Goal: Task Accomplishment & Management: Use online tool/utility

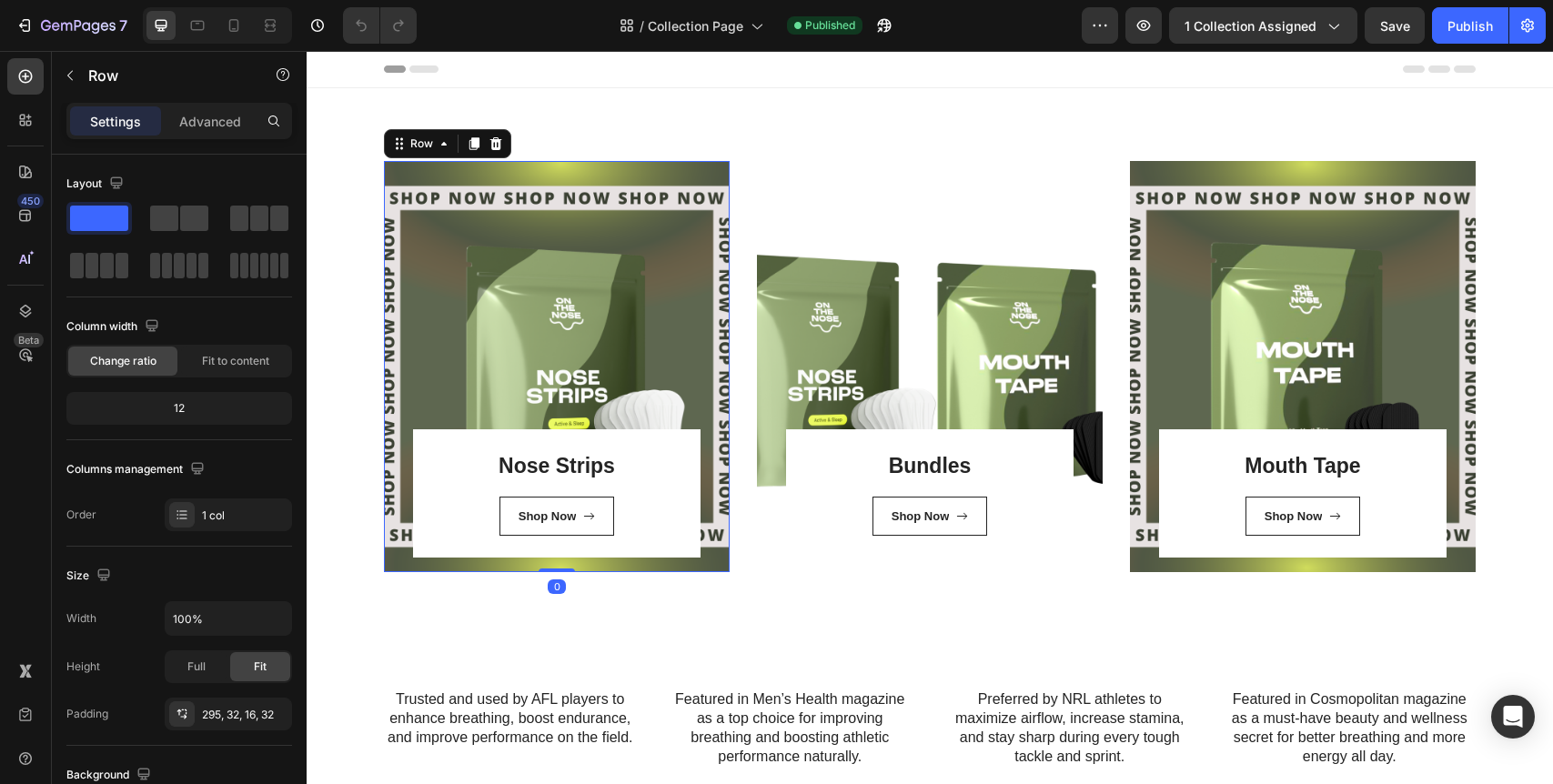
click at [594, 274] on div "Nose Strips Heading Shop Now Button Row Row 0" at bounding box center [557, 365] width 346 height 411
click at [169, 227] on span at bounding box center [164, 219] width 29 height 26
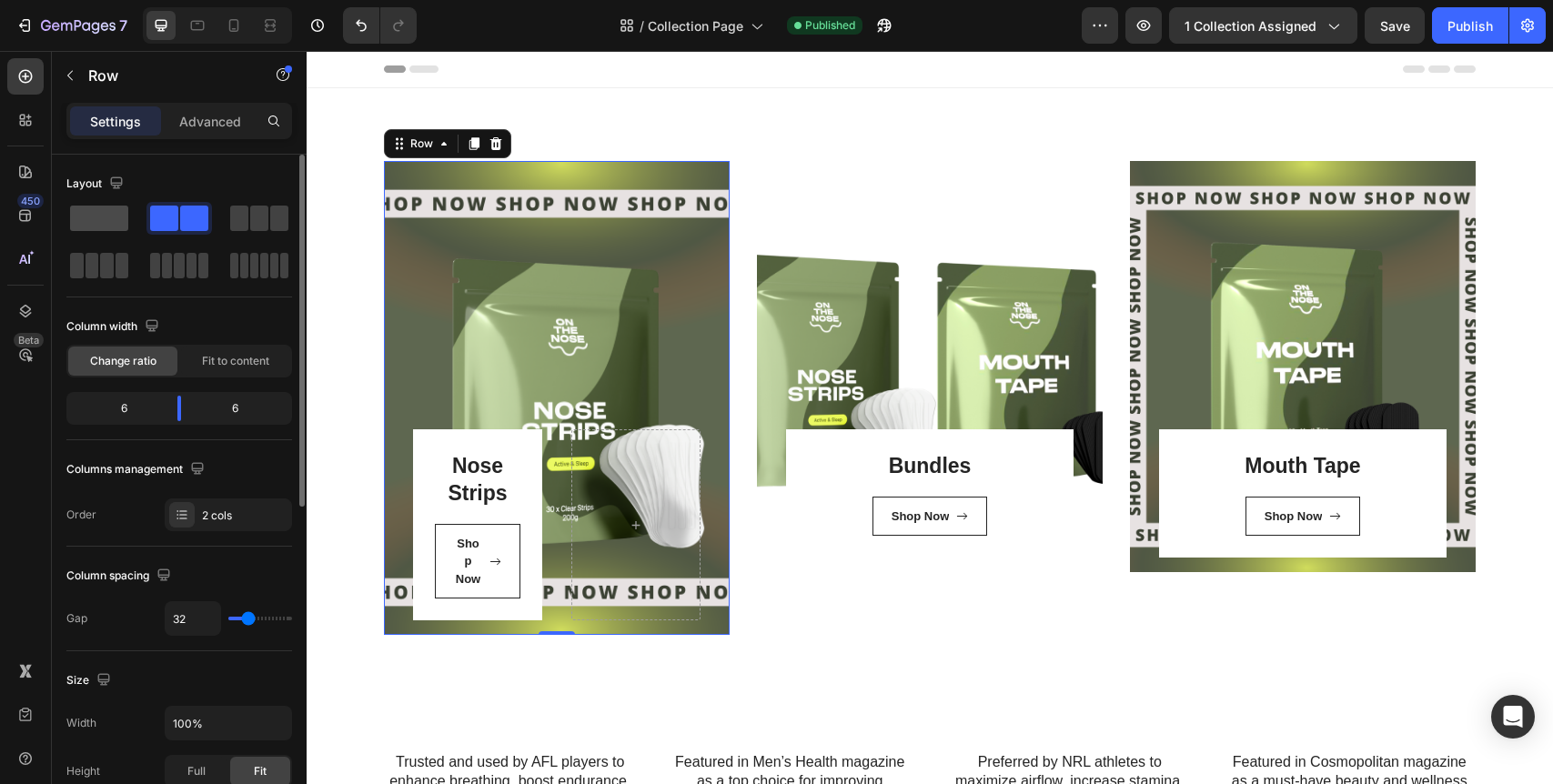
click at [111, 222] on span at bounding box center [99, 219] width 58 height 26
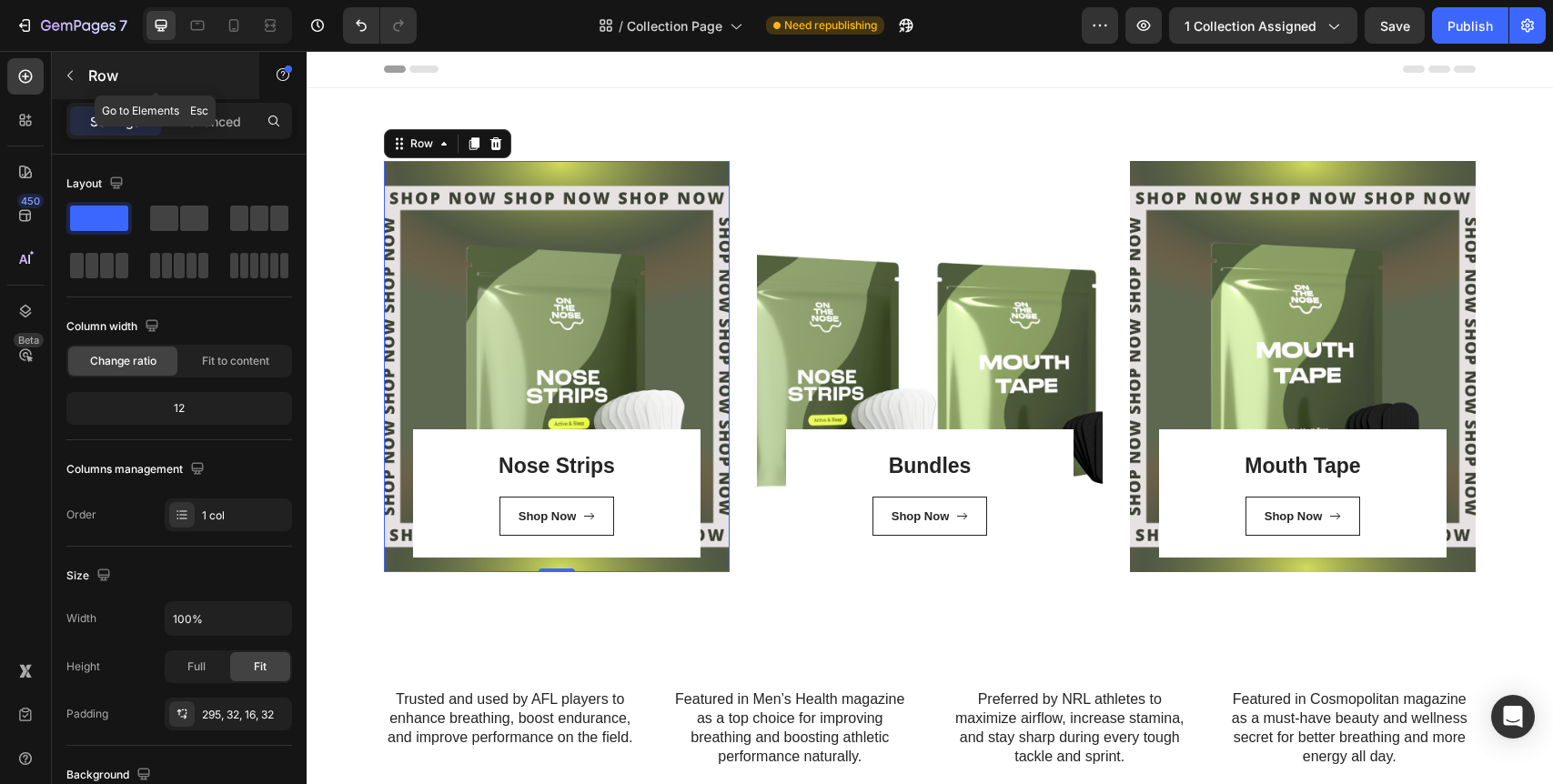
click at [70, 70] on icon "button" at bounding box center [70, 75] width 15 height 15
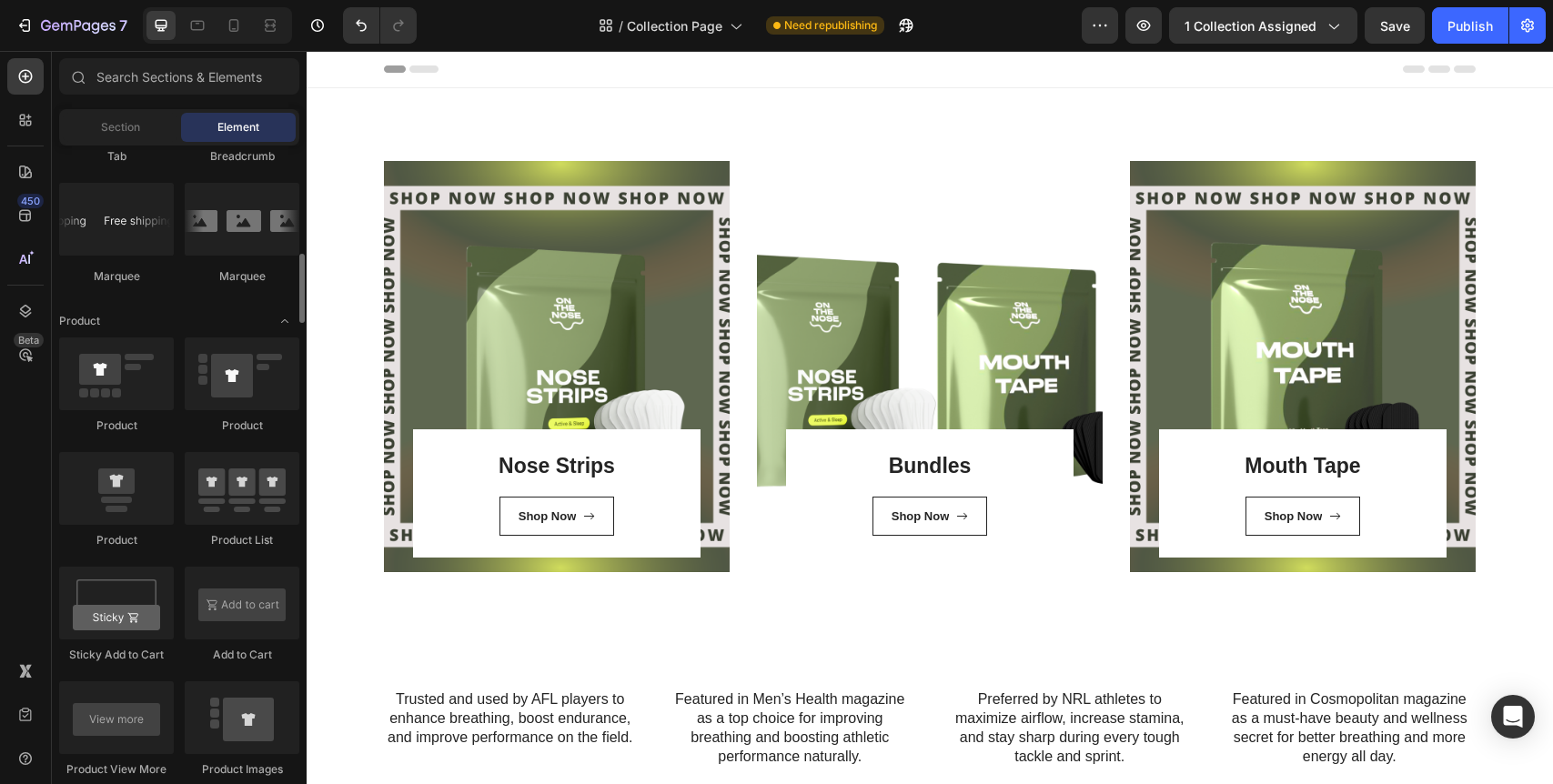
scroll to position [2223, 0]
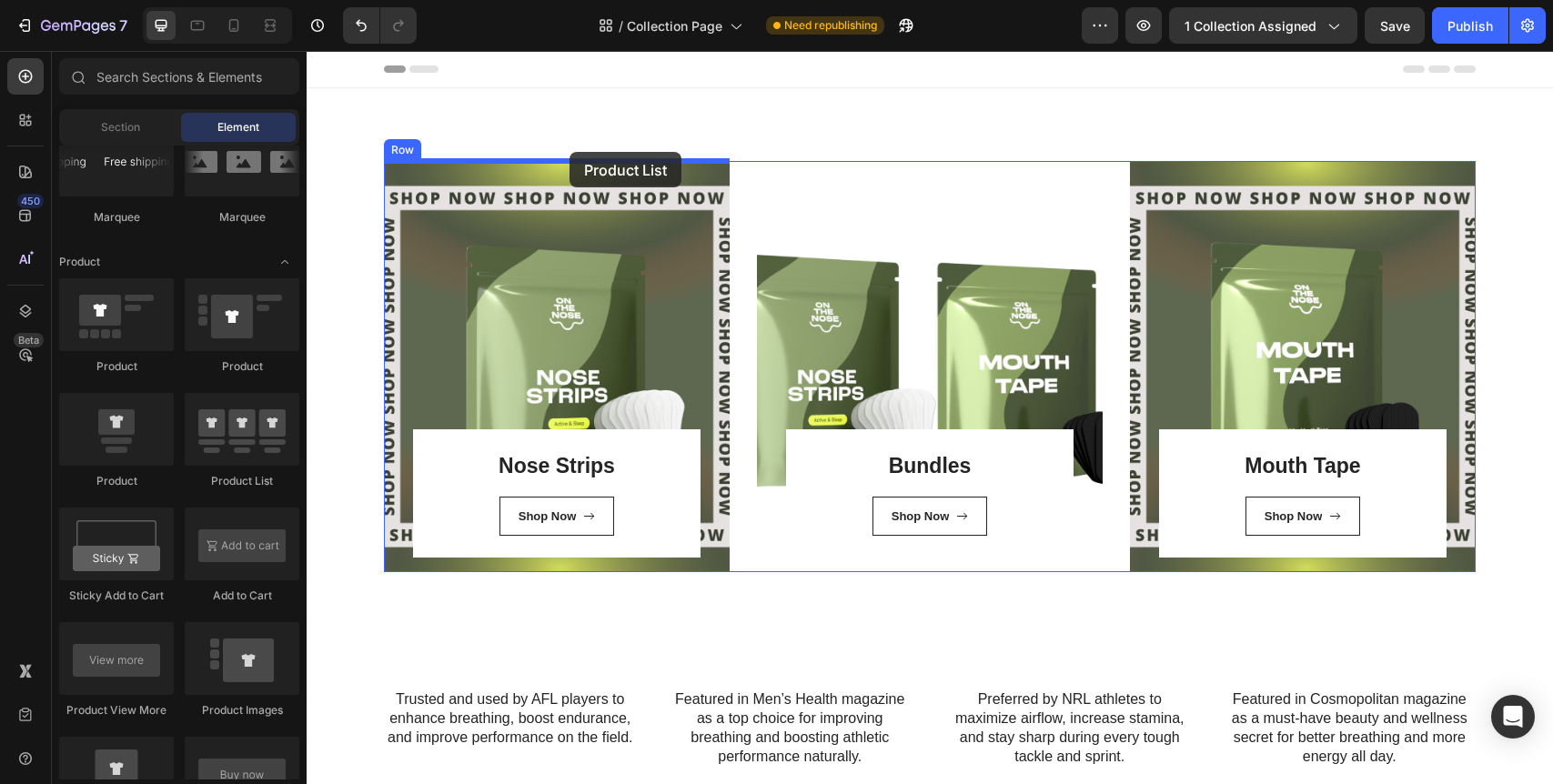
drag, startPoint x: 555, startPoint y: 495, endPoint x: 570, endPoint y: 153, distance: 342.3
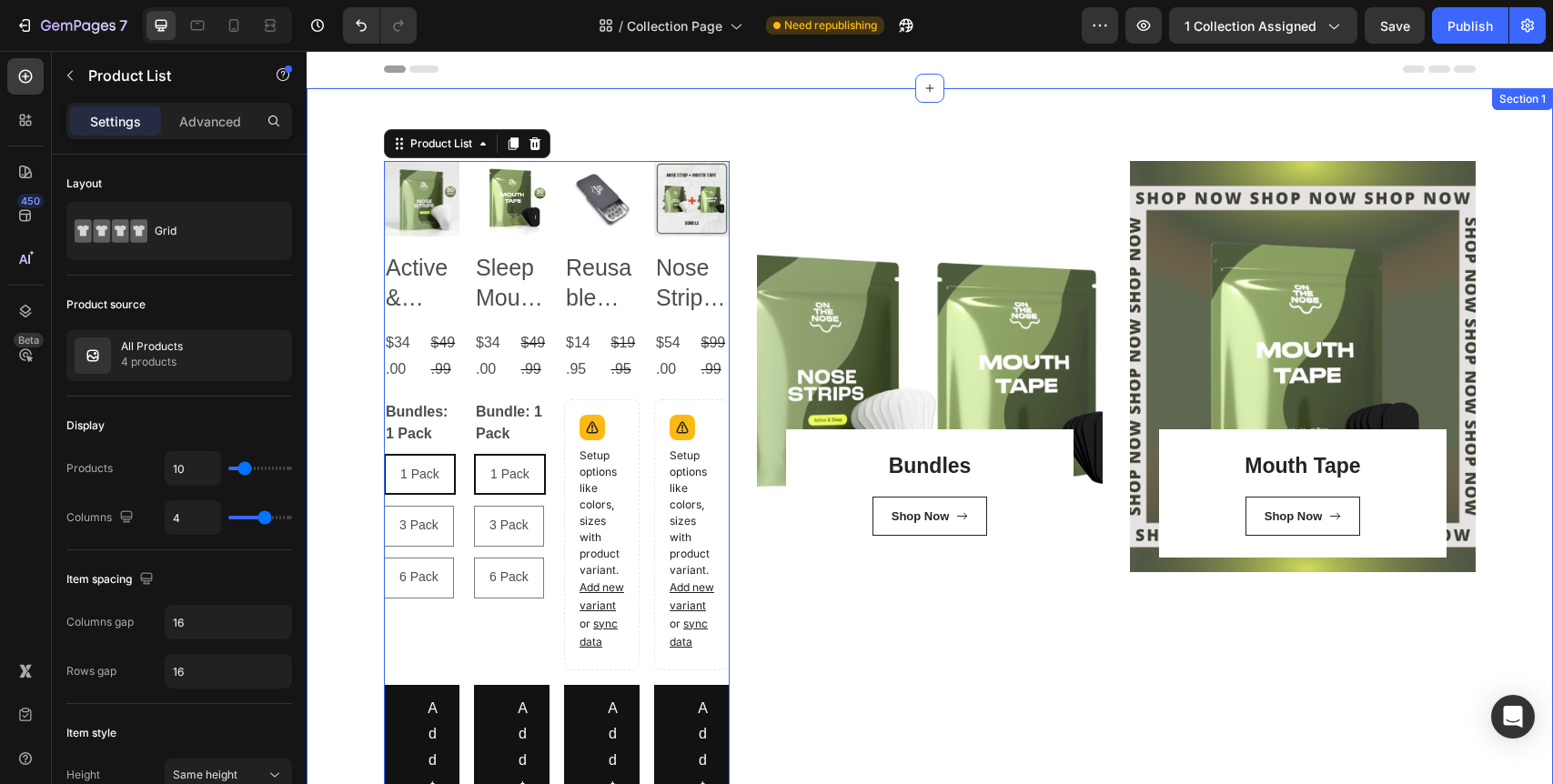
click at [359, 216] on div "Product Images Active & Sleep Nose Strips Product Title $34.00 Product Price Pr…" at bounding box center [929, 757] width 1219 height 1195
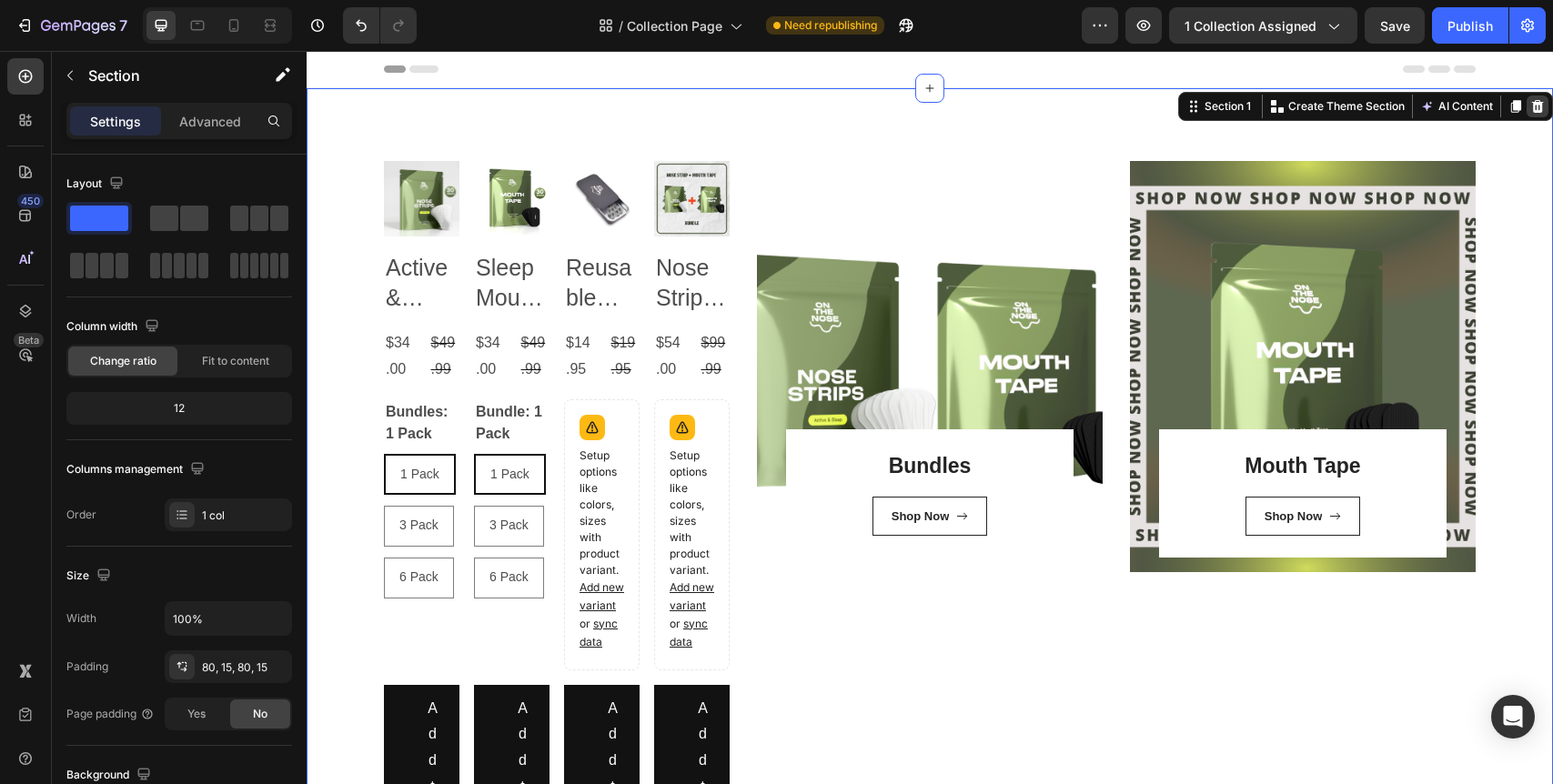
click at [1532, 98] on div at bounding box center [1537, 106] width 22 height 22
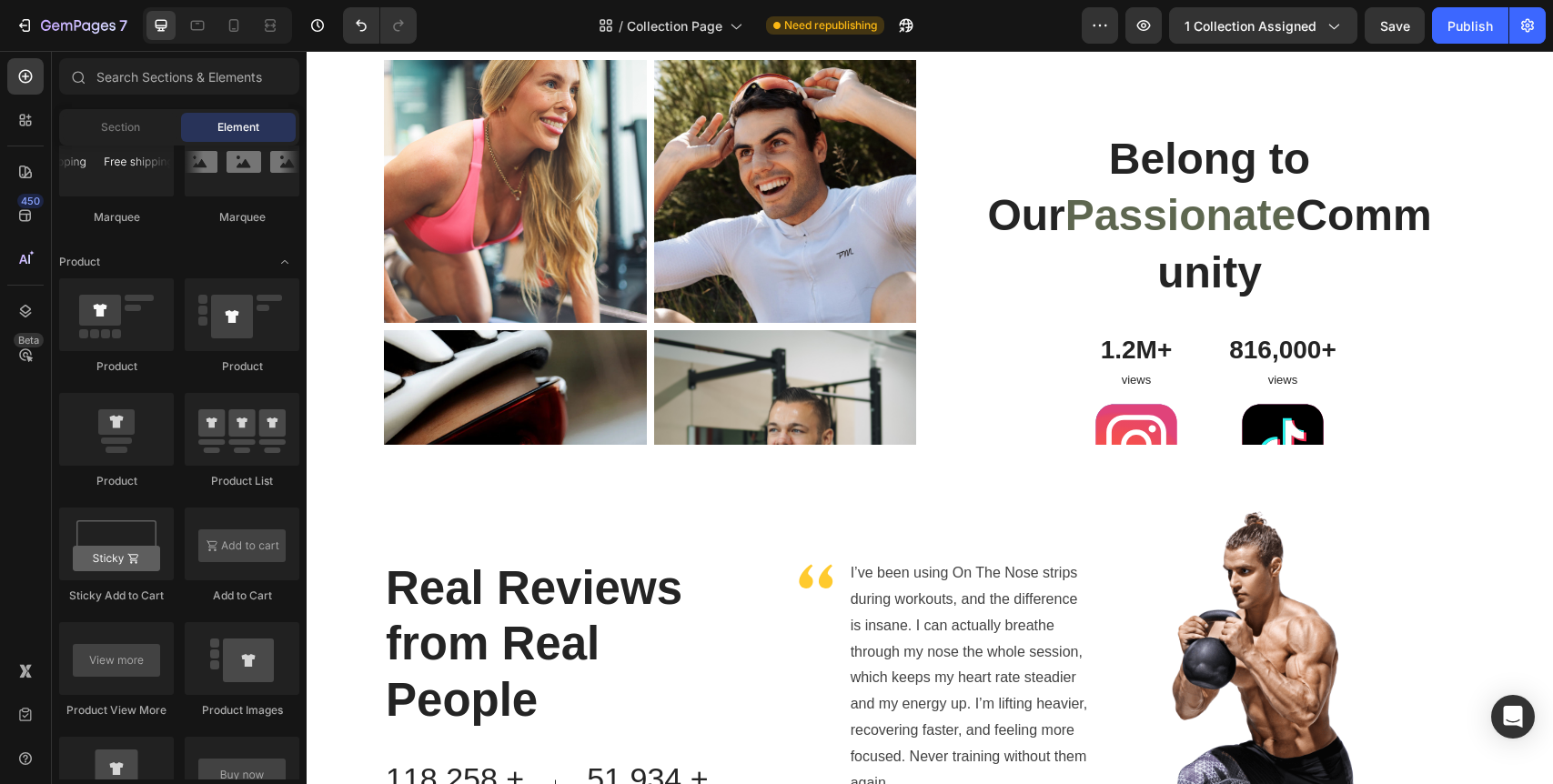
scroll to position [0, 0]
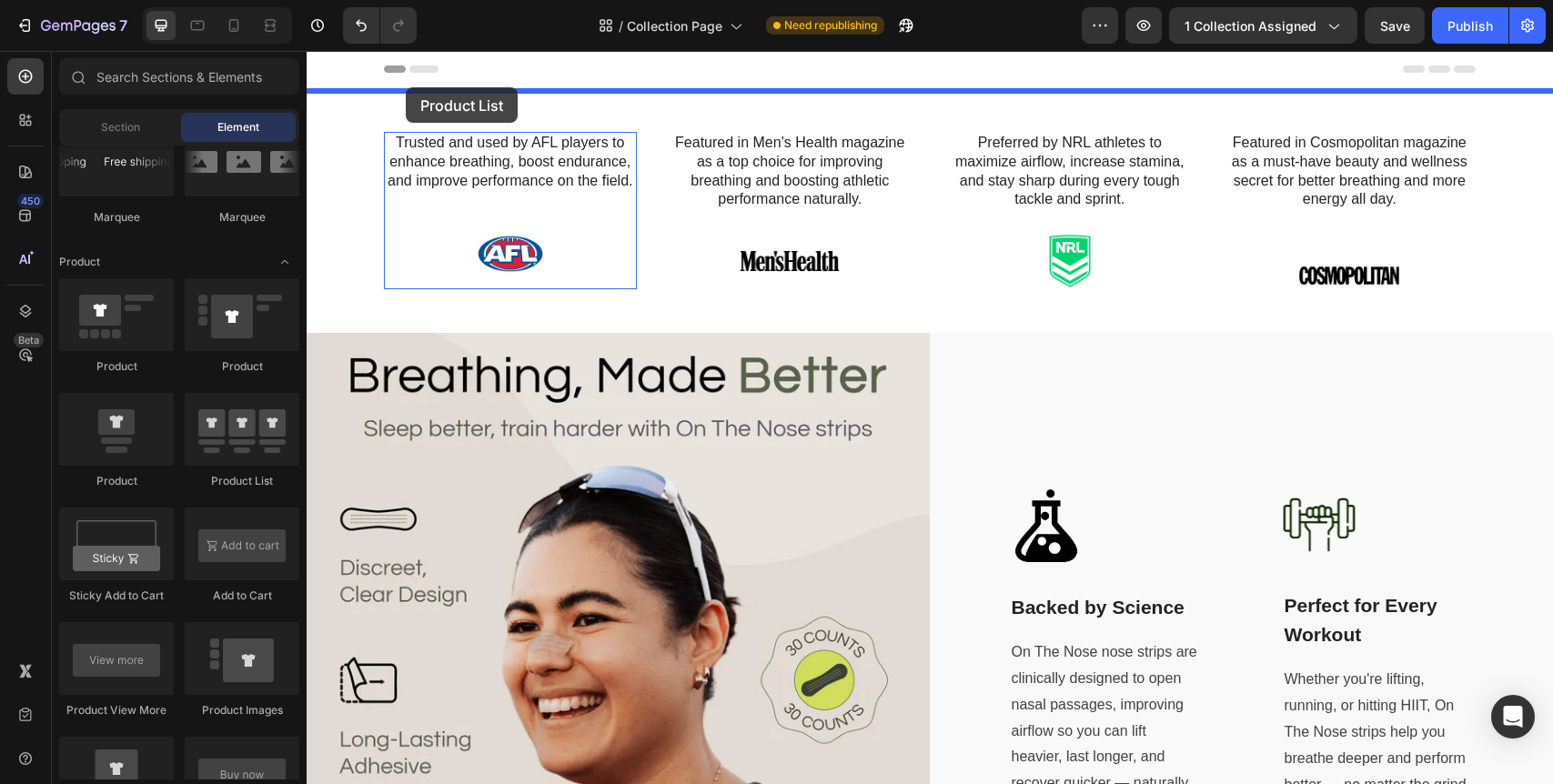
drag, startPoint x: 565, startPoint y: 486, endPoint x: 406, endPoint y: 88, distance: 428.6
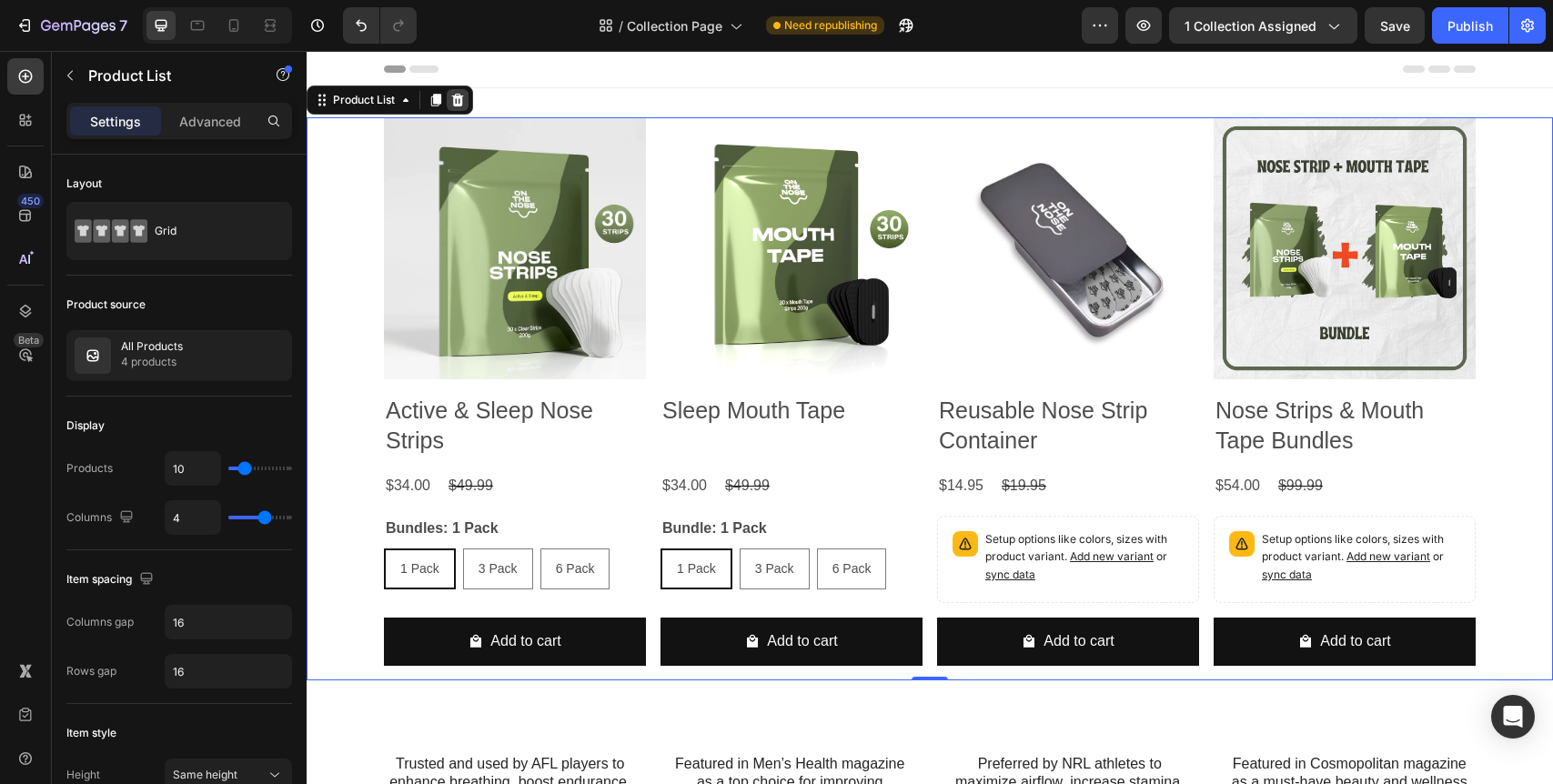
click at [459, 98] on icon at bounding box center [457, 99] width 15 height 15
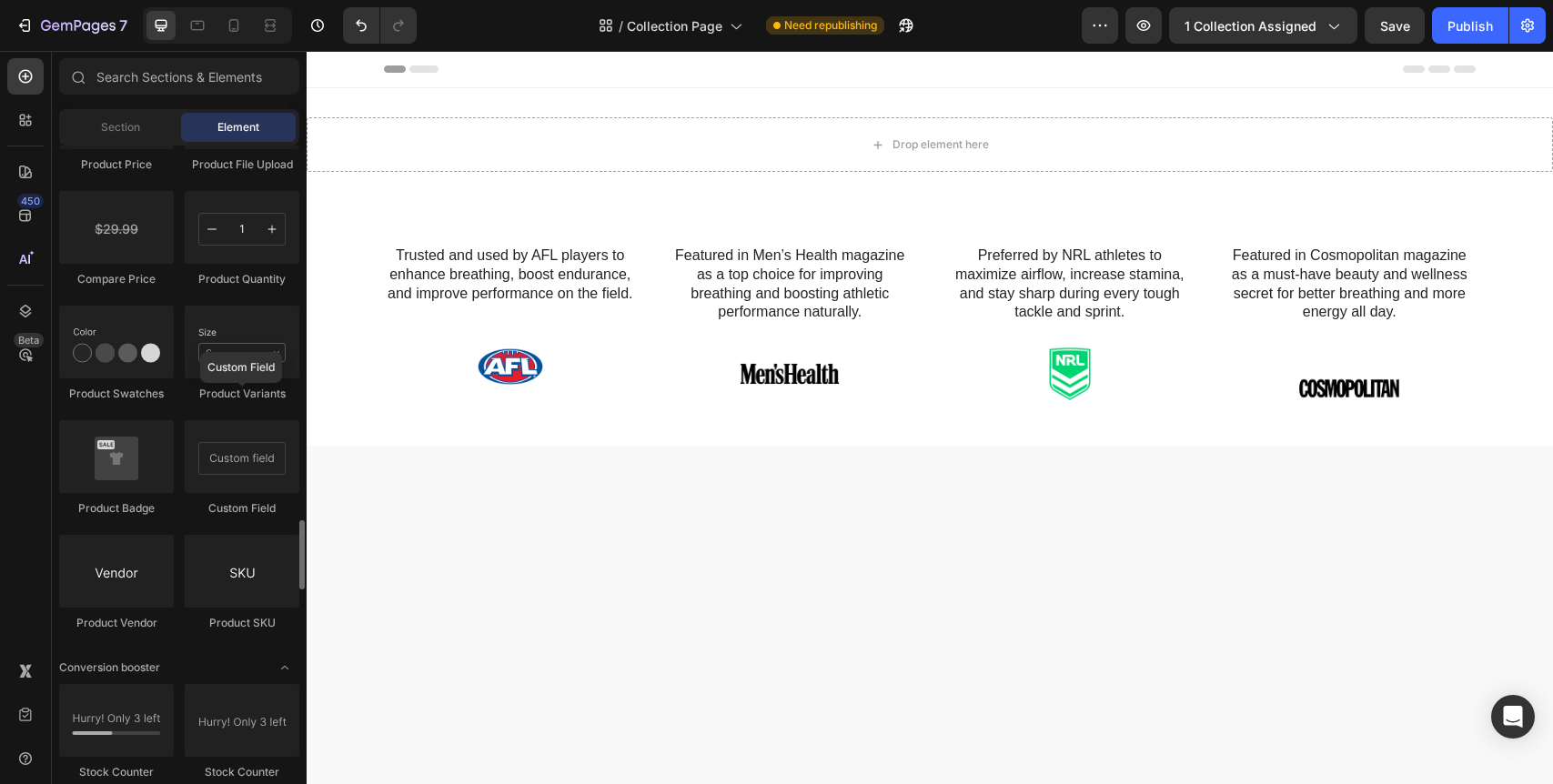
scroll to position [3098, 0]
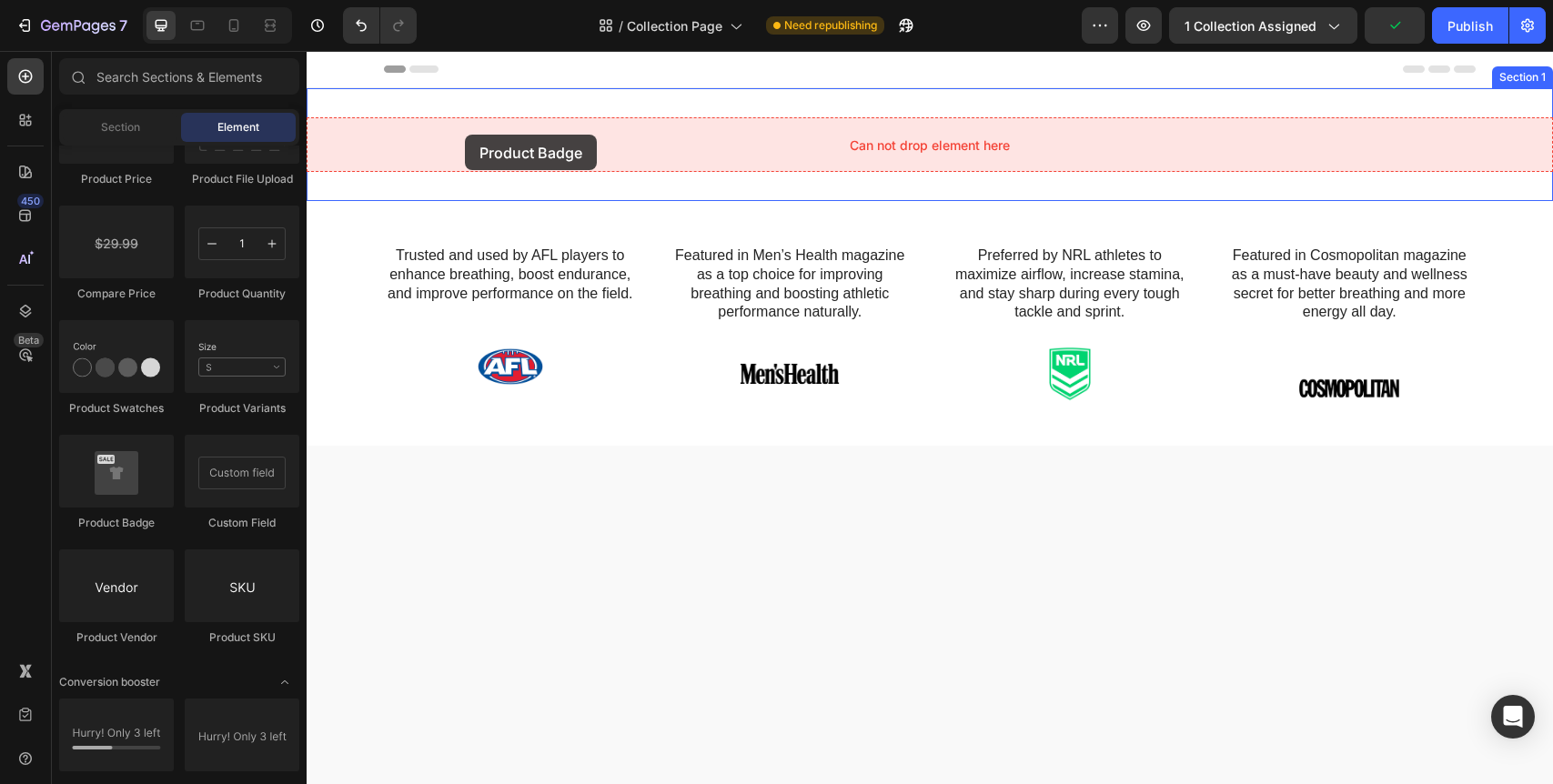
drag, startPoint x: 419, startPoint y: 546, endPoint x: 465, endPoint y: 135, distance: 413.6
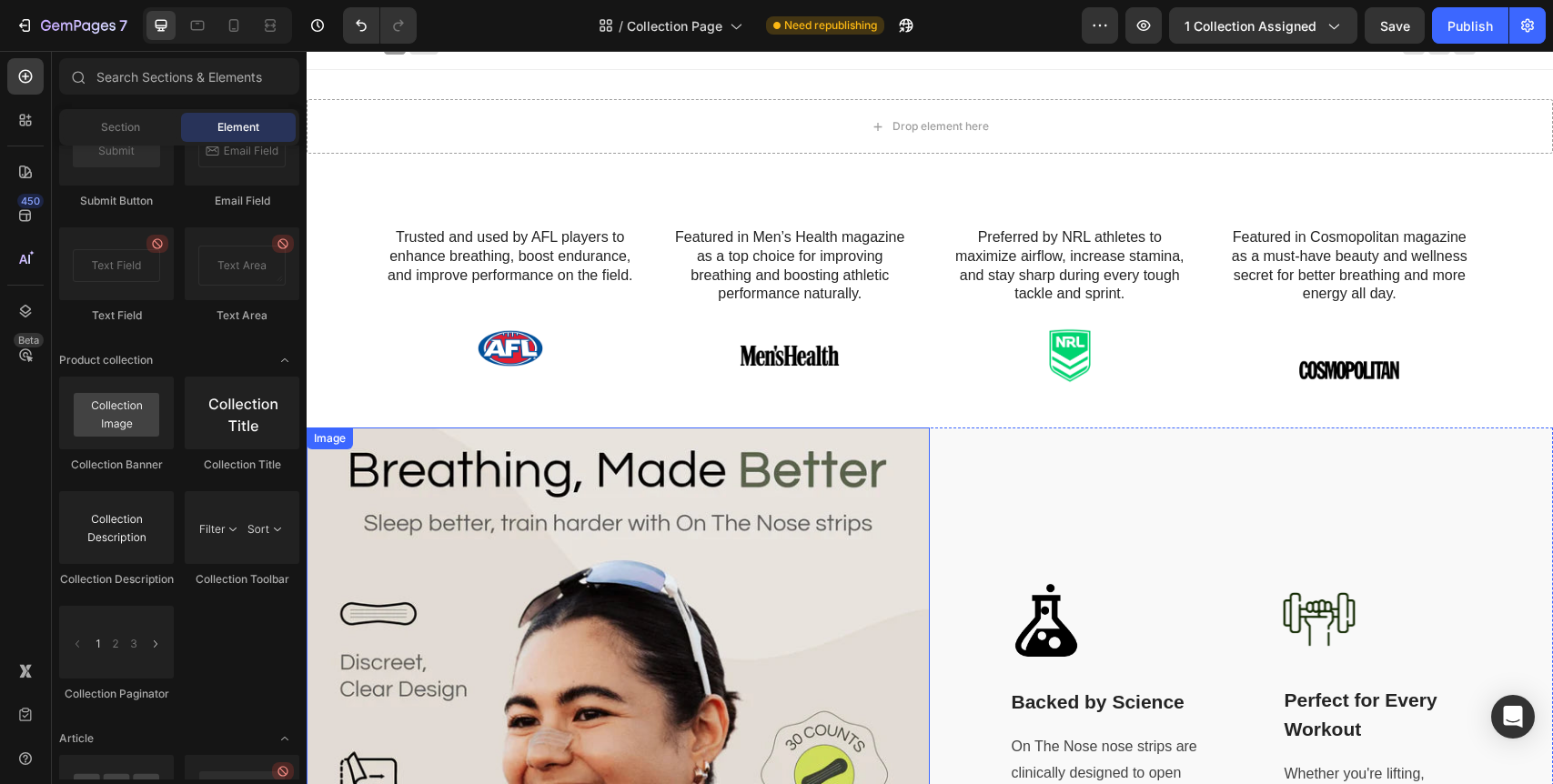
scroll to position [0, 0]
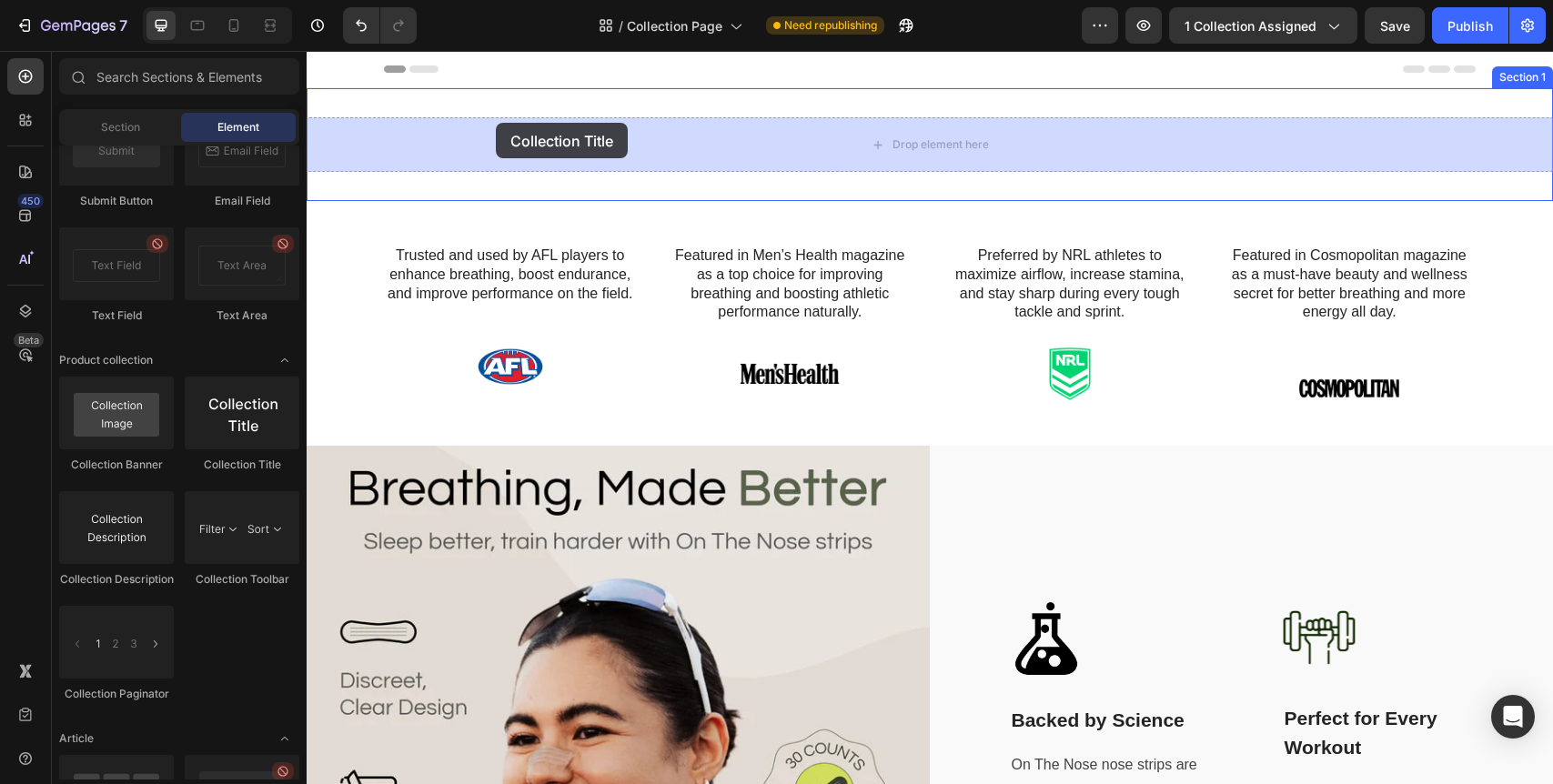
drag, startPoint x: 544, startPoint y: 473, endPoint x: 496, endPoint y: 123, distance: 353.3
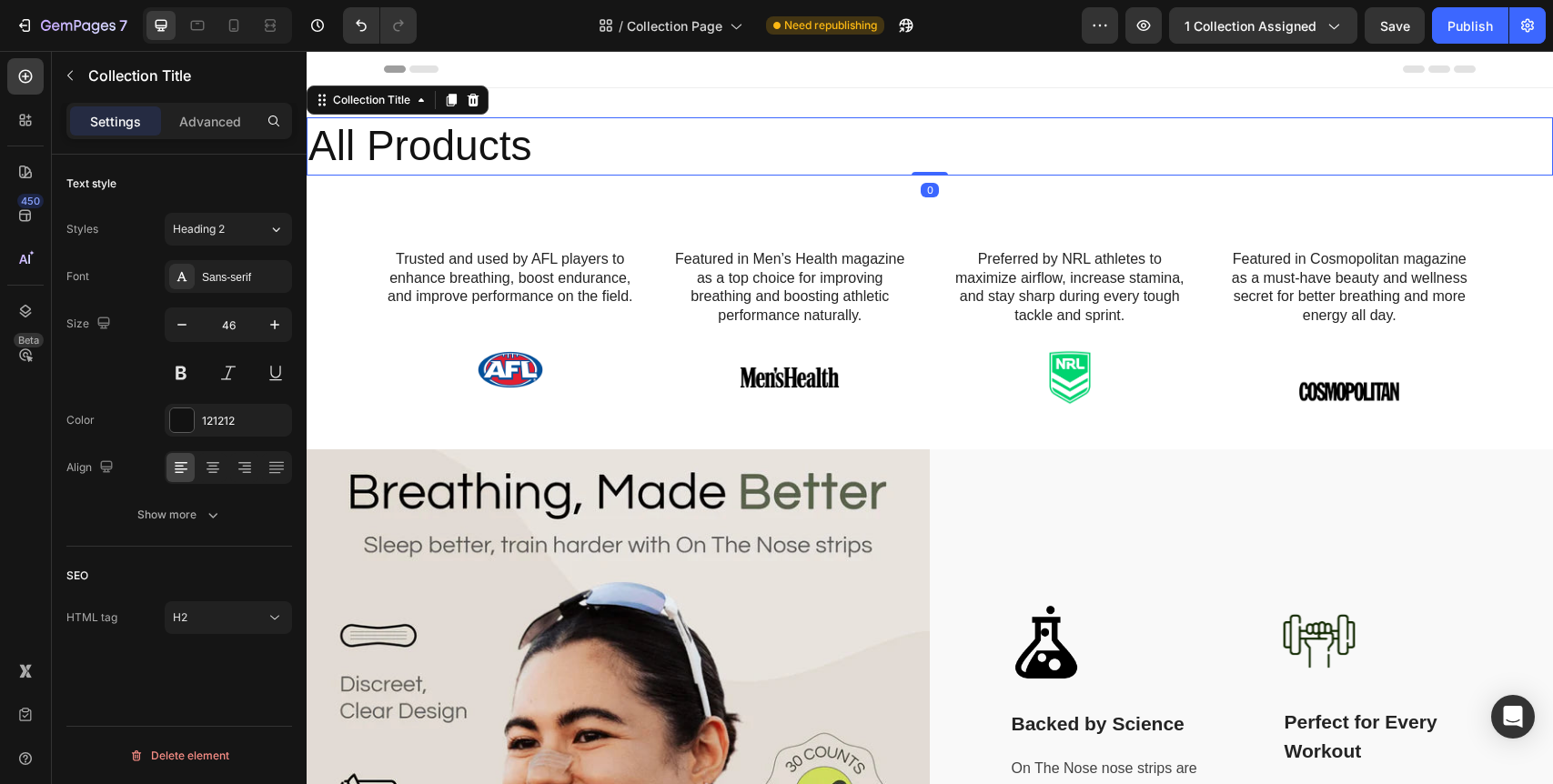
click at [500, 150] on h2 "All Products" at bounding box center [929, 146] width 1247 height 58
click at [567, 145] on h2 "All Products" at bounding box center [929, 146] width 1247 height 58
click at [456, 142] on h2 "All Products" at bounding box center [929, 146] width 1247 height 58
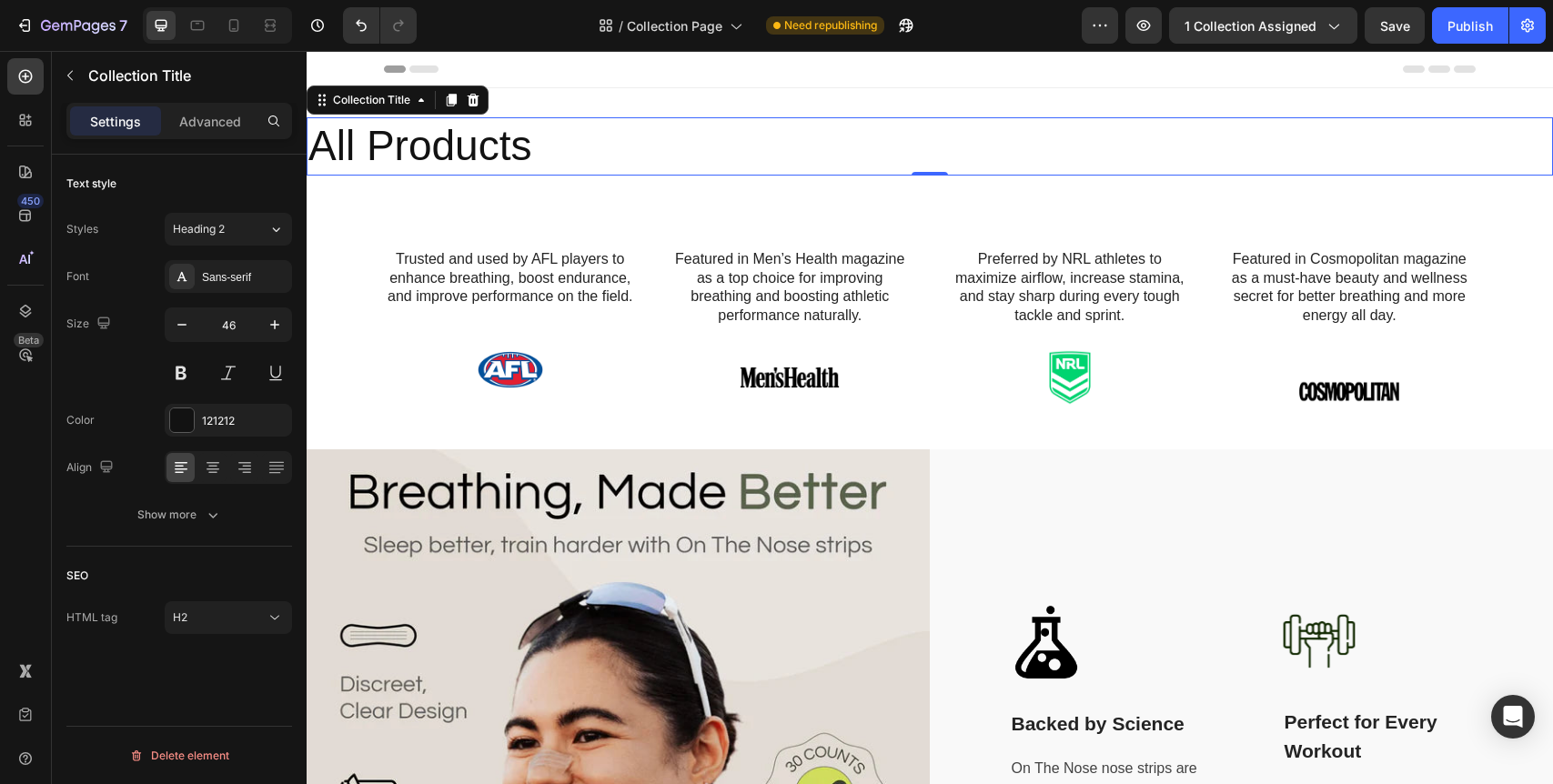
click at [456, 142] on h2 "All Products" at bounding box center [929, 146] width 1247 height 58
click at [478, 95] on icon at bounding box center [473, 99] width 15 height 15
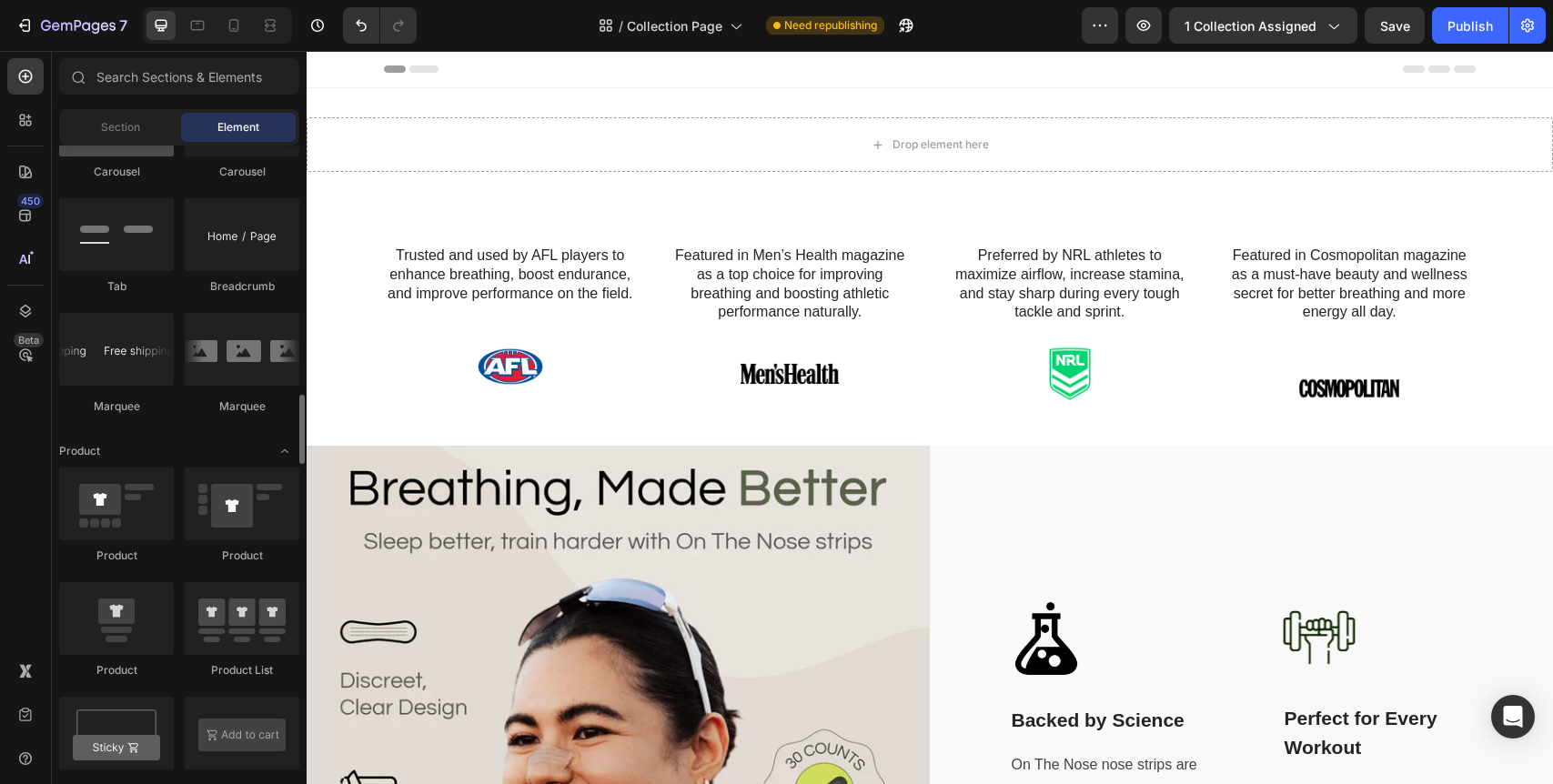
scroll to position [2130, 0]
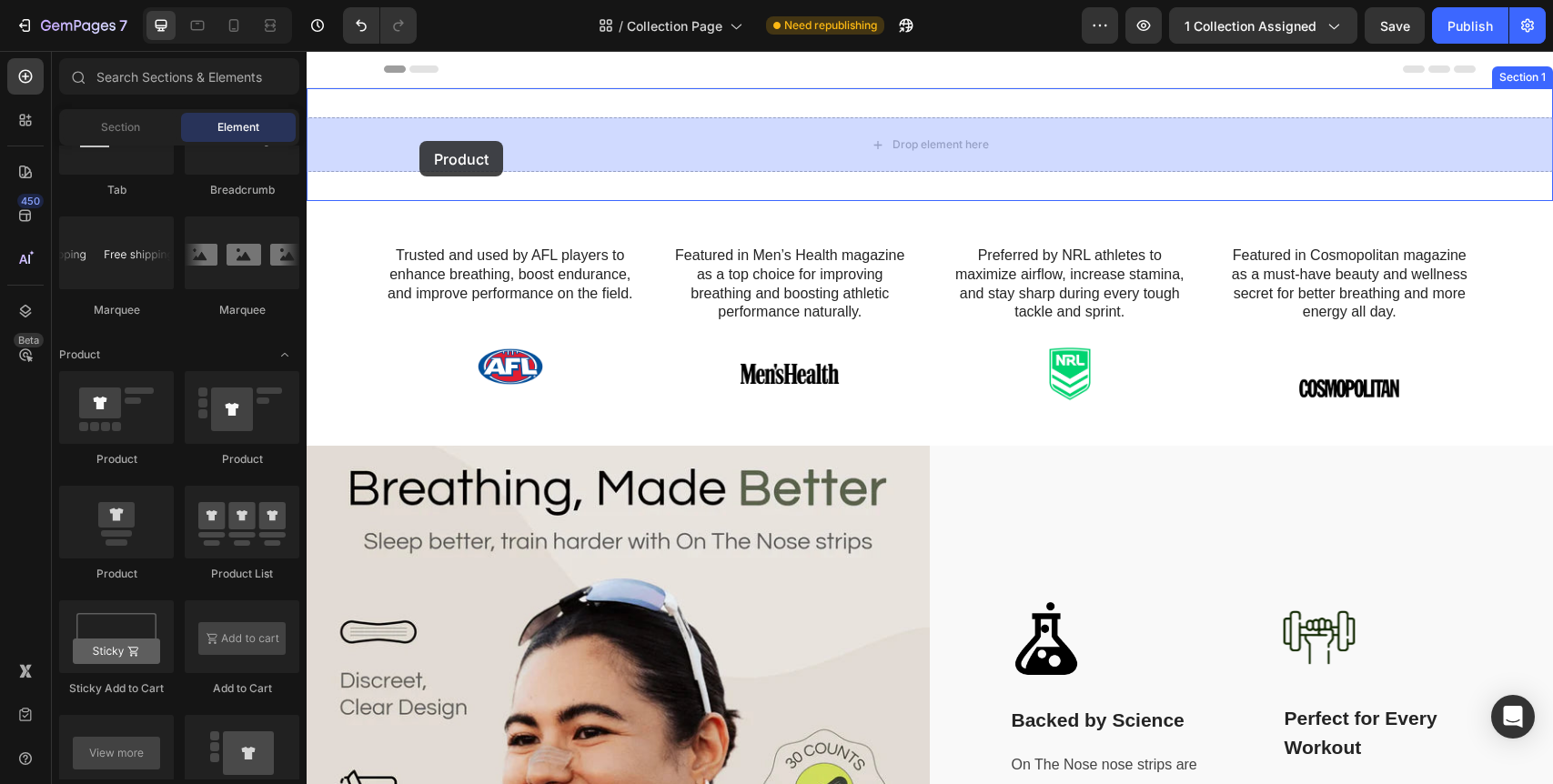
drag, startPoint x: 456, startPoint y: 587, endPoint x: 420, endPoint y: 141, distance: 447.5
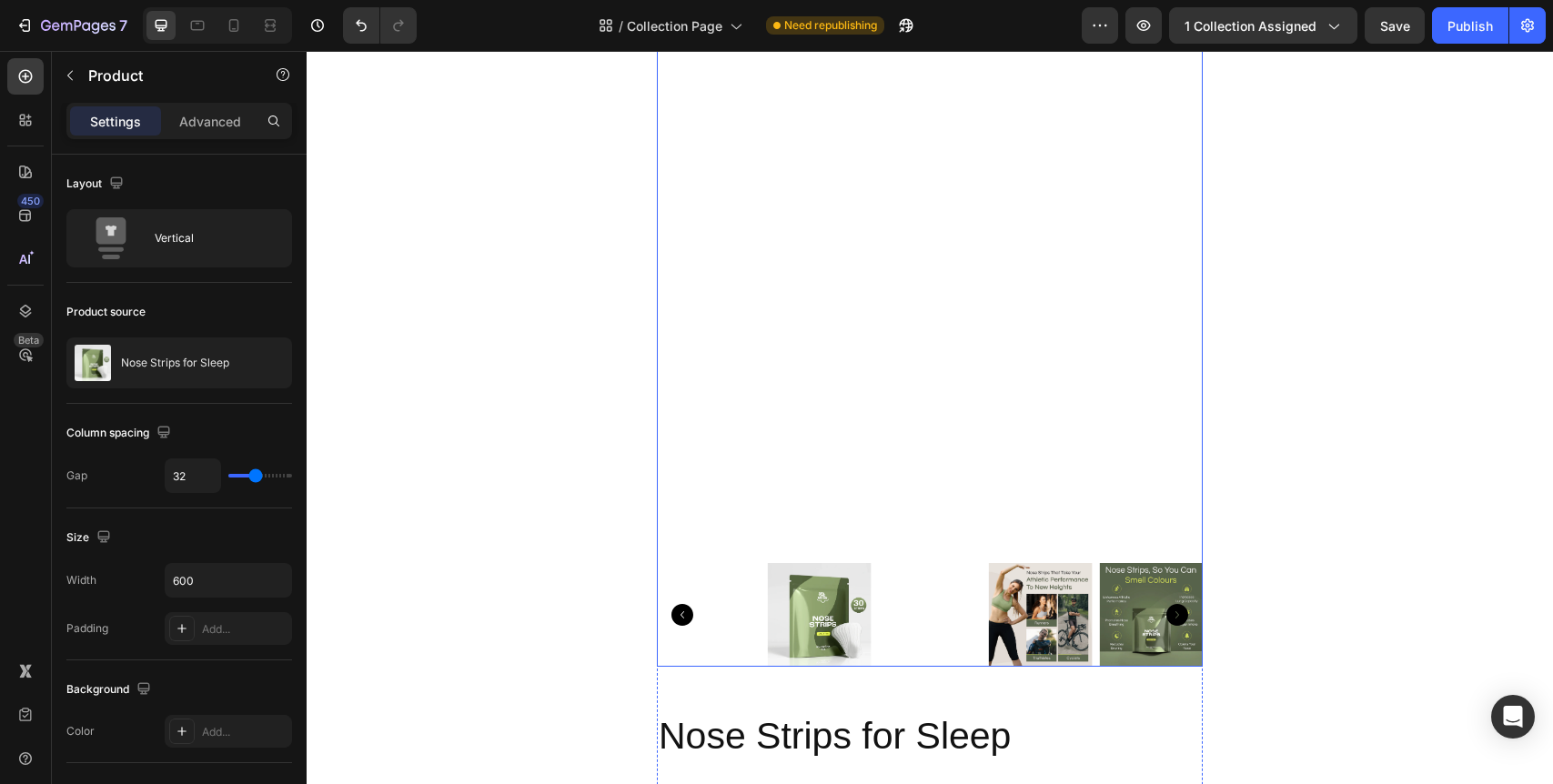
scroll to position [0, 0]
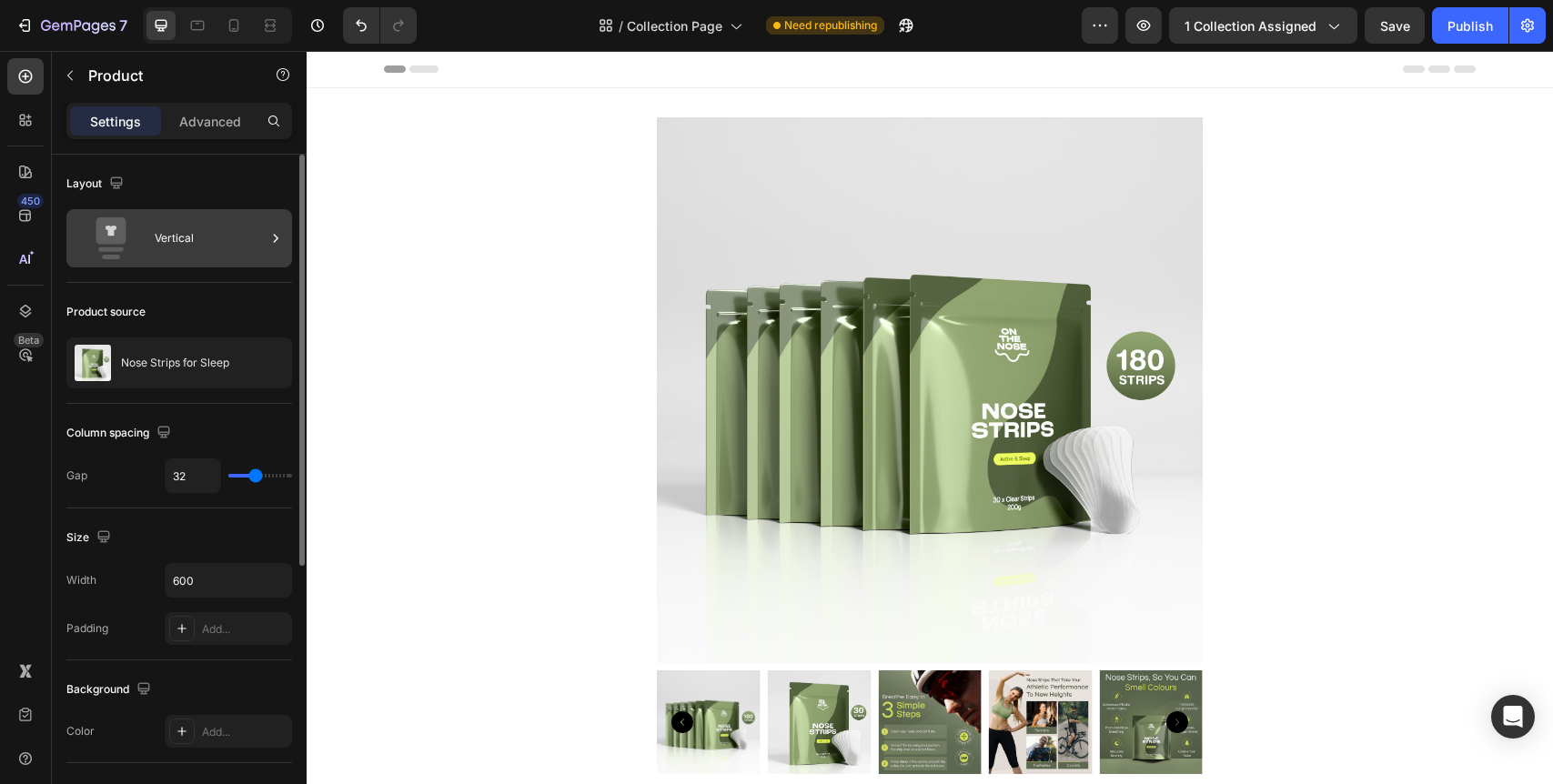
click at [170, 263] on div "Vertical" at bounding box center [178, 237] width 226 height 58
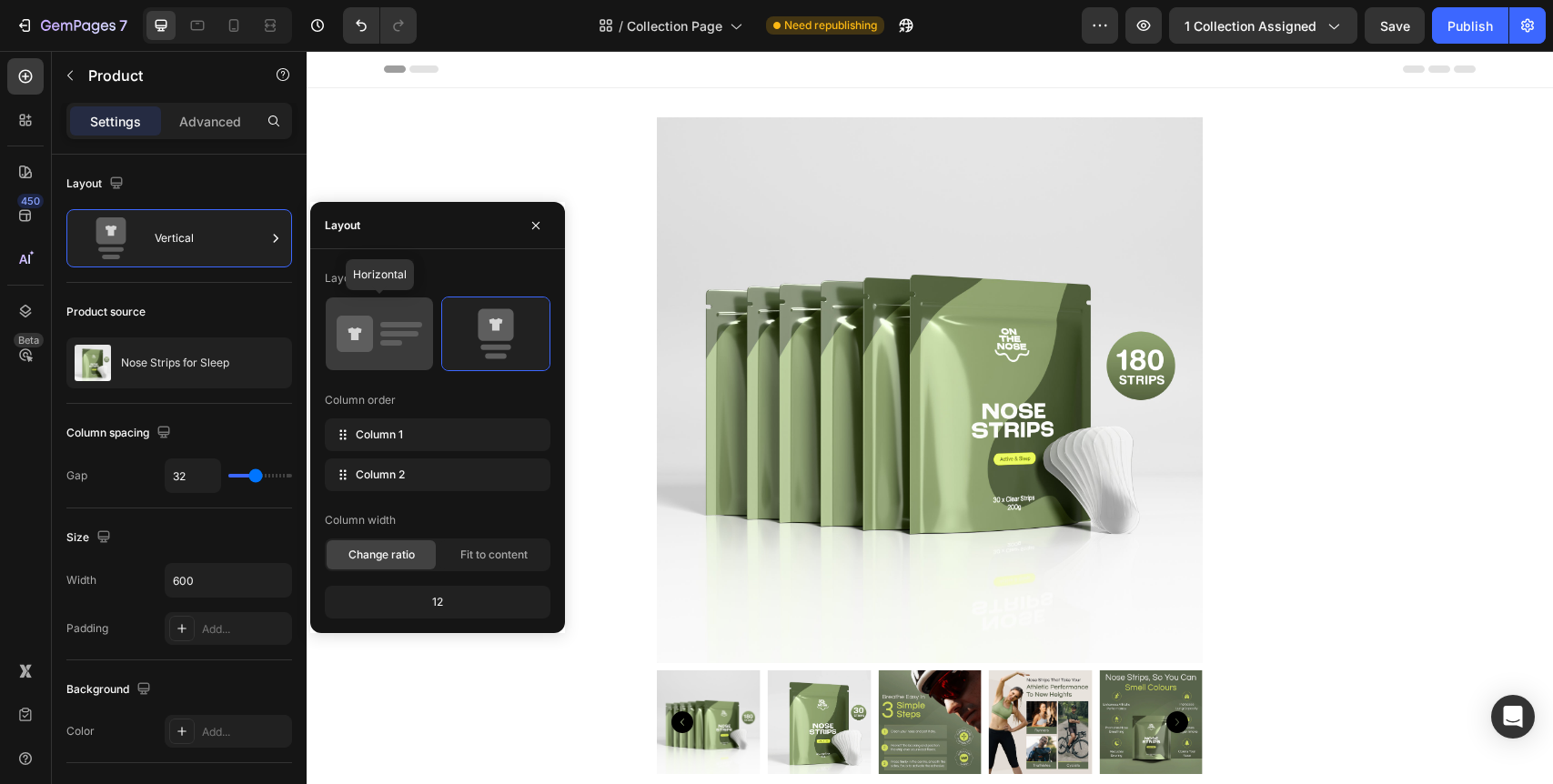
click at [410, 323] on rect at bounding box center [401, 325] width 41 height 6
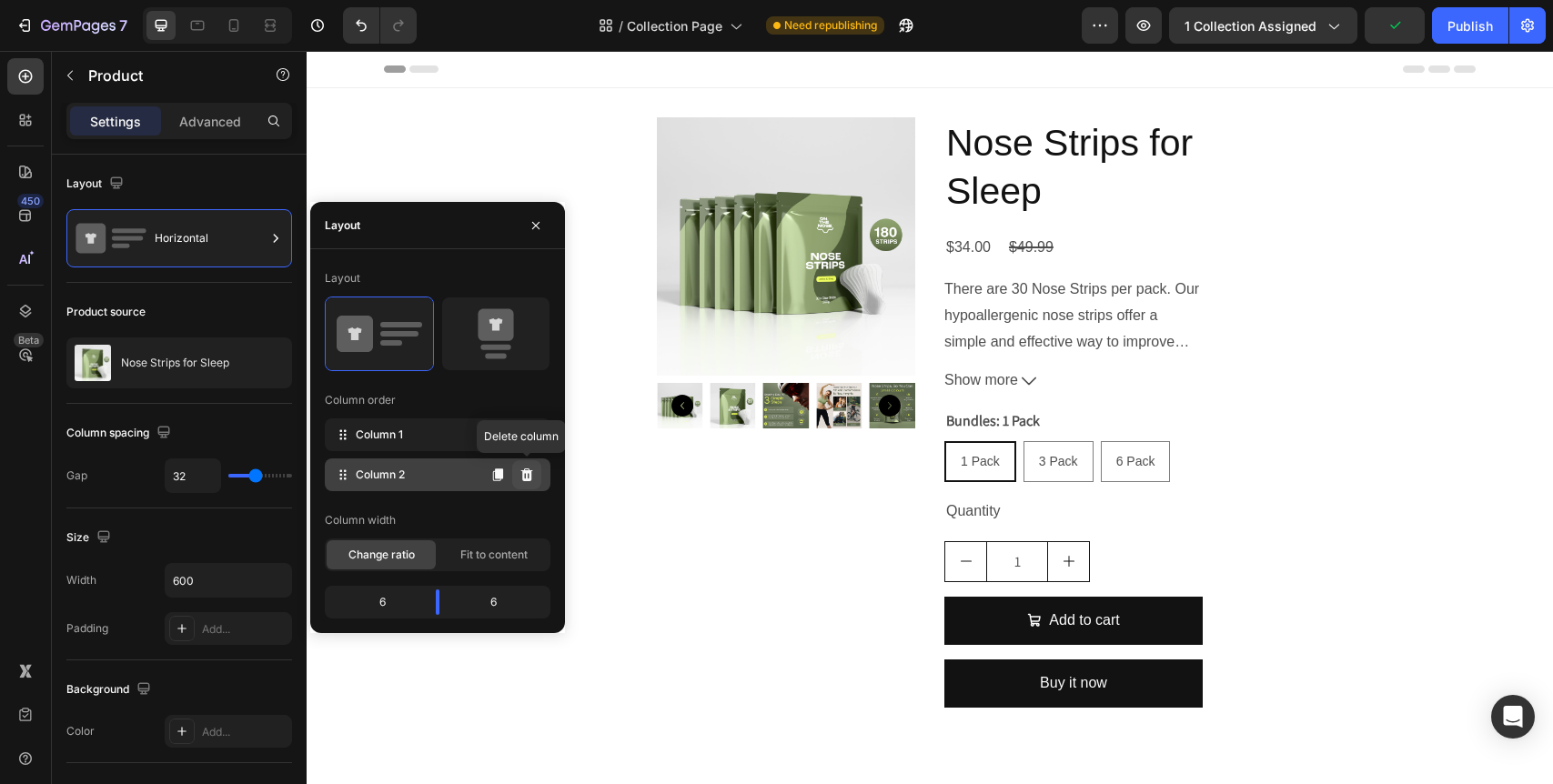
click at [527, 479] on icon at bounding box center [527, 475] width 12 height 13
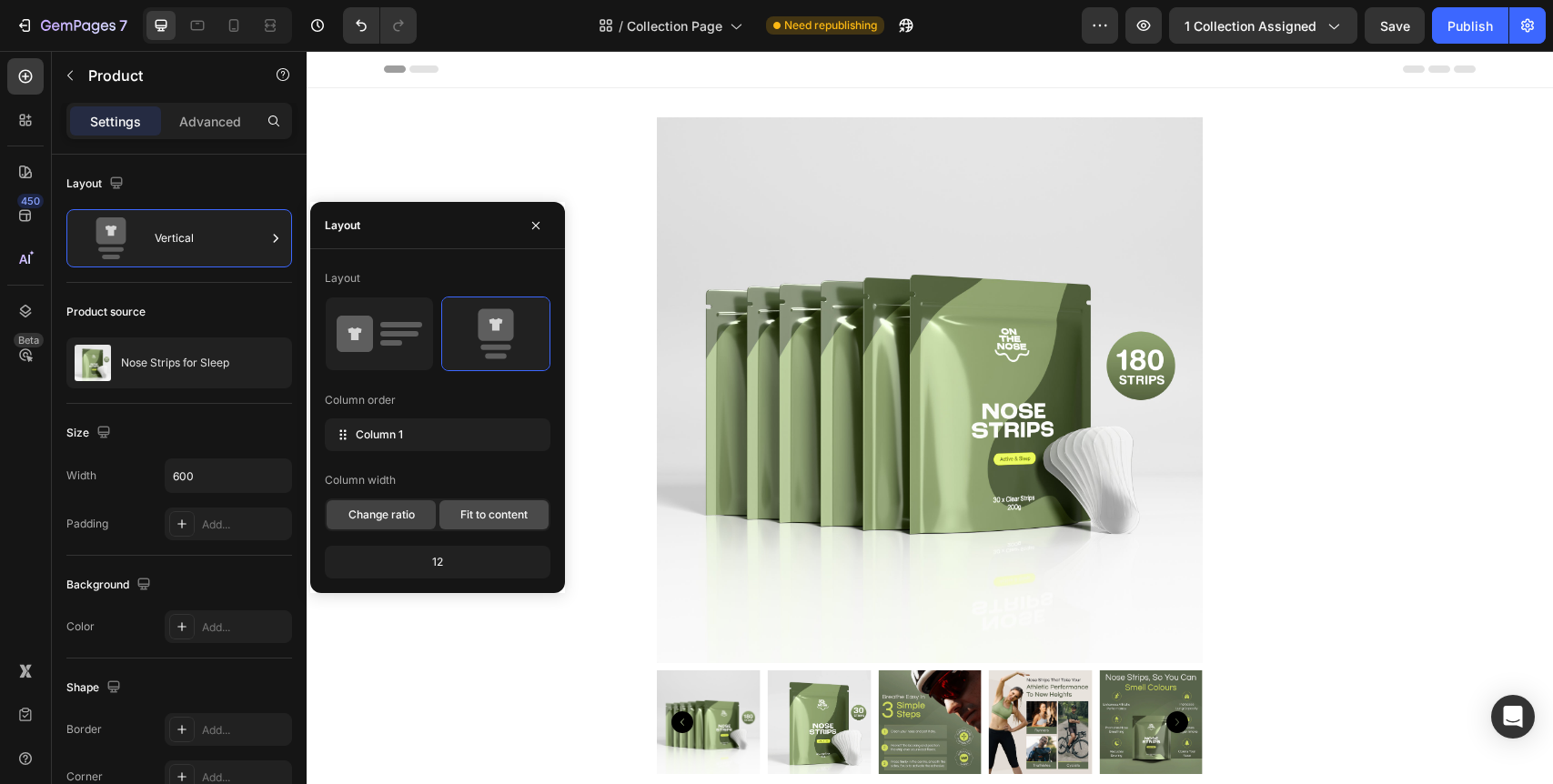
click at [481, 516] on span "Fit to content" at bounding box center [494, 514] width 67 height 17
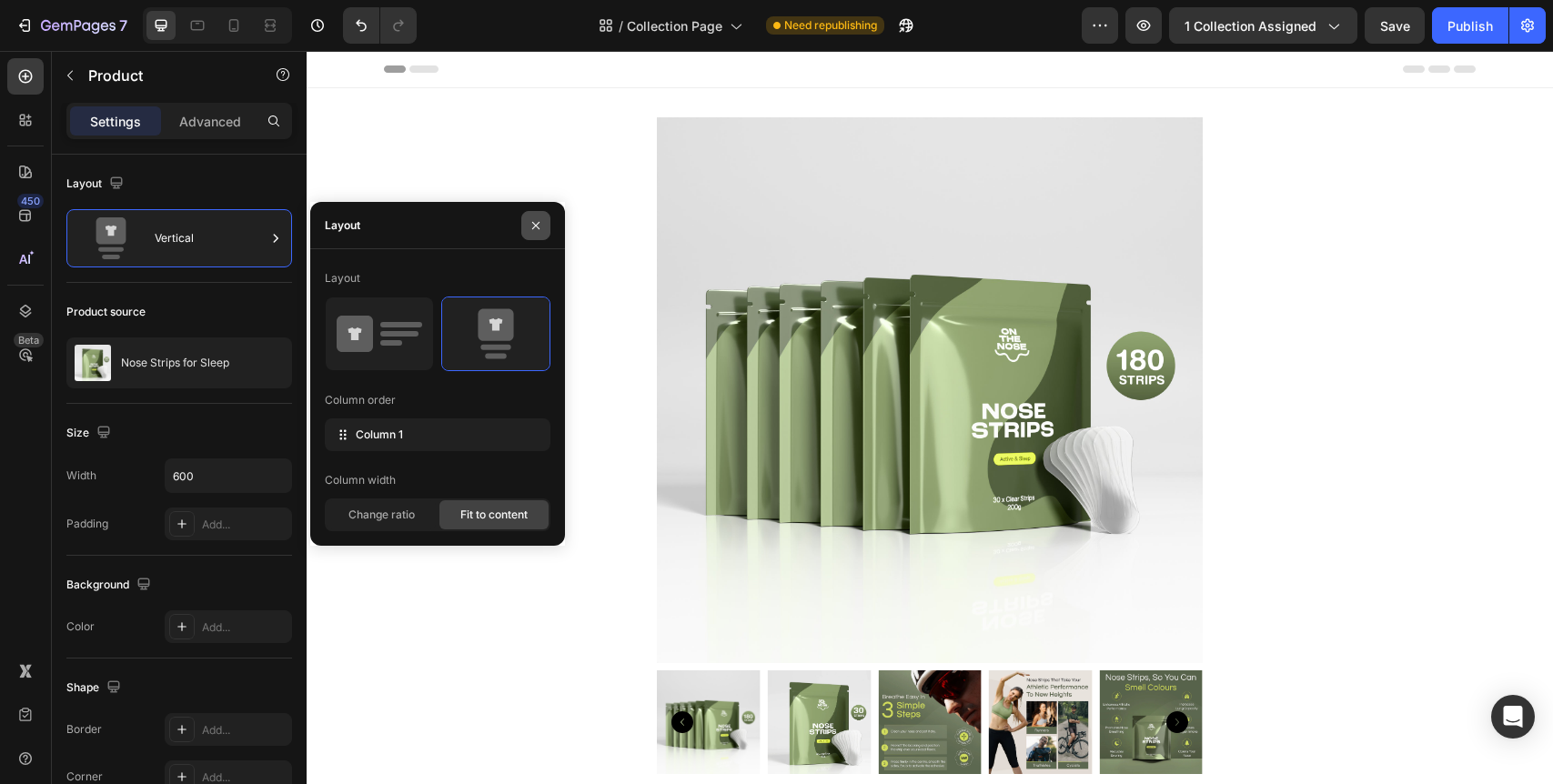
click at [540, 222] on icon "button" at bounding box center [535, 226] width 15 height 15
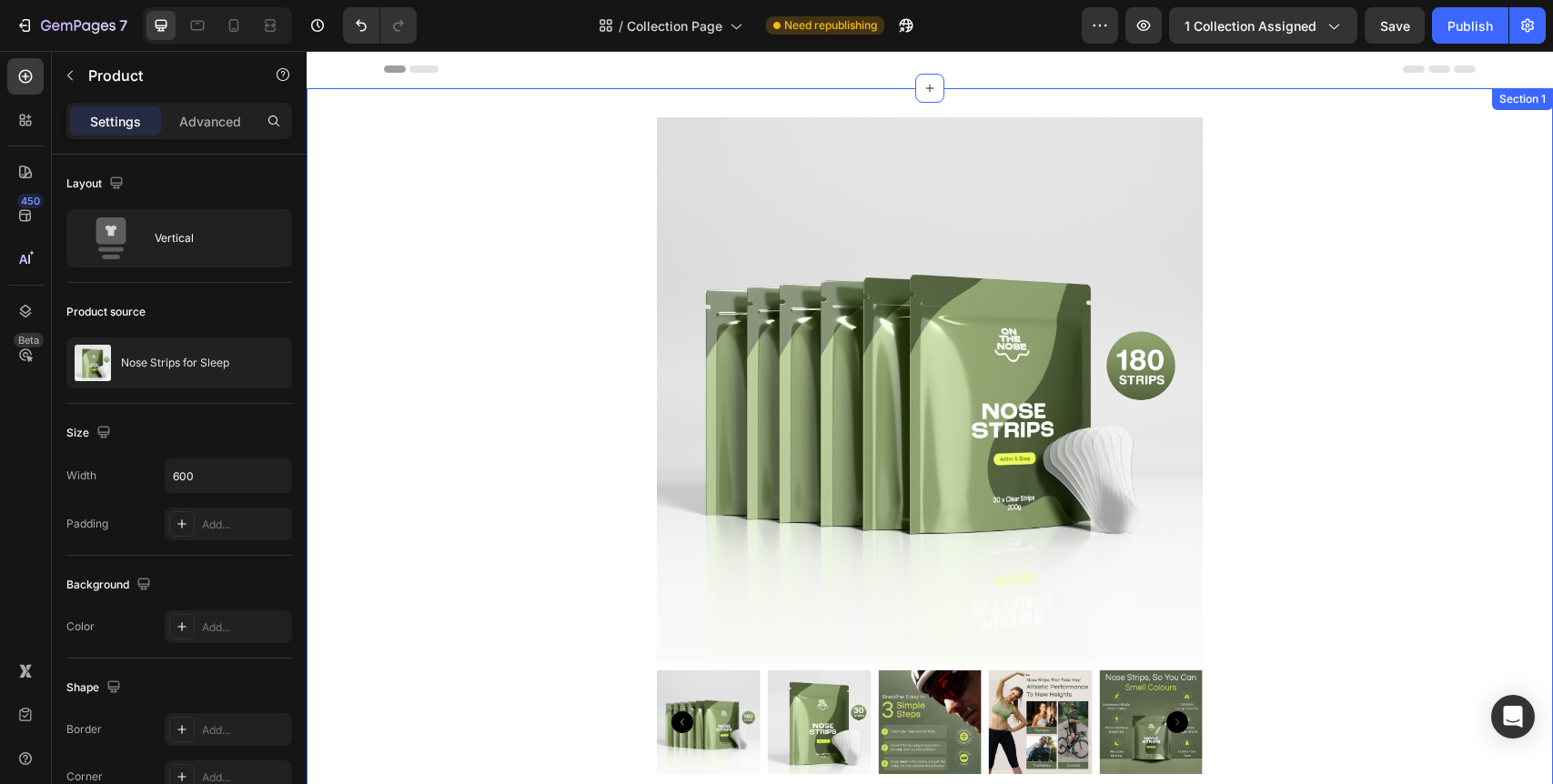
click at [510, 226] on div "Product Images Product" at bounding box center [929, 452] width 1247 height 671
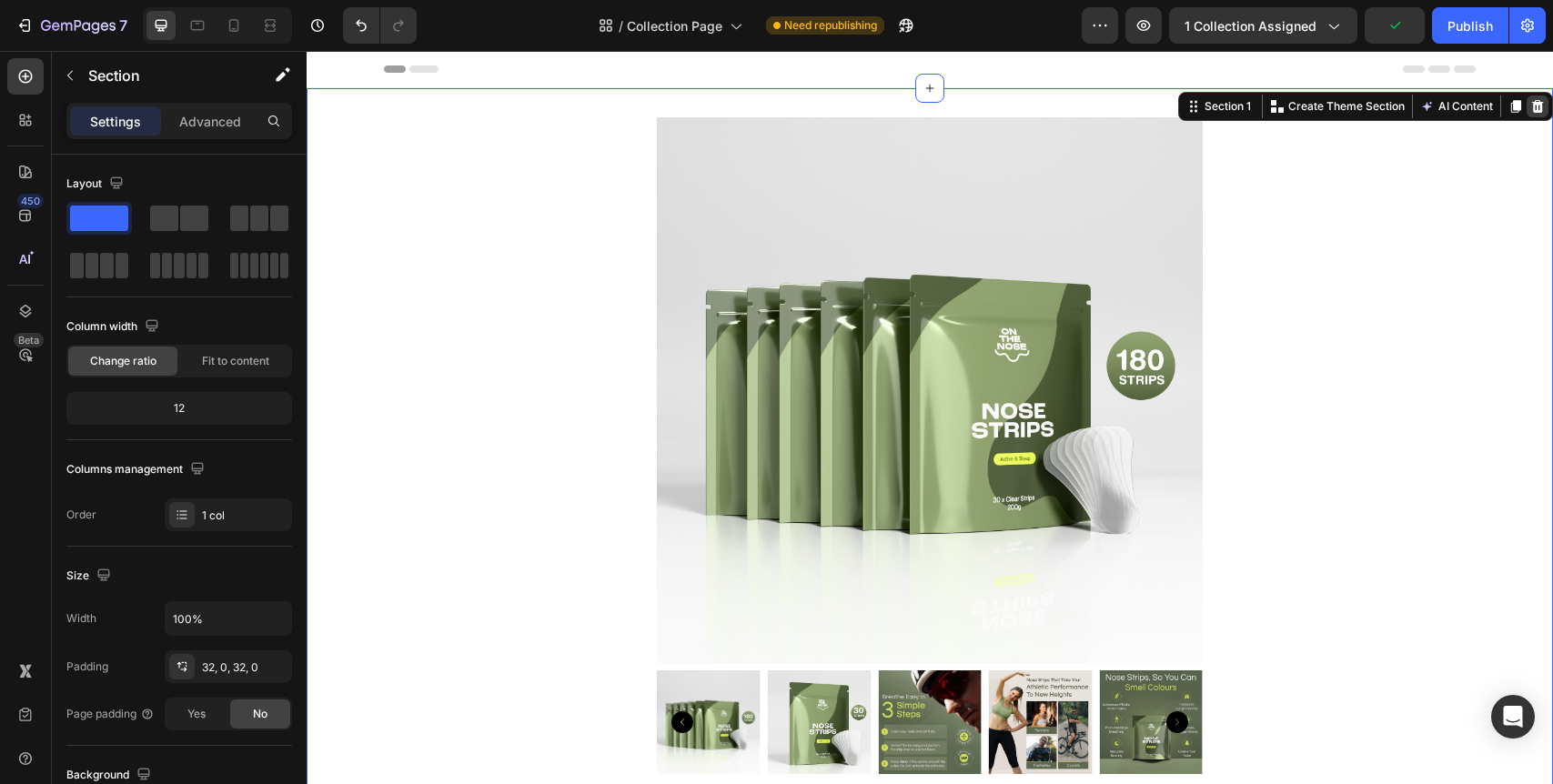
click at [1530, 106] on icon at bounding box center [1537, 106] width 15 height 15
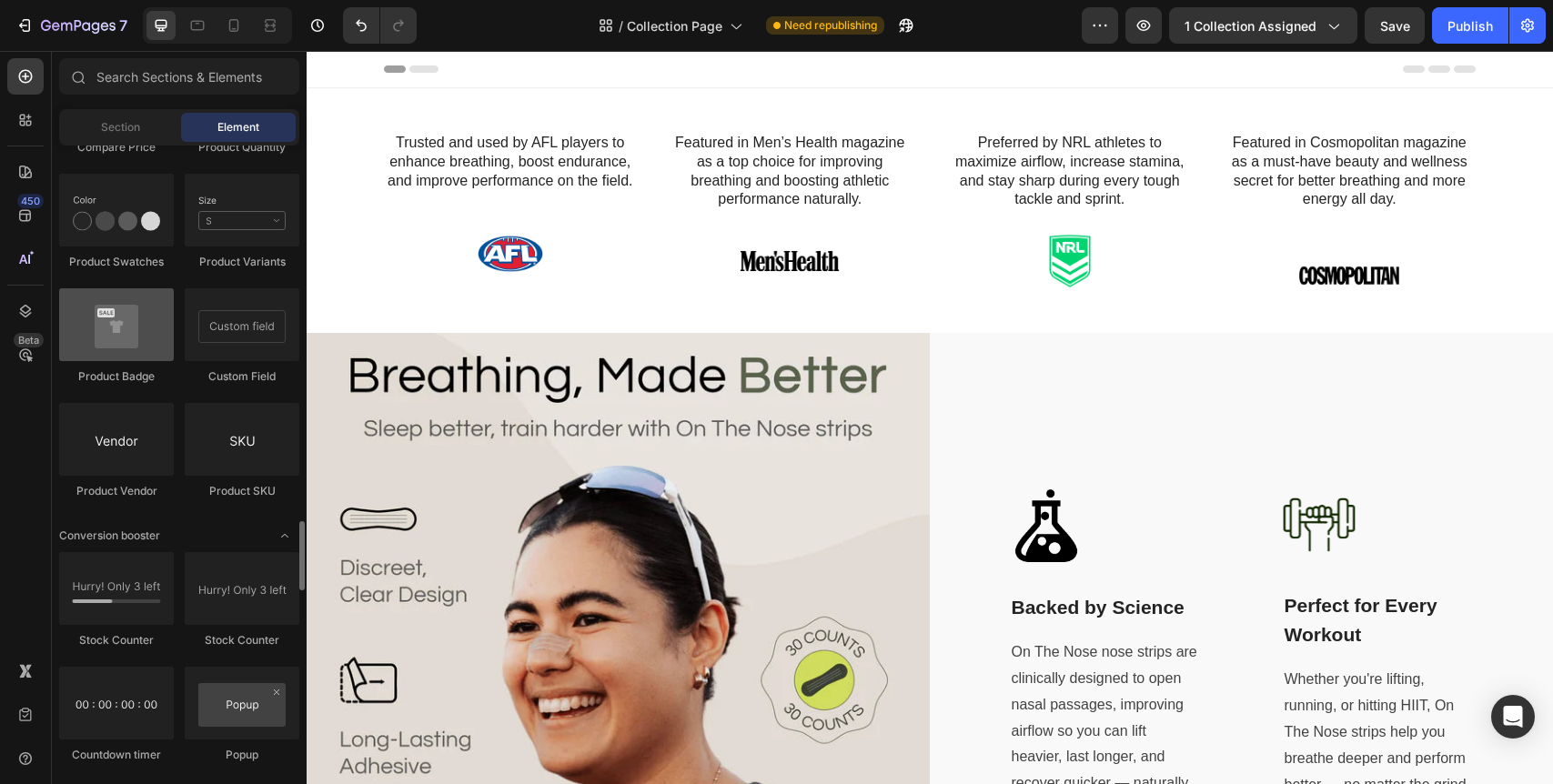
scroll to position [3227, 0]
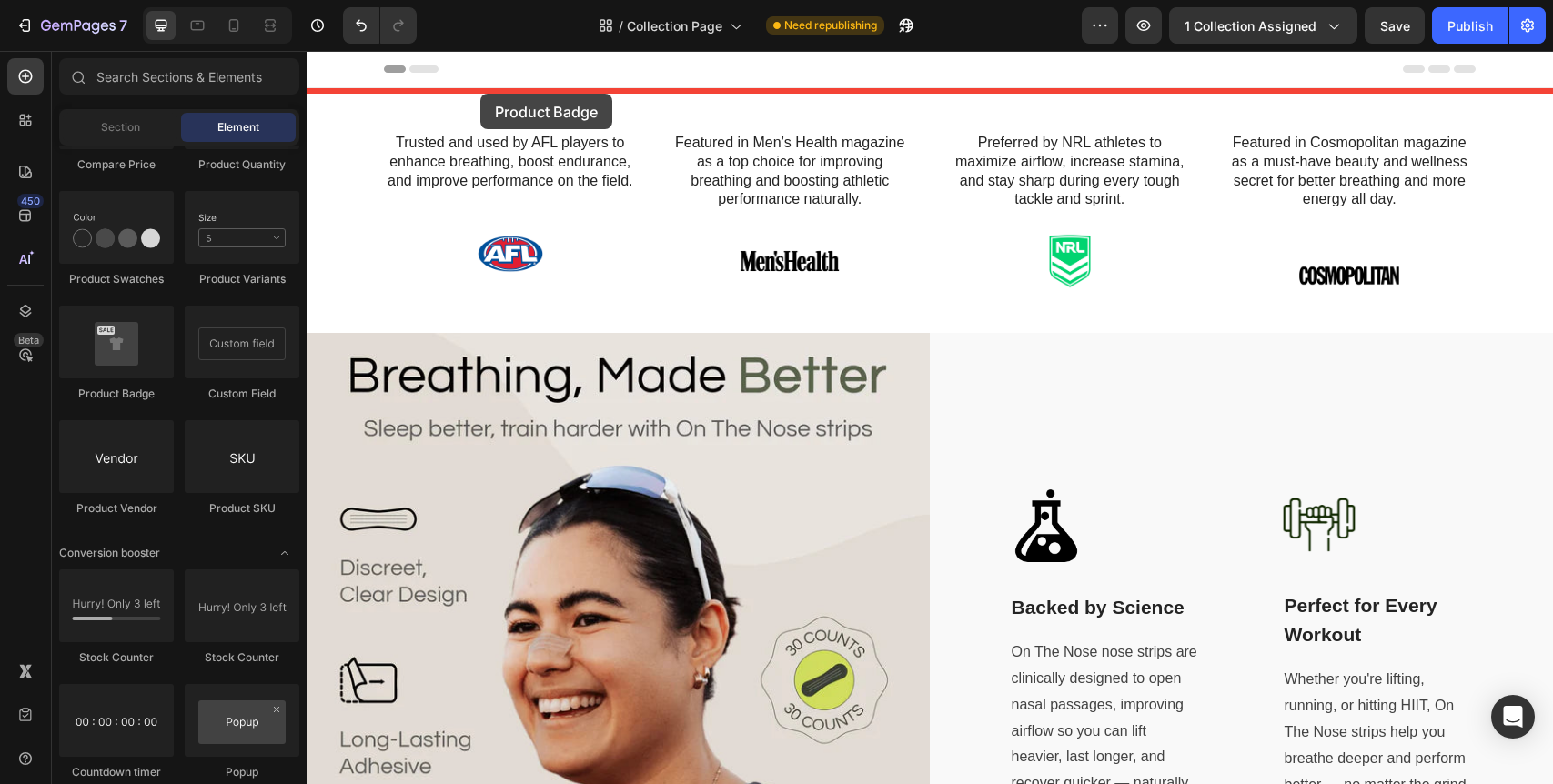
drag, startPoint x: 432, startPoint y: 409, endPoint x: 481, endPoint y: 94, distance: 318.8
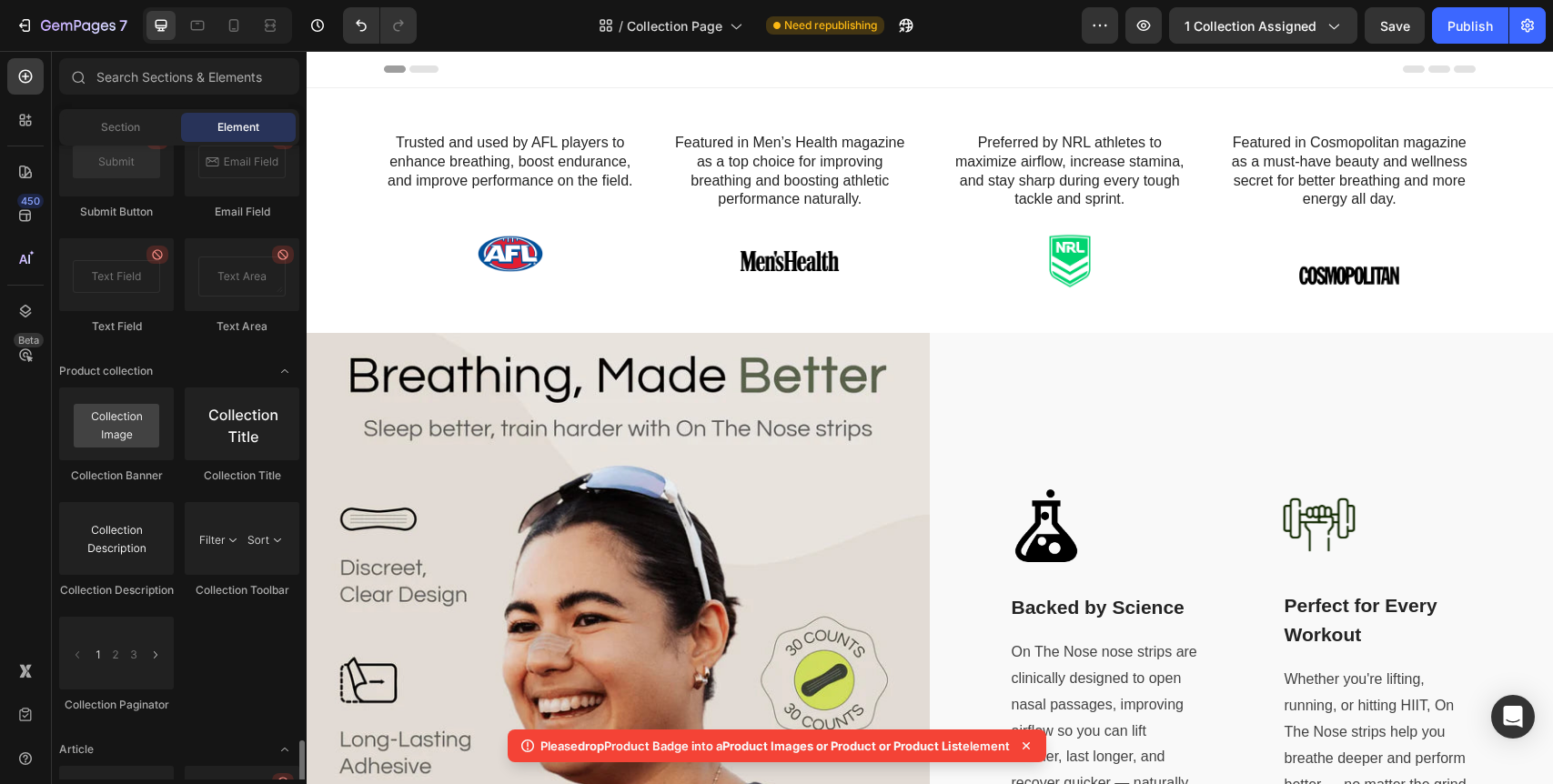
scroll to position [4716, 0]
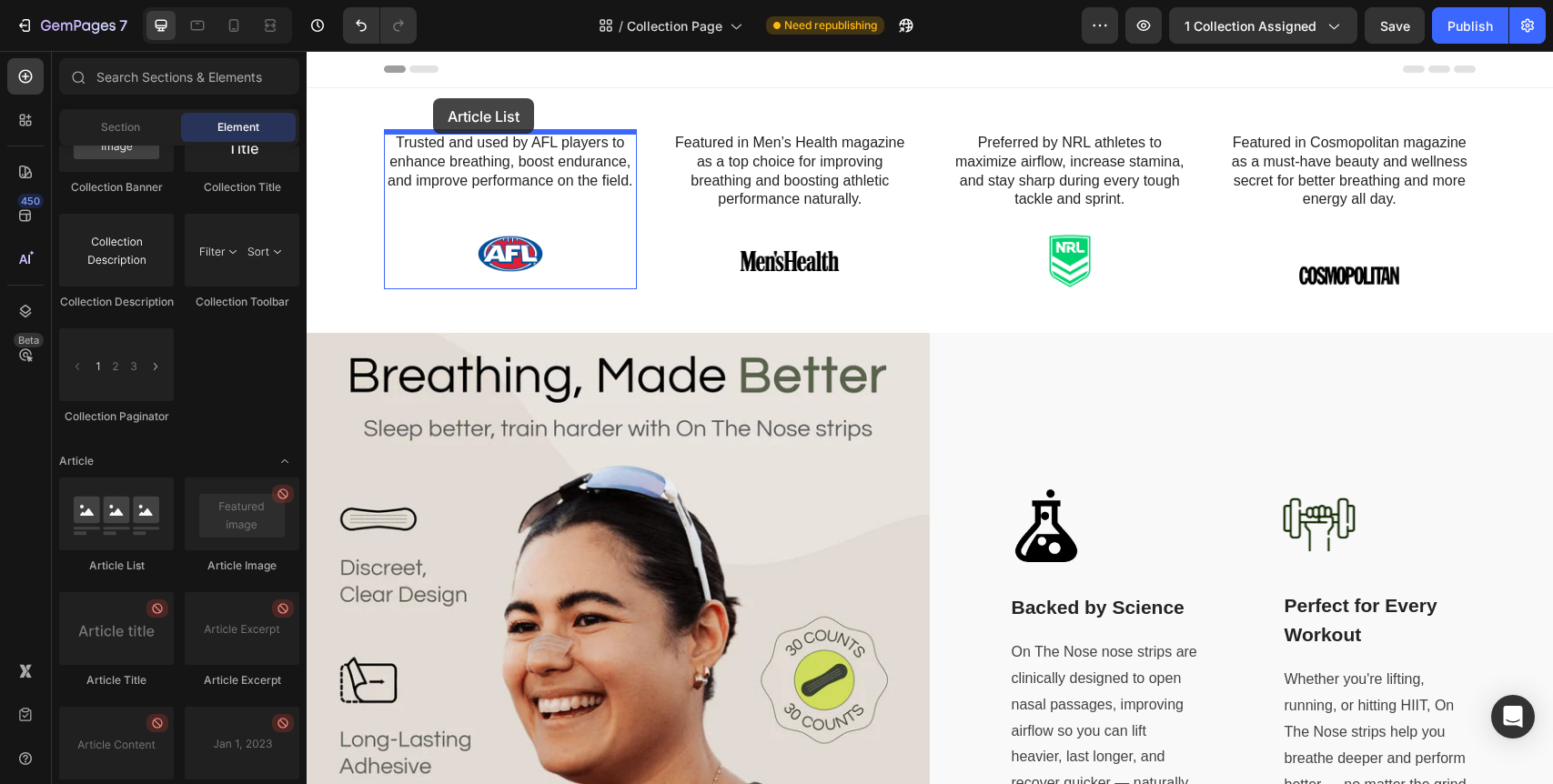
drag, startPoint x: 441, startPoint y: 584, endPoint x: 434, endPoint y: 98, distance: 486.1
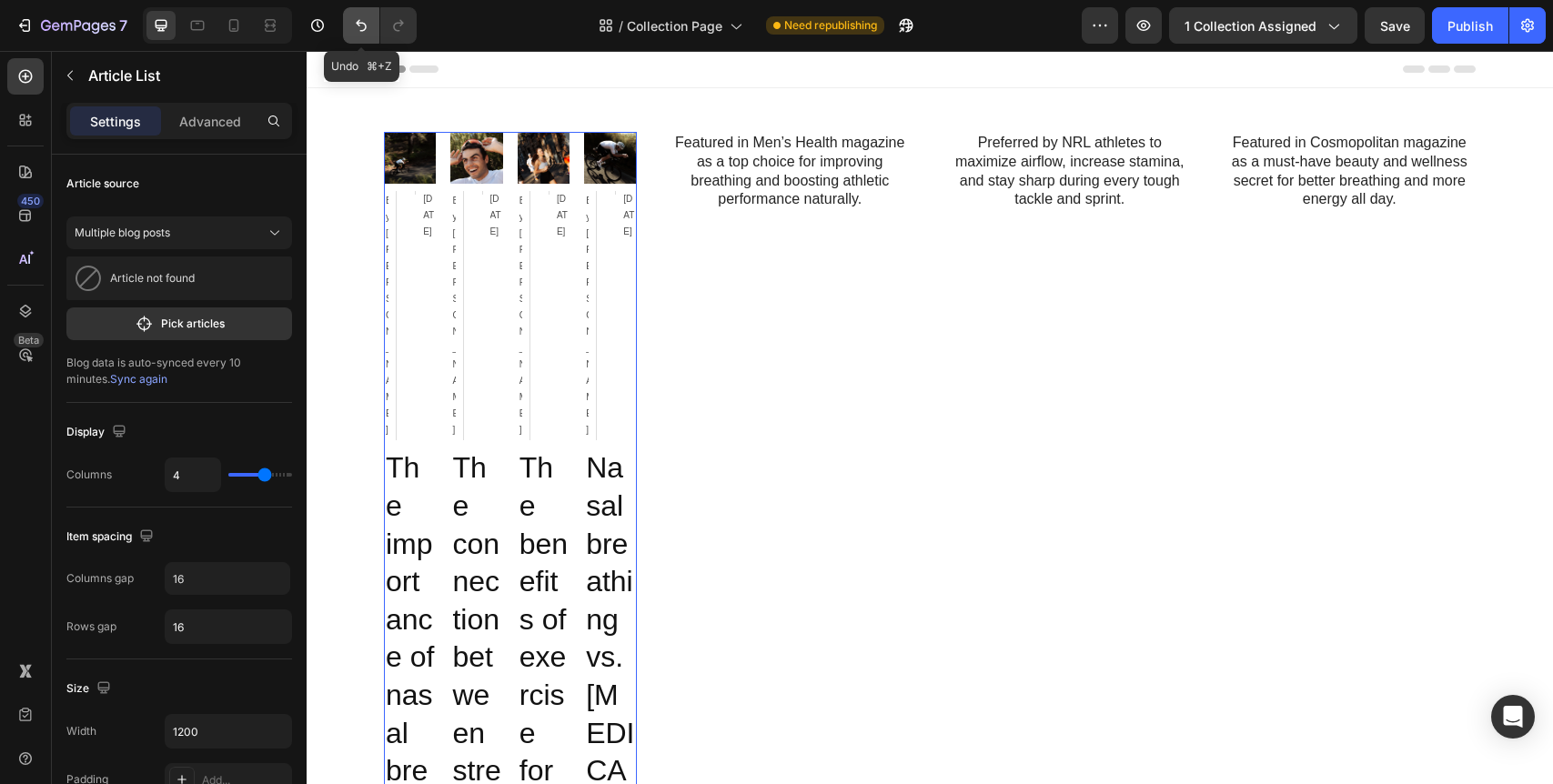
click at [362, 27] on icon "Undo/Redo" at bounding box center [361, 26] width 18 height 18
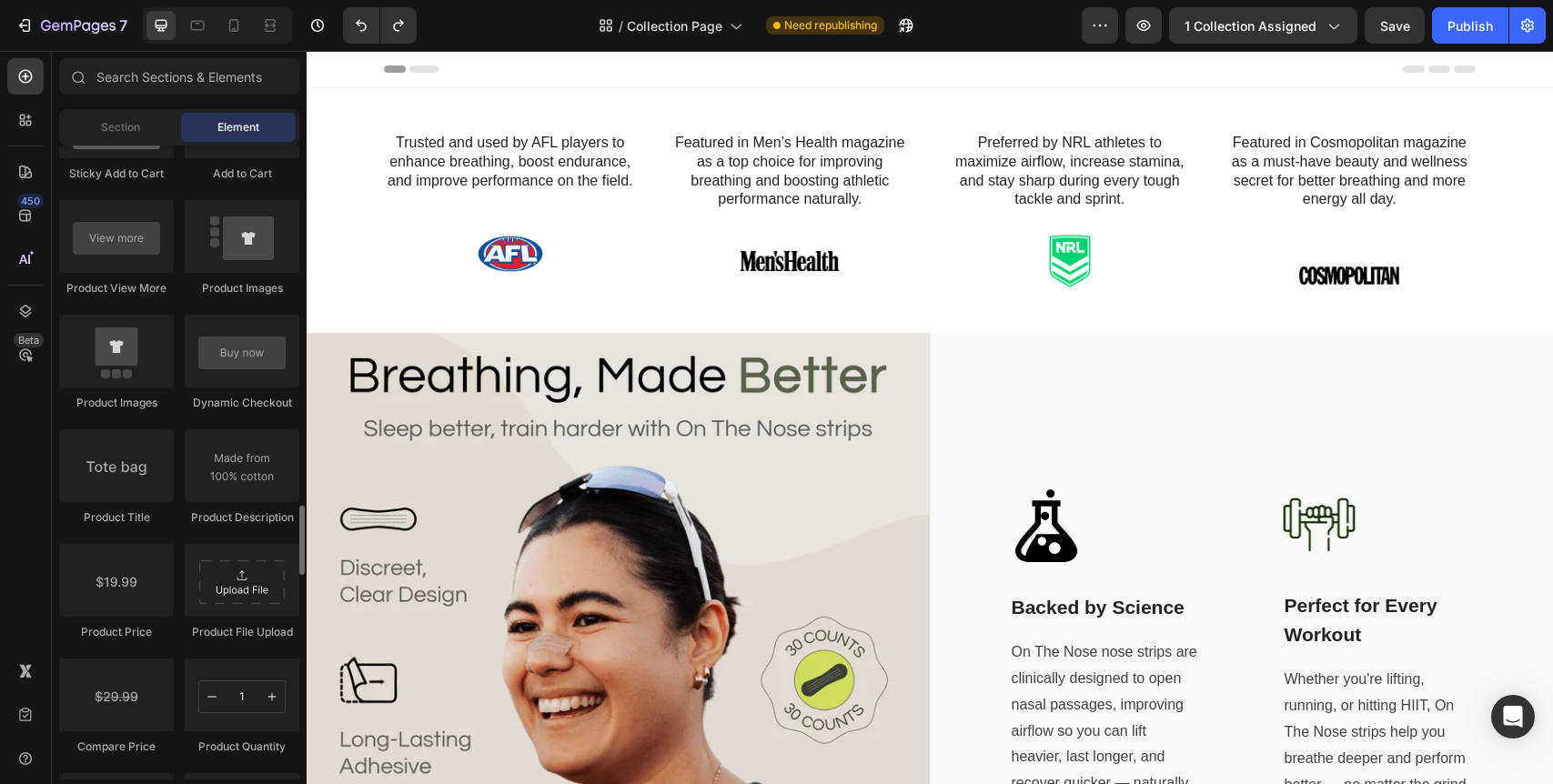
scroll to position [2562, 0]
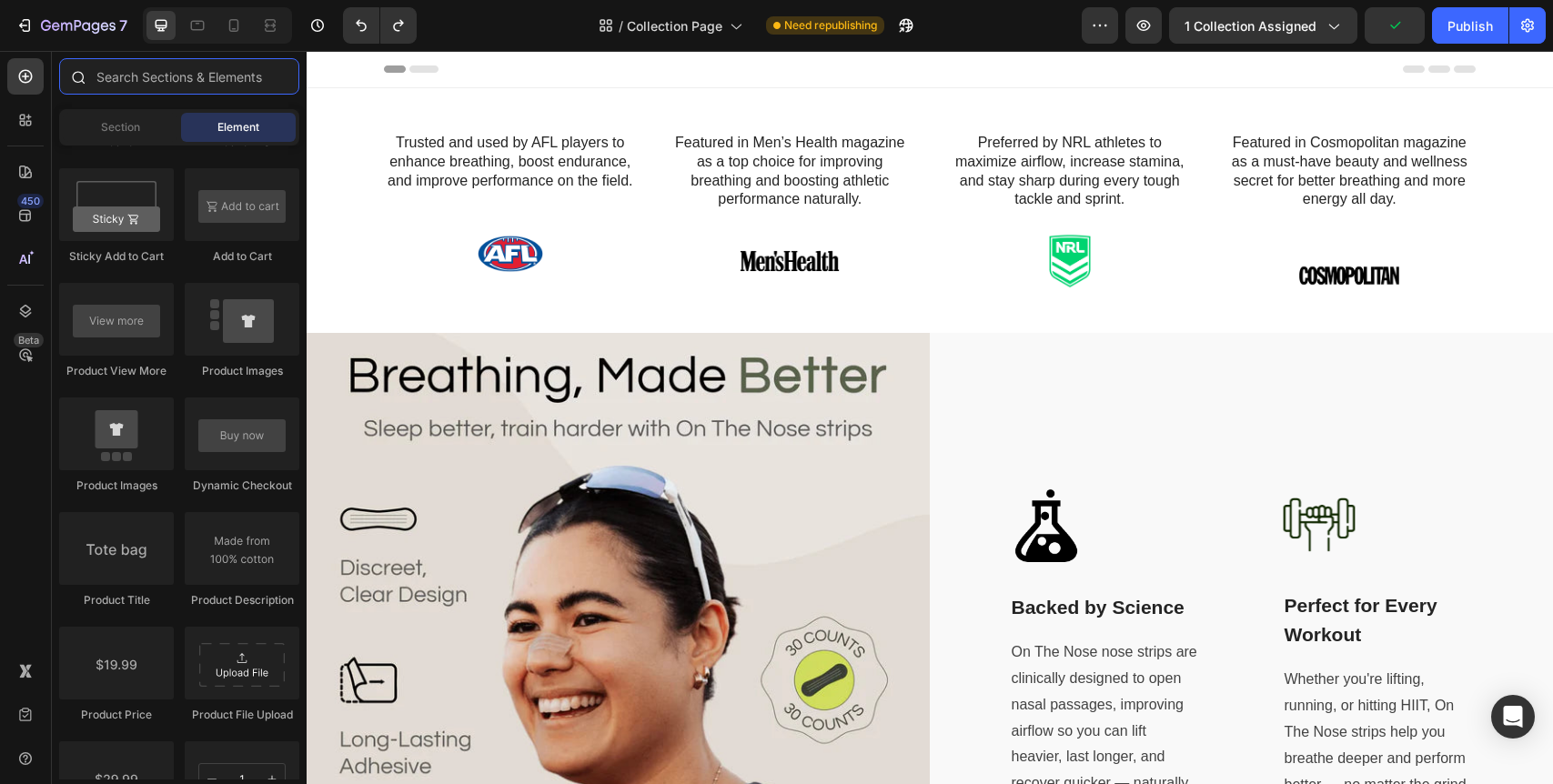
click at [121, 84] on input "text" at bounding box center [179, 76] width 240 height 36
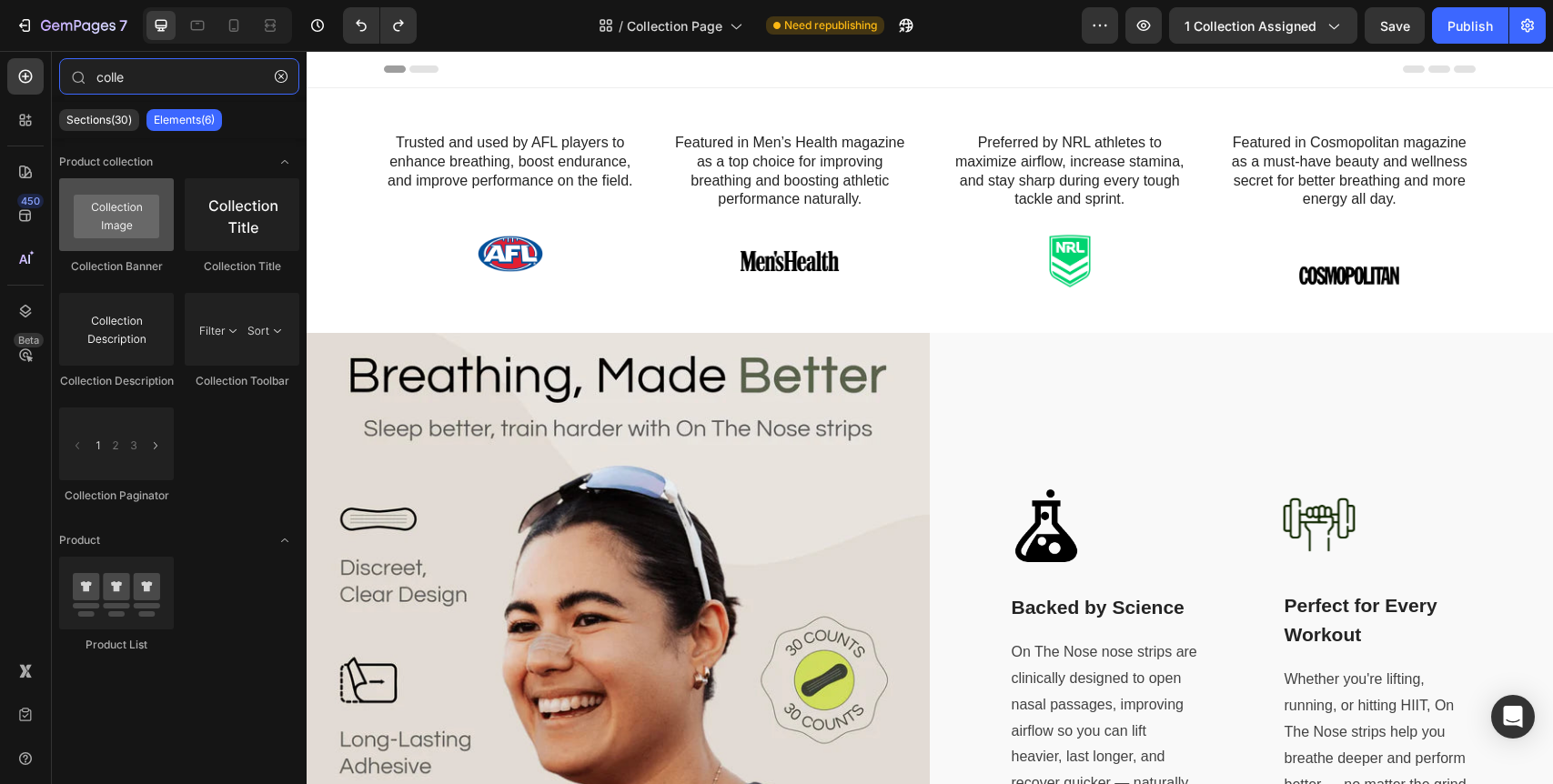
type input "colle"
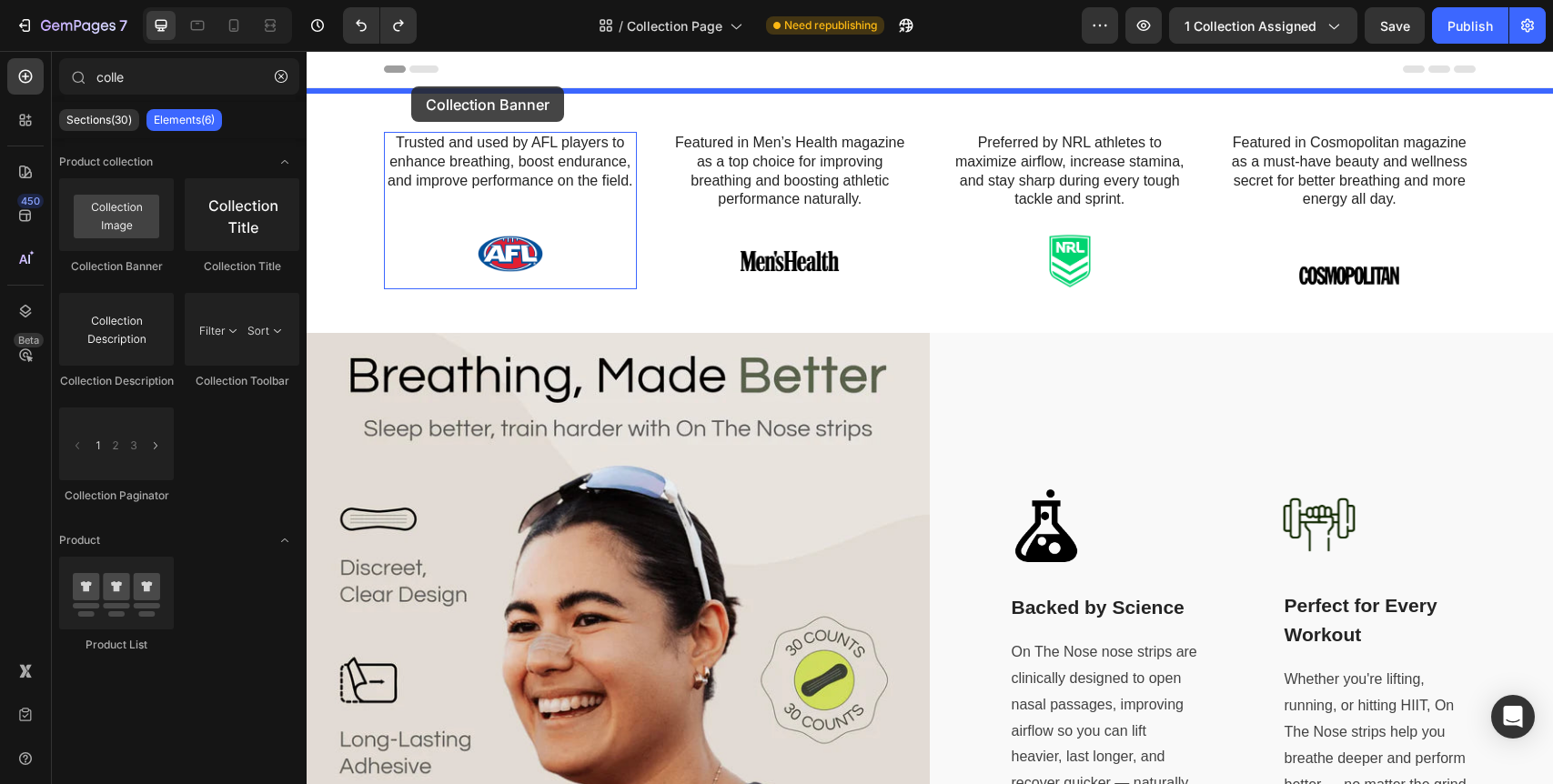
drag, startPoint x: 434, startPoint y: 284, endPoint x: 411, endPoint y: 87, distance: 198.3
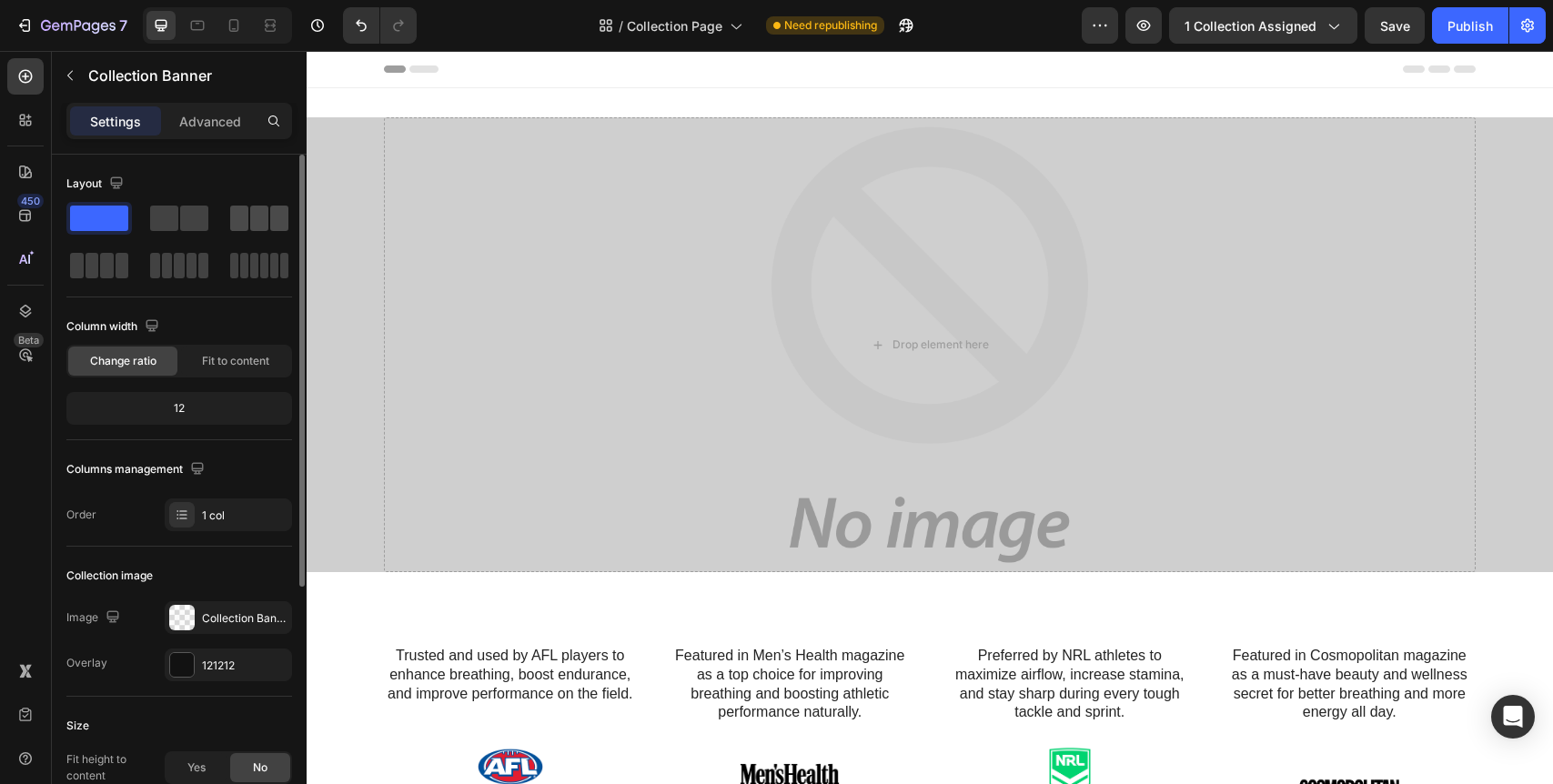
click at [270, 229] on span at bounding box center [279, 219] width 18 height 26
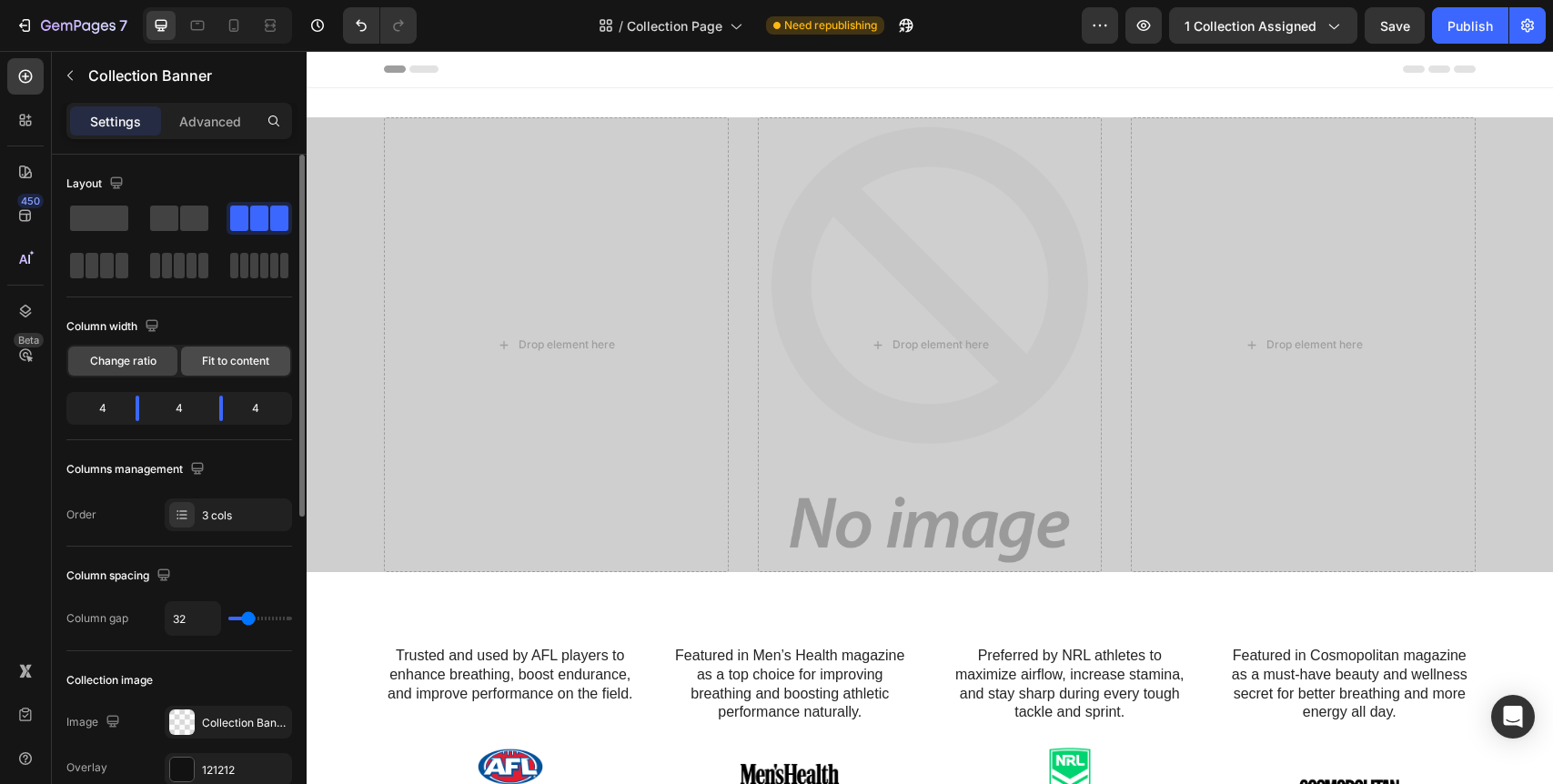
click at [242, 371] on div "Fit to content" at bounding box center [236, 361] width 109 height 30
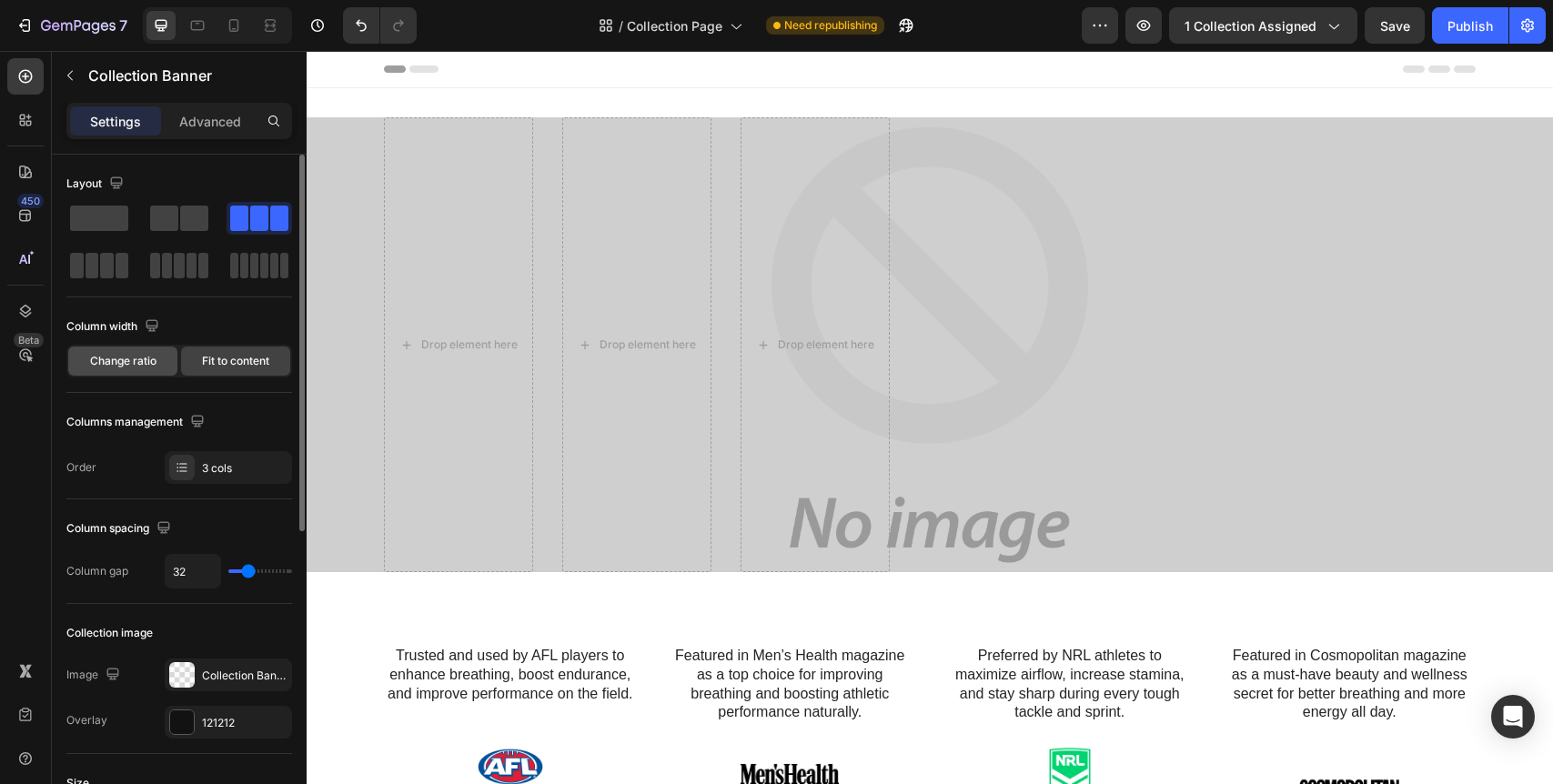
click at [111, 357] on span "Change ratio" at bounding box center [122, 360] width 66 height 17
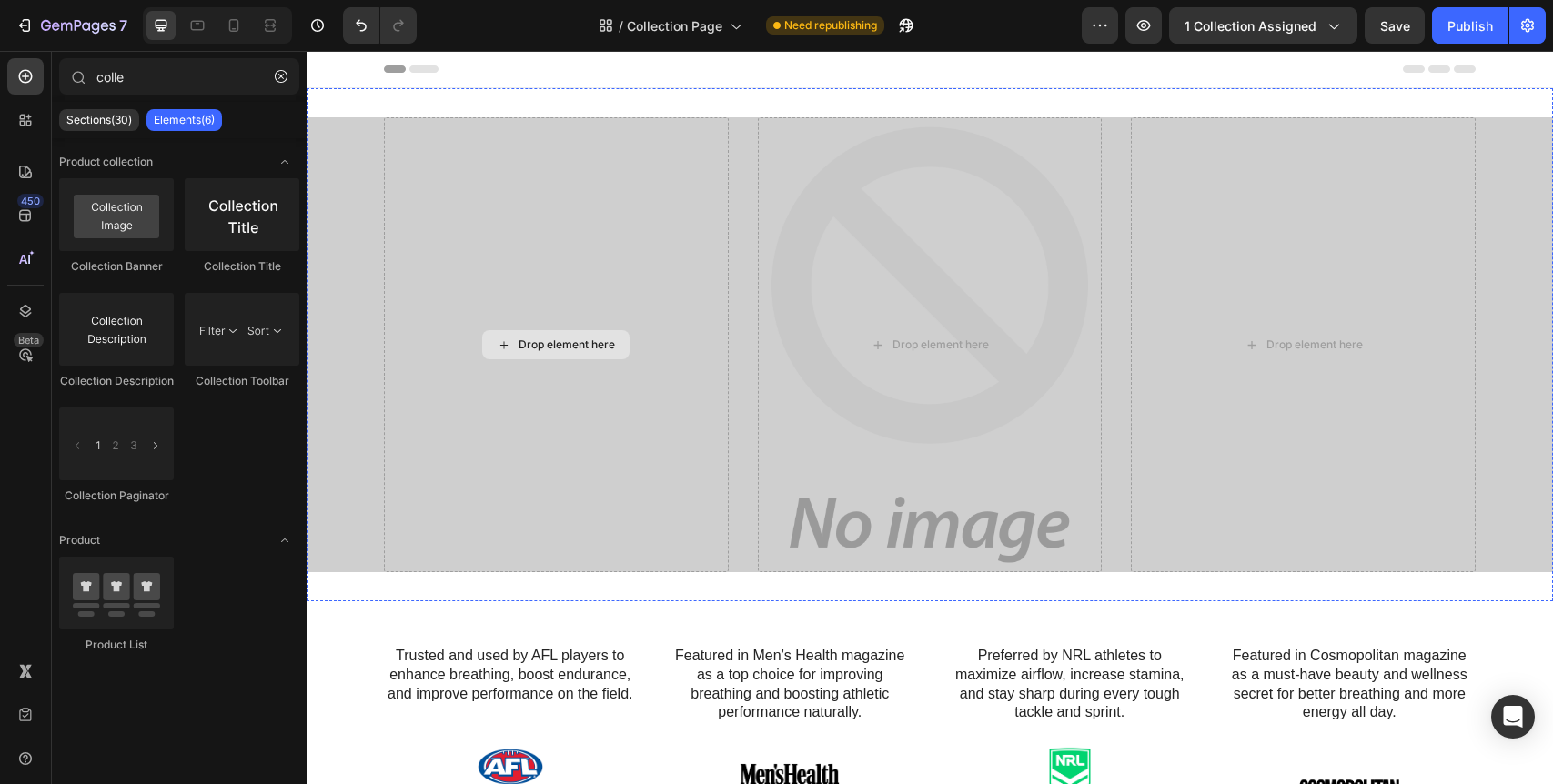
click at [571, 350] on div "Drop element here" at bounding box center [567, 345] width 97 height 15
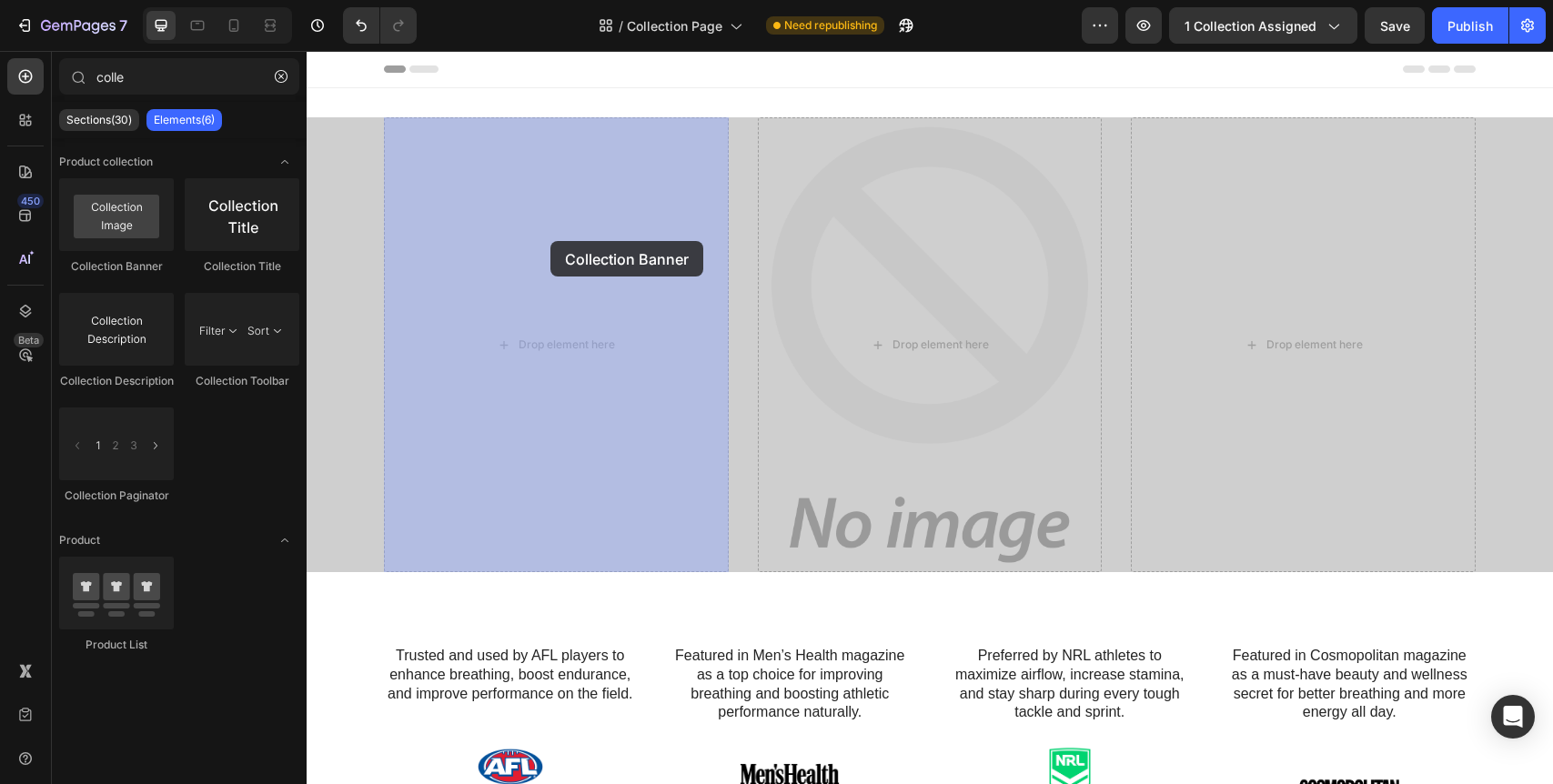
drag, startPoint x: 409, startPoint y: 280, endPoint x: 415, endPoint y: 224, distance: 56.3
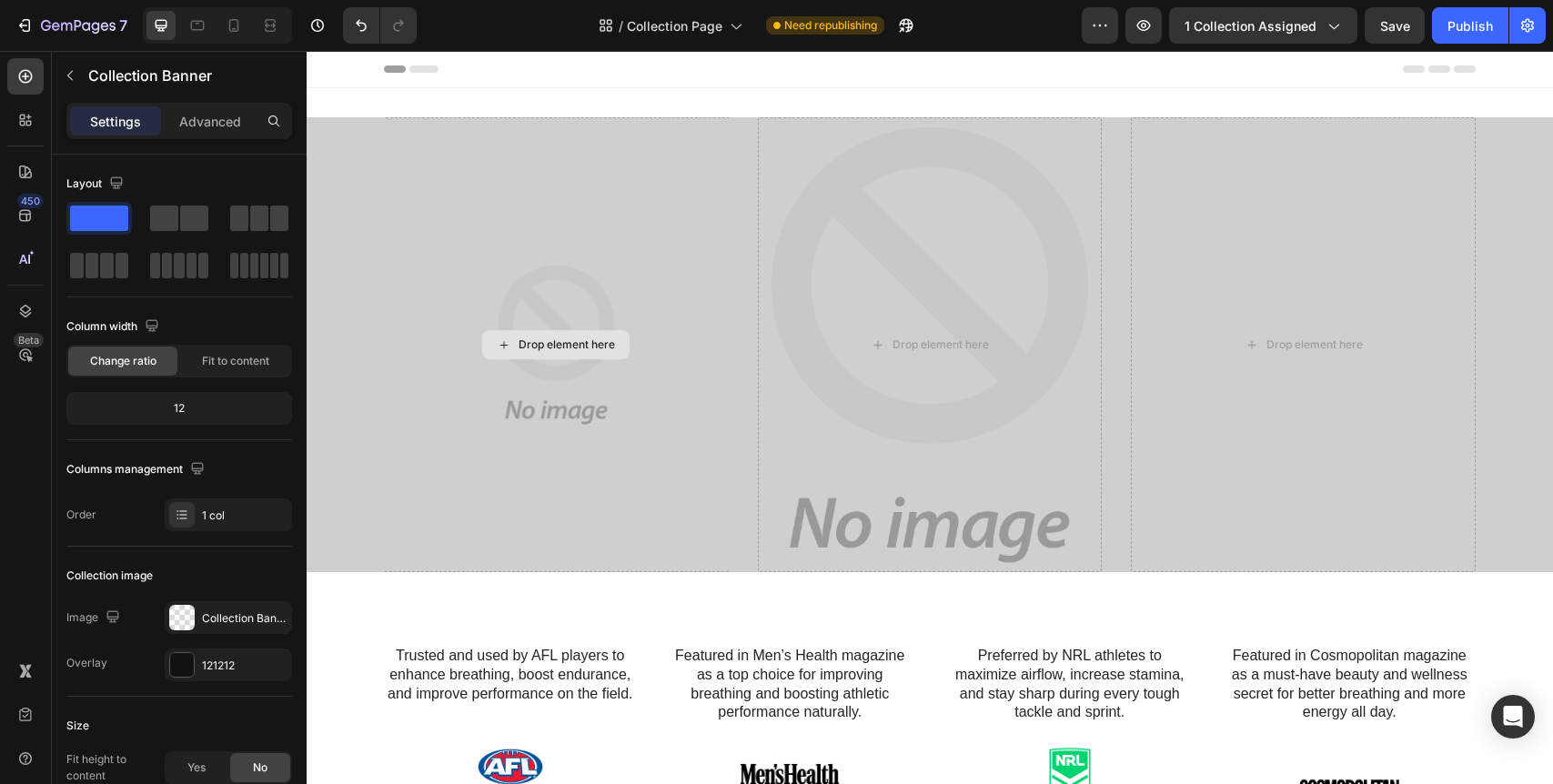
click at [574, 430] on div "Drop element here" at bounding box center [556, 345] width 1092 height 455
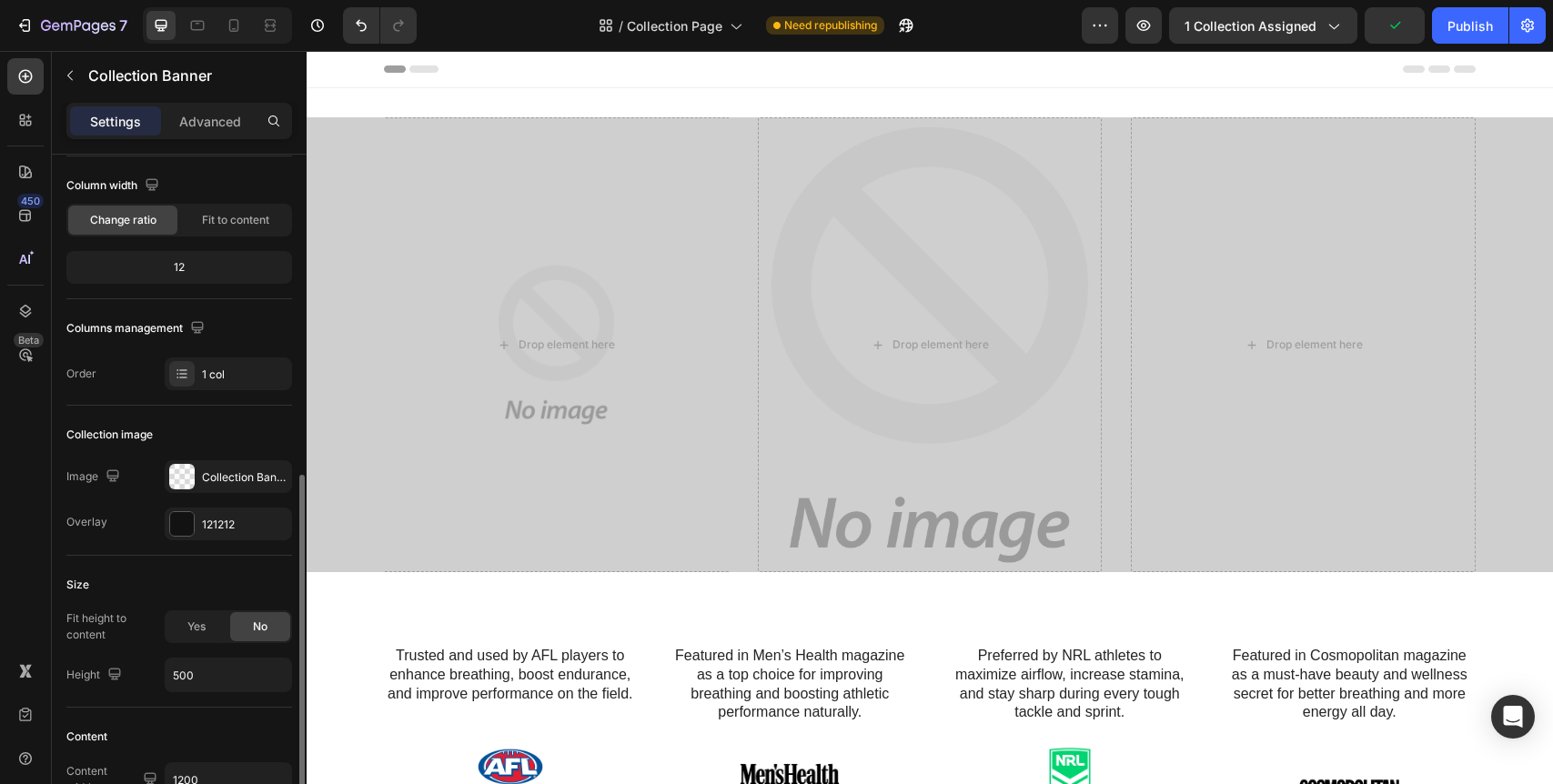
scroll to position [391, 0]
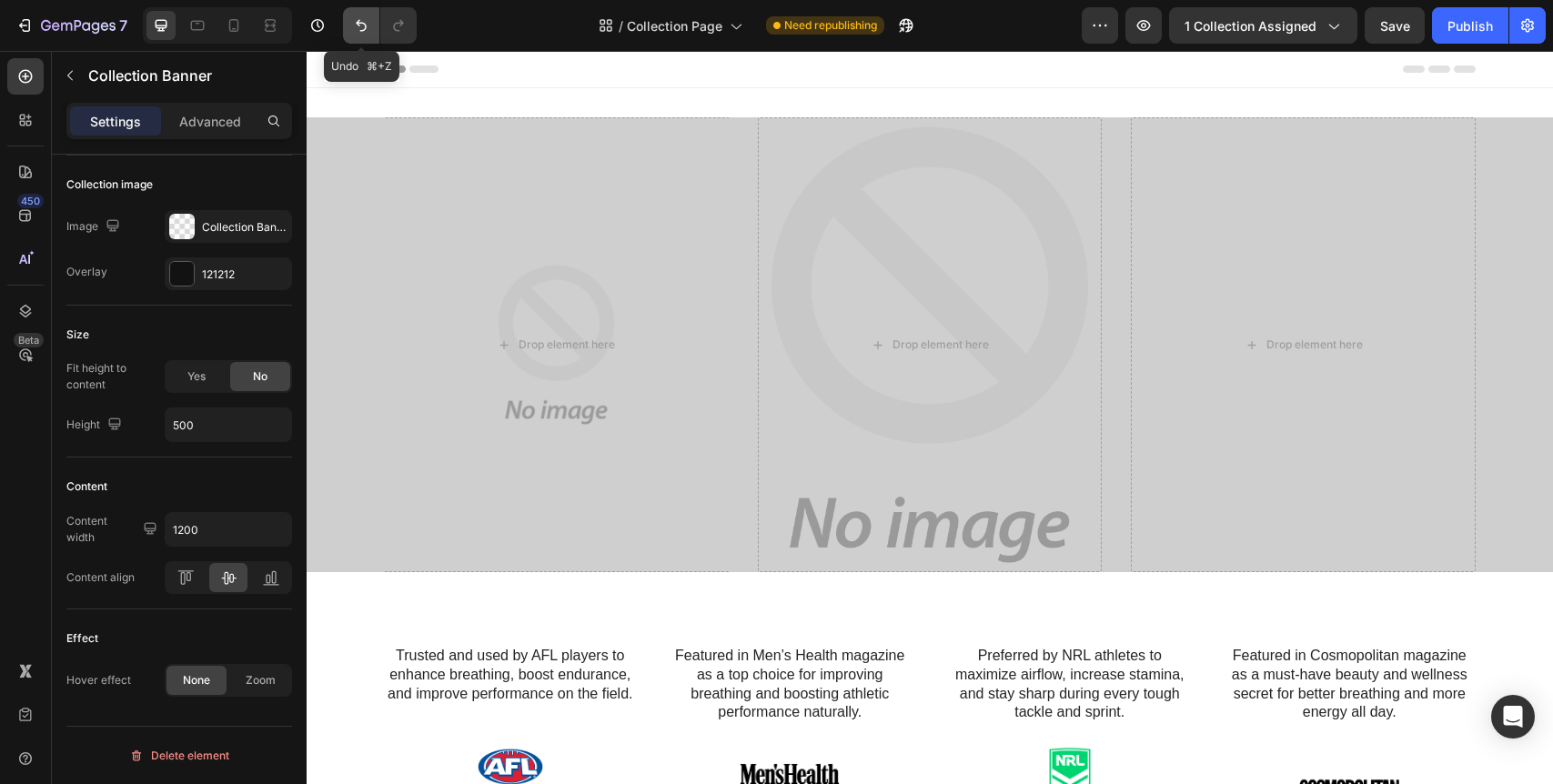
click at [363, 29] on icon "Undo/Redo" at bounding box center [361, 26] width 18 height 18
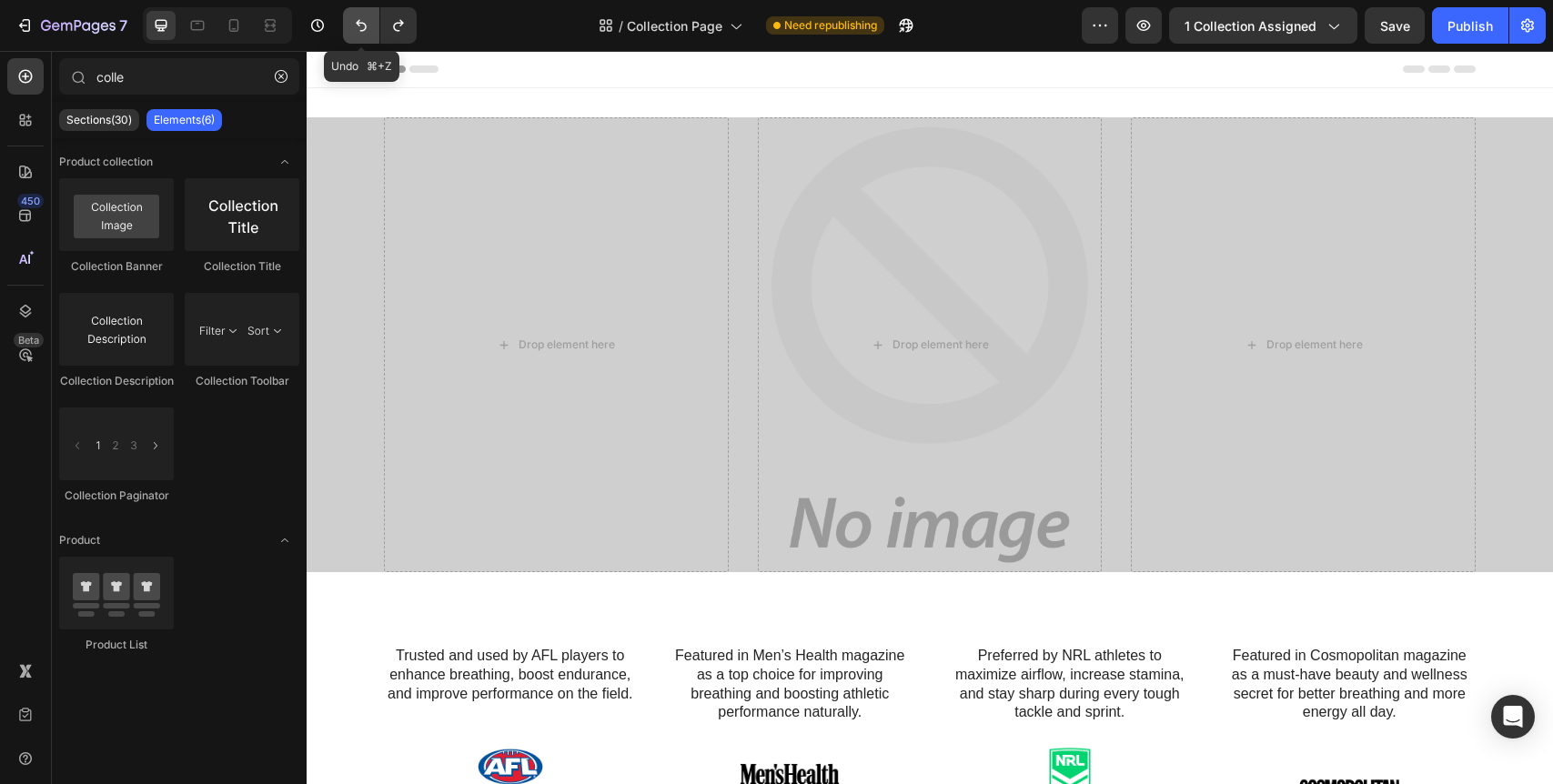
click at [363, 29] on icon "Undo/Redo" at bounding box center [361, 26] width 18 height 18
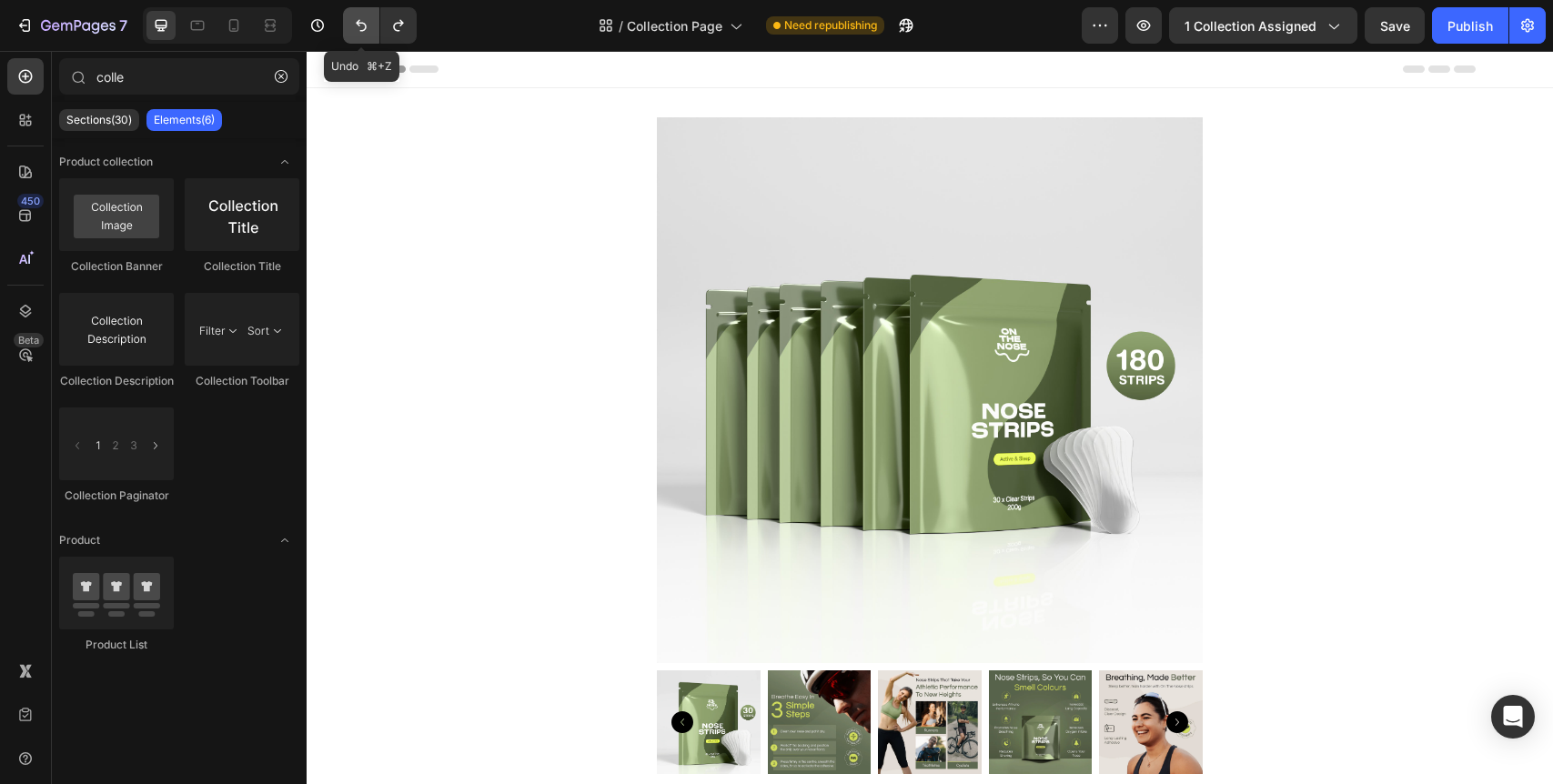
click at [363, 29] on icon "Undo/Redo" at bounding box center [361, 26] width 18 height 18
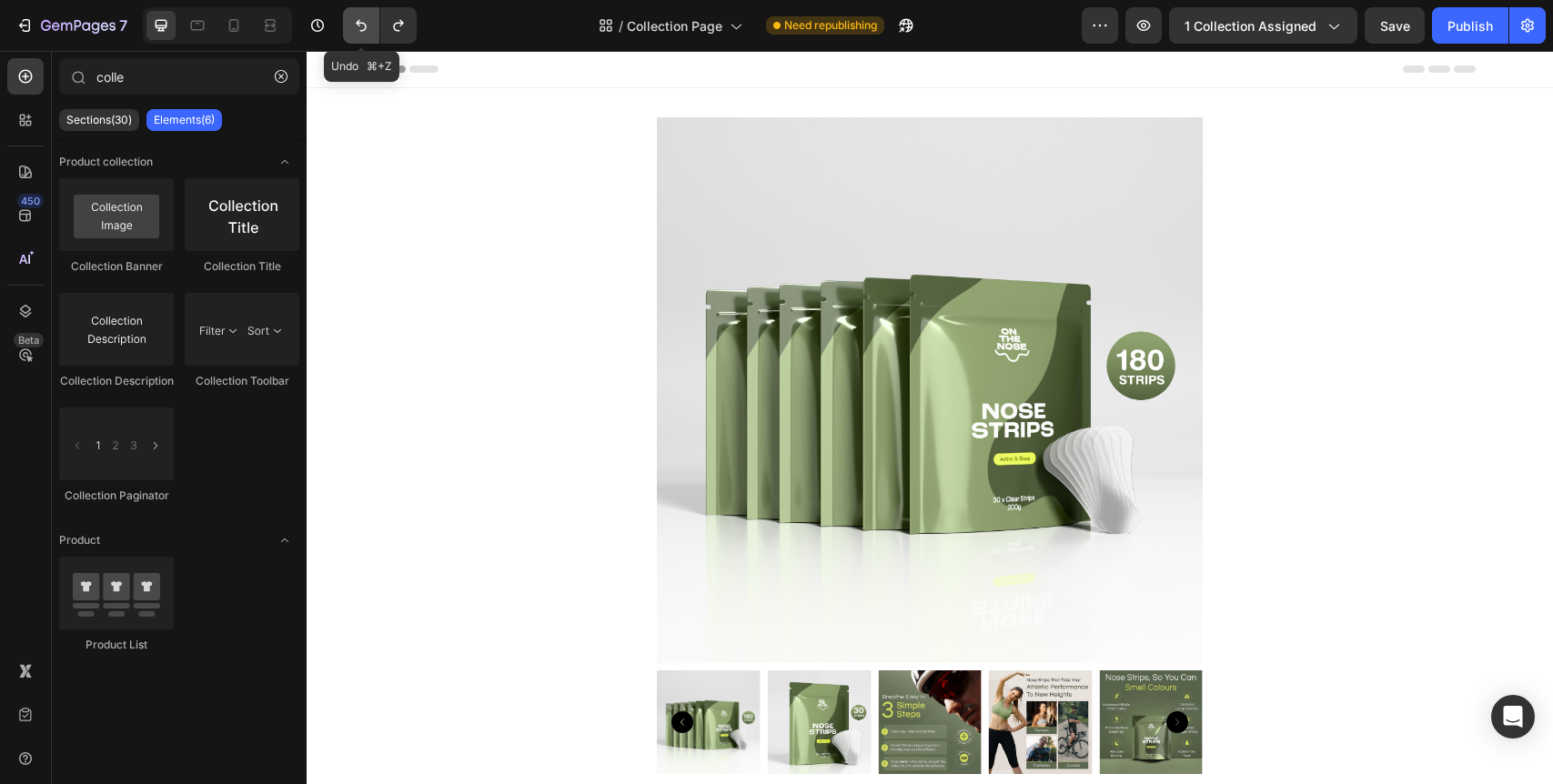
click at [363, 29] on icon "Undo/Redo" at bounding box center [361, 26] width 18 height 18
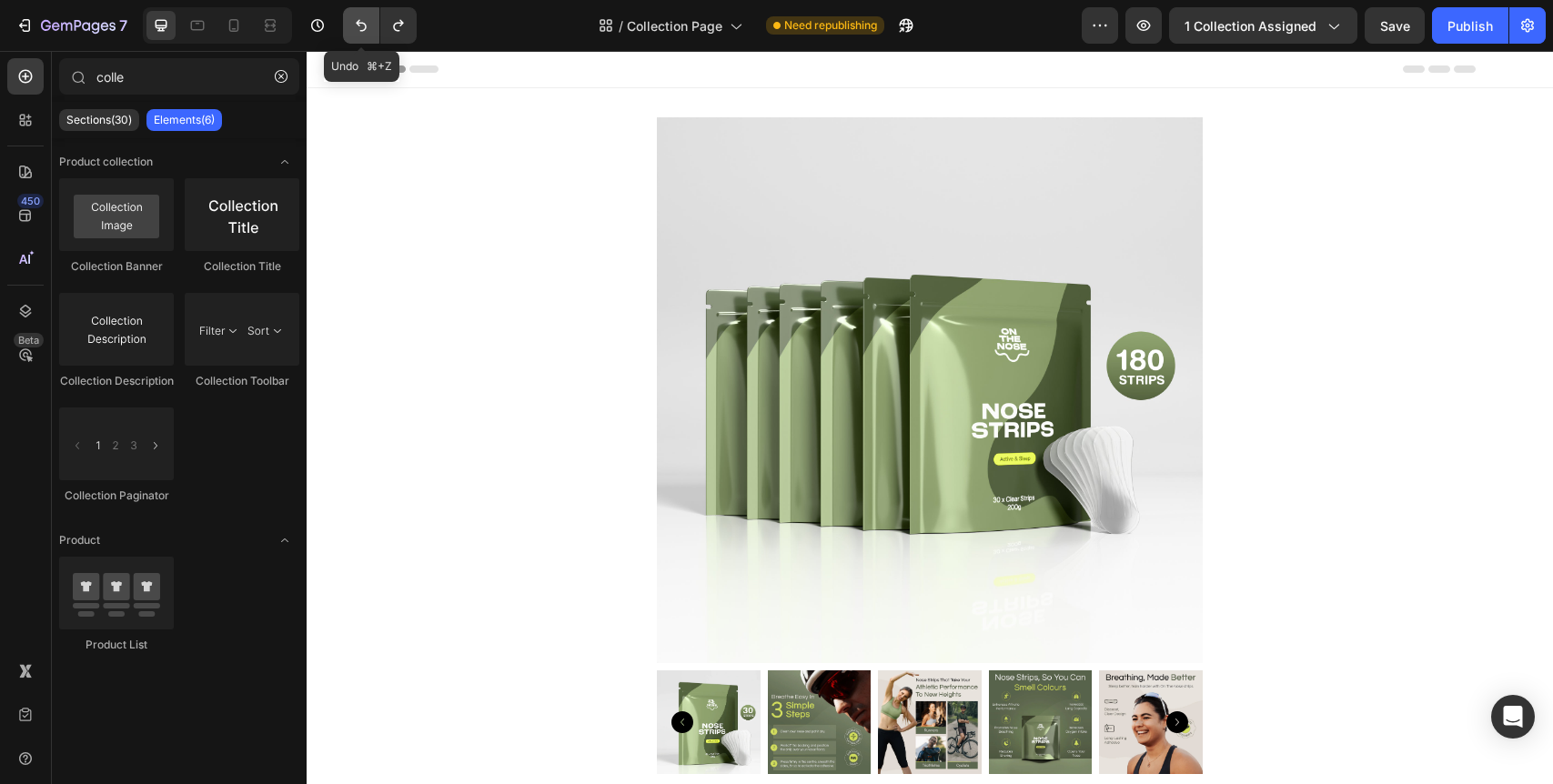
click at [363, 29] on icon "Undo/Redo" at bounding box center [361, 26] width 18 height 18
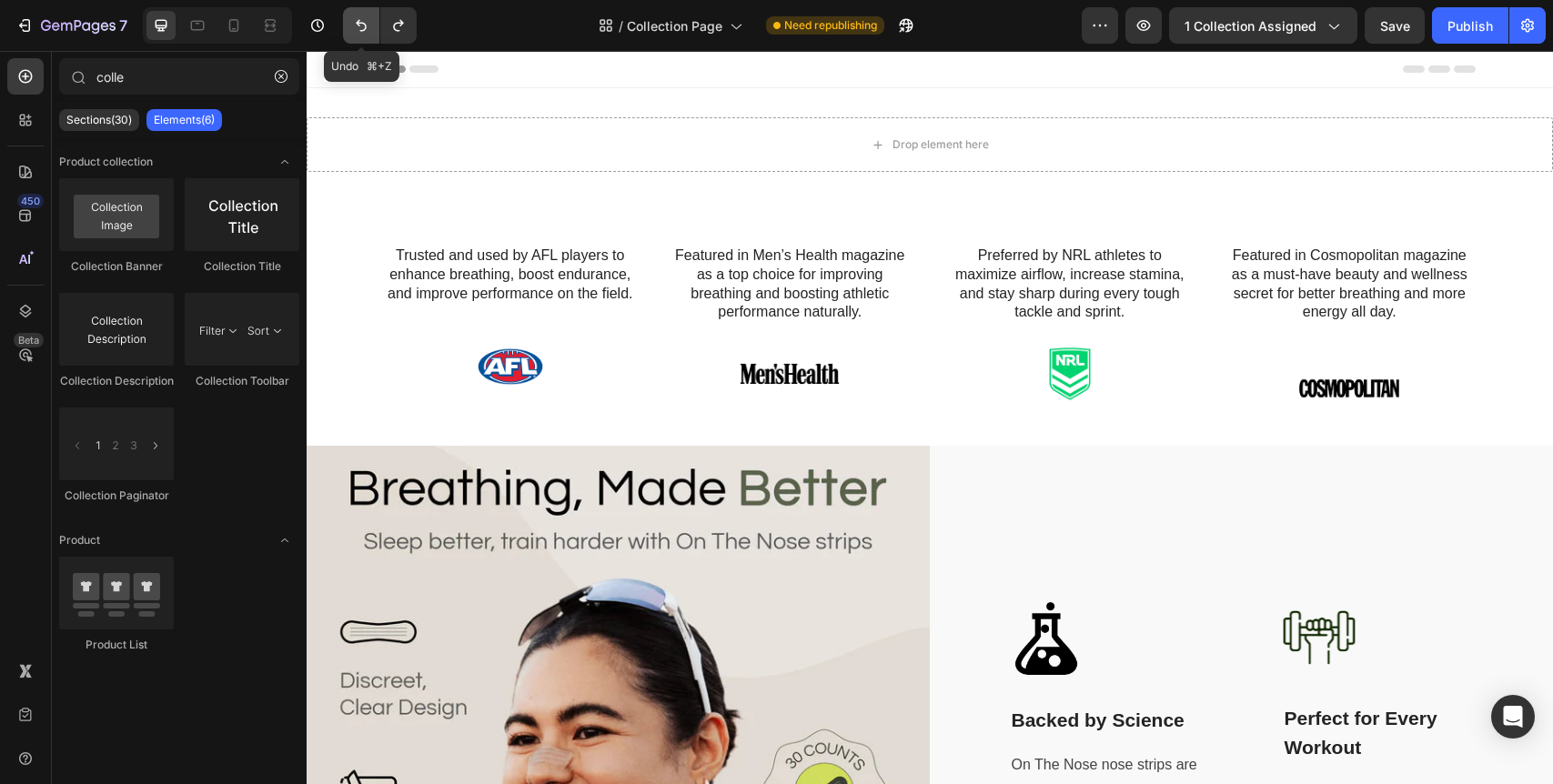
click at [363, 29] on icon "Undo/Redo" at bounding box center [361, 26] width 18 height 18
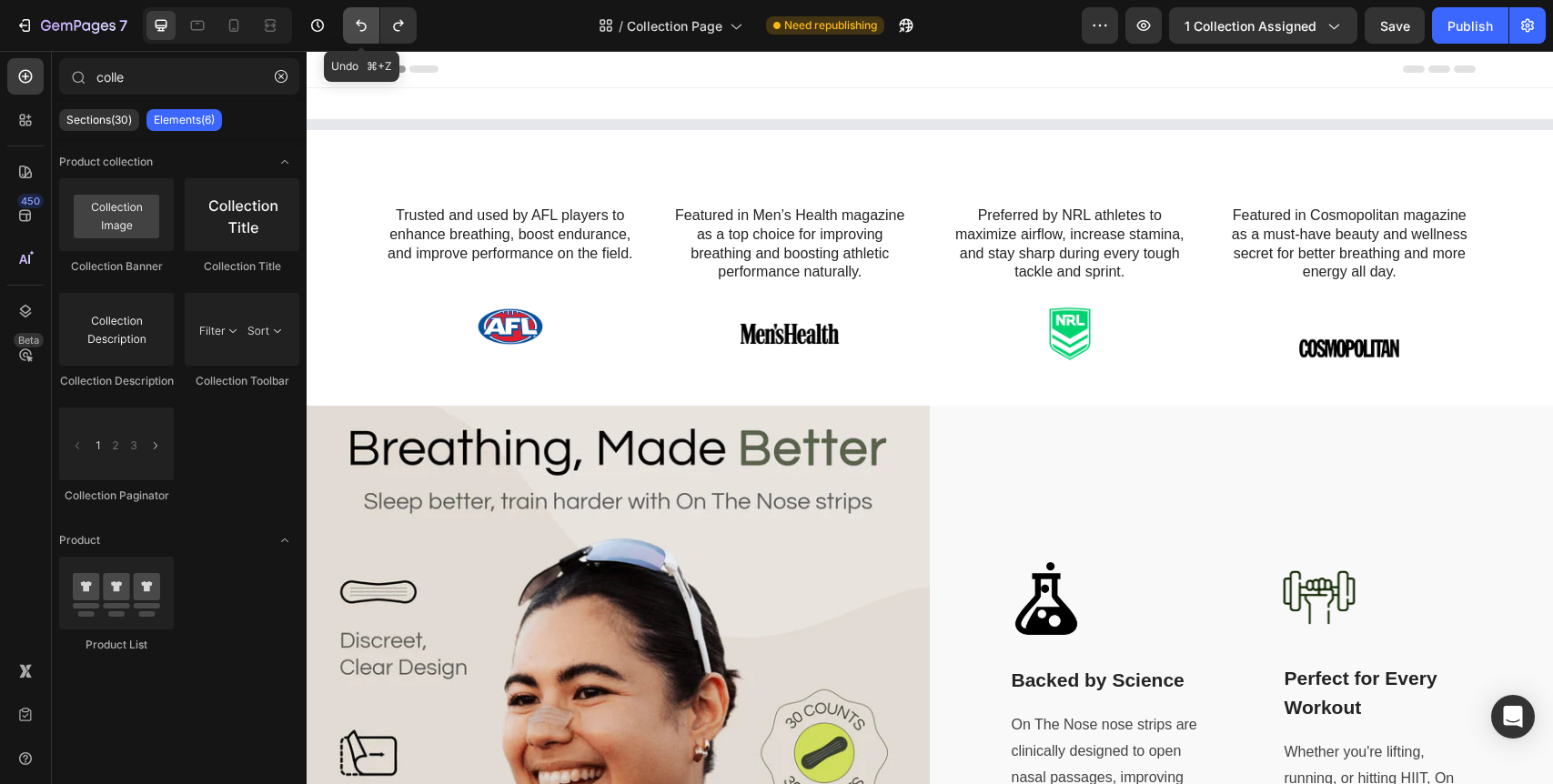
click at [363, 29] on icon "Undo/Redo" at bounding box center [361, 26] width 18 height 18
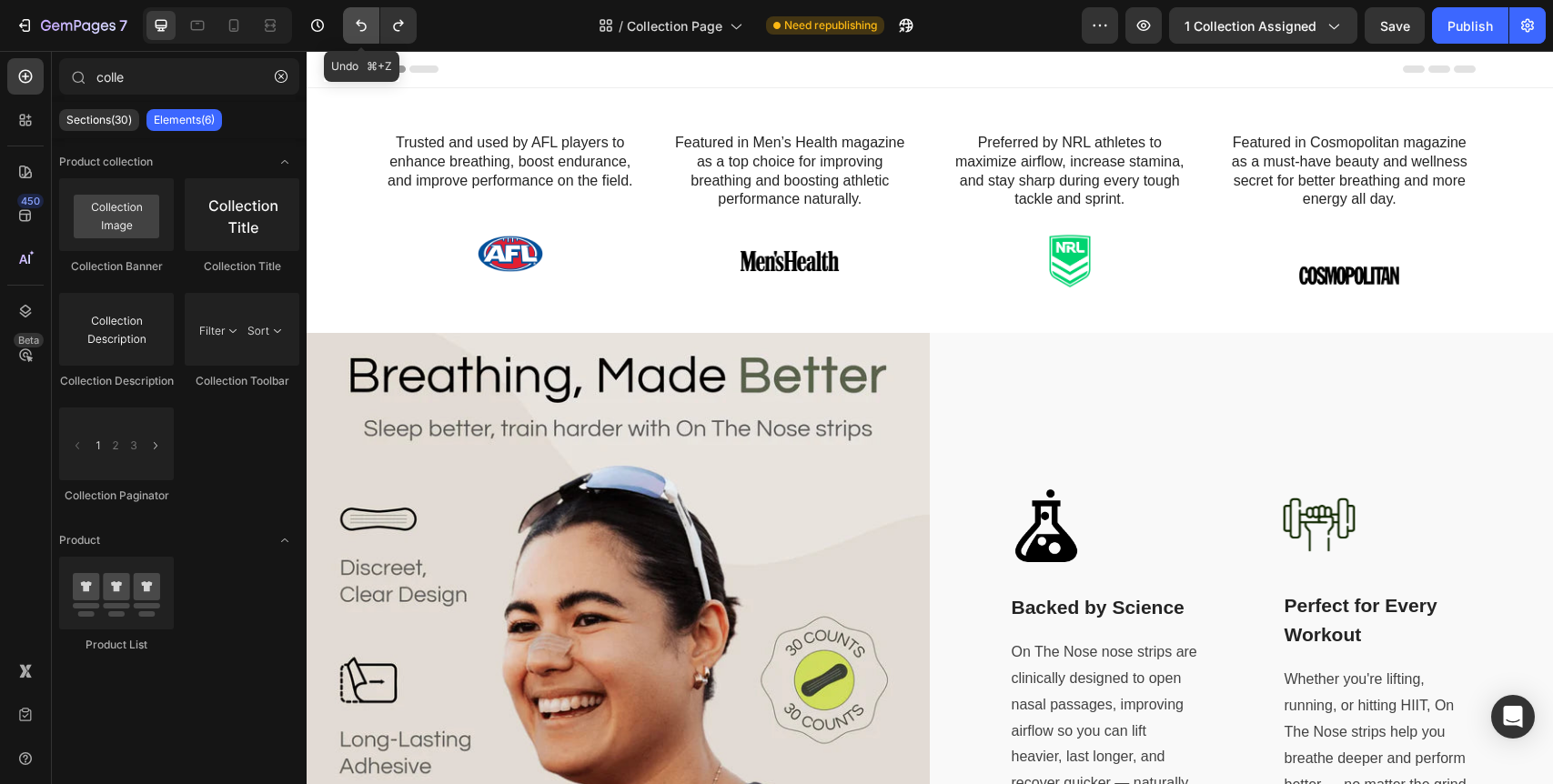
click at [363, 29] on icon "Undo/Redo" at bounding box center [361, 26] width 18 height 18
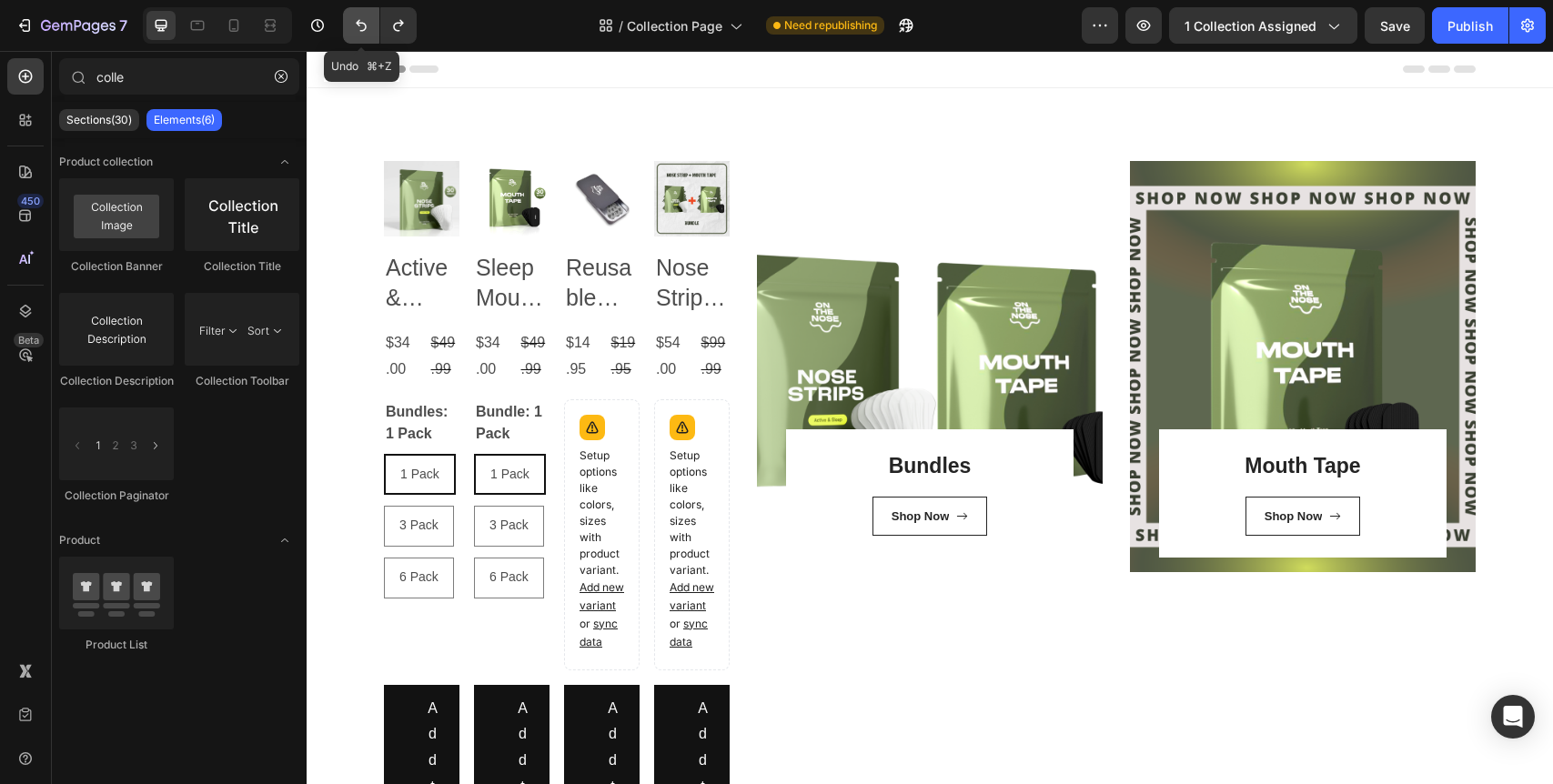
click at [363, 29] on icon "Undo/Redo" at bounding box center [361, 26] width 18 height 18
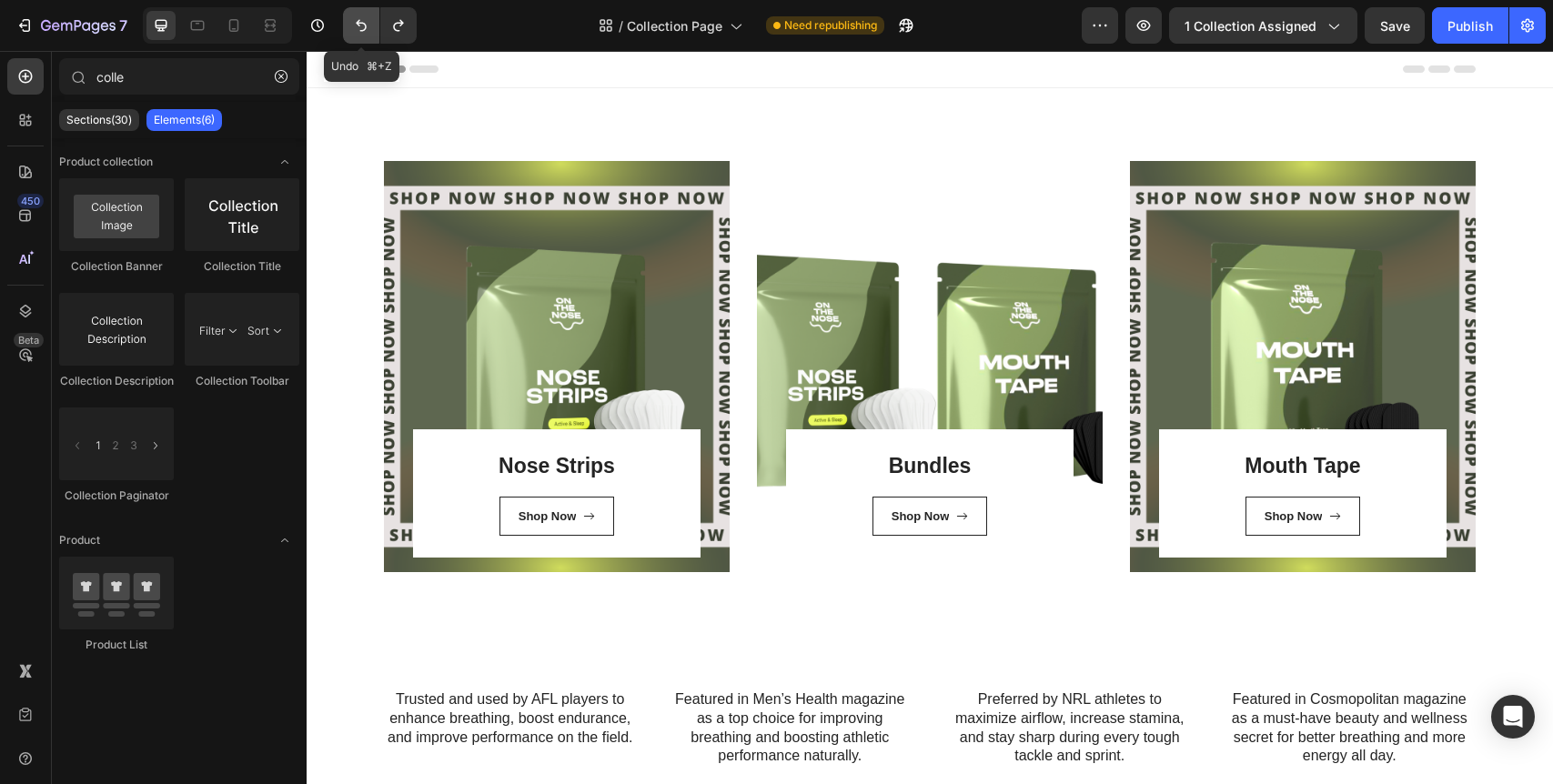
click at [363, 29] on icon "Undo/Redo" at bounding box center [361, 26] width 18 height 18
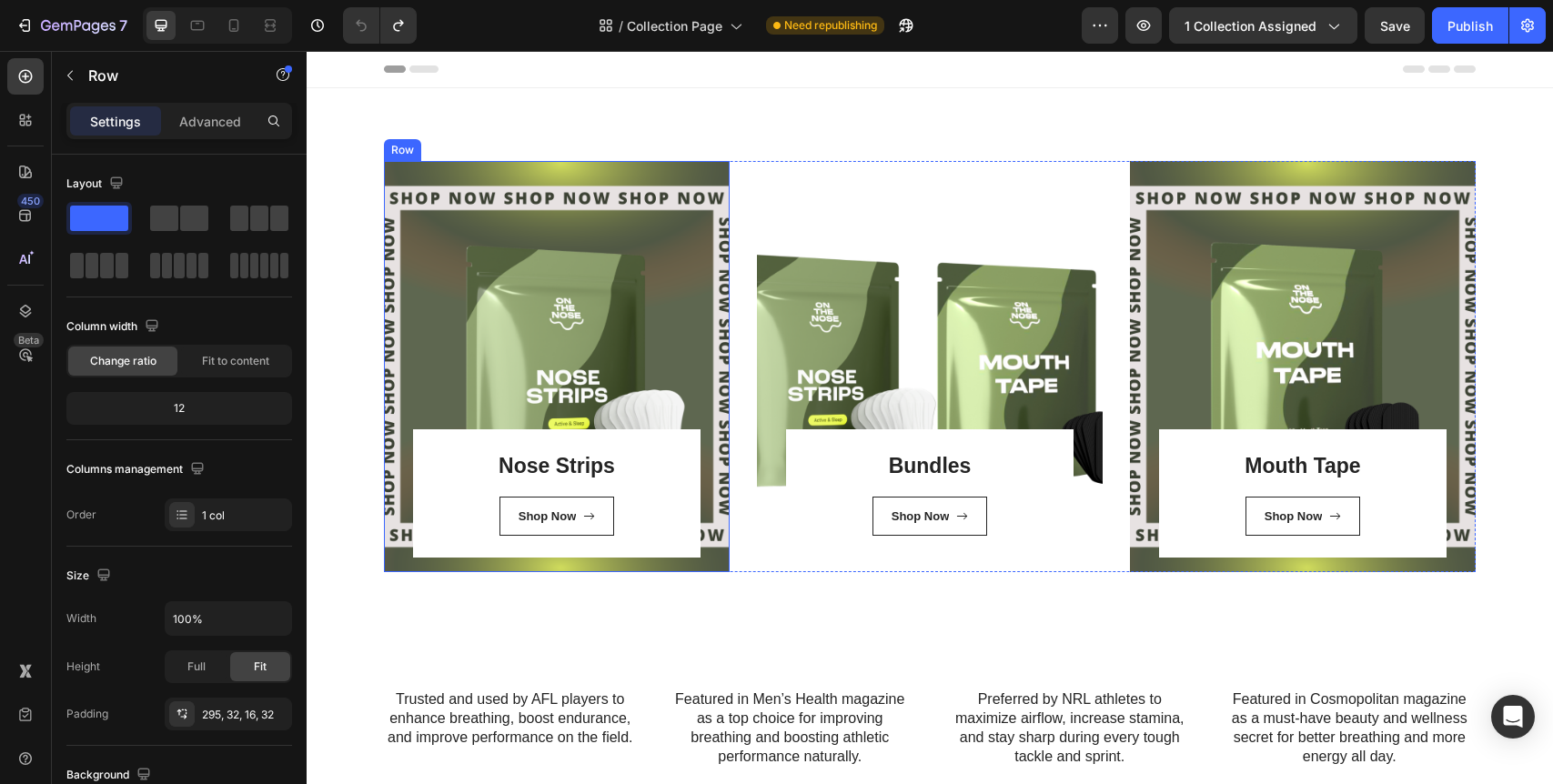
click at [595, 278] on div "Nose Strips Heading Shop Now Button Row Row" at bounding box center [557, 365] width 346 height 411
click at [505, 228] on div "Nose Strips Heading Shop Now Button Row Row 0" at bounding box center [557, 365] width 346 height 411
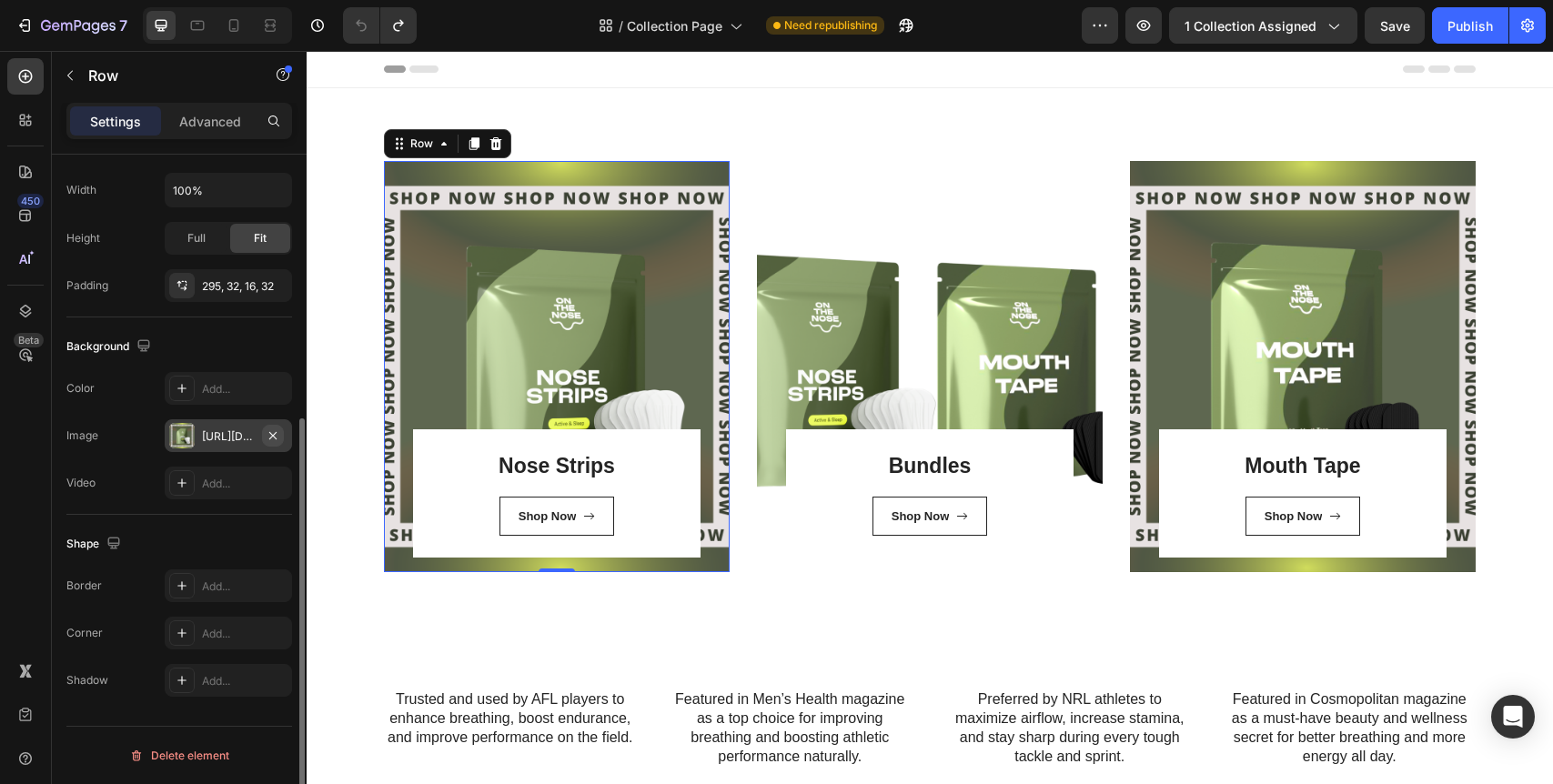
click at [276, 433] on icon "button" at bounding box center [273, 435] width 15 height 15
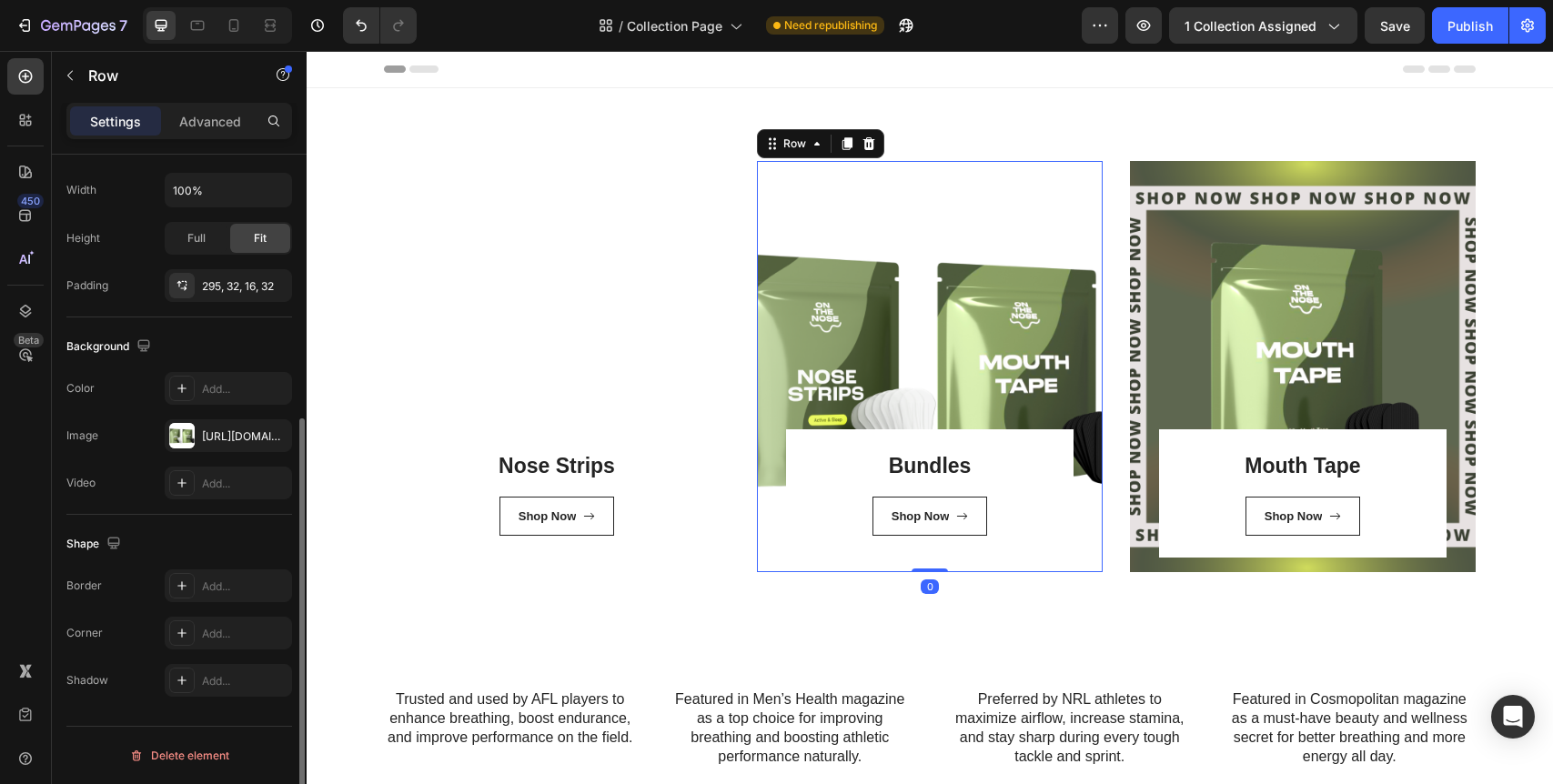
click at [894, 294] on div "Bundles Heading Shop Now Button Row Row 0" at bounding box center [929, 365] width 346 height 411
click at [510, 355] on div "Nose Strips Heading Shop Now Button Row Row" at bounding box center [557, 365] width 346 height 411
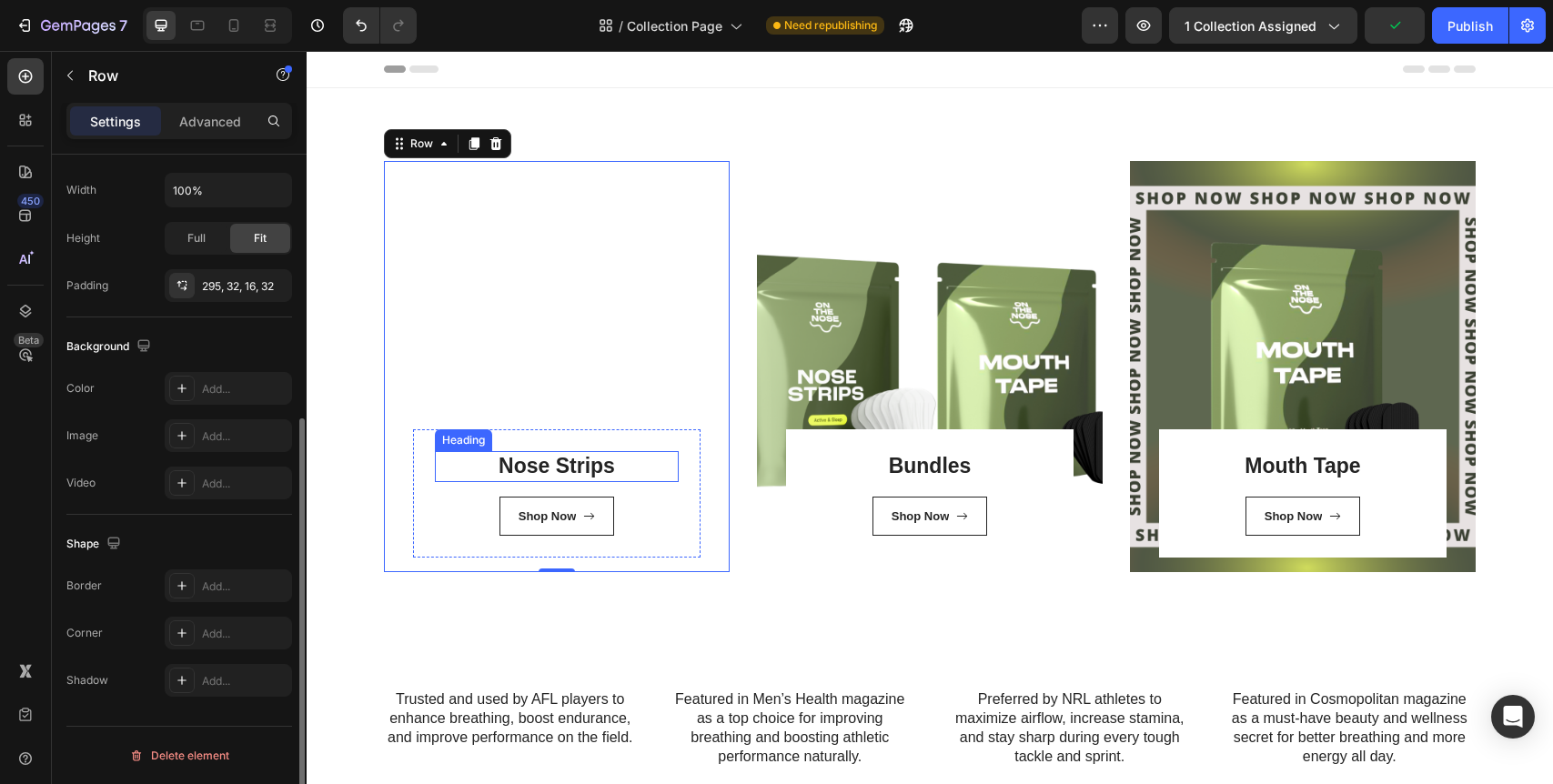
click at [526, 467] on link "Nose Strips" at bounding box center [557, 466] width 116 height 24
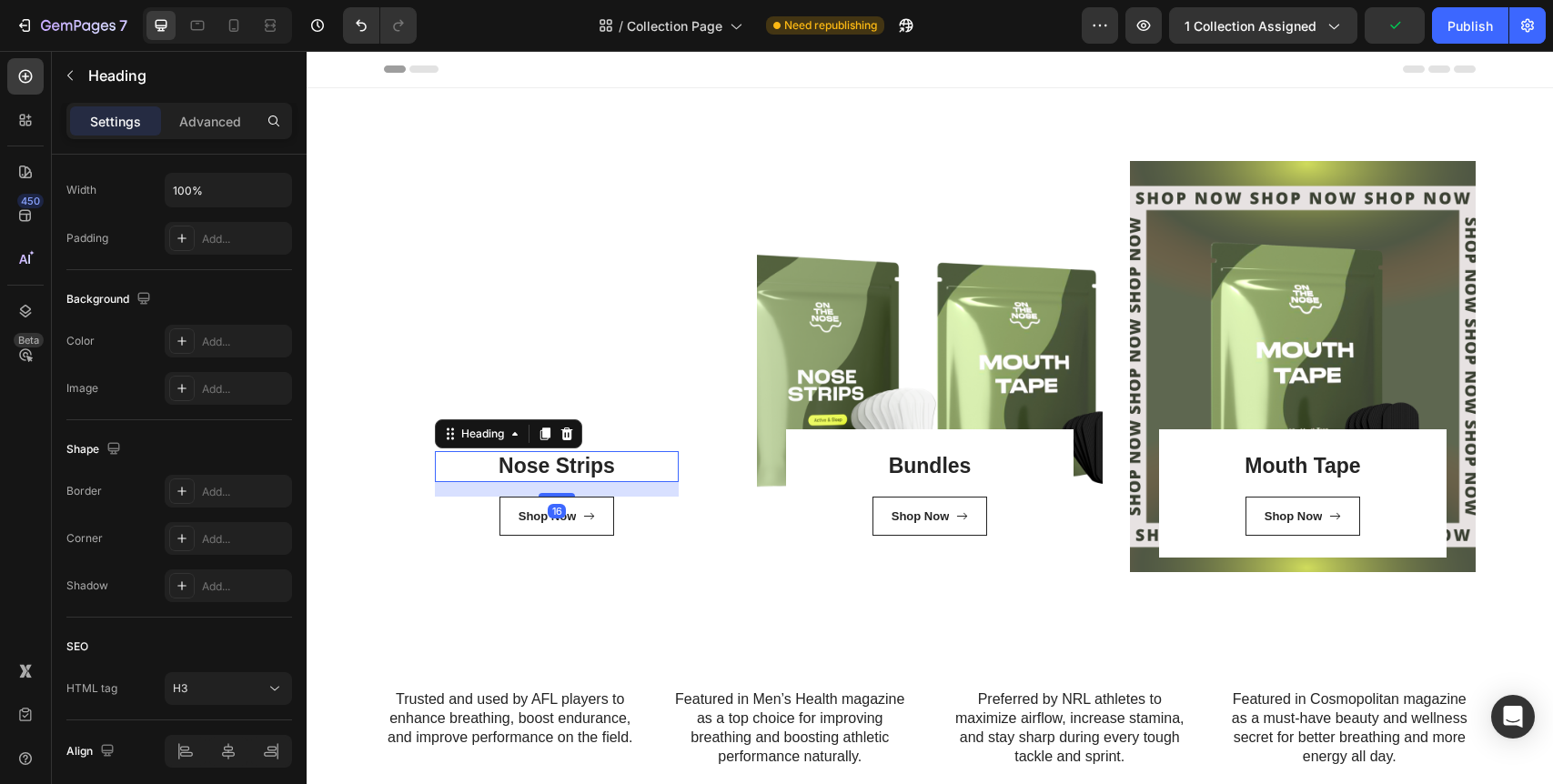
scroll to position [0, 0]
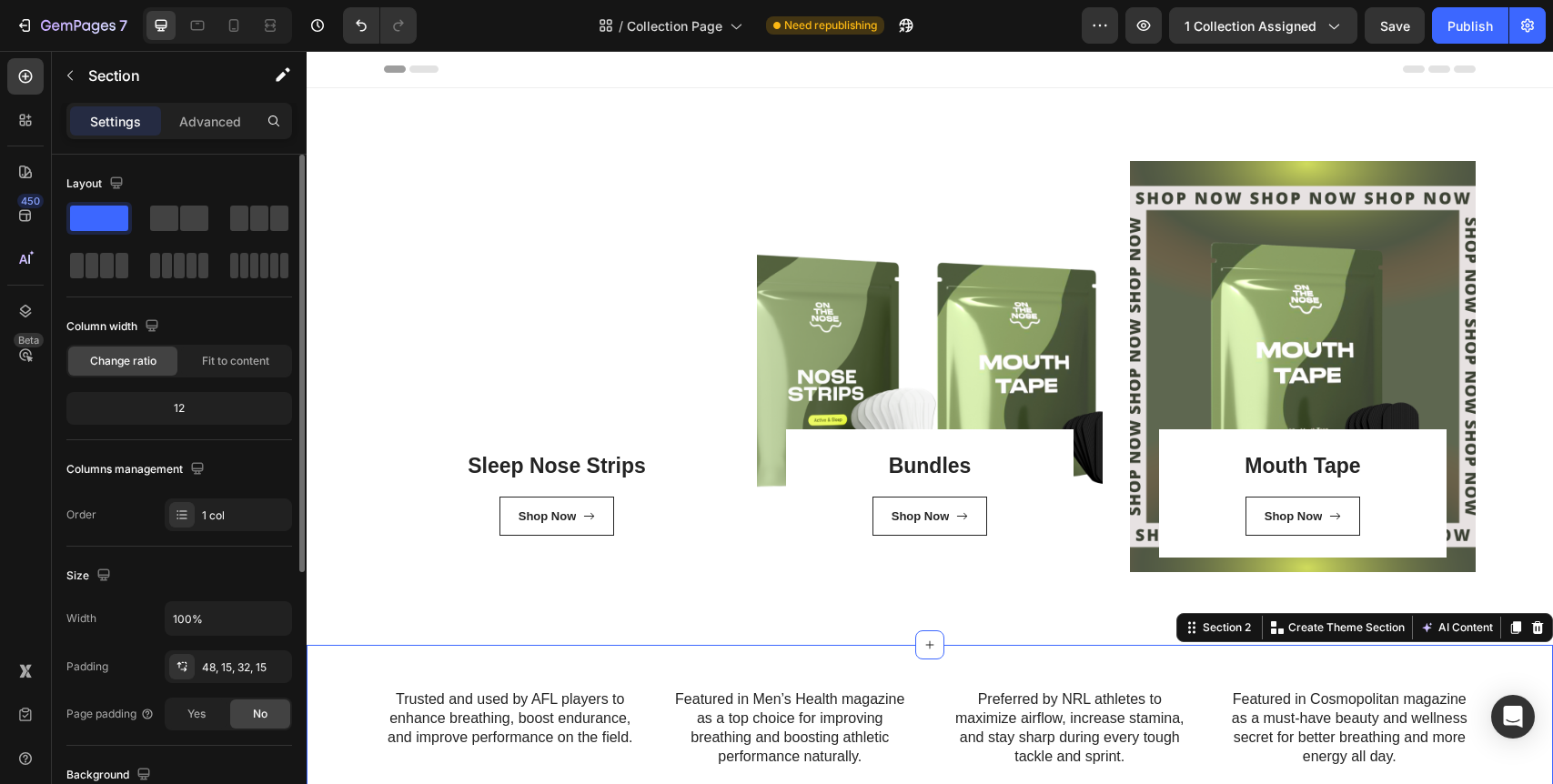
click at [722, 647] on div "Trusted and used by AFL players to enhance breathing, boost endurance, and impr…" at bounding box center [929, 767] width 1247 height 244
click at [949, 319] on div "Bundles Heading Shop Now Button Row Row" at bounding box center [929, 365] width 346 height 411
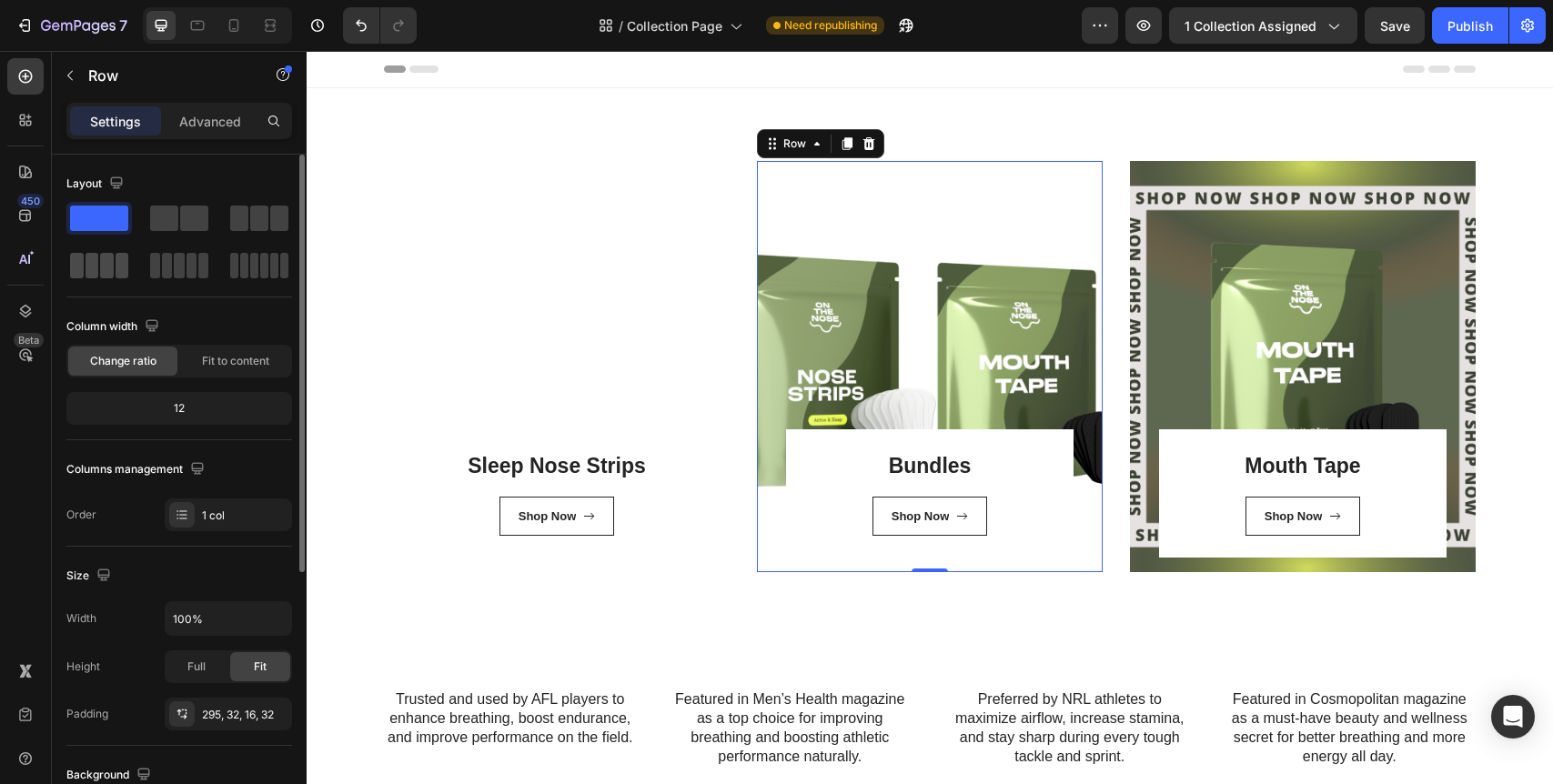
click at [112, 270] on span at bounding box center [107, 266] width 14 height 26
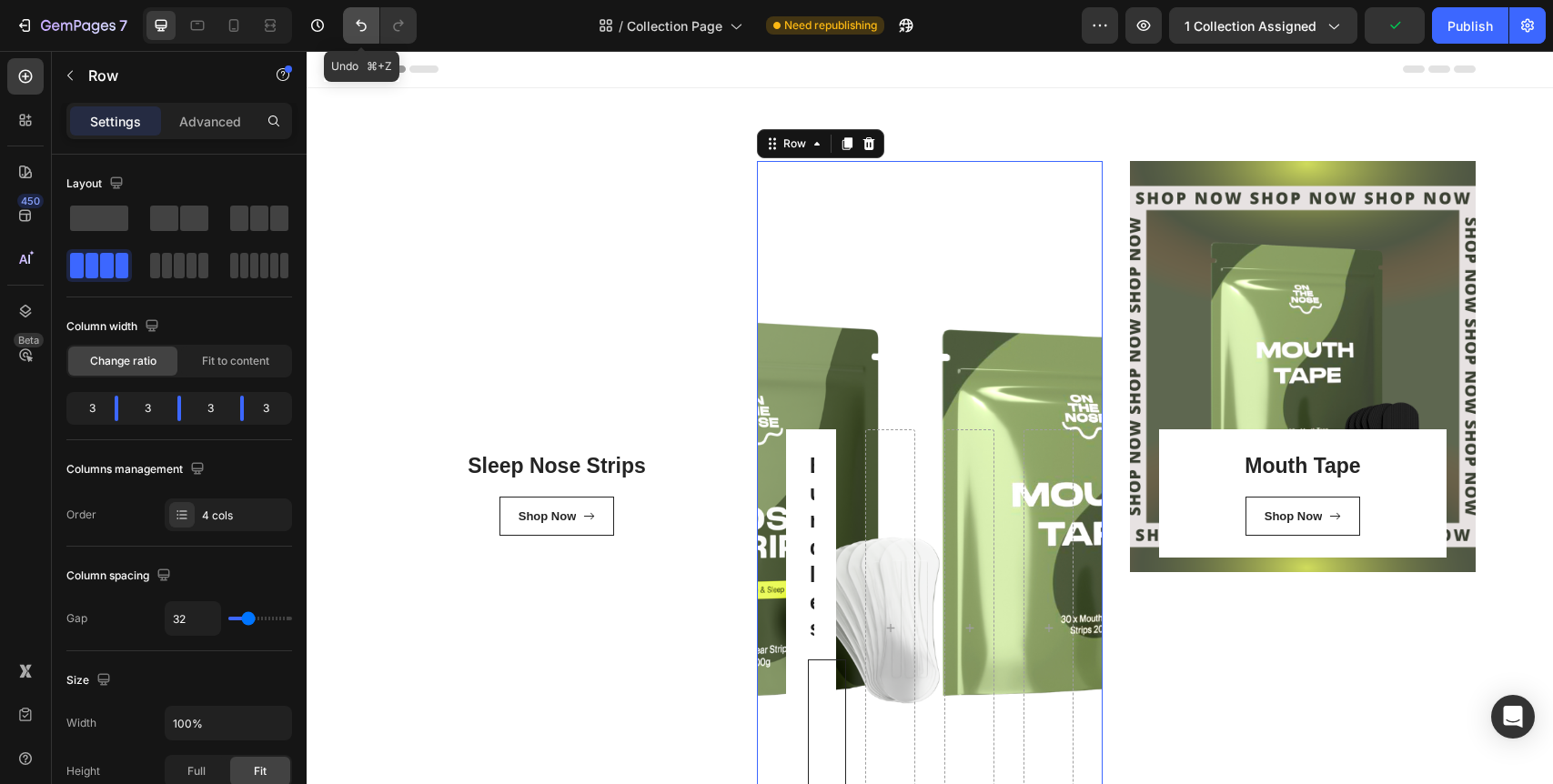
click at [362, 30] on icon "Undo/Redo" at bounding box center [361, 26] width 11 height 12
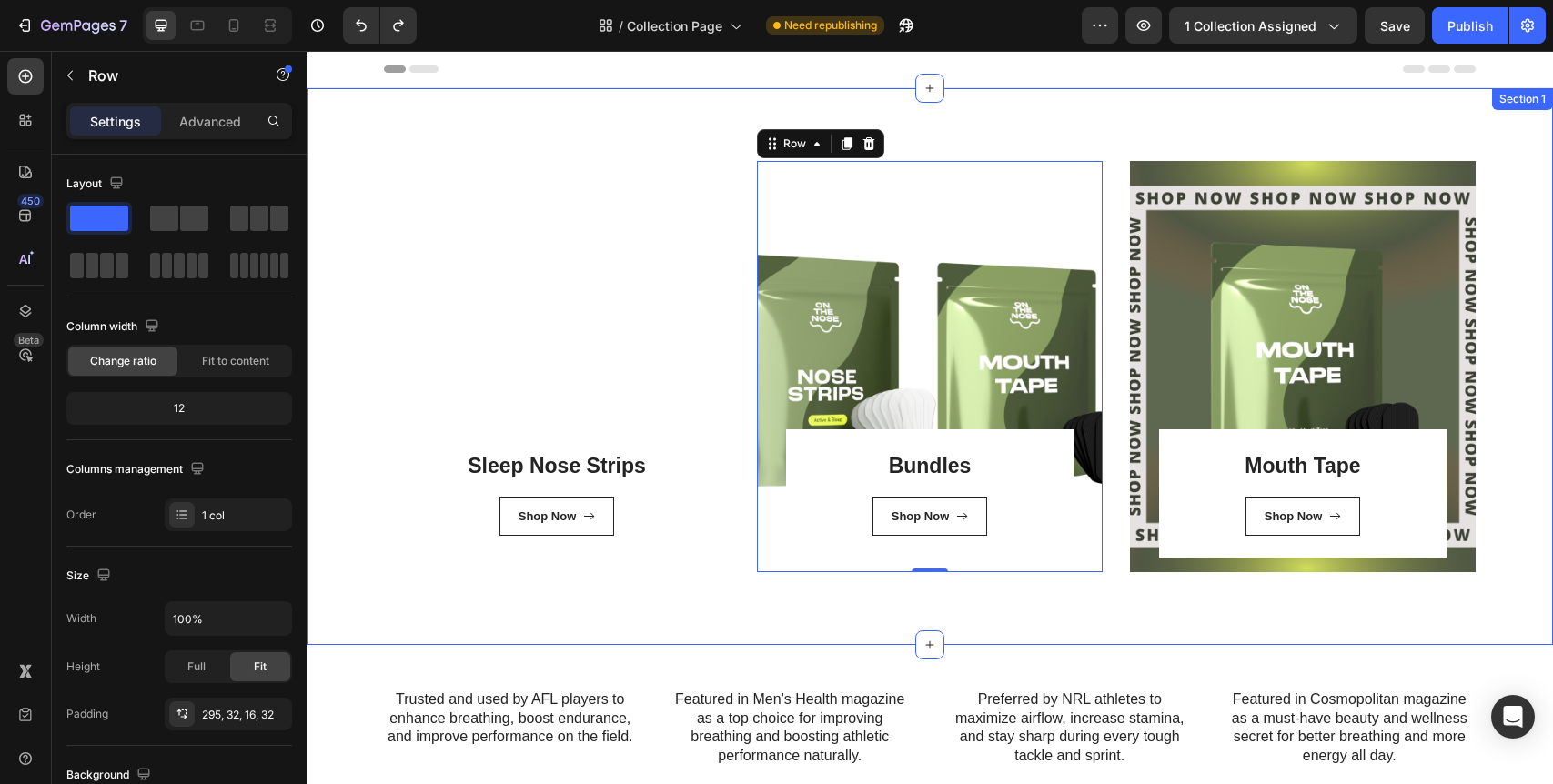
click at [350, 229] on div "⁠⁠⁠⁠⁠⁠⁠ Sleep Nose Strips Heading Shop Now Button Row Row Bundles Heading Shop …" at bounding box center [929, 365] width 1219 height 411
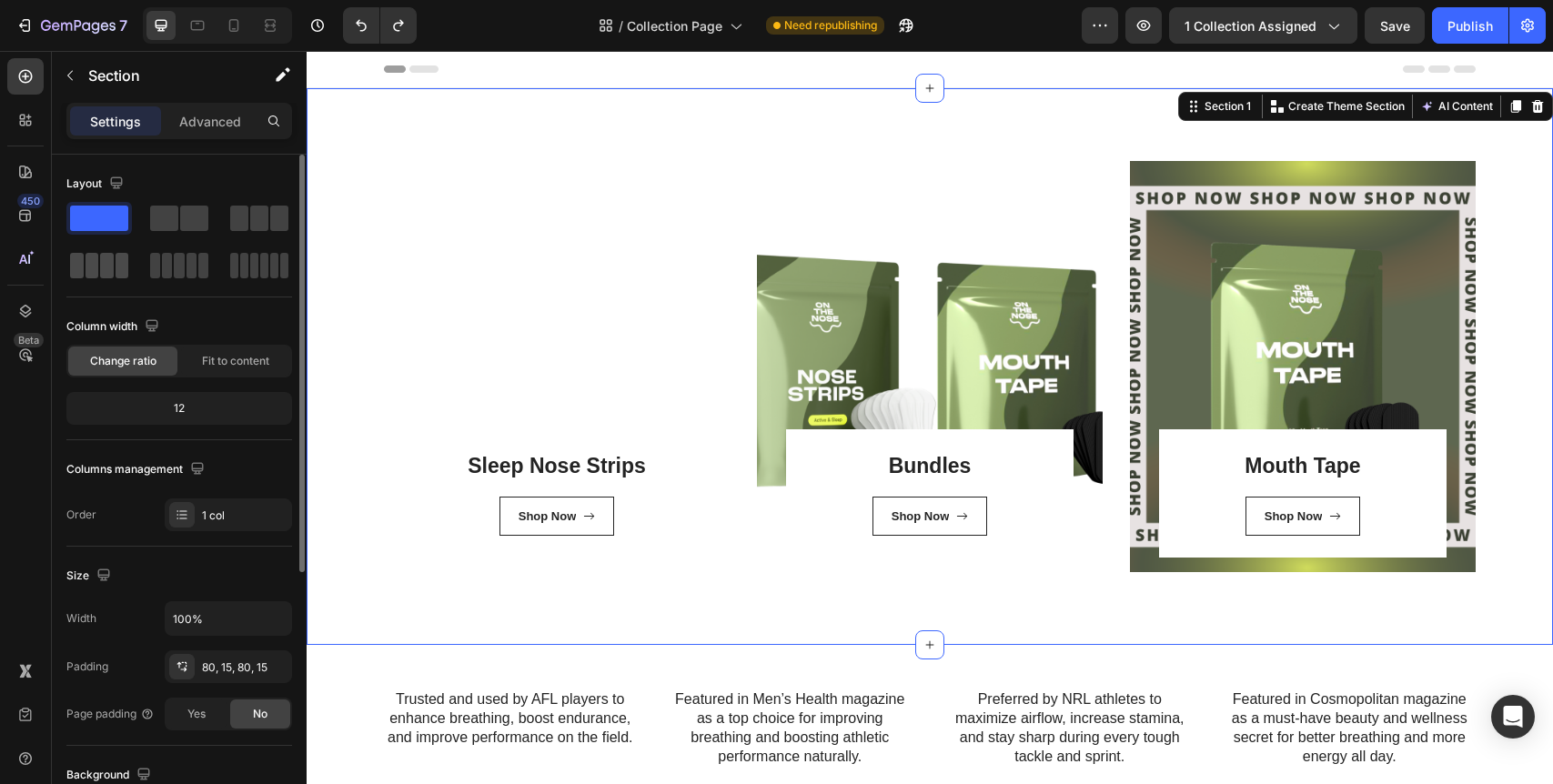
click at [108, 260] on span at bounding box center [107, 266] width 14 height 26
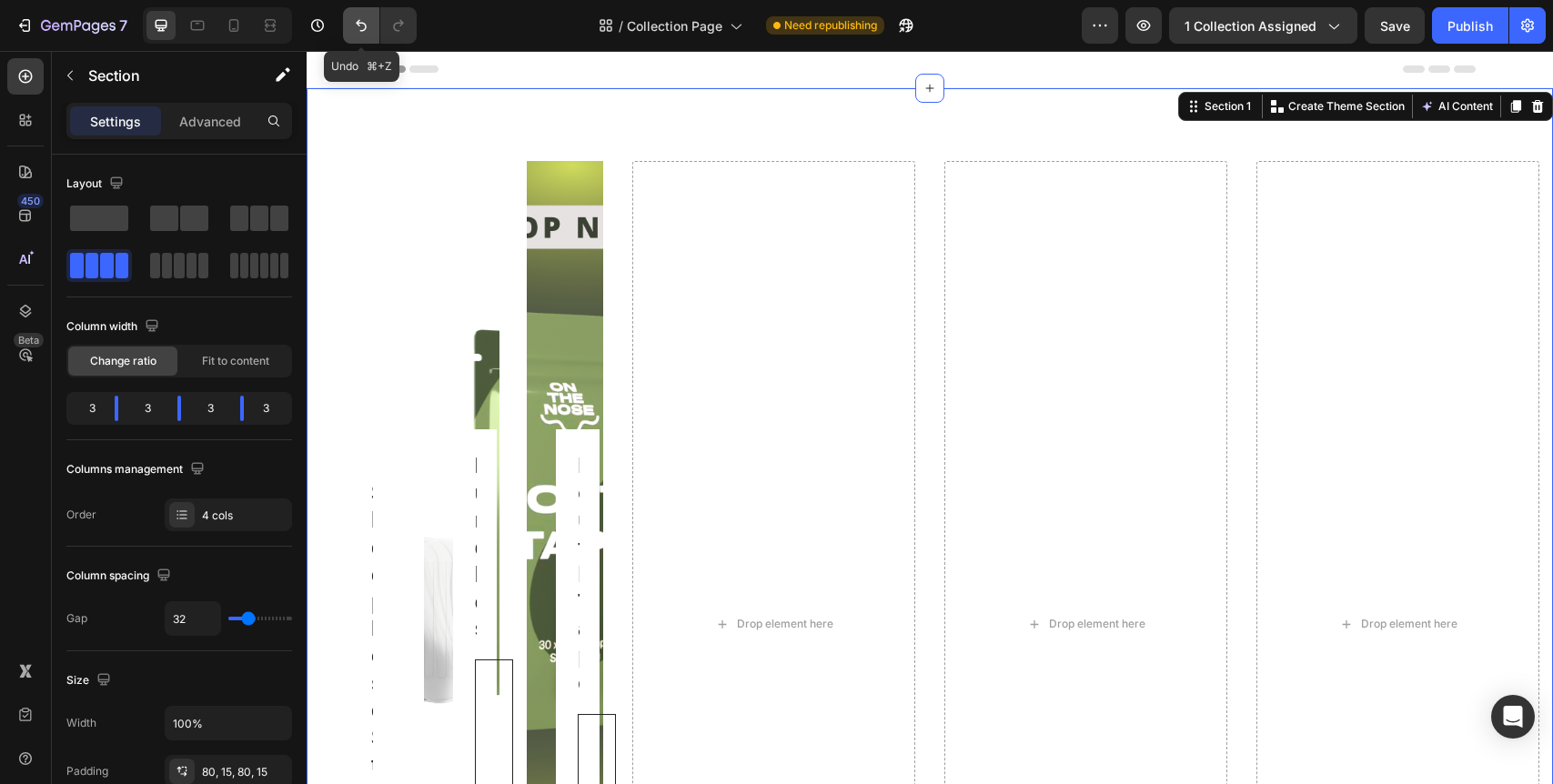
click at [365, 24] on icon "Undo/Redo" at bounding box center [361, 26] width 11 height 12
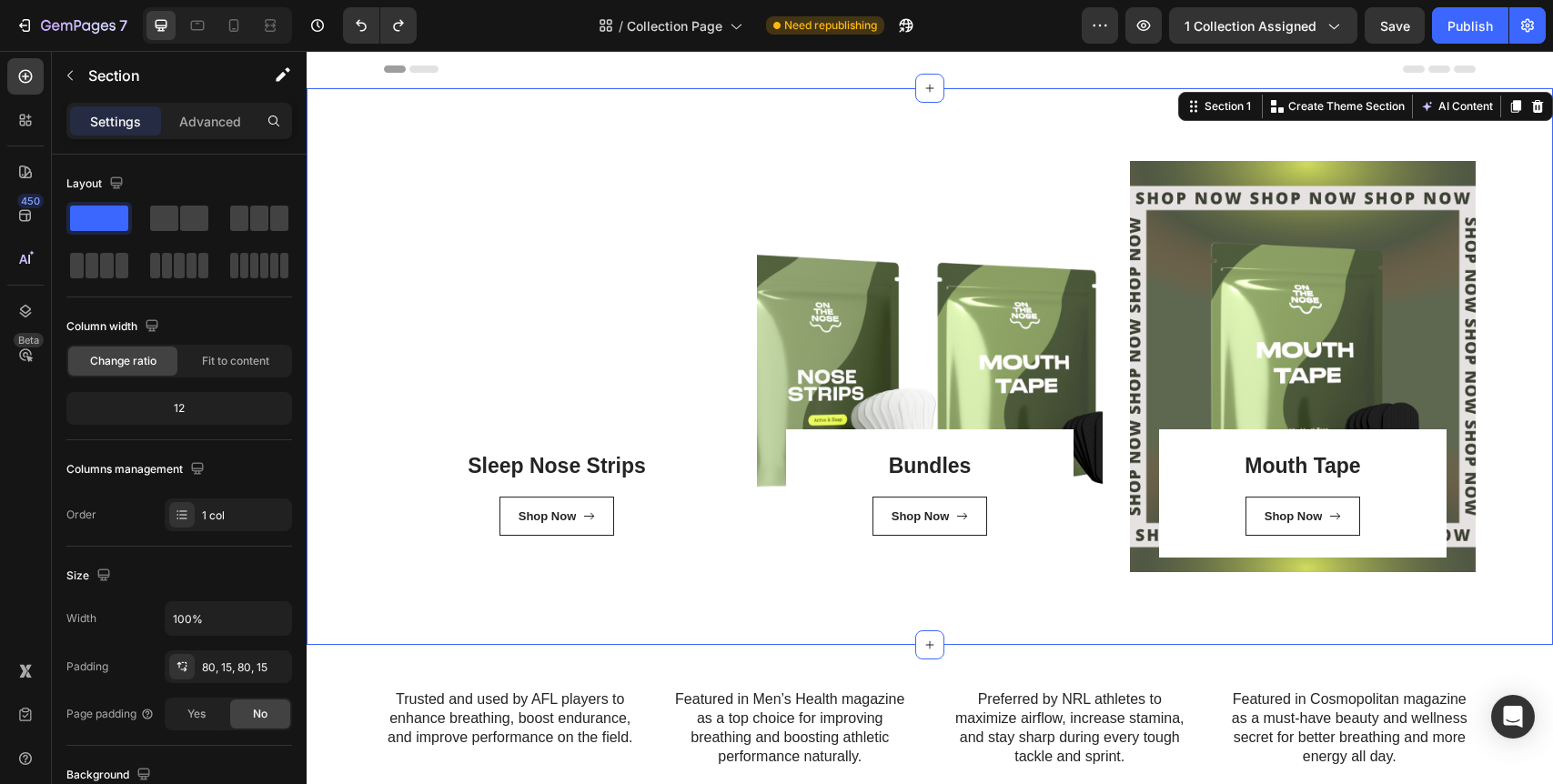
click at [346, 252] on div "⁠⁠⁠⁠⁠⁠⁠ Sleep Nose Strips Heading Shop Now Button Row Row Bundles Heading Shop …" at bounding box center [929, 365] width 1219 height 411
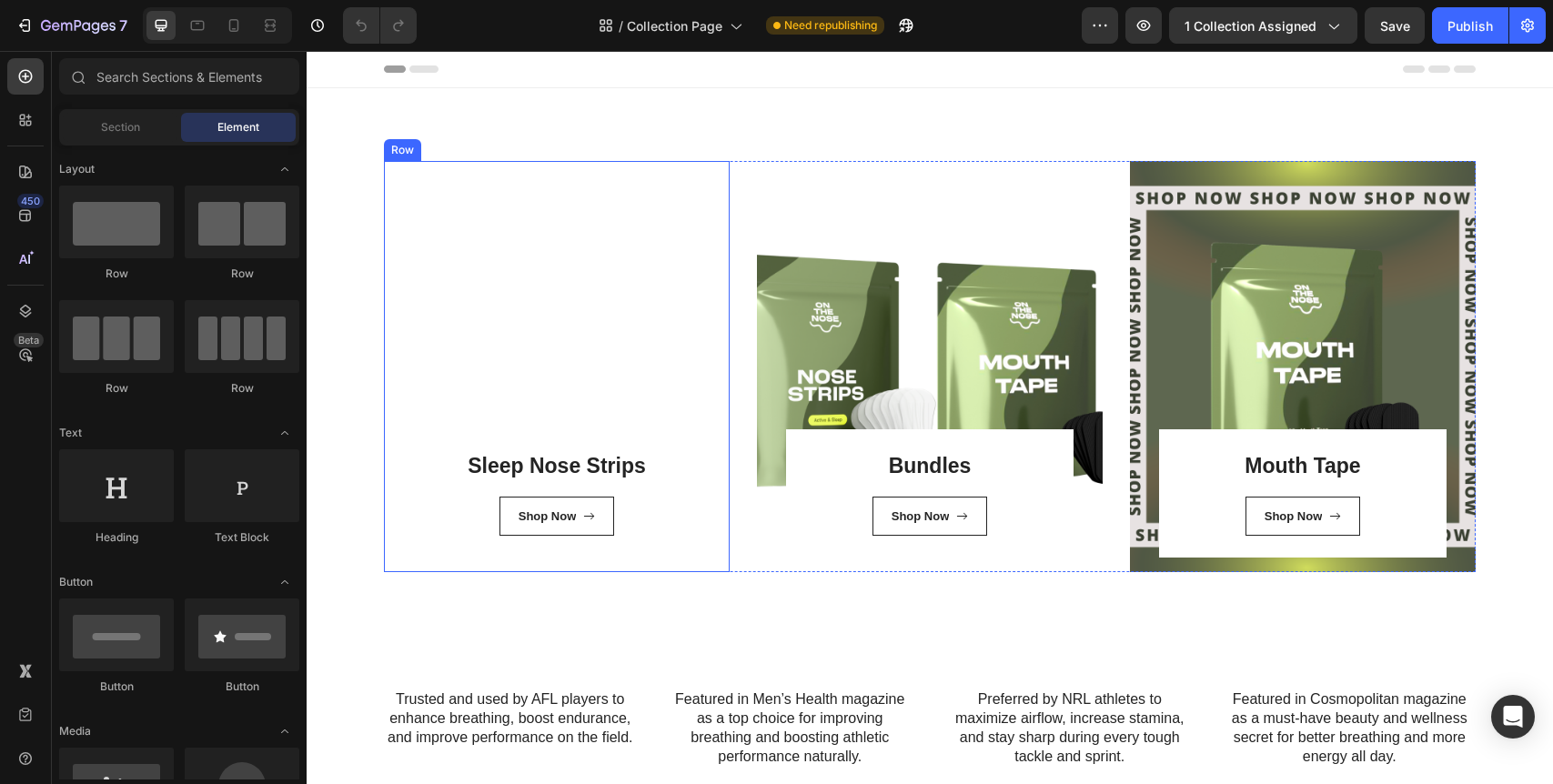
click at [602, 321] on div "Sleep Nose Strips Heading Shop Now Button Row Row" at bounding box center [557, 365] width 346 height 411
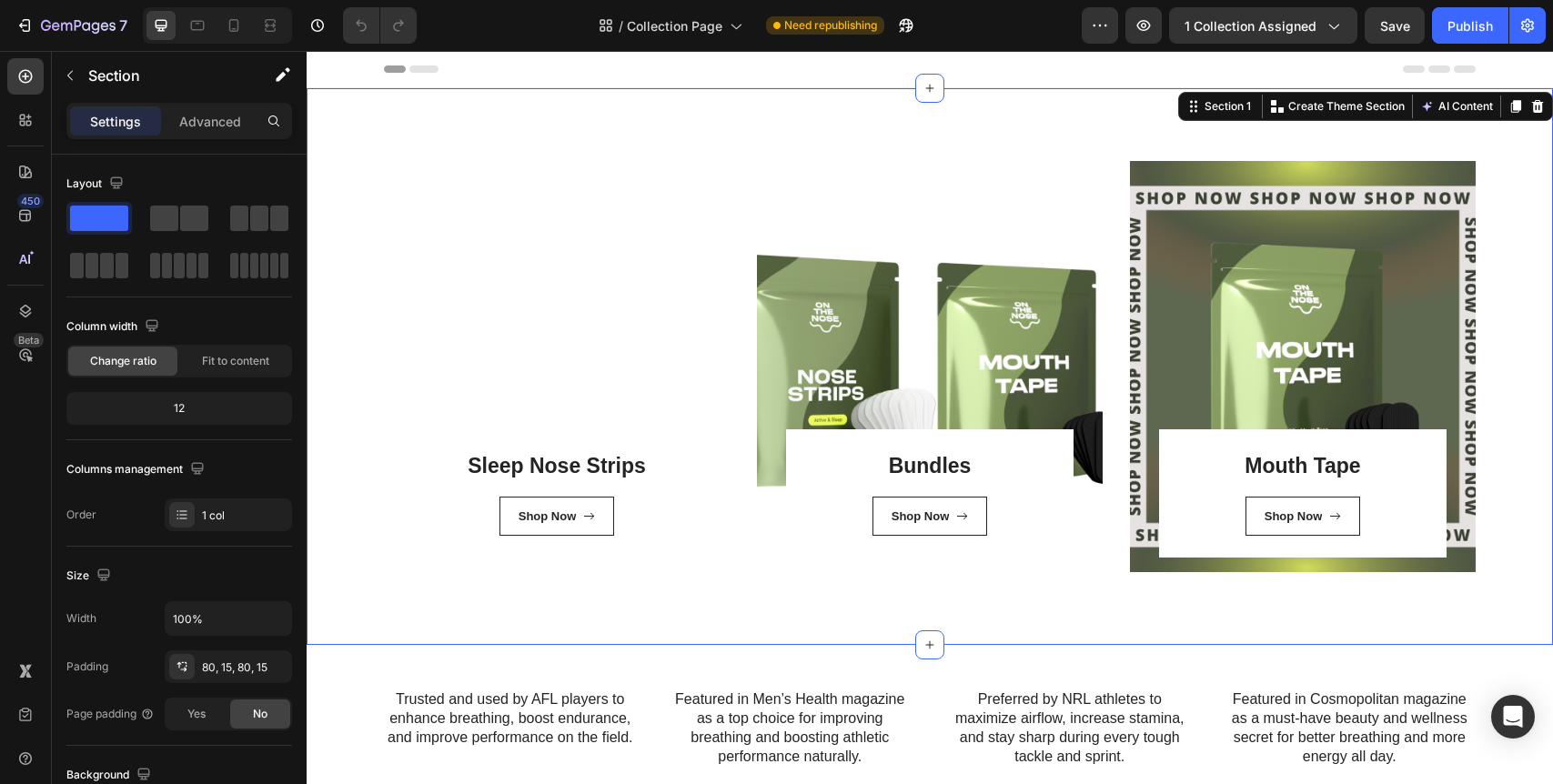
click at [357, 237] on div "Sleep Nose Strips Heading Shop Now Button Row Row Bundles Heading Shop Now Butt…" at bounding box center [929, 365] width 1219 height 411
click at [1324, 108] on p "Create Theme Section" at bounding box center [1346, 106] width 116 height 17
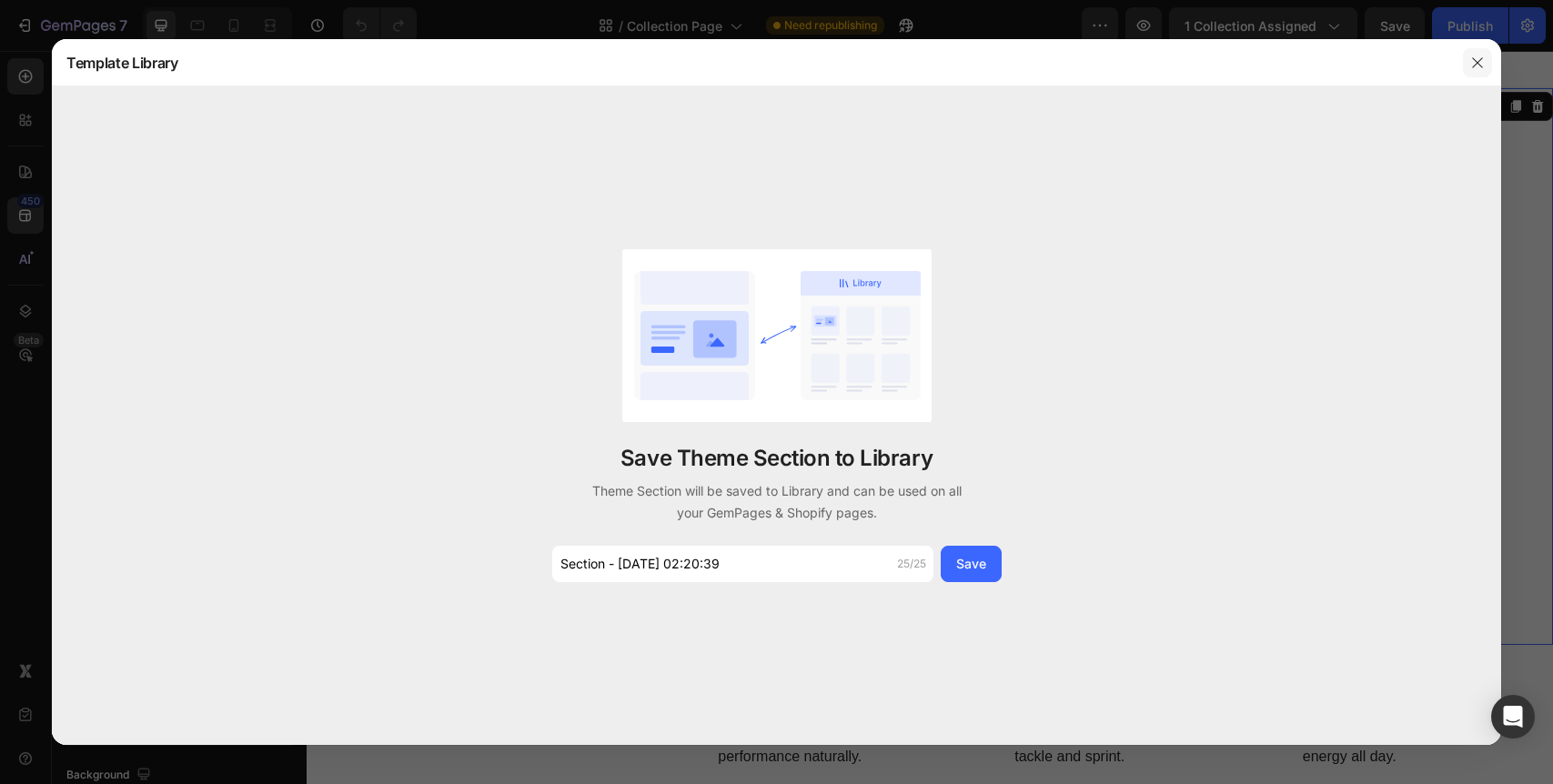
click at [1473, 55] on icon "button" at bounding box center [1477, 62] width 15 height 15
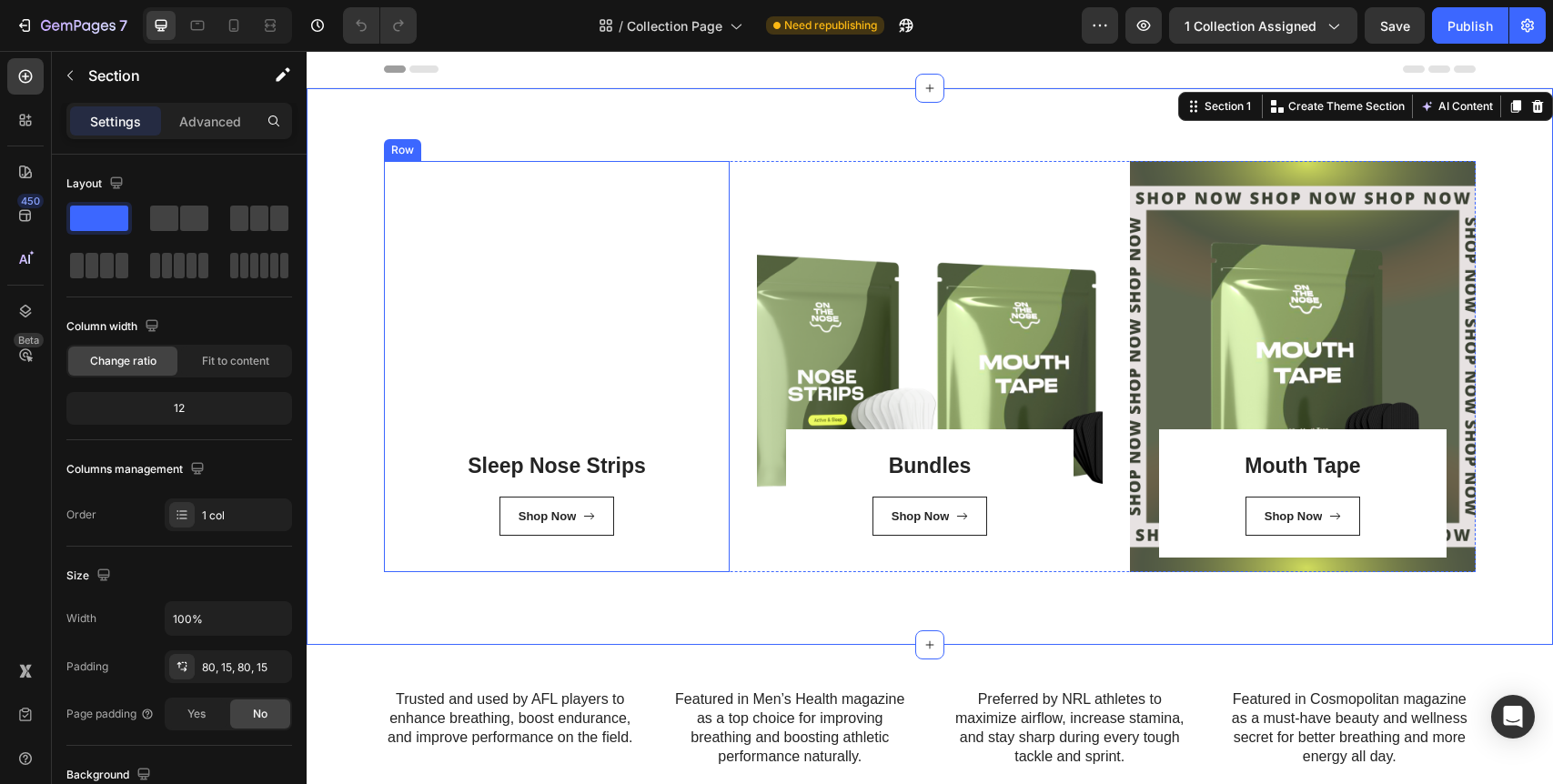
click at [530, 322] on div "Sleep Nose Strips Heading Shop Now Button Row Row" at bounding box center [557, 365] width 346 height 411
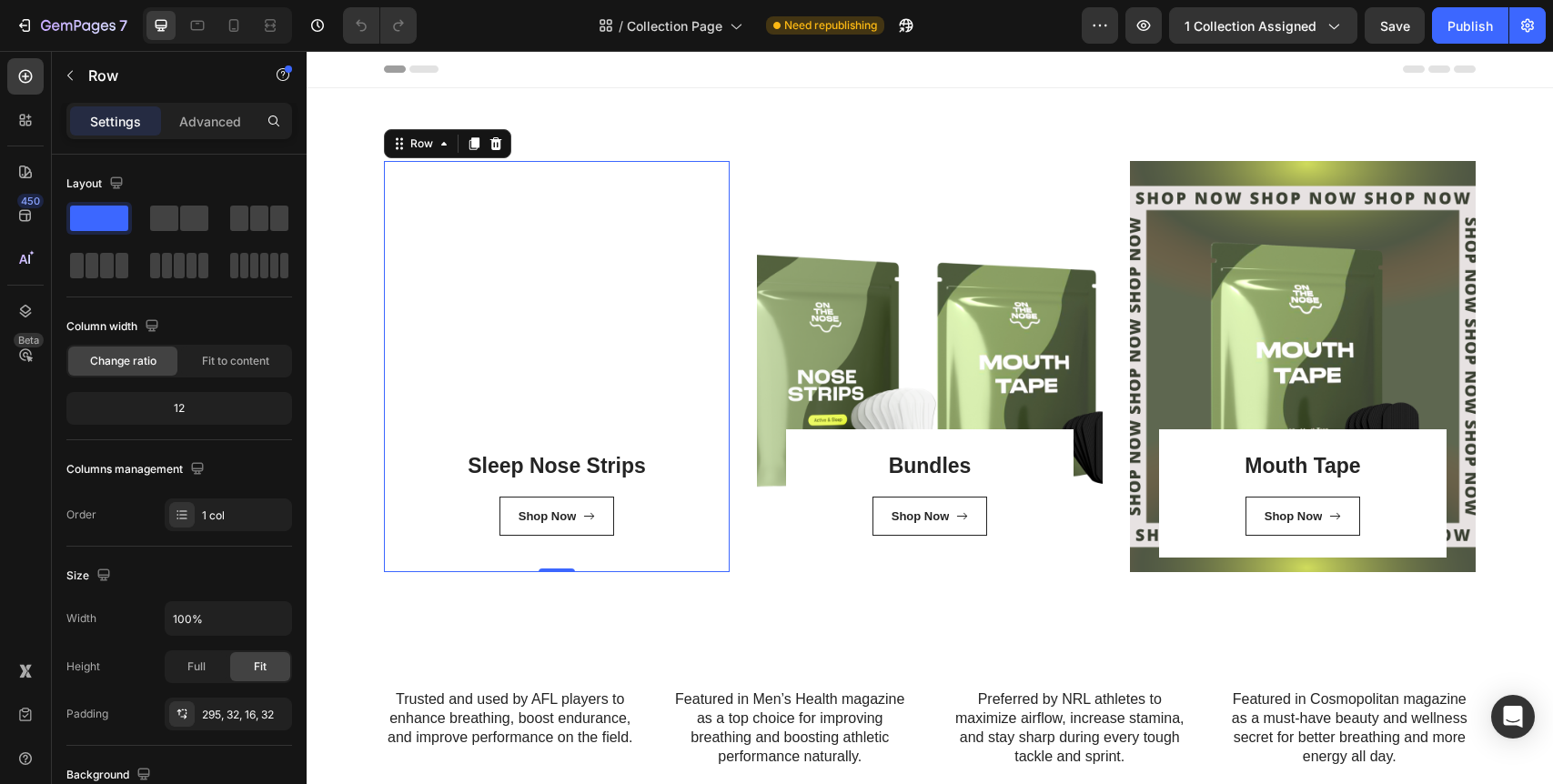
click at [549, 565] on div "Sleep Nose Strips Heading Shop Now Button Row Row 0" at bounding box center [557, 365] width 346 height 411
drag, startPoint x: 549, startPoint y: 570, endPoint x: 556, endPoint y: 349, distance: 221.1
click at [556, 349] on div "Sleep Nose Strips Heading Shop Now Button Row Row 0" at bounding box center [557, 365] width 346 height 411
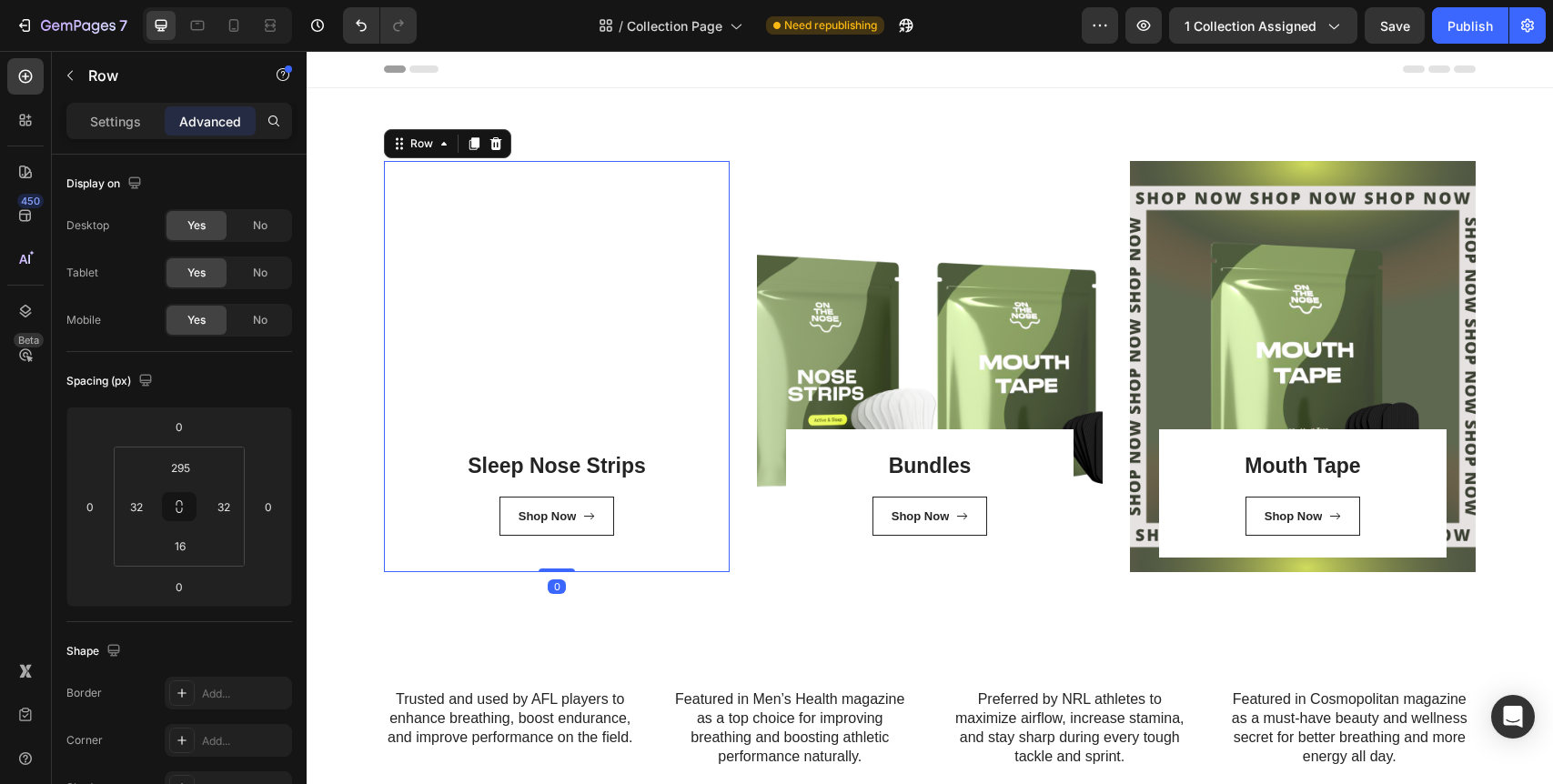
click at [468, 218] on div "Sleep Nose Strips Heading Shop Now Button Row Row 0" at bounding box center [557, 365] width 346 height 411
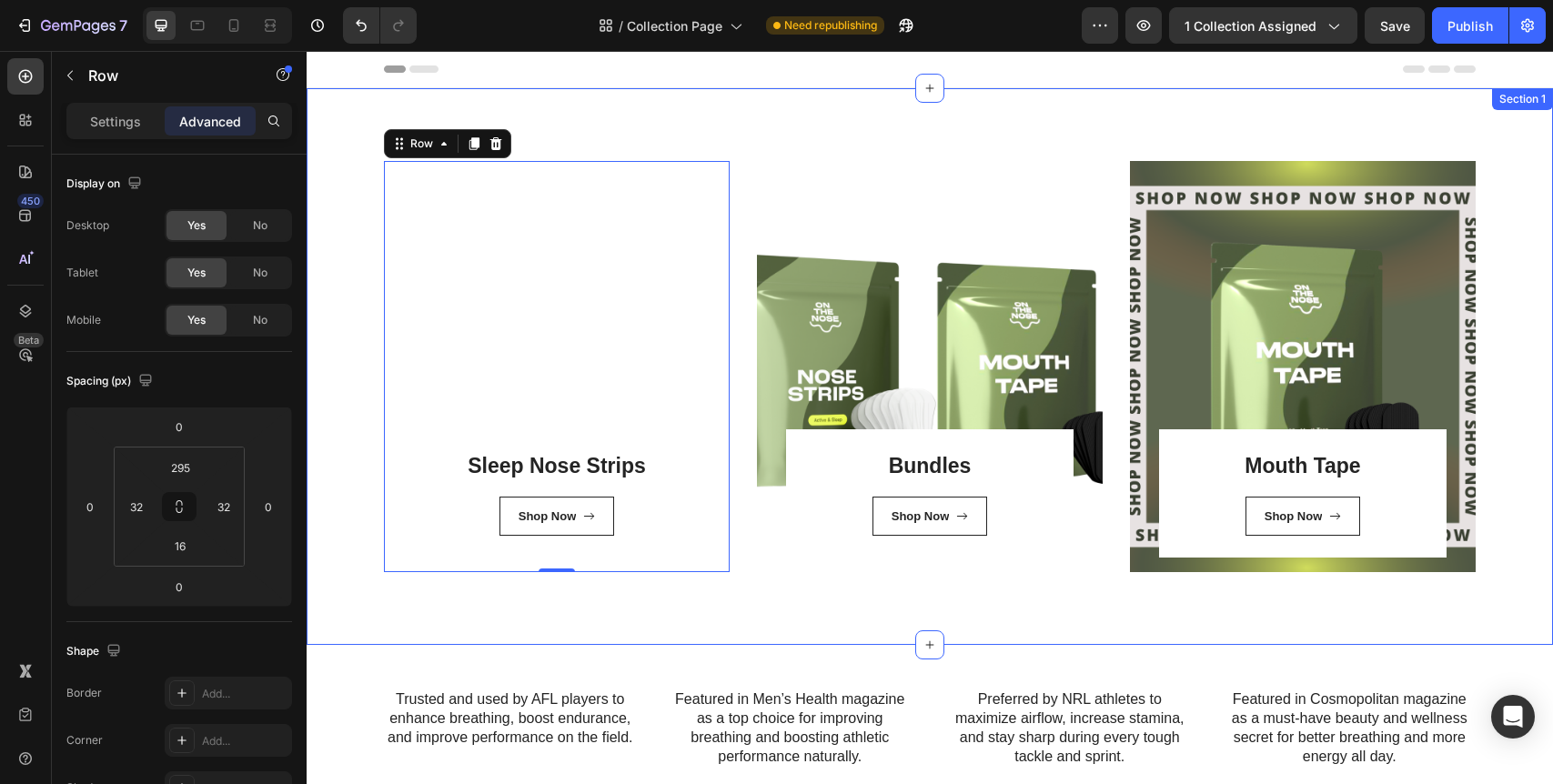
click at [351, 234] on div "Sleep Nose Strips Heading Shop Now Button Row Row 0 Bundles Heading Shop Now Bu…" at bounding box center [929, 365] width 1219 height 411
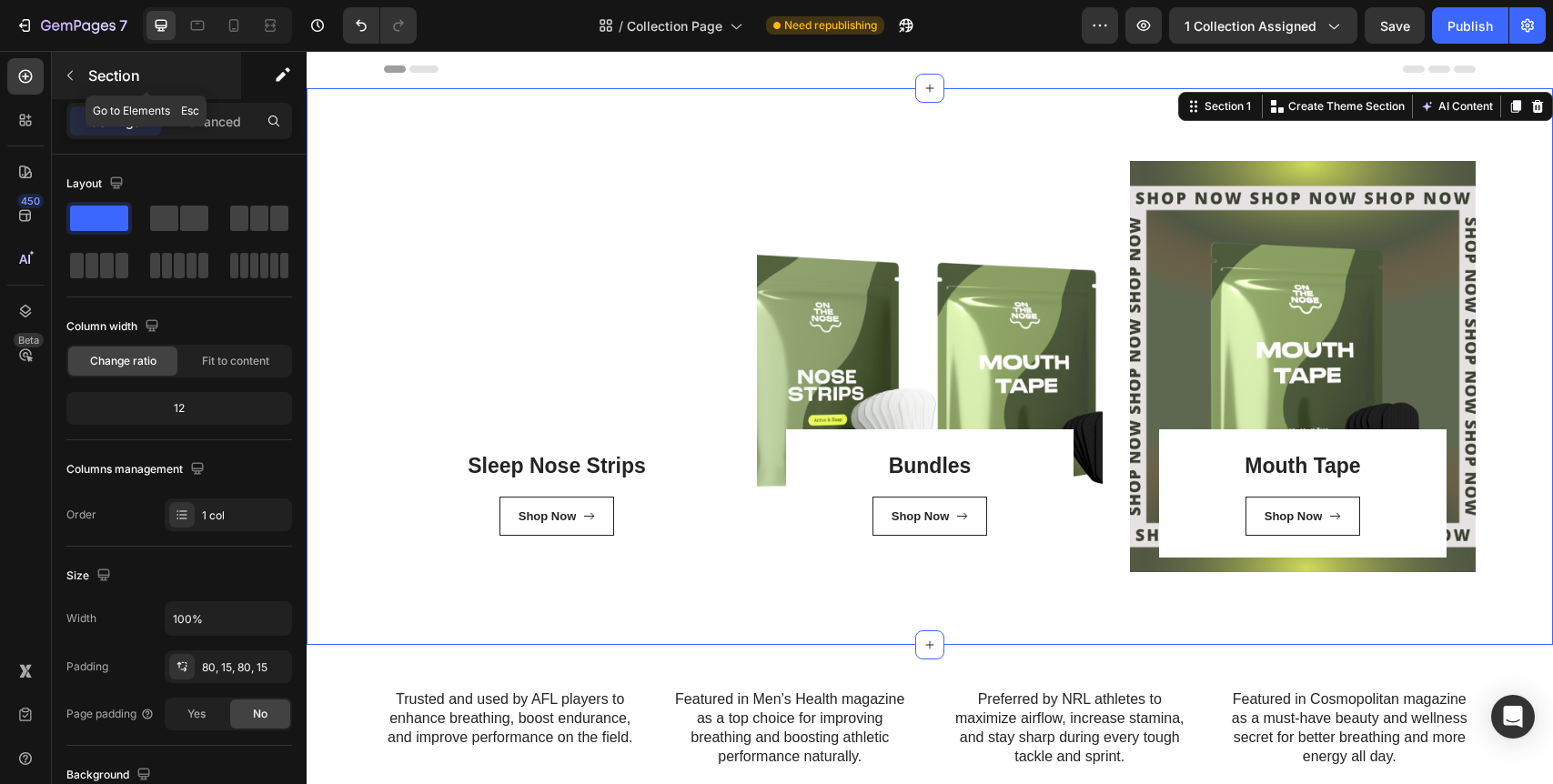
click at [75, 68] on icon "button" at bounding box center [70, 75] width 15 height 15
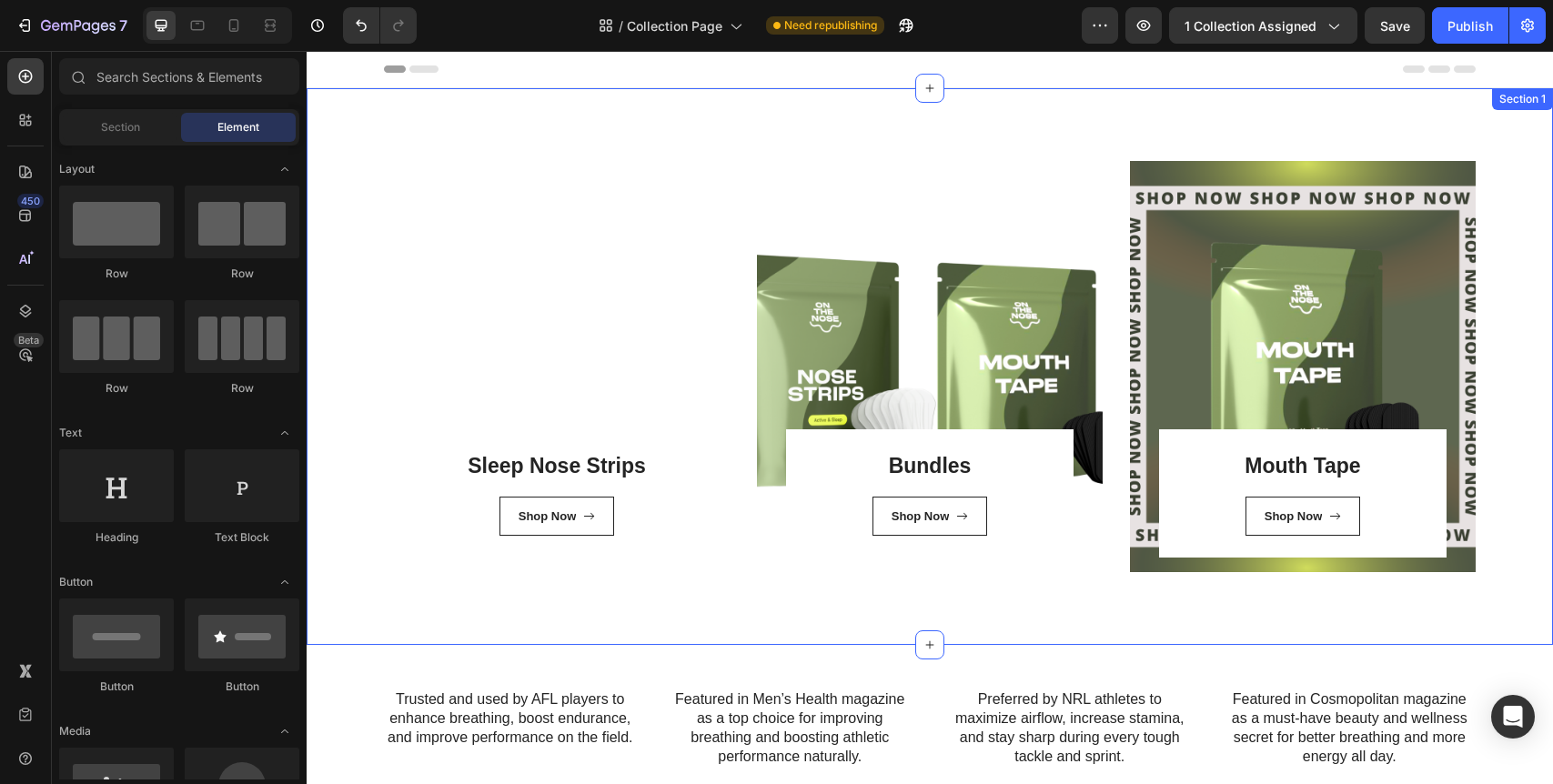
click at [363, 174] on div "Sleep Nose Strips Heading Shop Now Button Row Row Bundles Heading Shop Now Butt…" at bounding box center [929, 365] width 1219 height 411
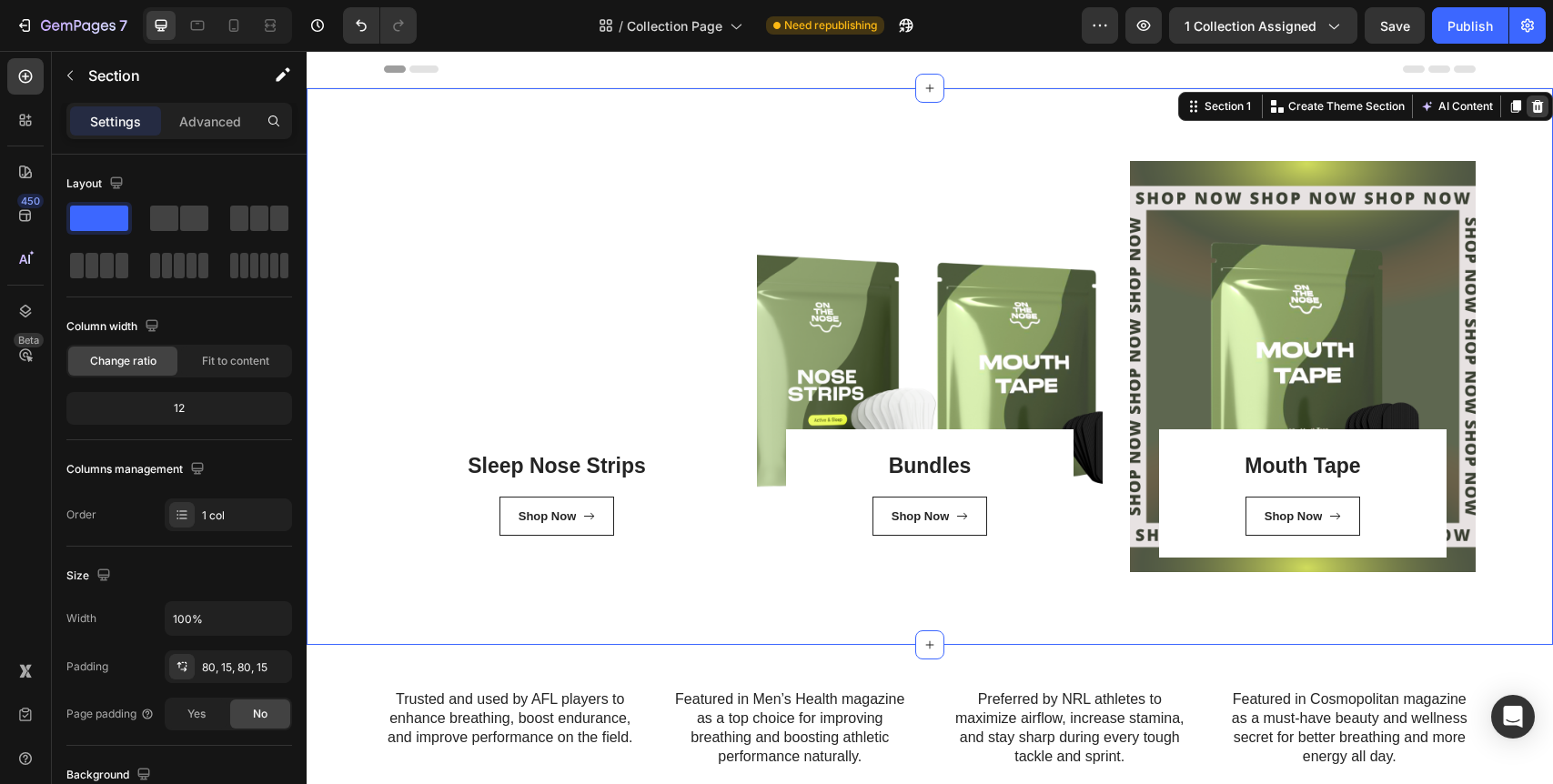
click at [1541, 107] on icon at bounding box center [1538, 106] width 12 height 13
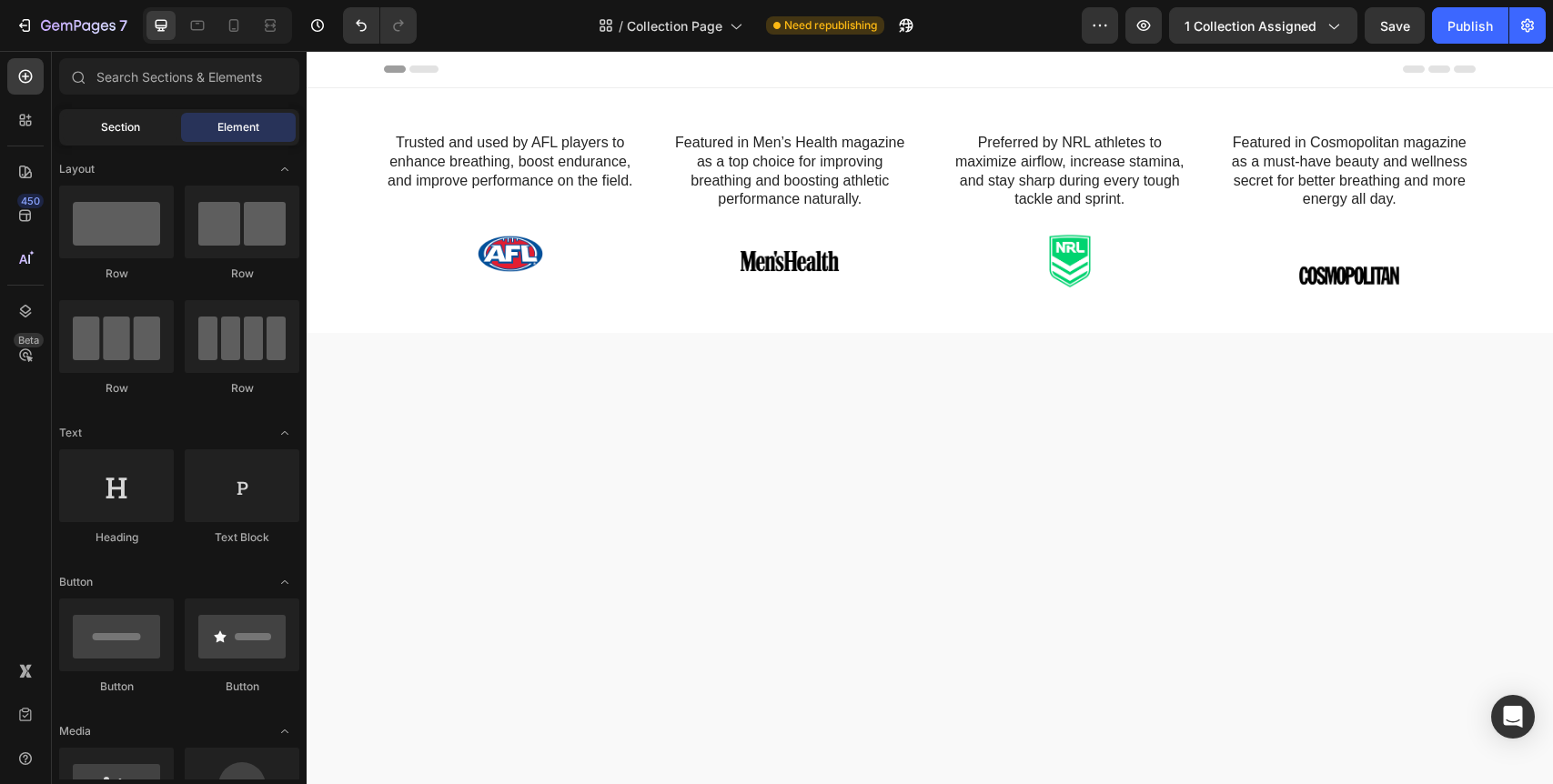
click at [145, 121] on div "Section" at bounding box center [120, 127] width 114 height 30
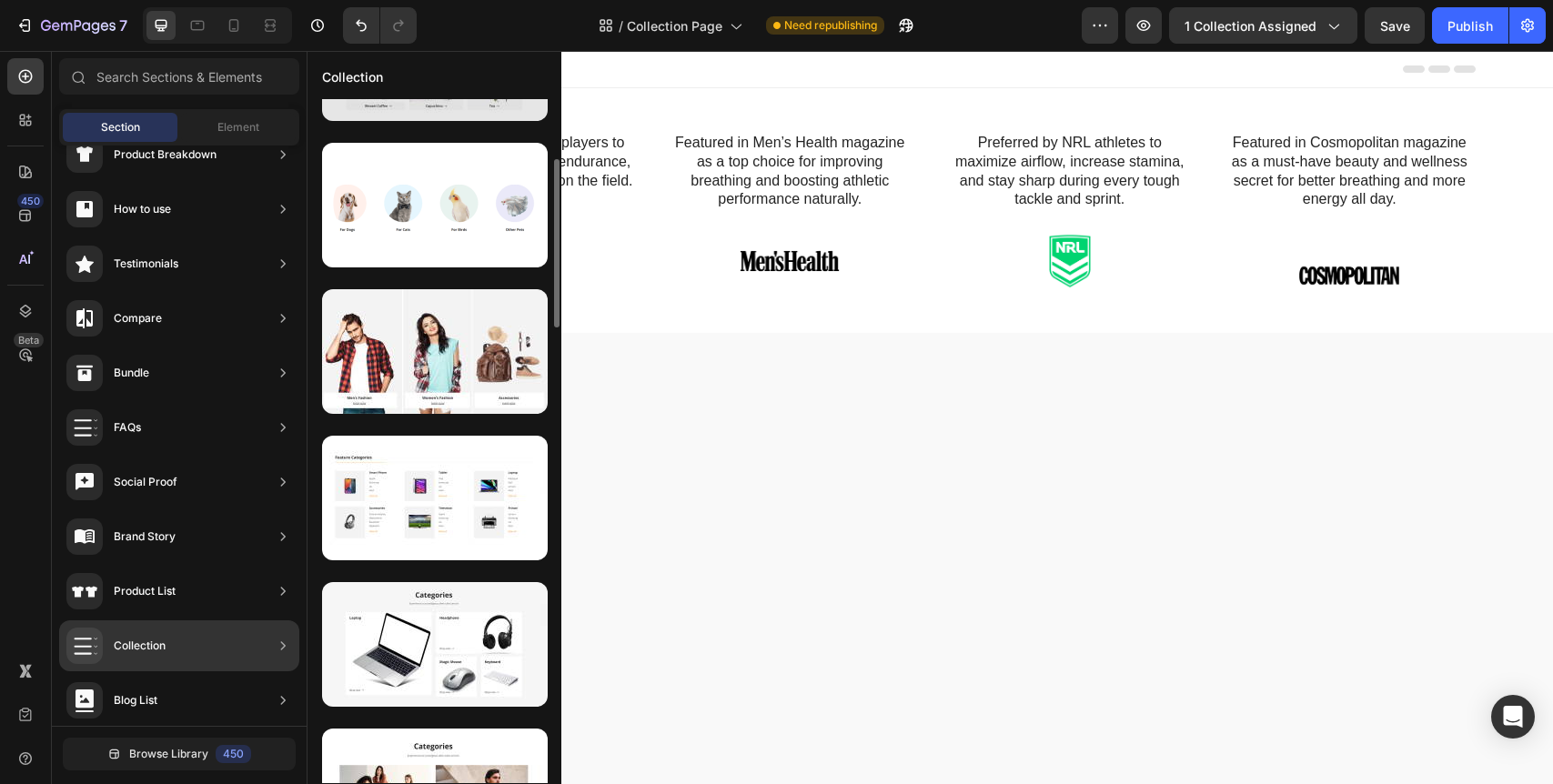
scroll to position [283, 0]
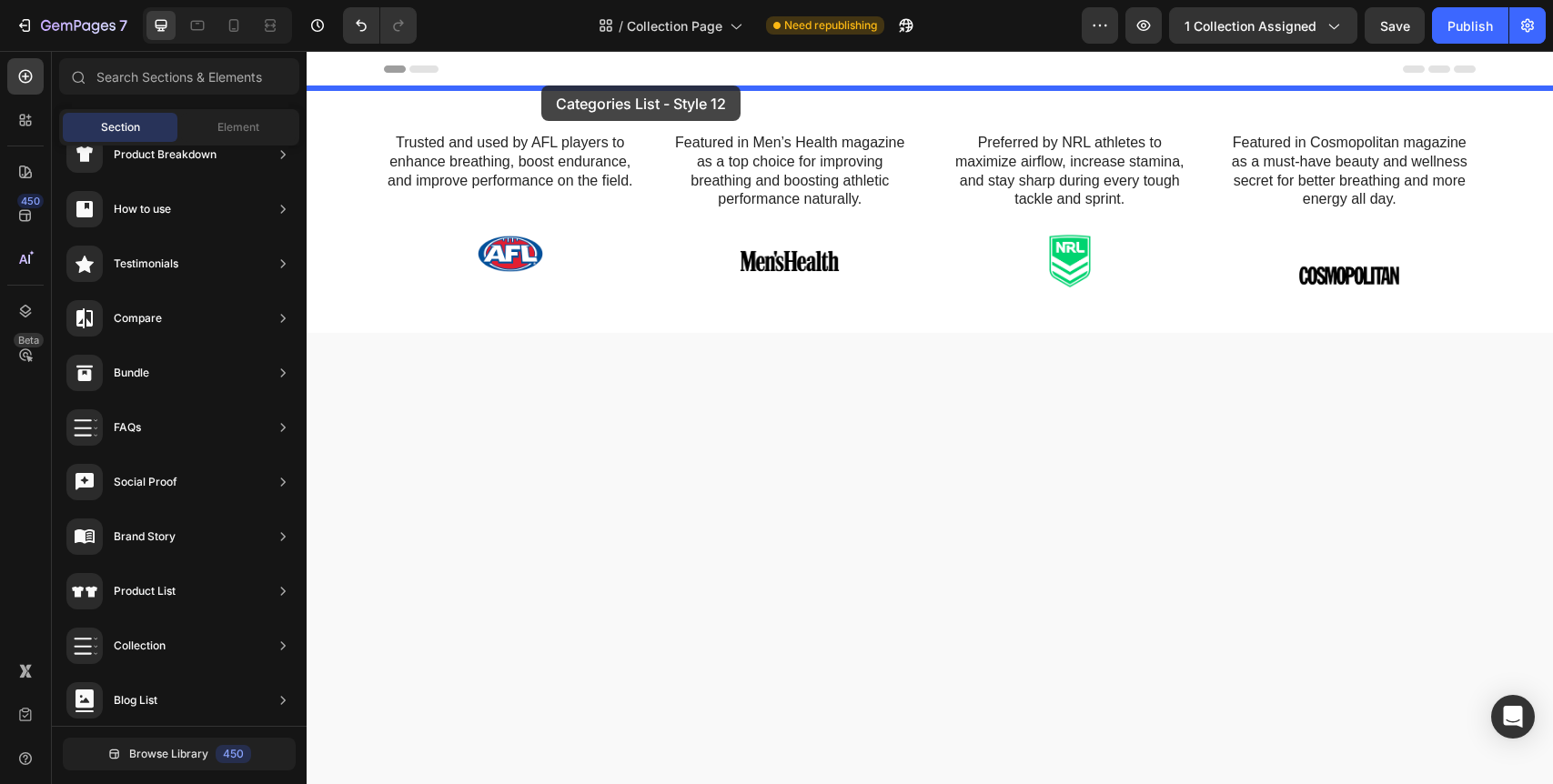
drag, startPoint x: 718, startPoint y: 534, endPoint x: 541, endPoint y: 86, distance: 481.7
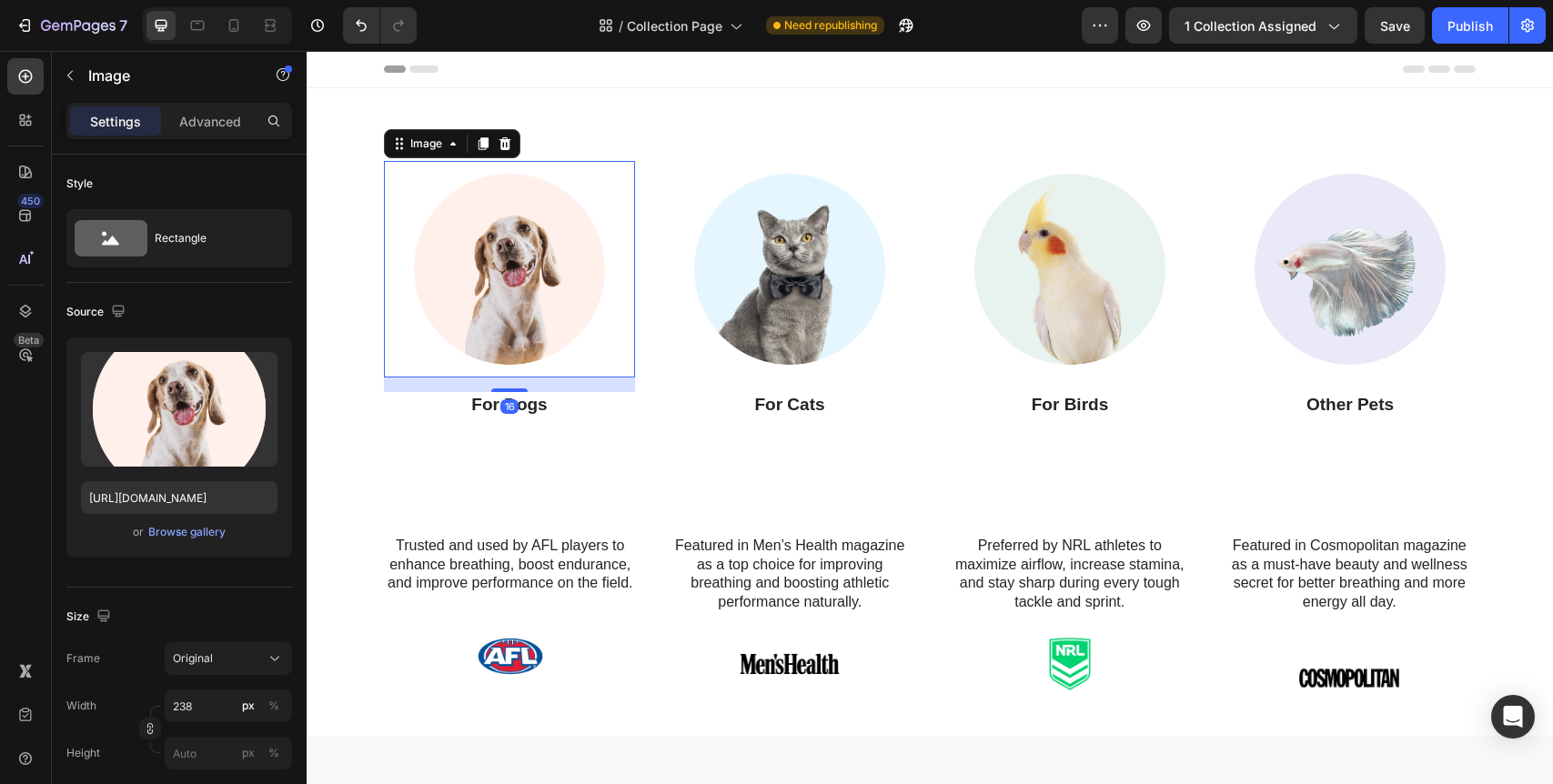
click at [533, 291] on img at bounding box center [509, 269] width 217 height 217
click at [510, 284] on img at bounding box center [509, 269] width 217 height 217
click at [167, 530] on div "Browse gallery" at bounding box center [187, 532] width 77 height 17
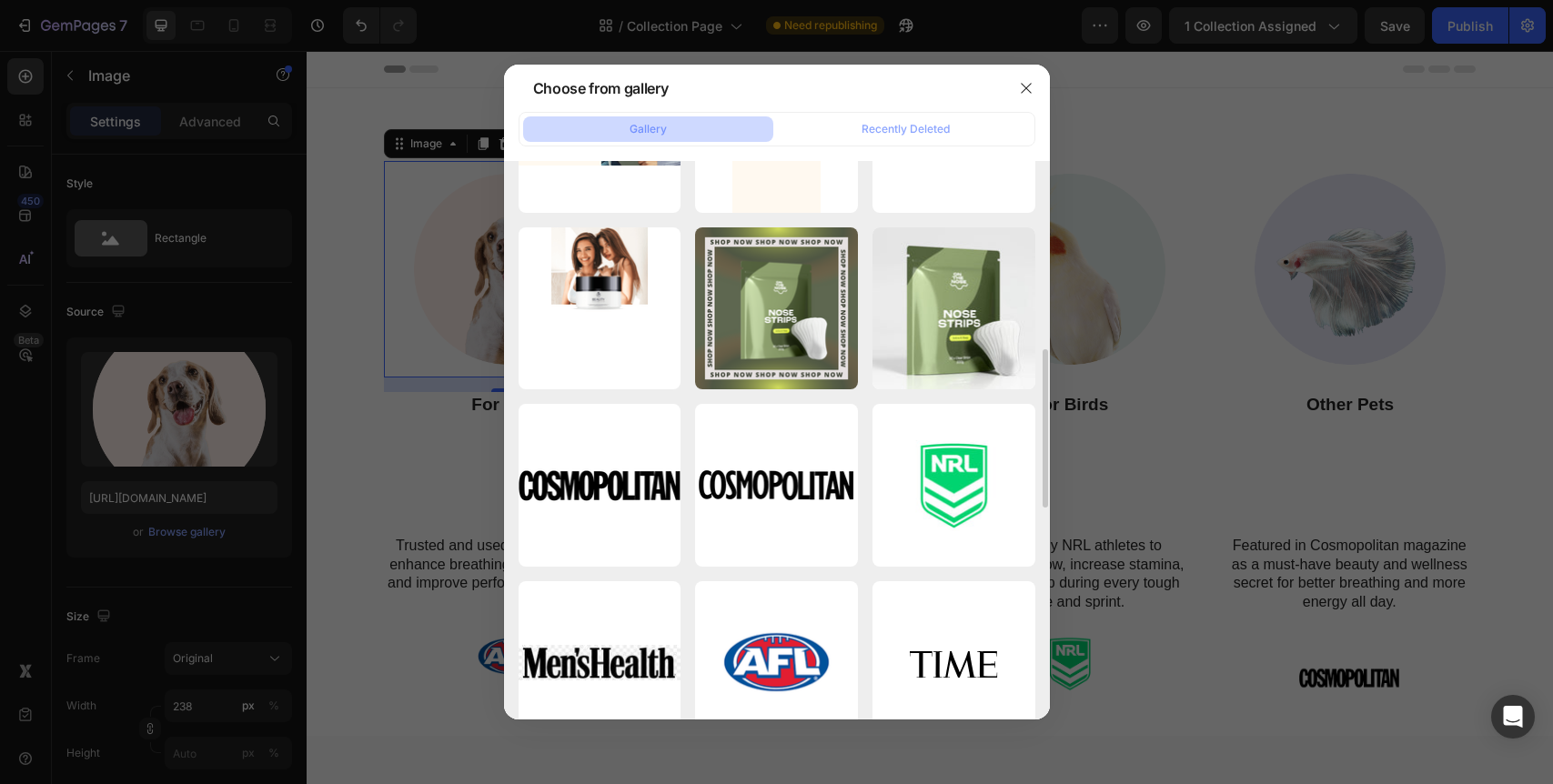
scroll to position [658, 0]
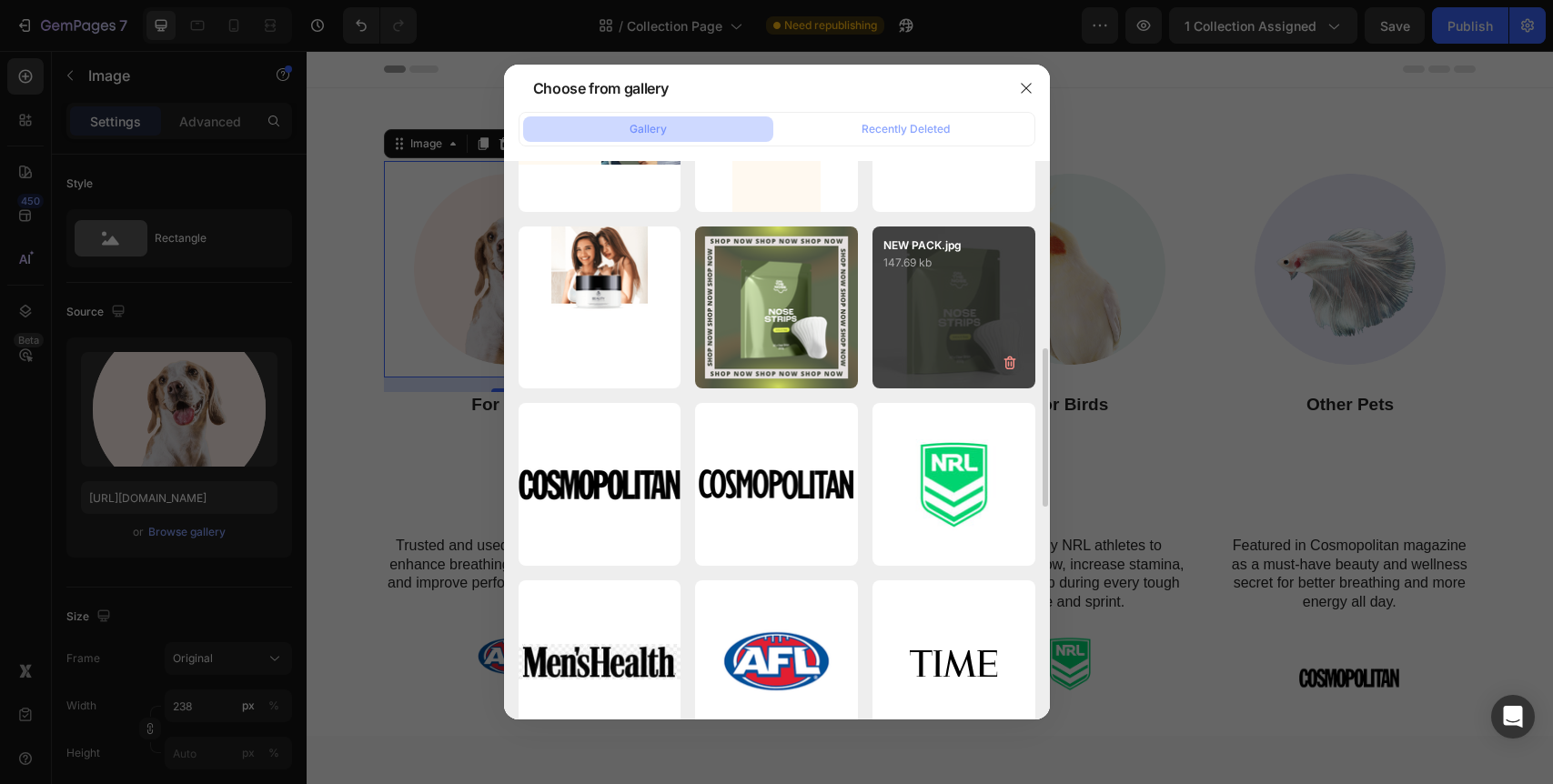
click at [952, 340] on div "NEW PACK.jpg 147.69 kb" at bounding box center [954, 307] width 163 height 163
type input "https://cdn.shopify.com/s/files/1/0630/6437/5447/files/gempages_551894227101942…"
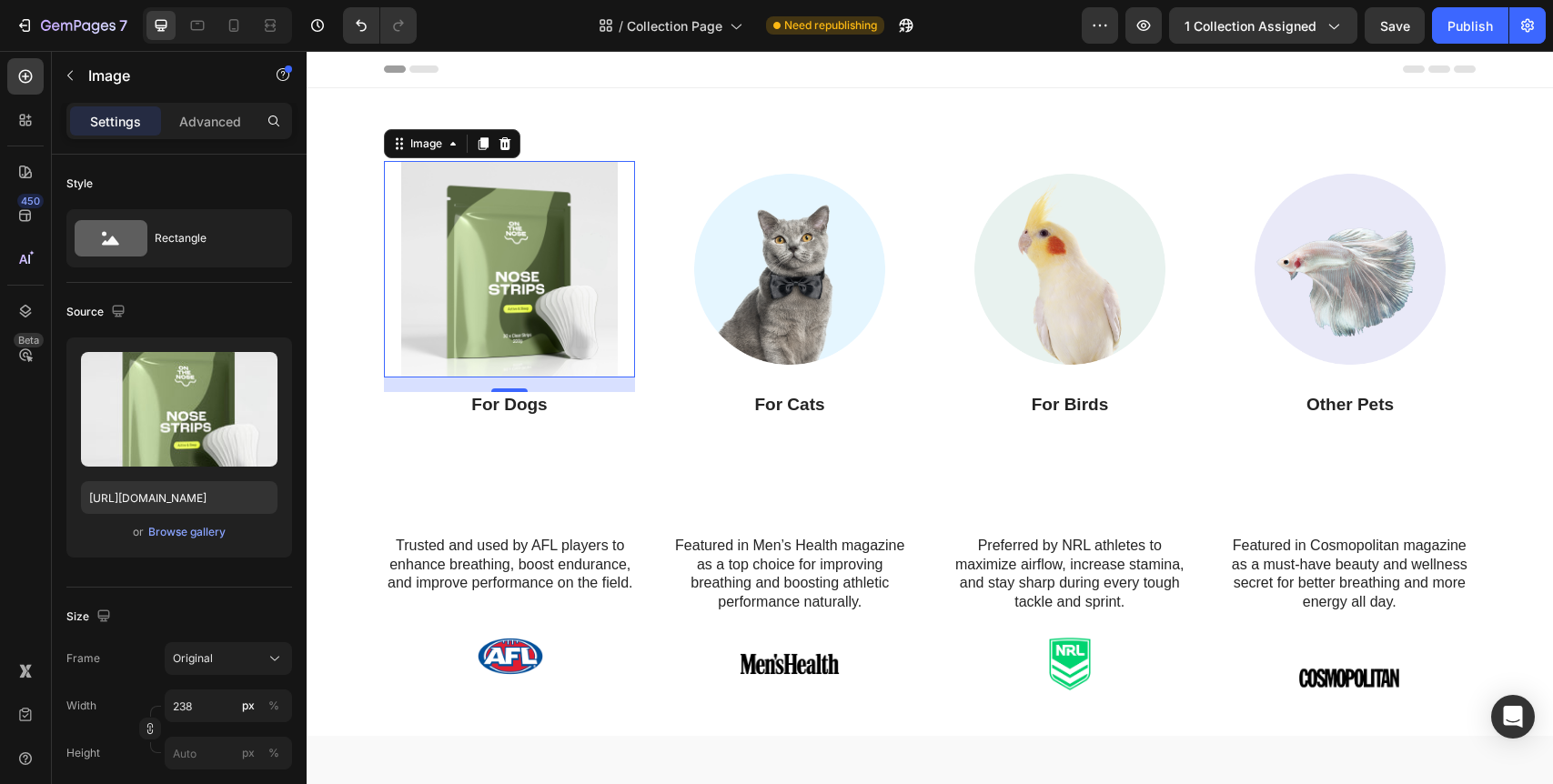
click at [501, 408] on div "16" at bounding box center [509, 406] width 18 height 15
click at [540, 404] on p "For Dogs" at bounding box center [509, 405] width 247 height 23
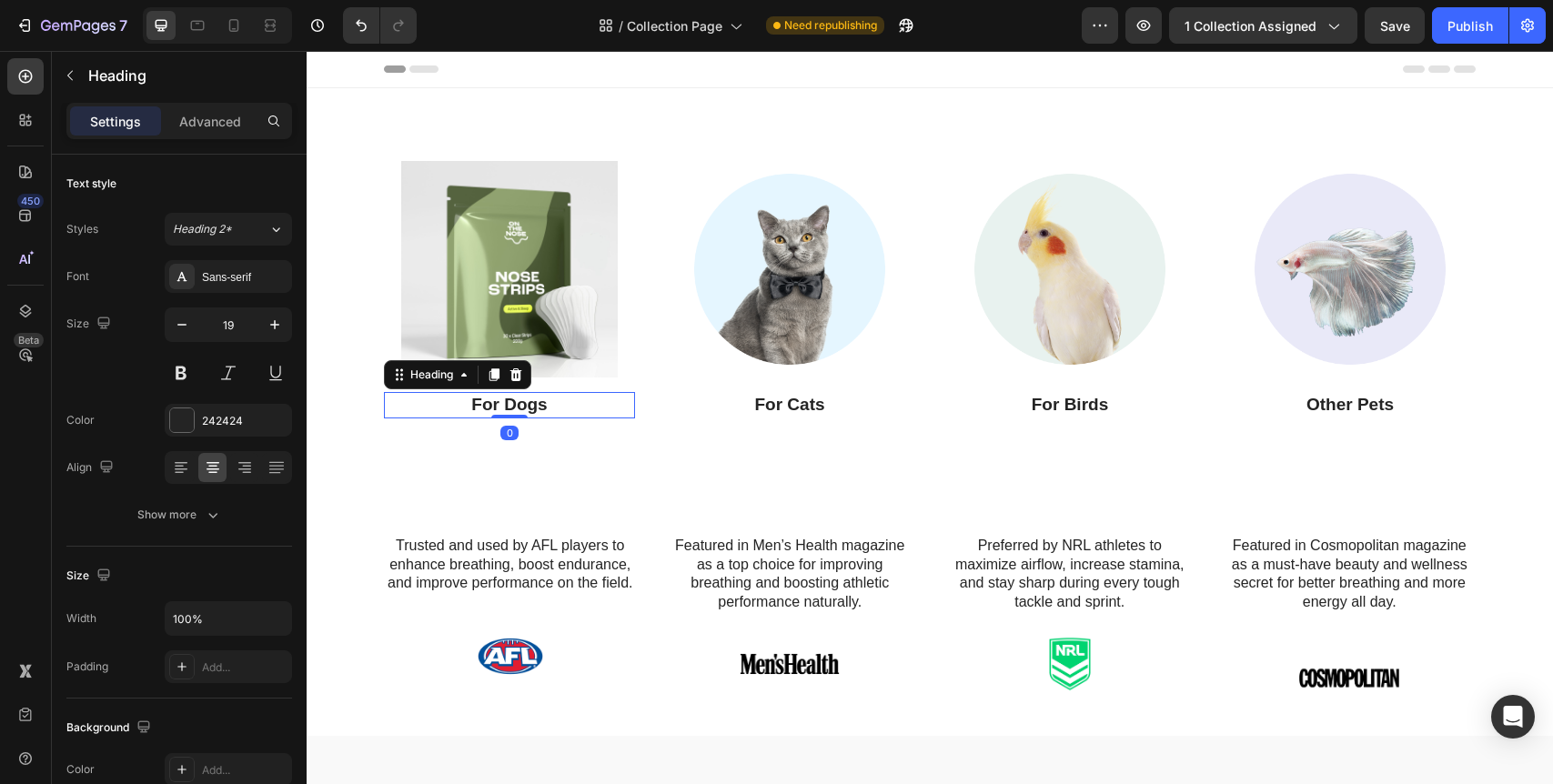
click at [540, 404] on p "For Dogs" at bounding box center [509, 405] width 247 height 23
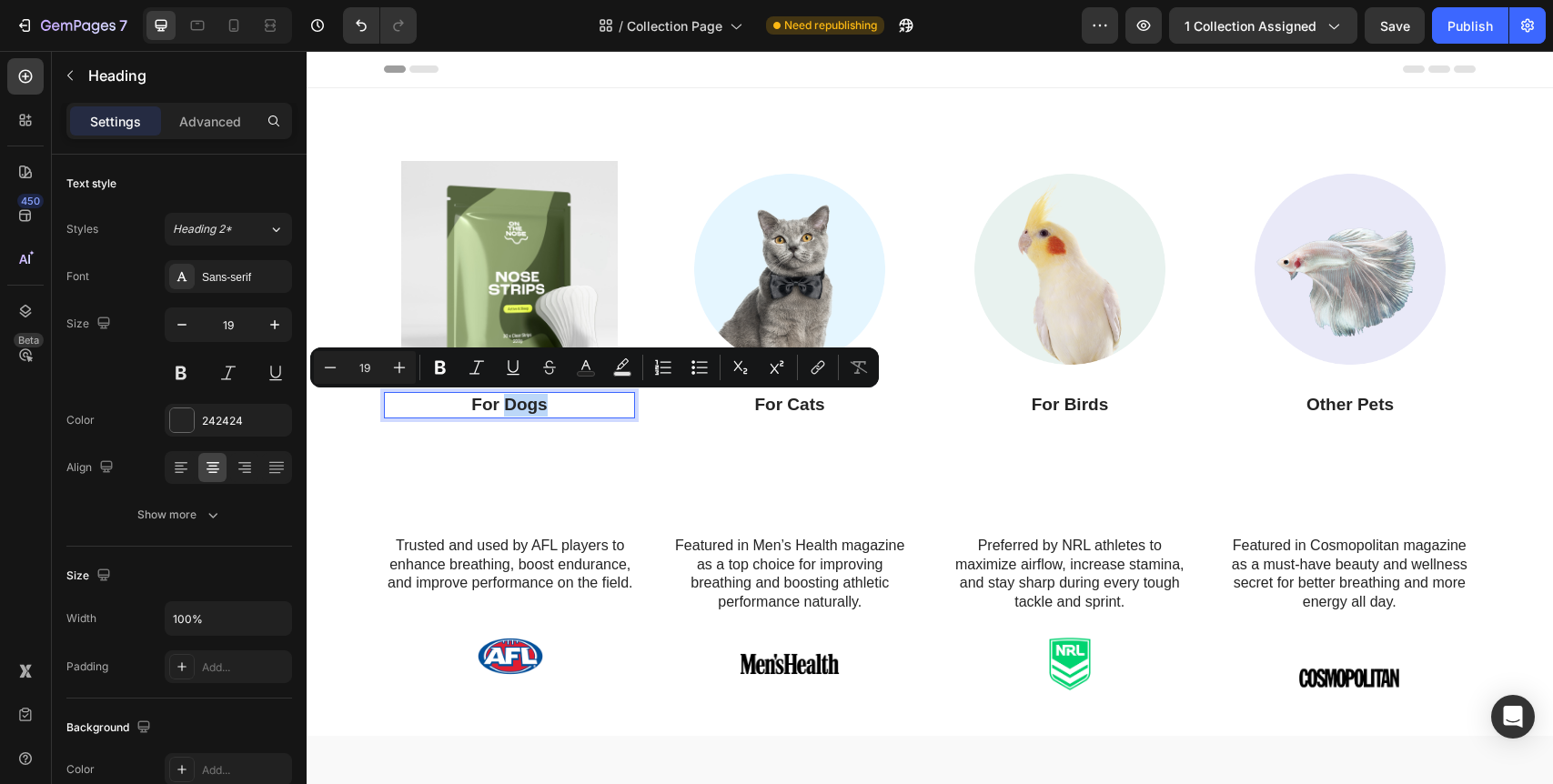
click at [506, 404] on p "For Dogs" at bounding box center [509, 405] width 247 height 23
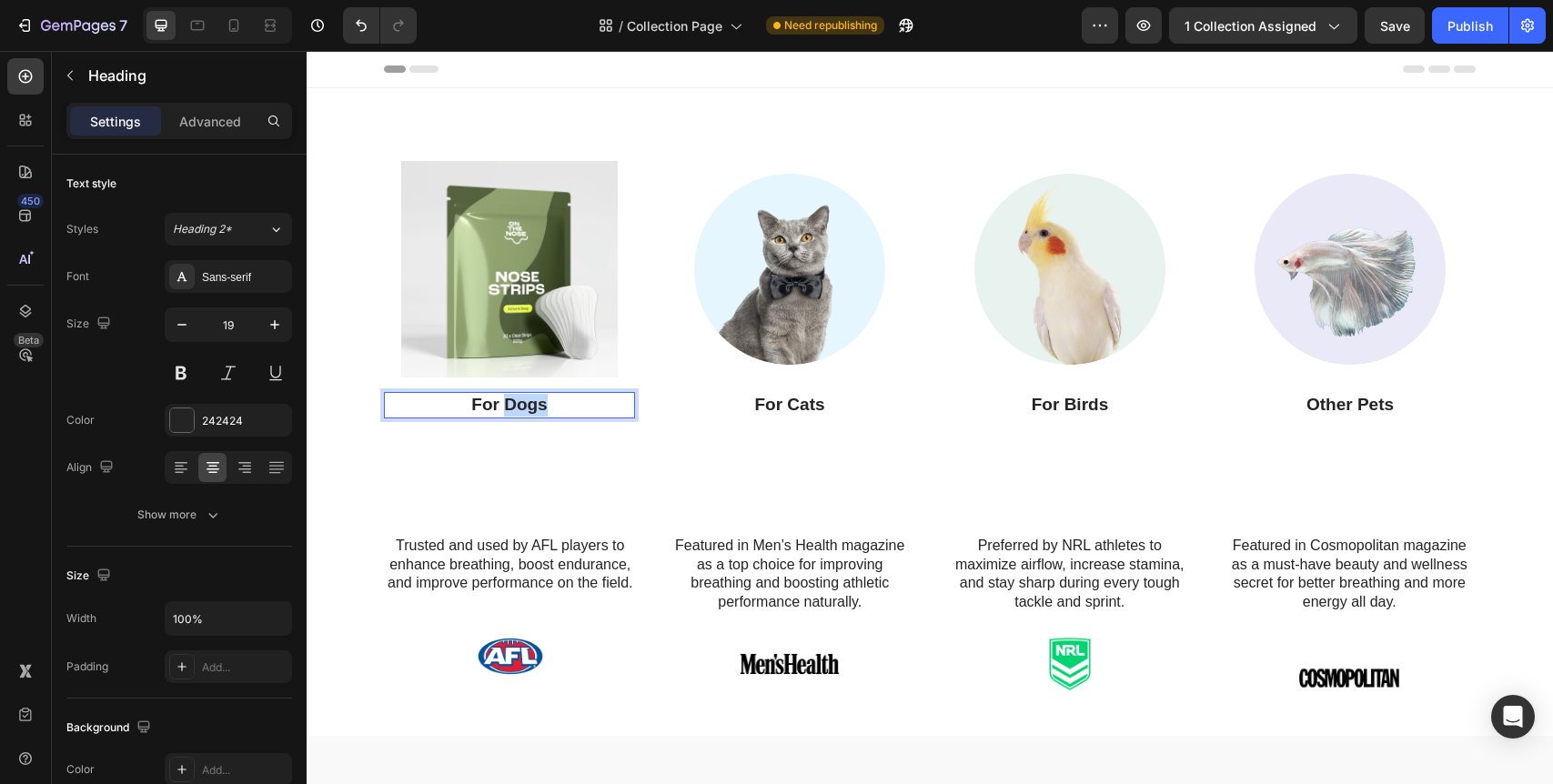
click at [506, 404] on p "For Dogs" at bounding box center [509, 405] width 247 height 23
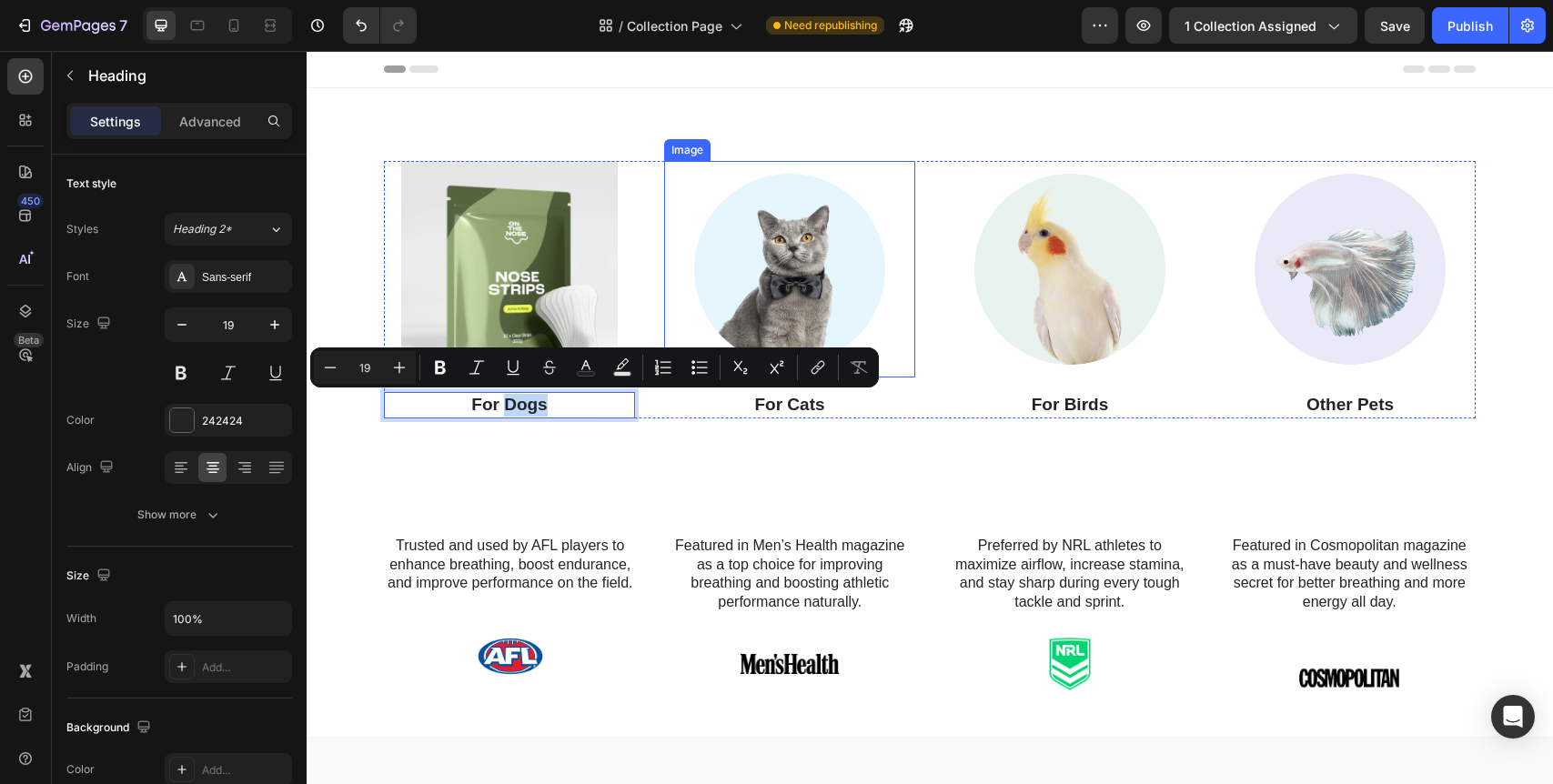
click at [780, 241] on img at bounding box center [790, 269] width 217 height 217
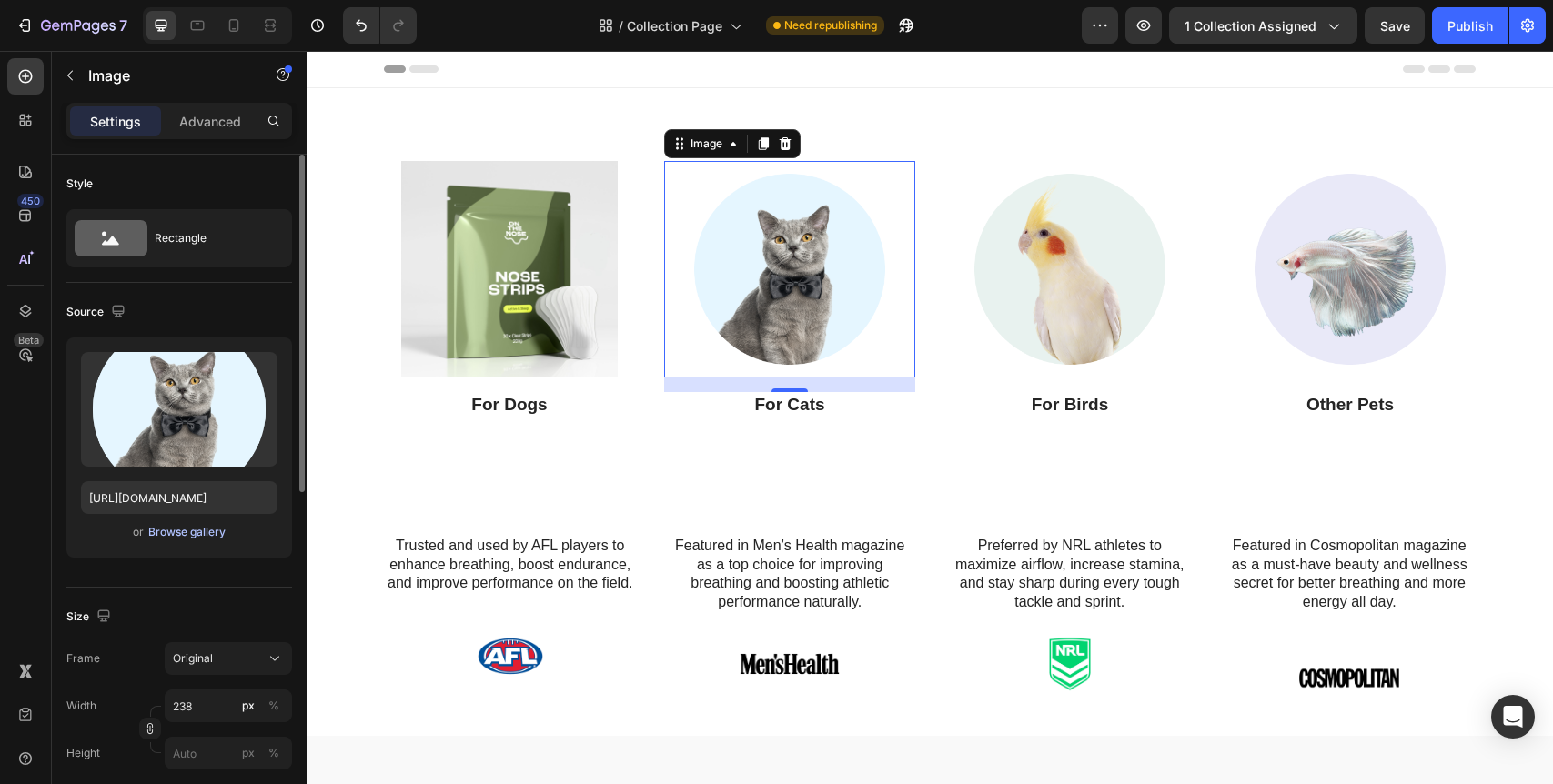
click at [174, 535] on div "Browse gallery" at bounding box center [187, 532] width 77 height 17
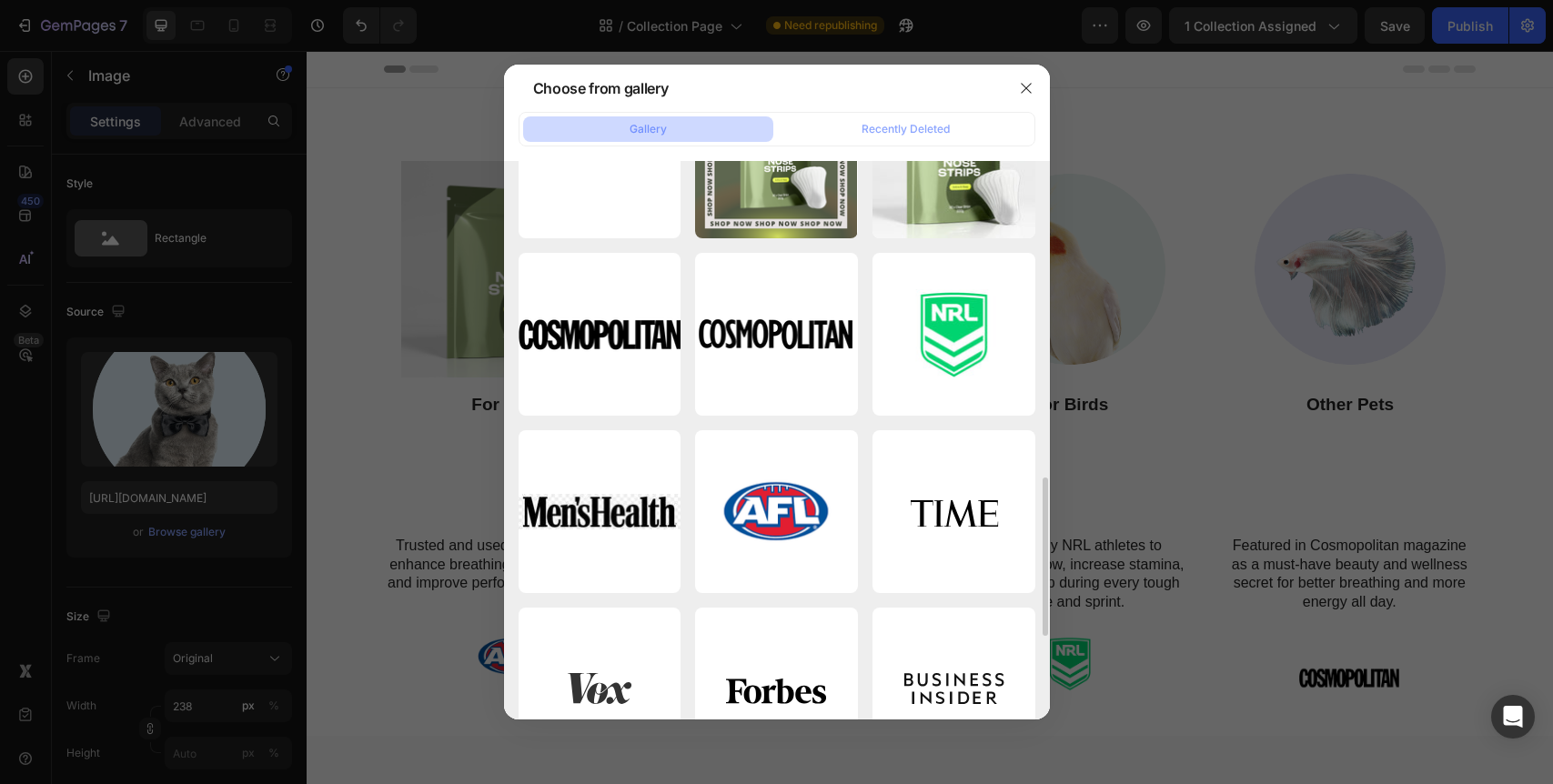
scroll to position [586, 0]
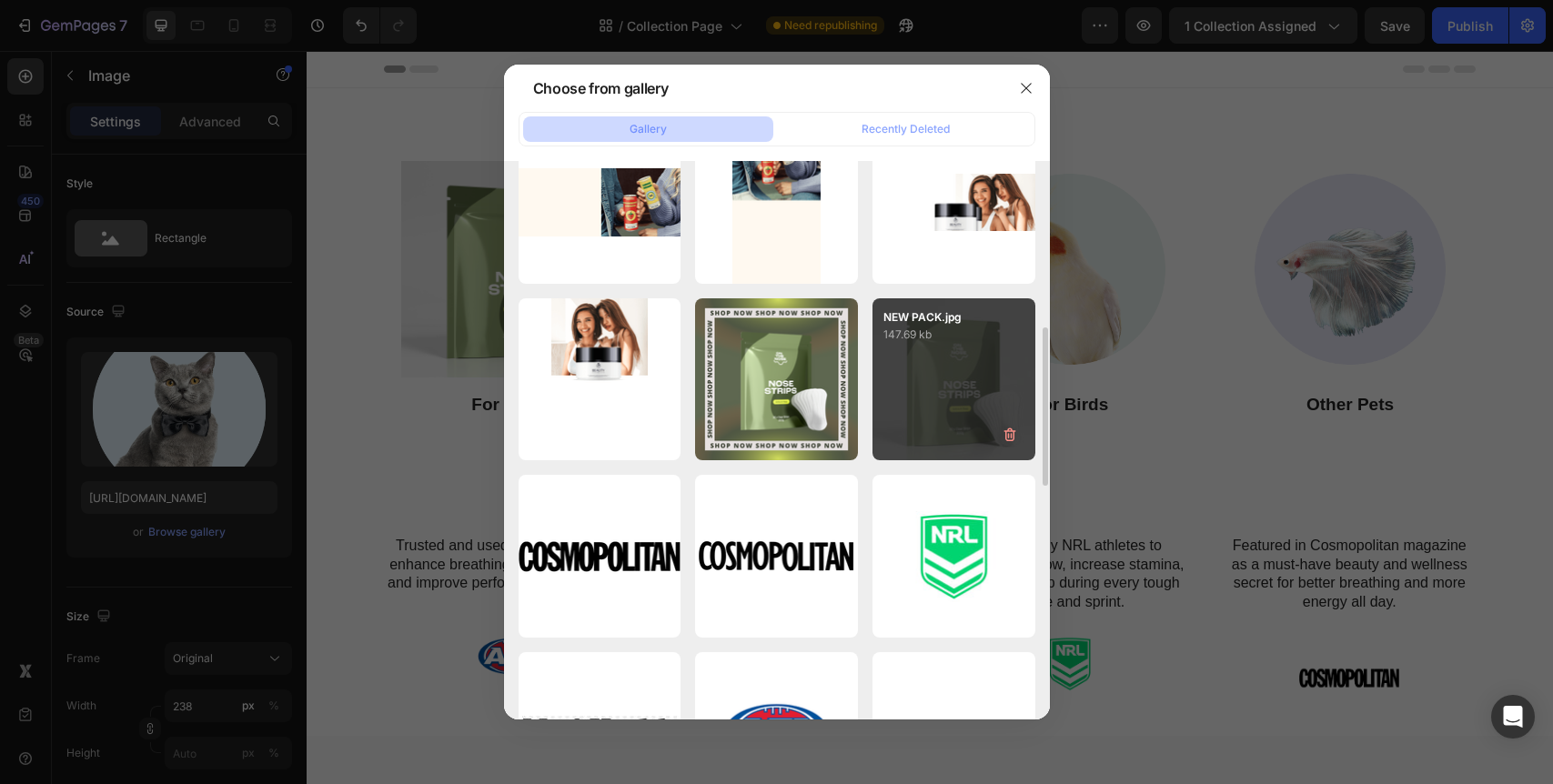
click at [955, 374] on div "NEW PACK.jpg 147.69 kb" at bounding box center [954, 379] width 163 height 163
type input "https://cdn.shopify.com/s/files/1/0630/6437/5447/files/gempages_551894227101942…"
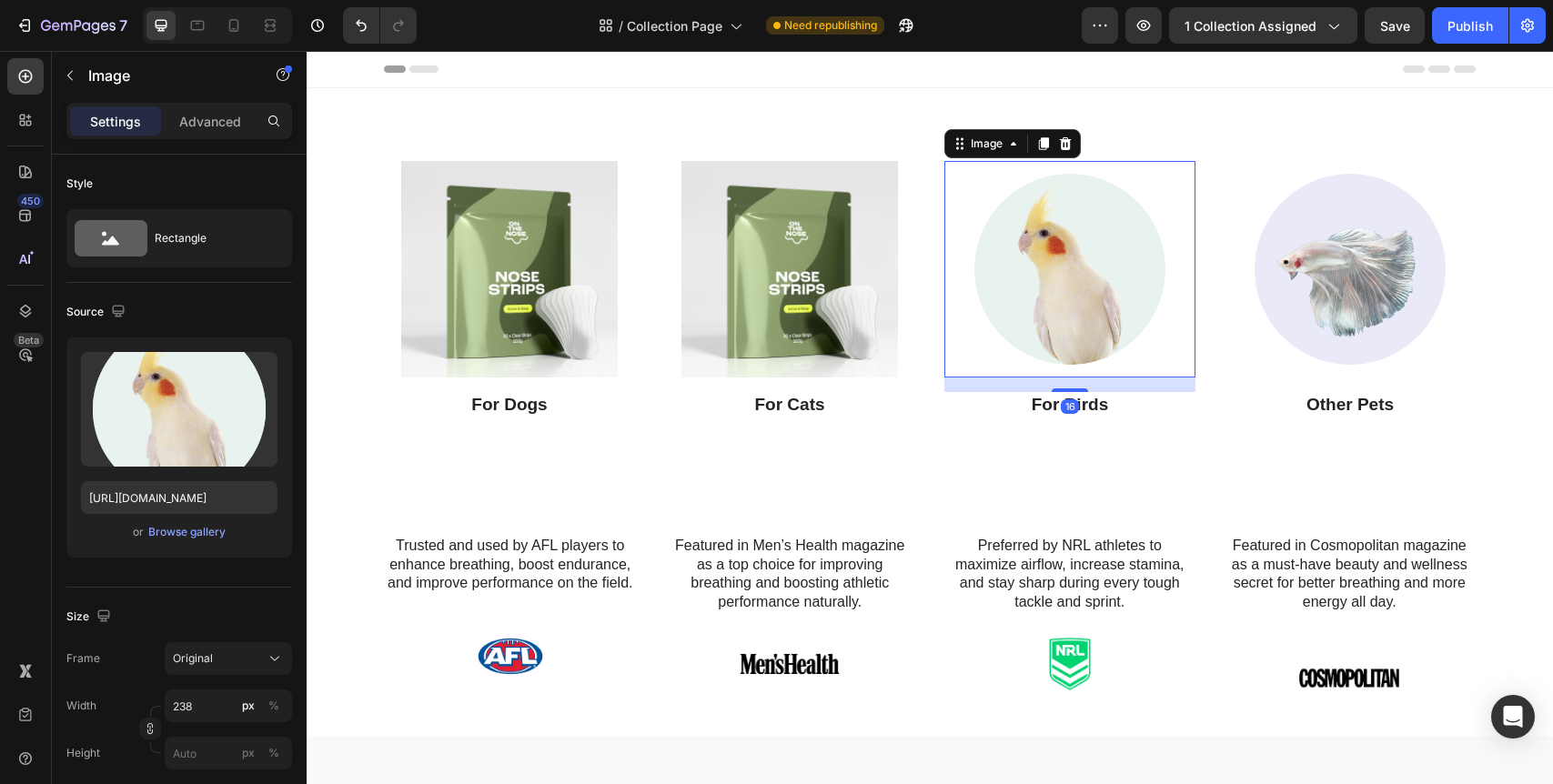
click at [1075, 266] on img at bounding box center [1070, 269] width 217 height 217
click at [174, 532] on div "Browse gallery" at bounding box center [187, 532] width 77 height 17
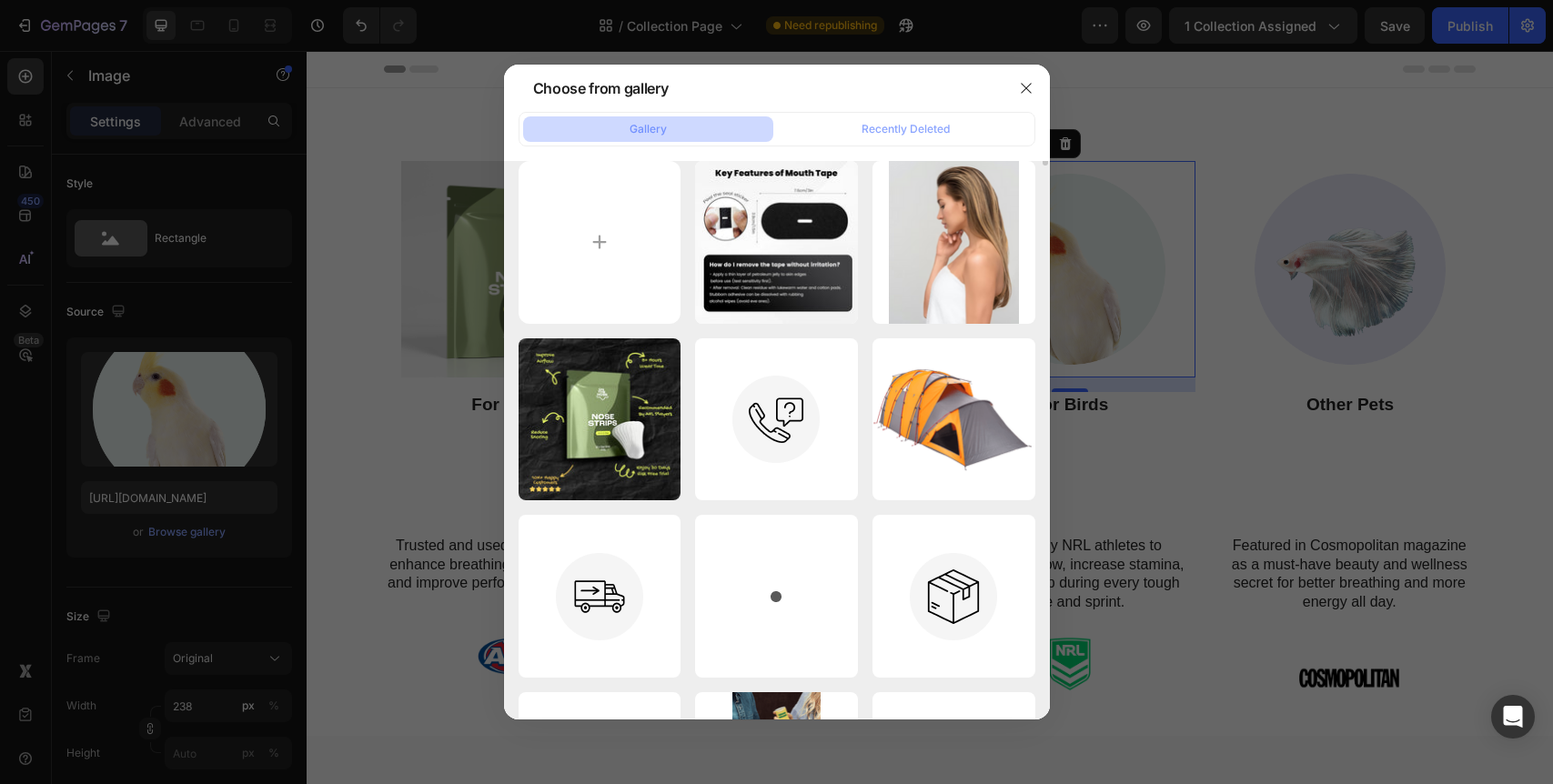
scroll to position [0, 0]
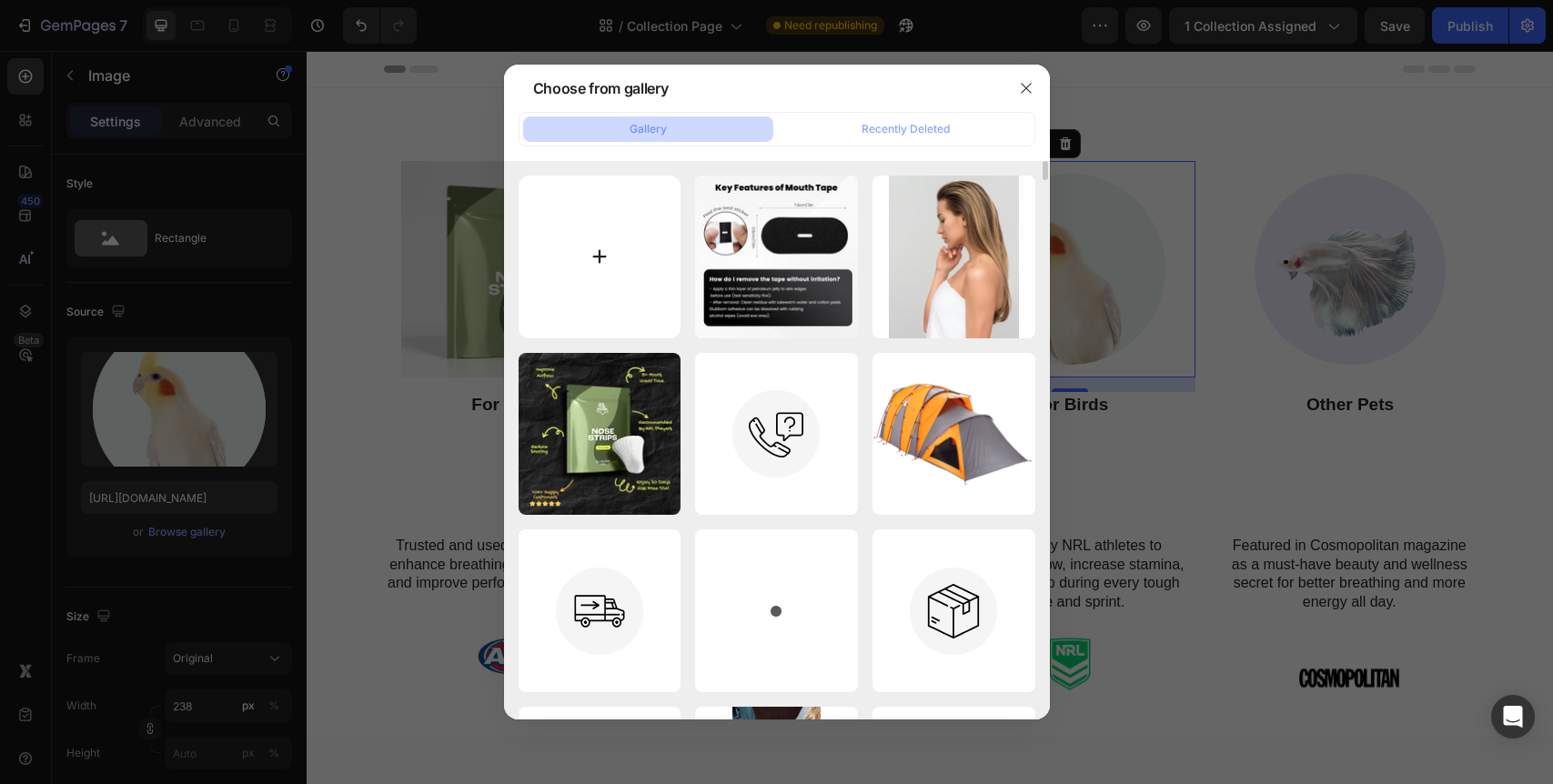
click at [616, 269] on input "file" at bounding box center [599, 256] width 163 height 163
type input "C:\fakepath\Render 3 - Edited.jpg"
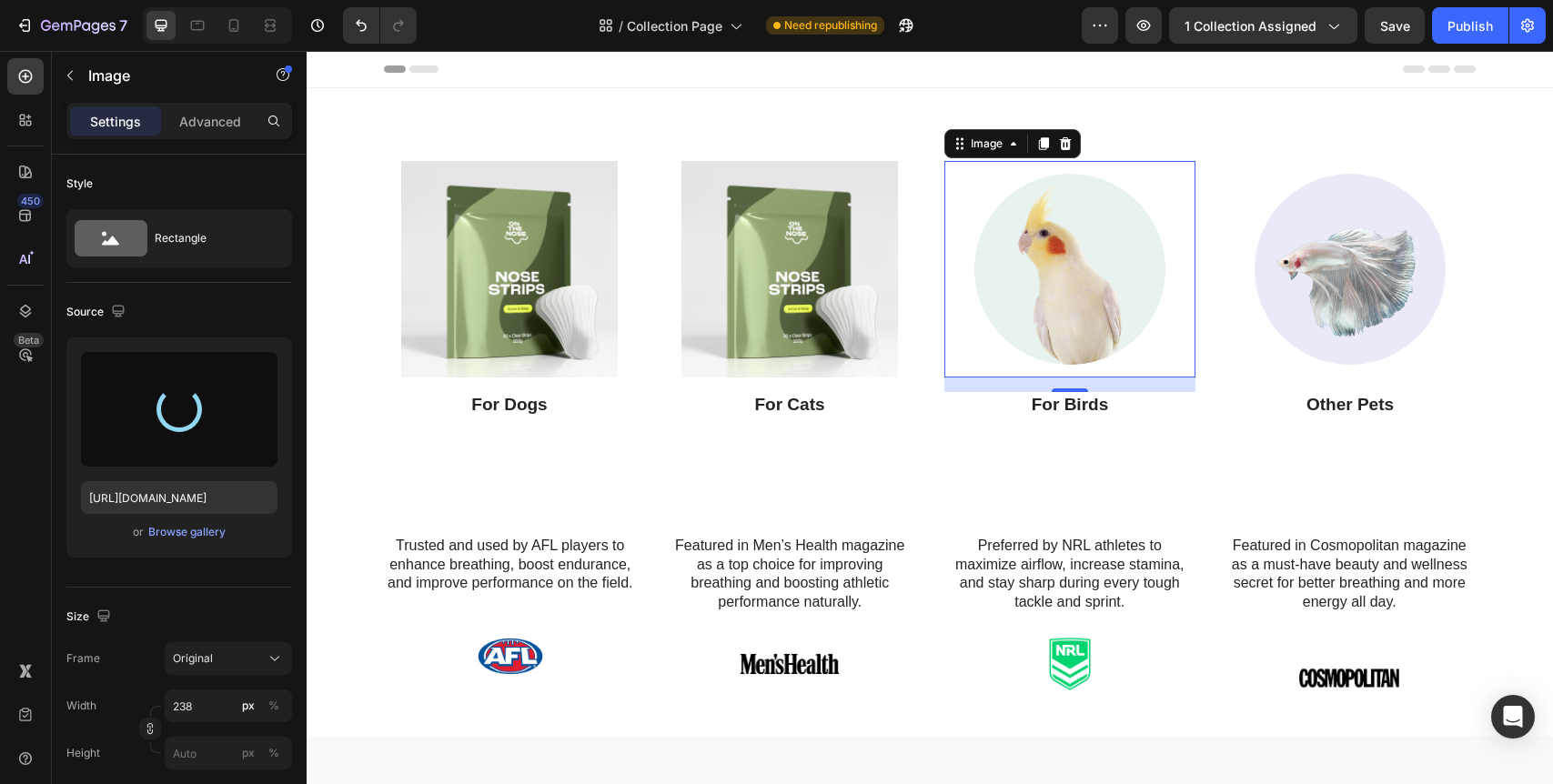
type input "https://cdn.shopify.com/s/files/1/0630/6437/5447/files/gempages_551894227101942…"
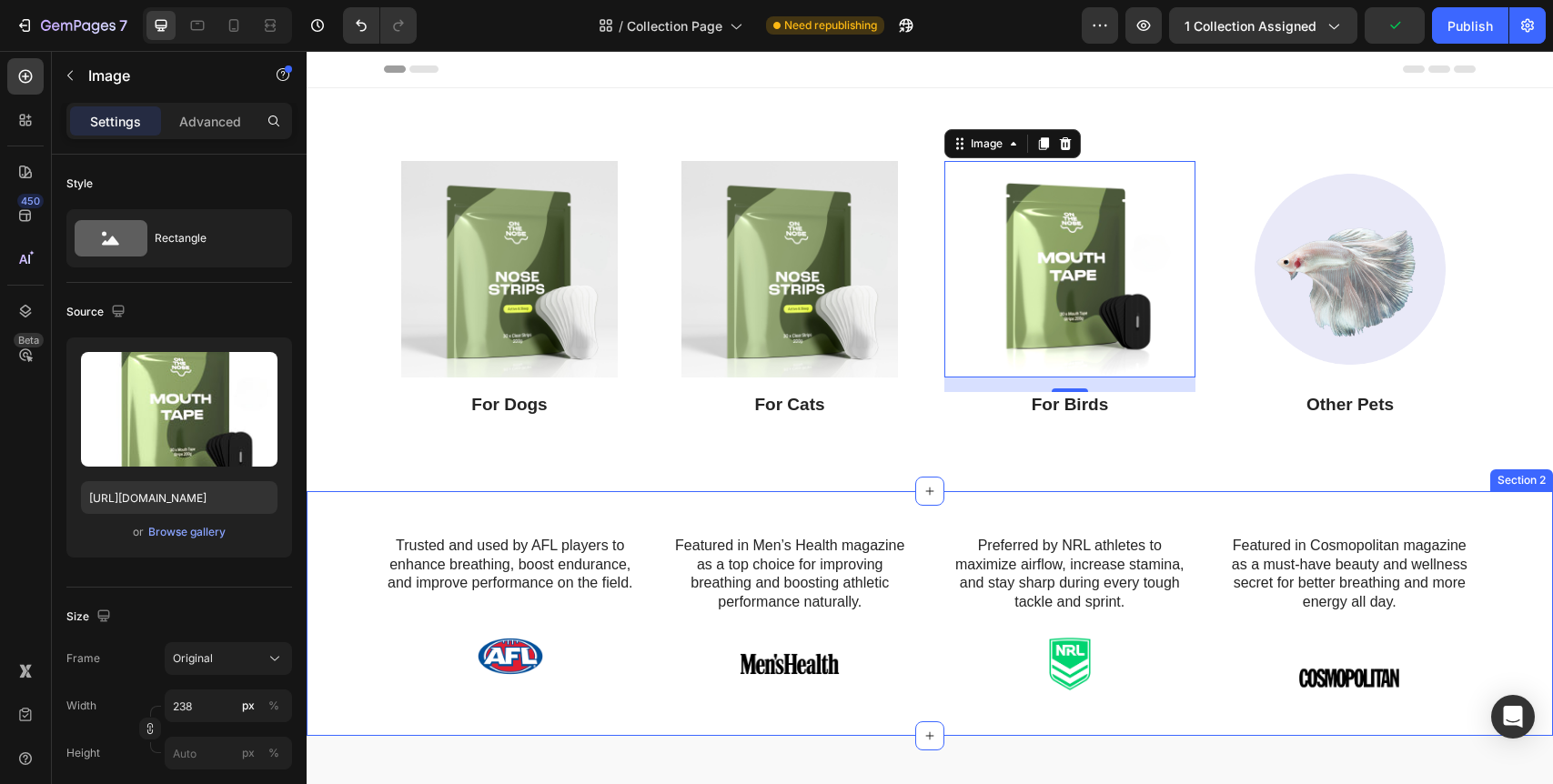
click at [846, 497] on div "Trusted and used by AFL players to enhance breathing, boost endurance, and impr…" at bounding box center [929, 614] width 1247 height 244
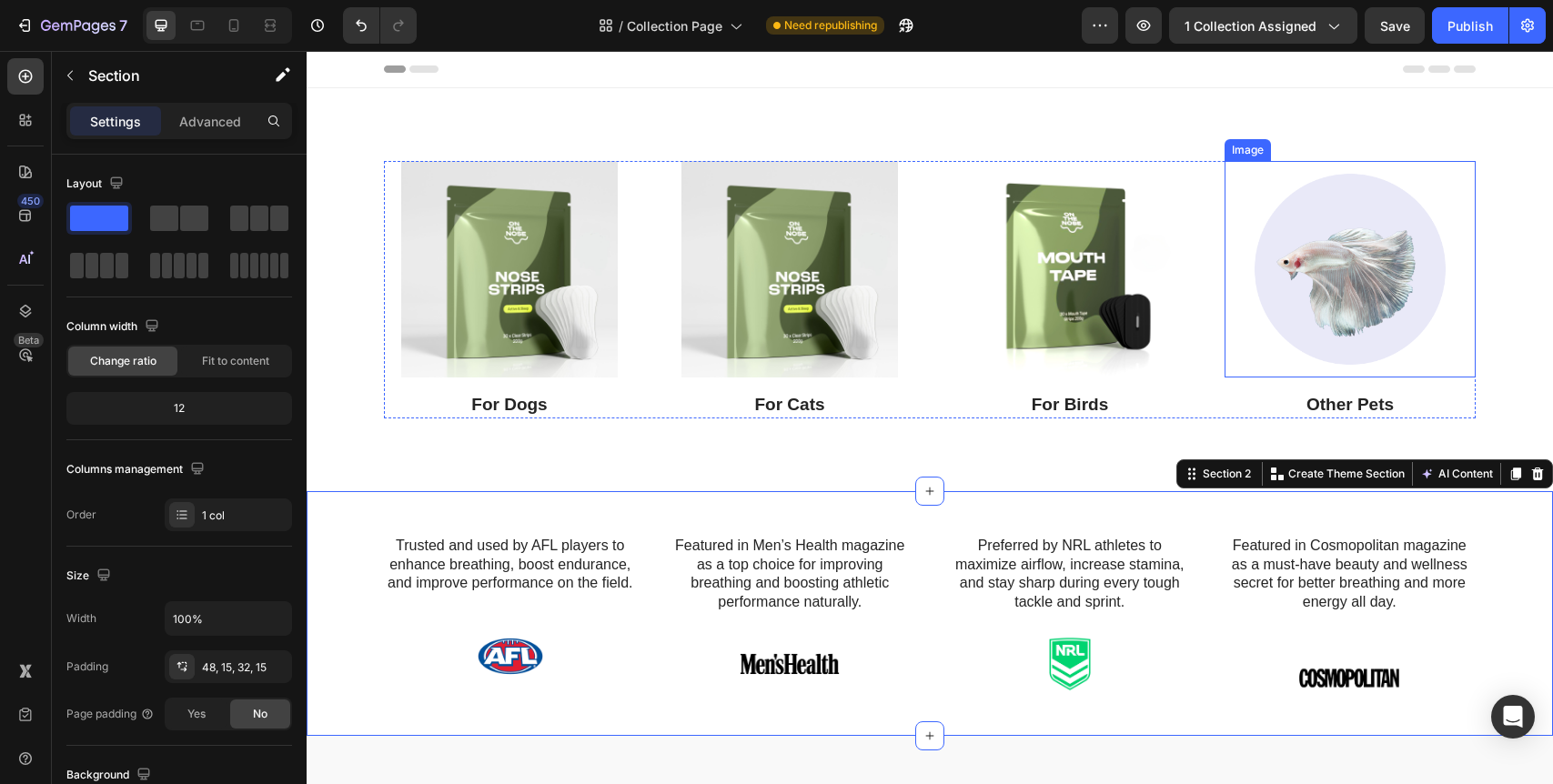
click at [1378, 270] on img at bounding box center [1350, 269] width 217 height 217
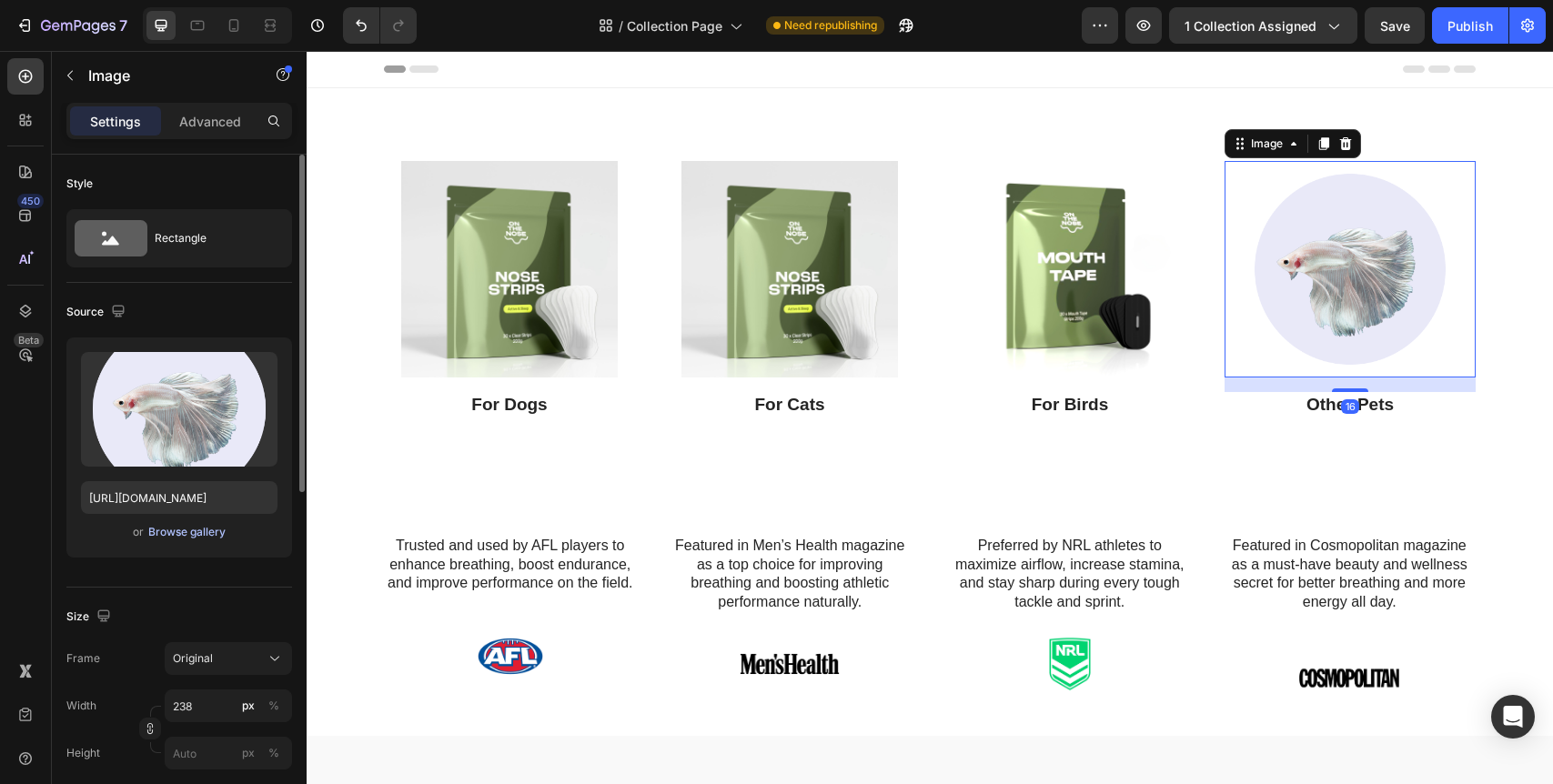
click at [175, 536] on div "Browse gallery" at bounding box center [187, 532] width 77 height 17
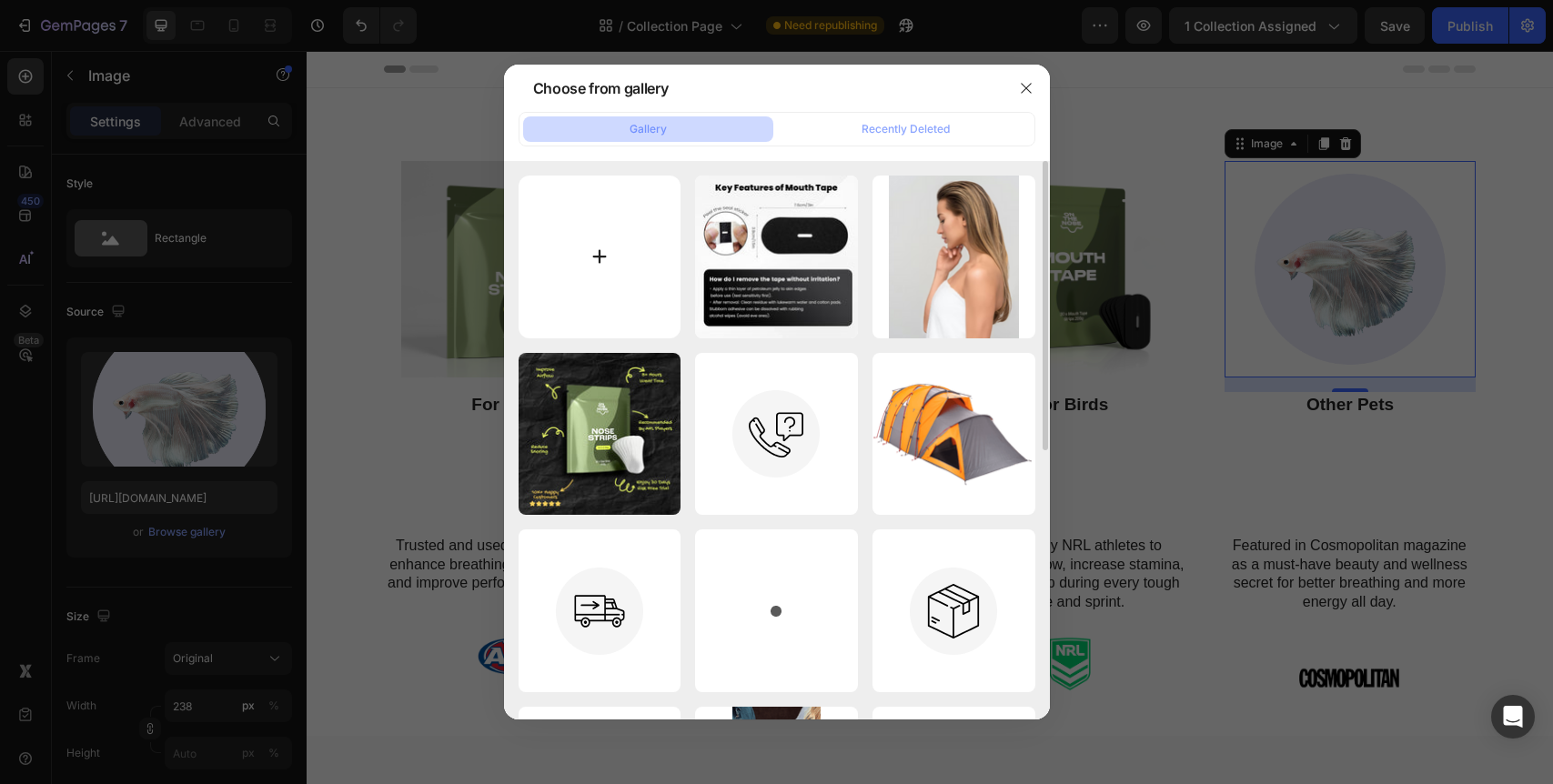
click at [567, 231] on input "file" at bounding box center [599, 256] width 163 height 163
type input "C:\fakepath\BUNDLE (1).png"
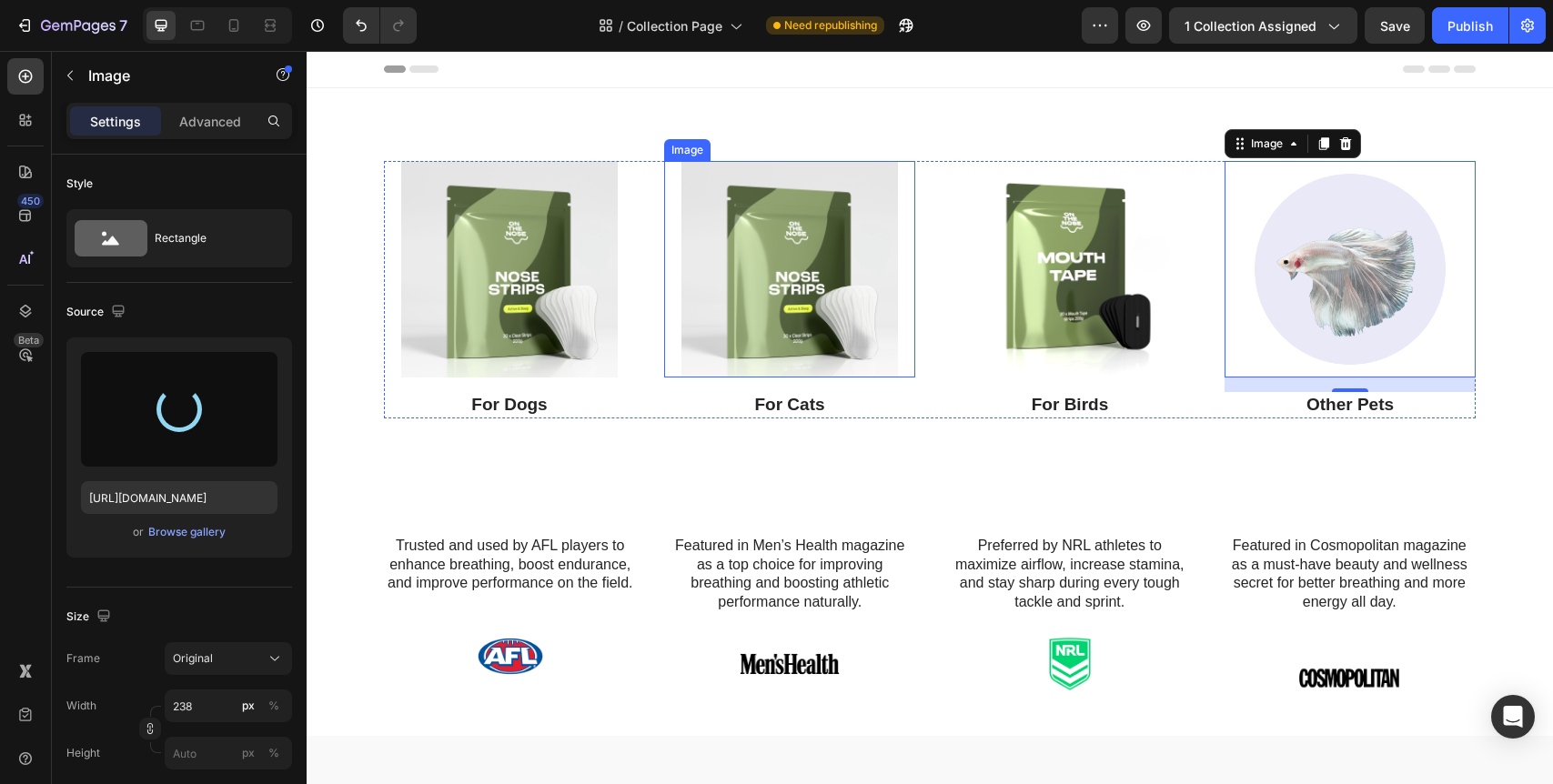
type input "https://cdn.shopify.com/s/files/1/0630/6437/5447/files/gempages_551894227101942…"
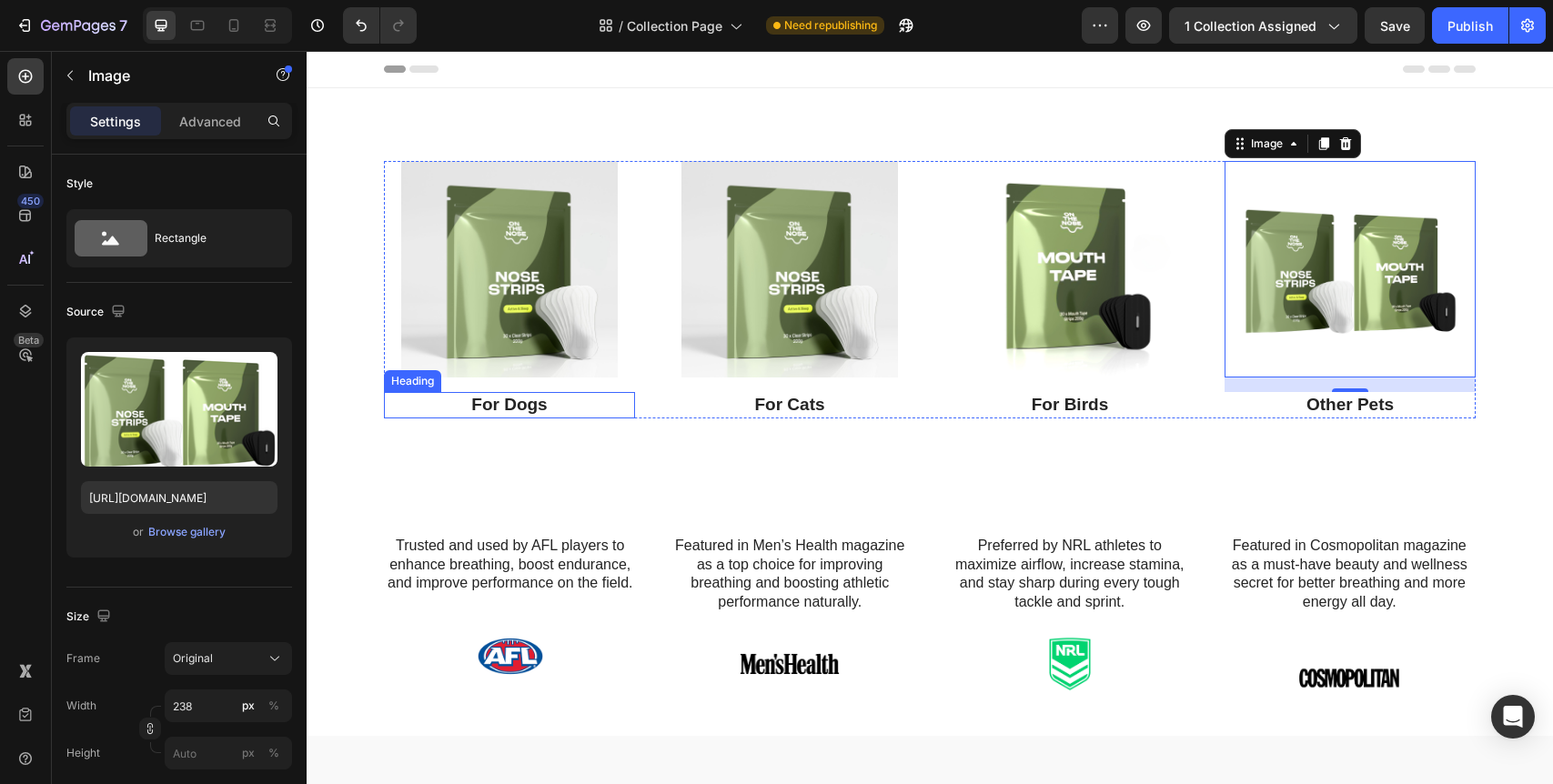
click at [506, 406] on p "For Dogs" at bounding box center [509, 405] width 247 height 23
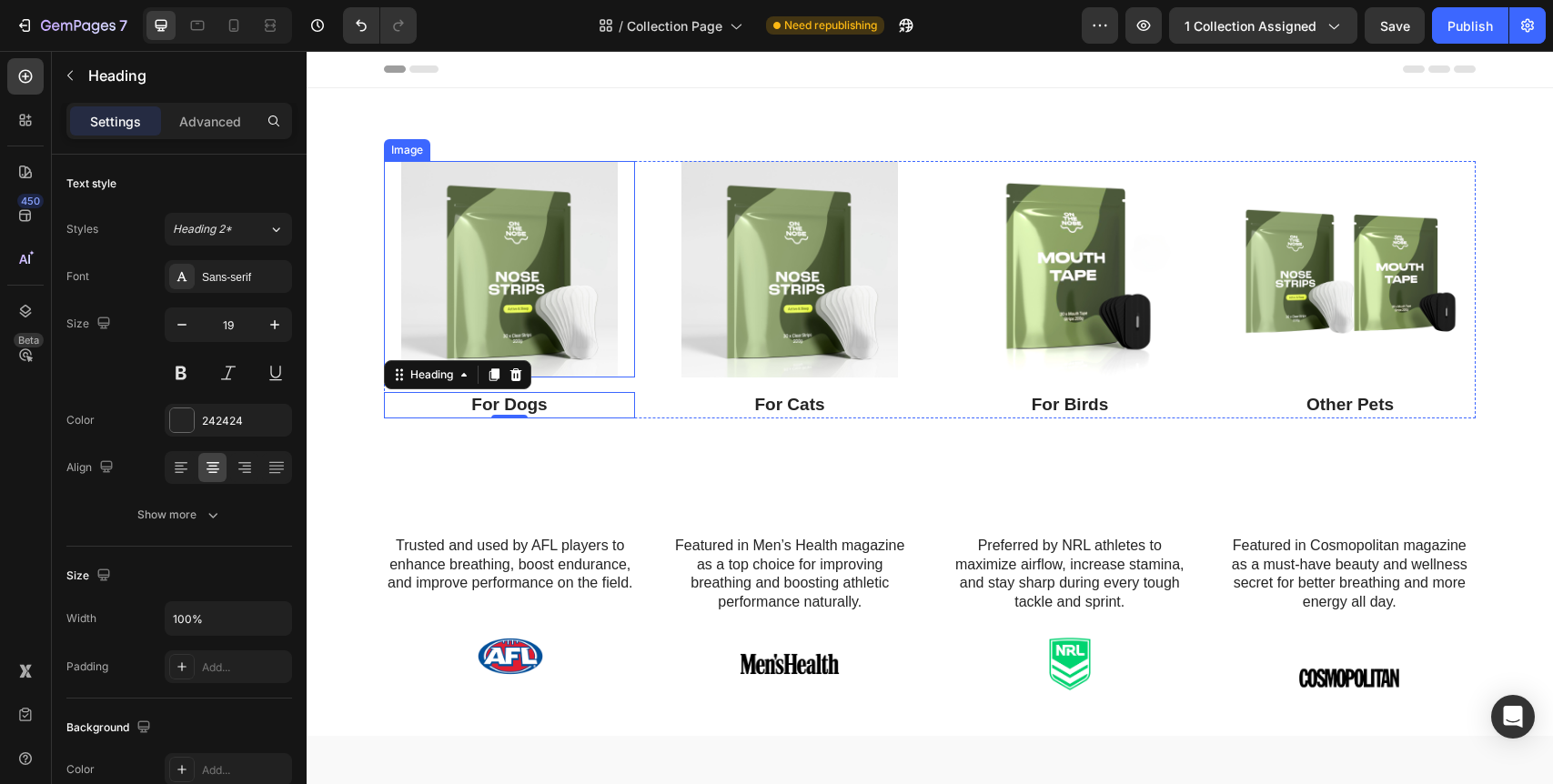
click at [575, 242] on img at bounding box center [509, 269] width 217 height 217
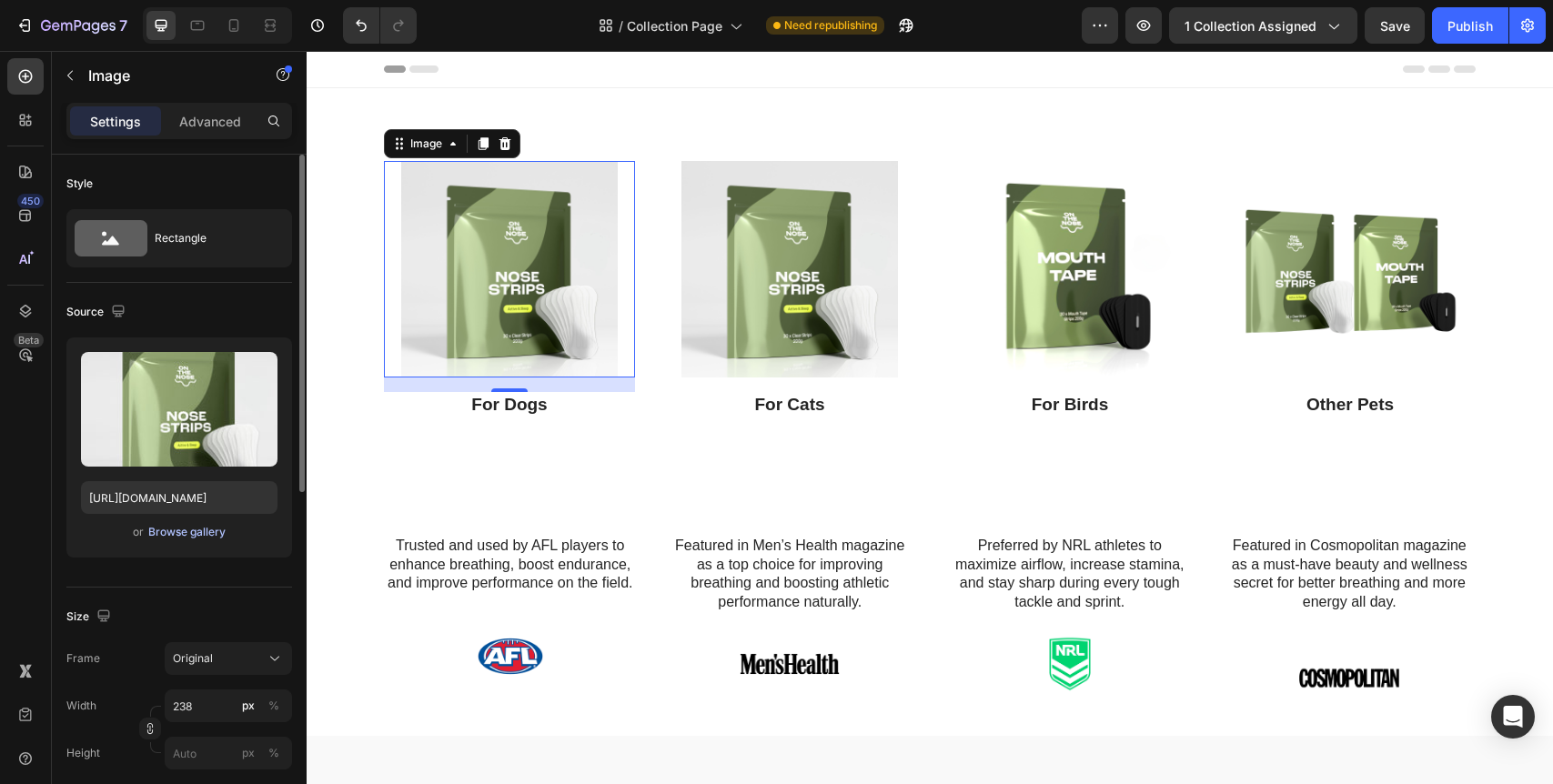
click at [208, 540] on div "Browse gallery" at bounding box center [187, 532] width 77 height 17
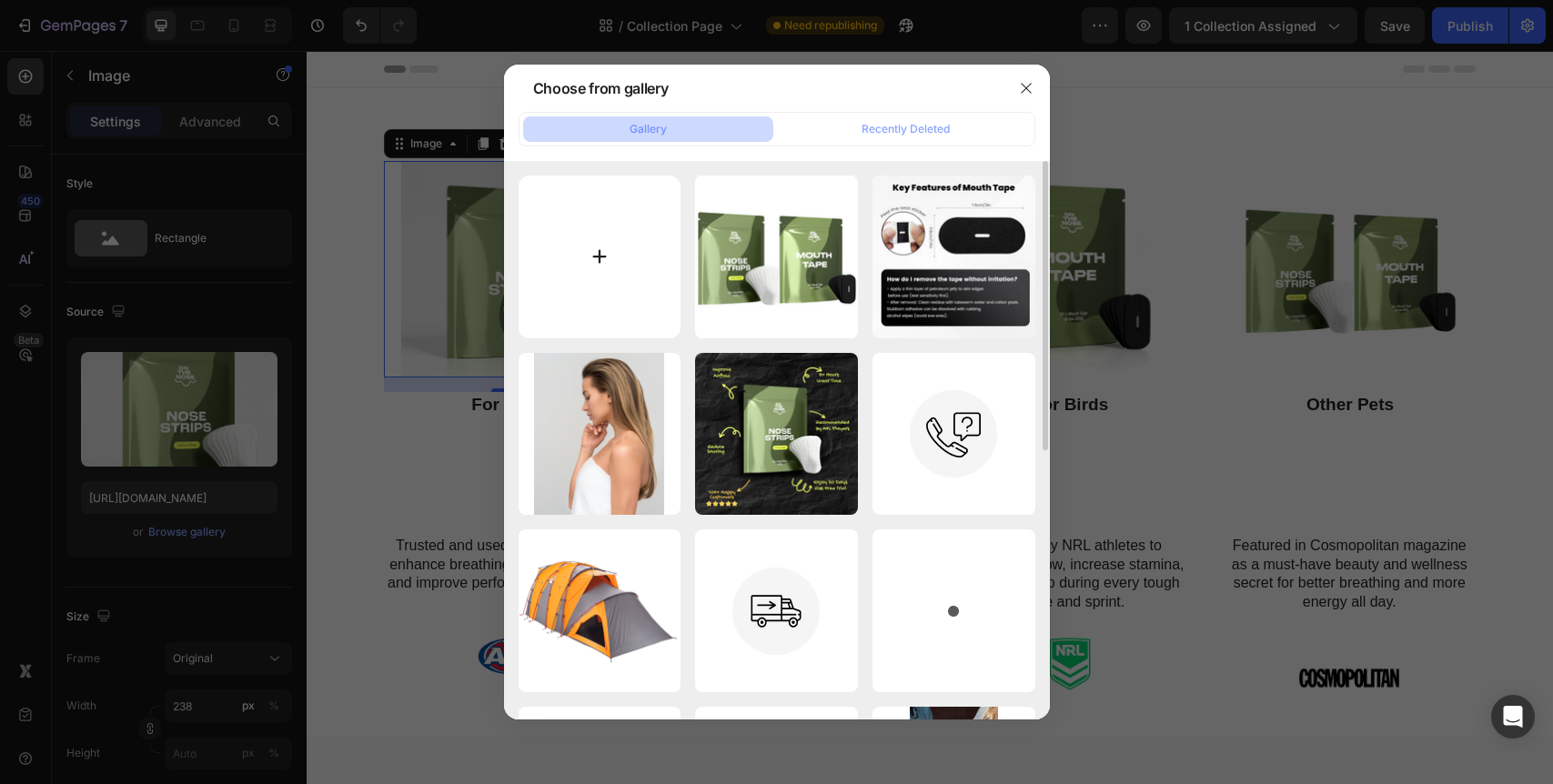
click at [600, 247] on input "file" at bounding box center [599, 256] width 163 height 163
click at [1025, 89] on icon "button" at bounding box center [1026, 88] width 10 height 10
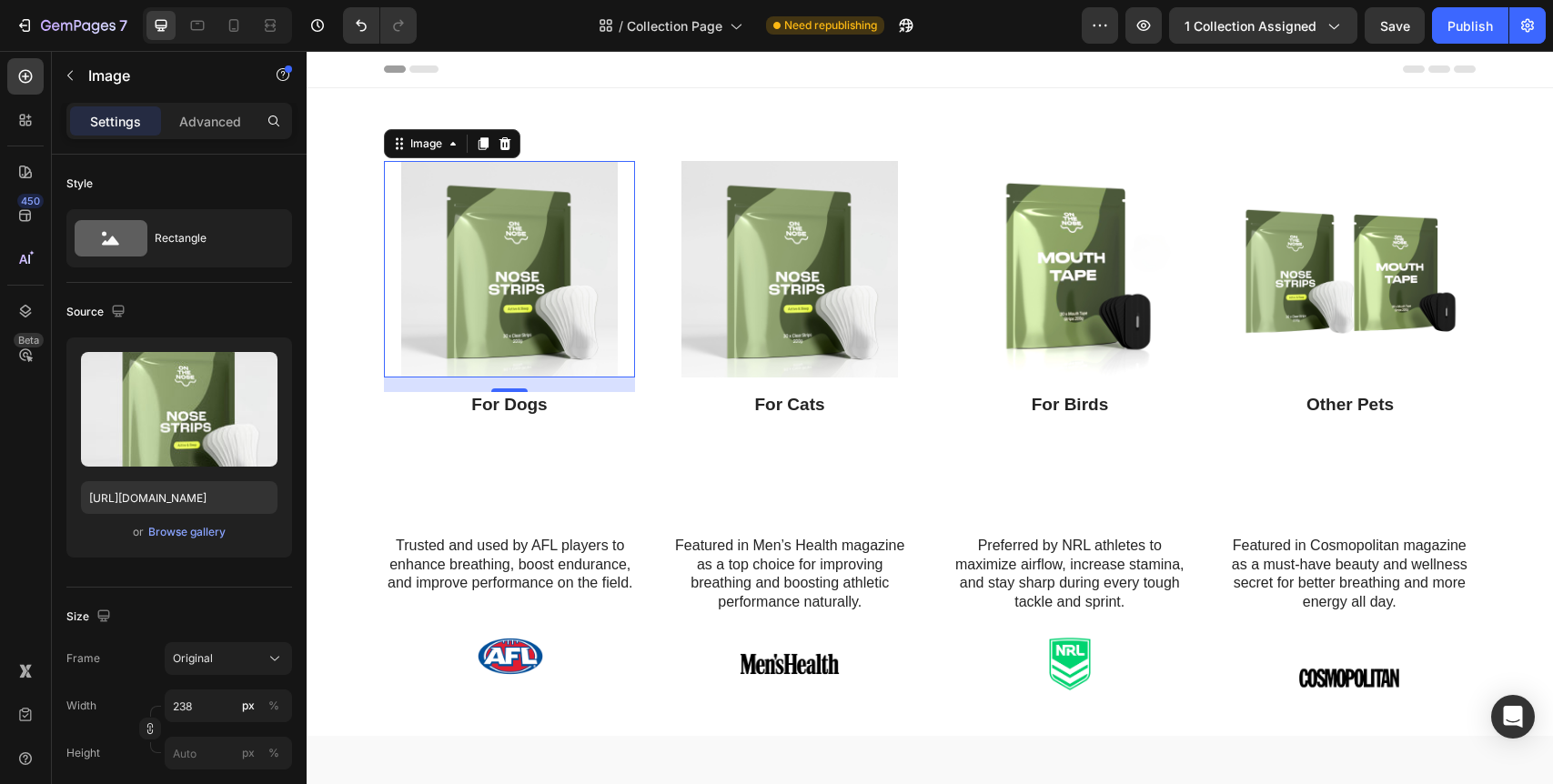
click at [501, 409] on div "16" at bounding box center [509, 406] width 18 height 15
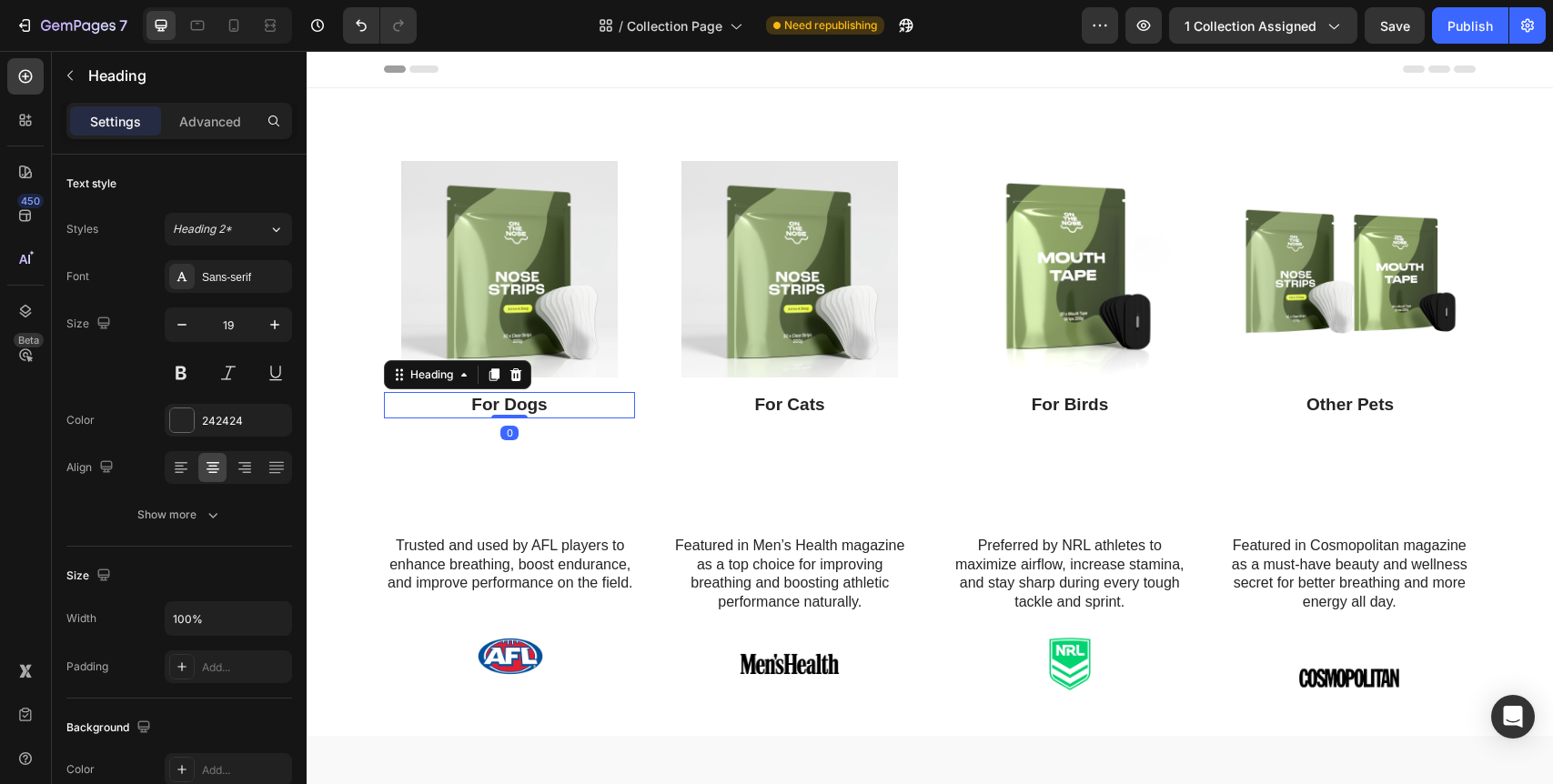
click at [494, 399] on p "For Dogs" at bounding box center [509, 405] width 247 height 23
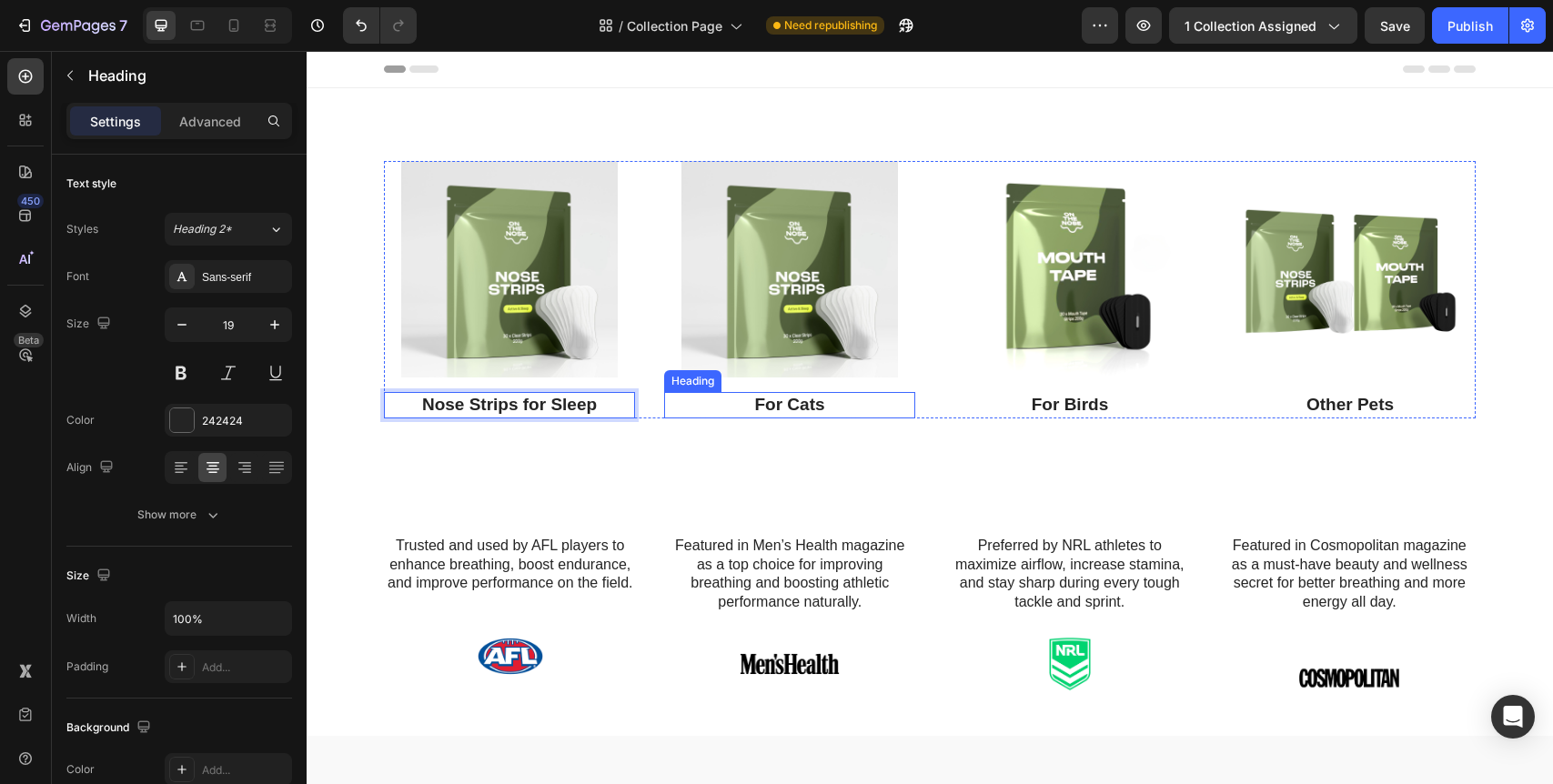
click at [757, 402] on p "For Cats" at bounding box center [789, 405] width 247 height 23
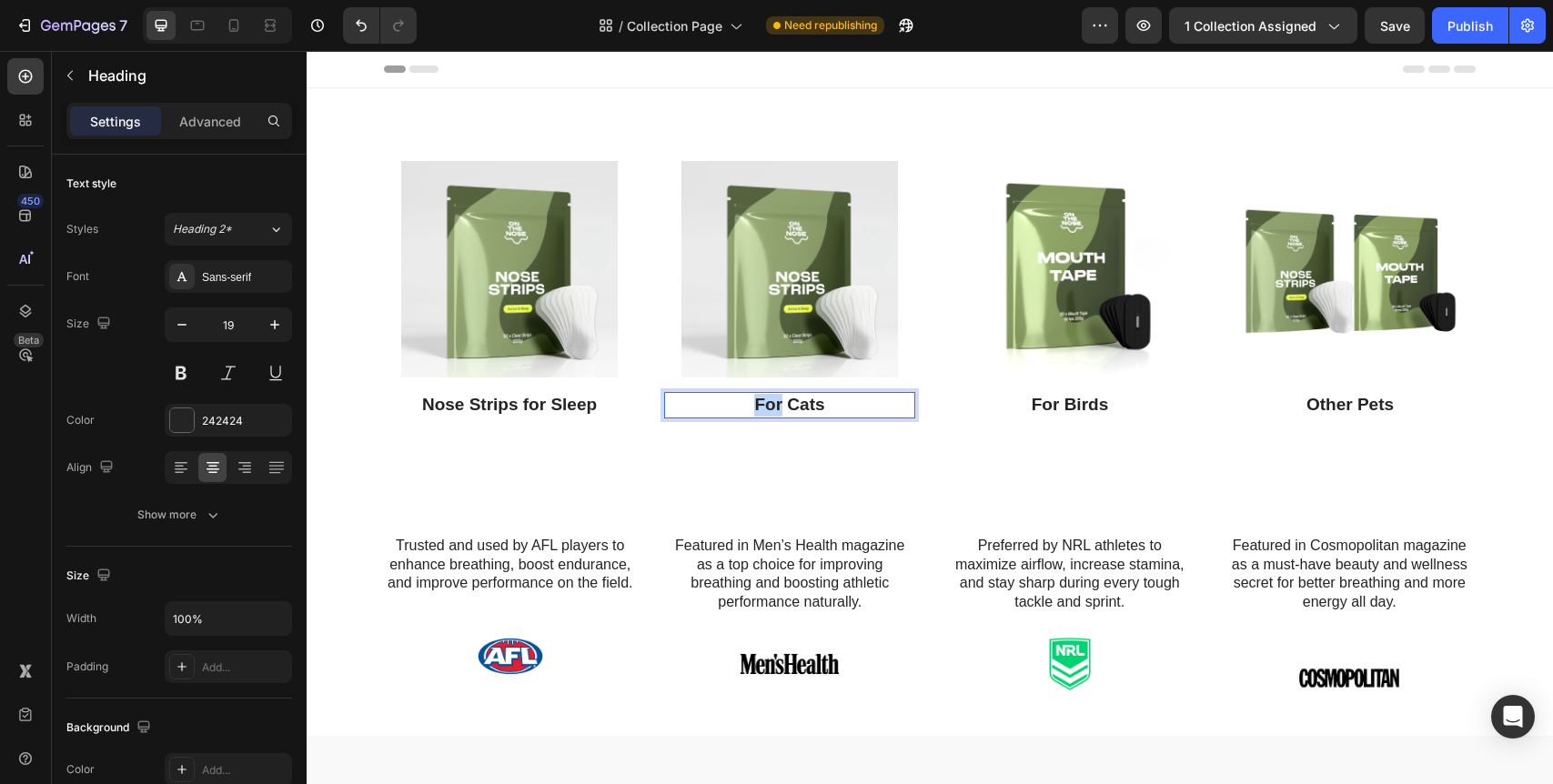
click at [757, 402] on p "For Cats" at bounding box center [789, 405] width 247 height 23
click at [1097, 404] on p "For Birds" at bounding box center [1069, 405] width 247 height 23
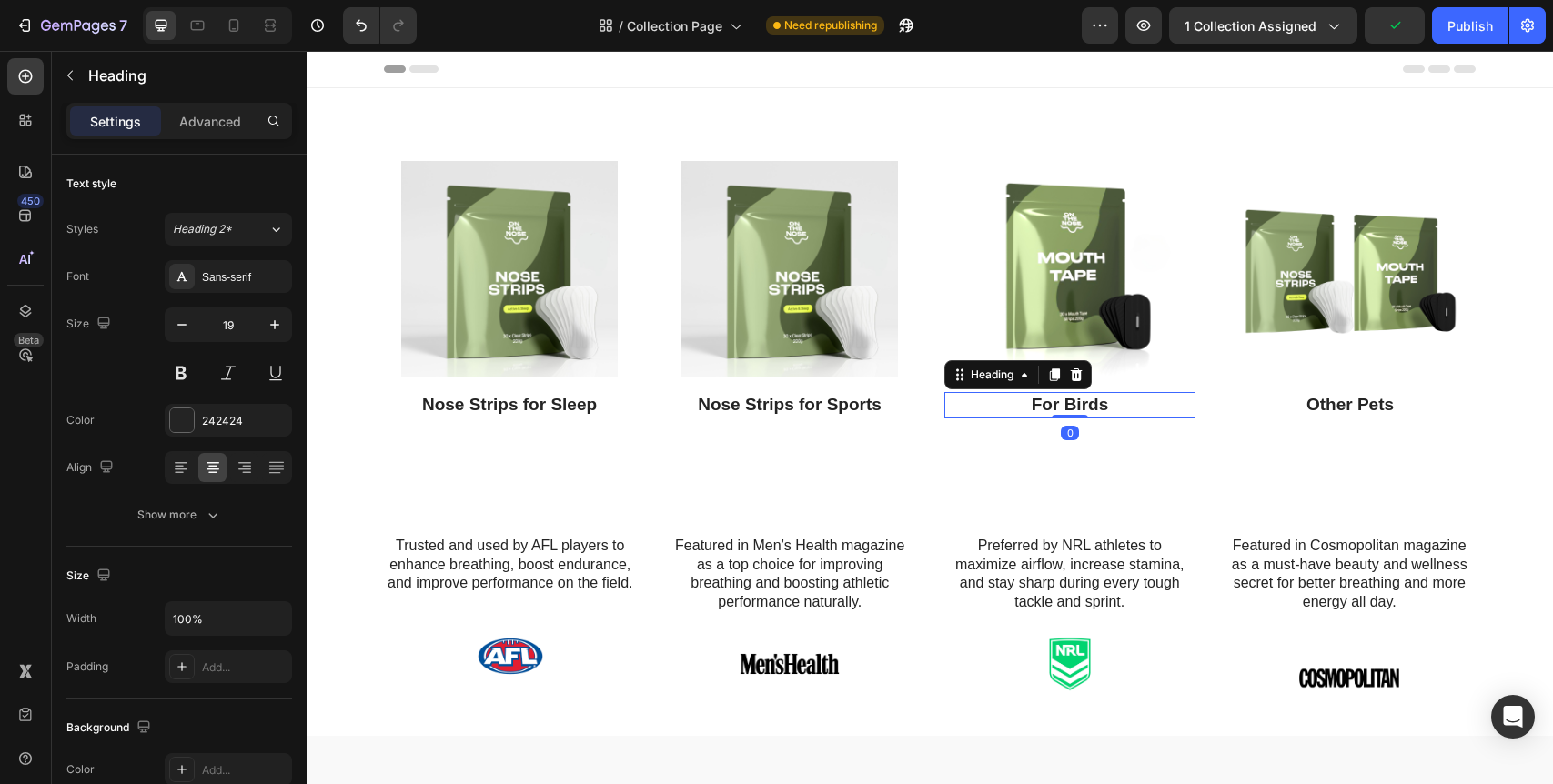
click at [1097, 404] on p "For Birds" at bounding box center [1069, 405] width 247 height 23
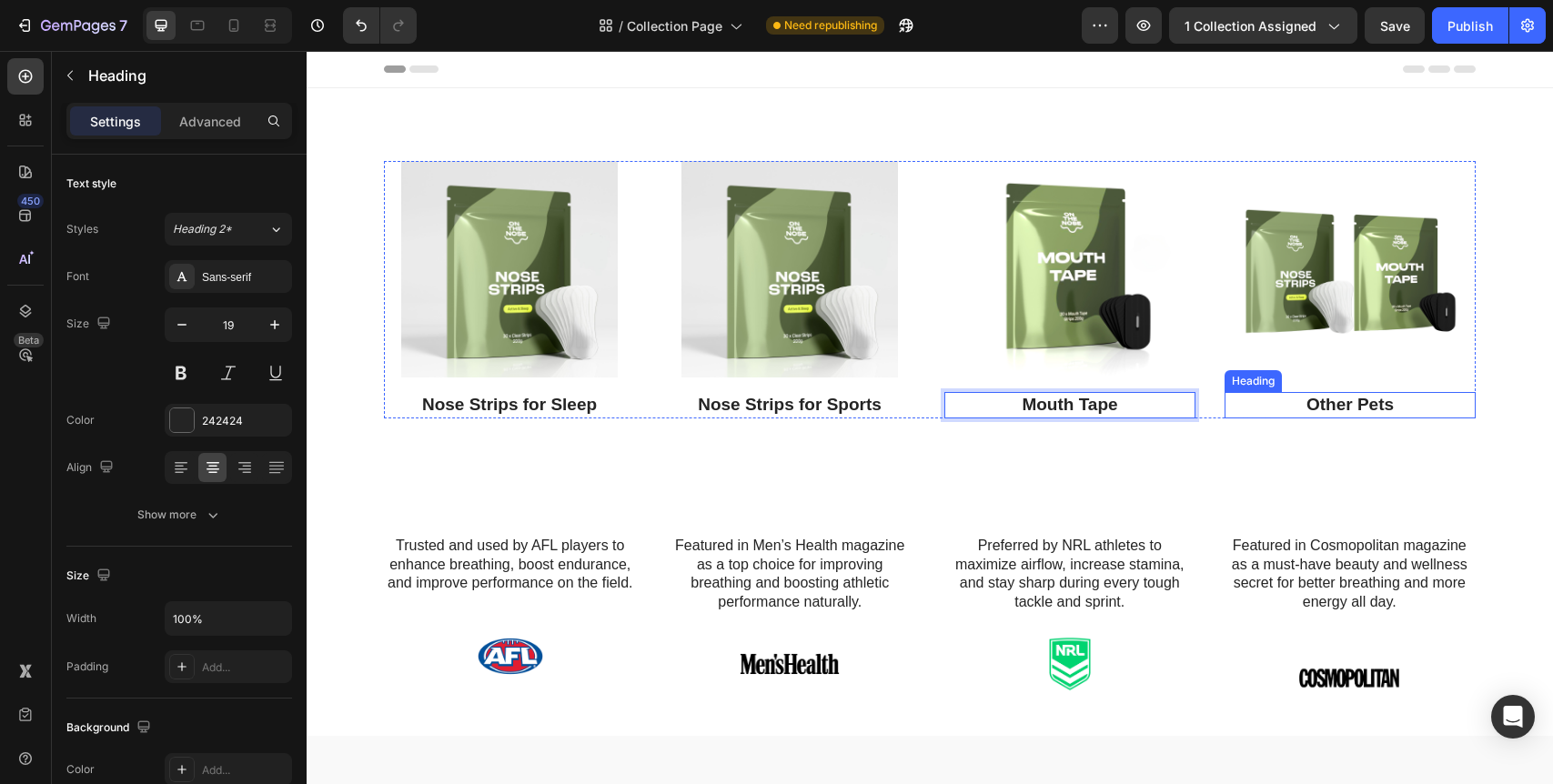
click at [1384, 408] on p "Other Pets" at bounding box center [1350, 405] width 247 height 23
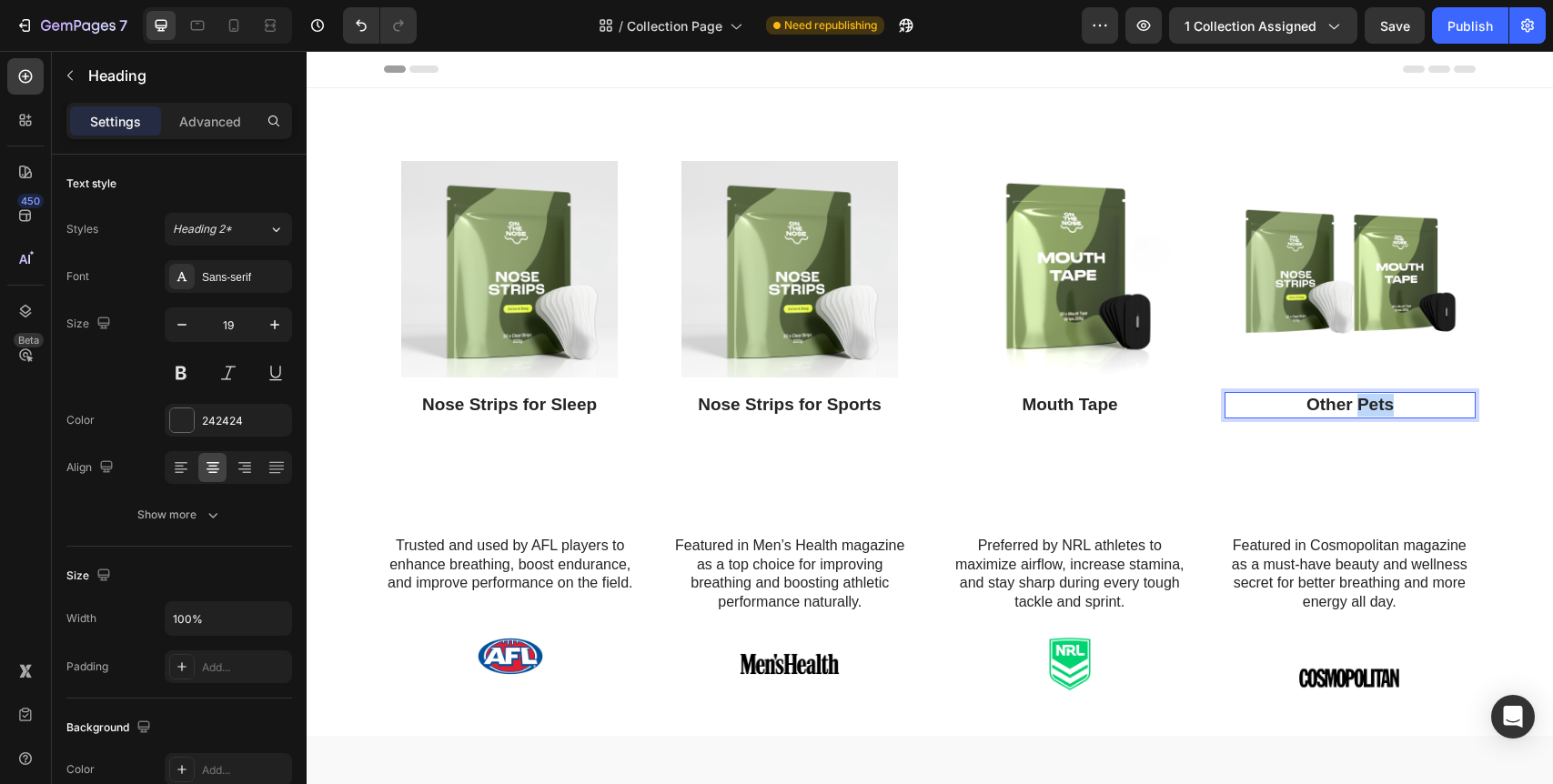
click at [1384, 408] on p "Other Pets" at bounding box center [1350, 405] width 247 height 23
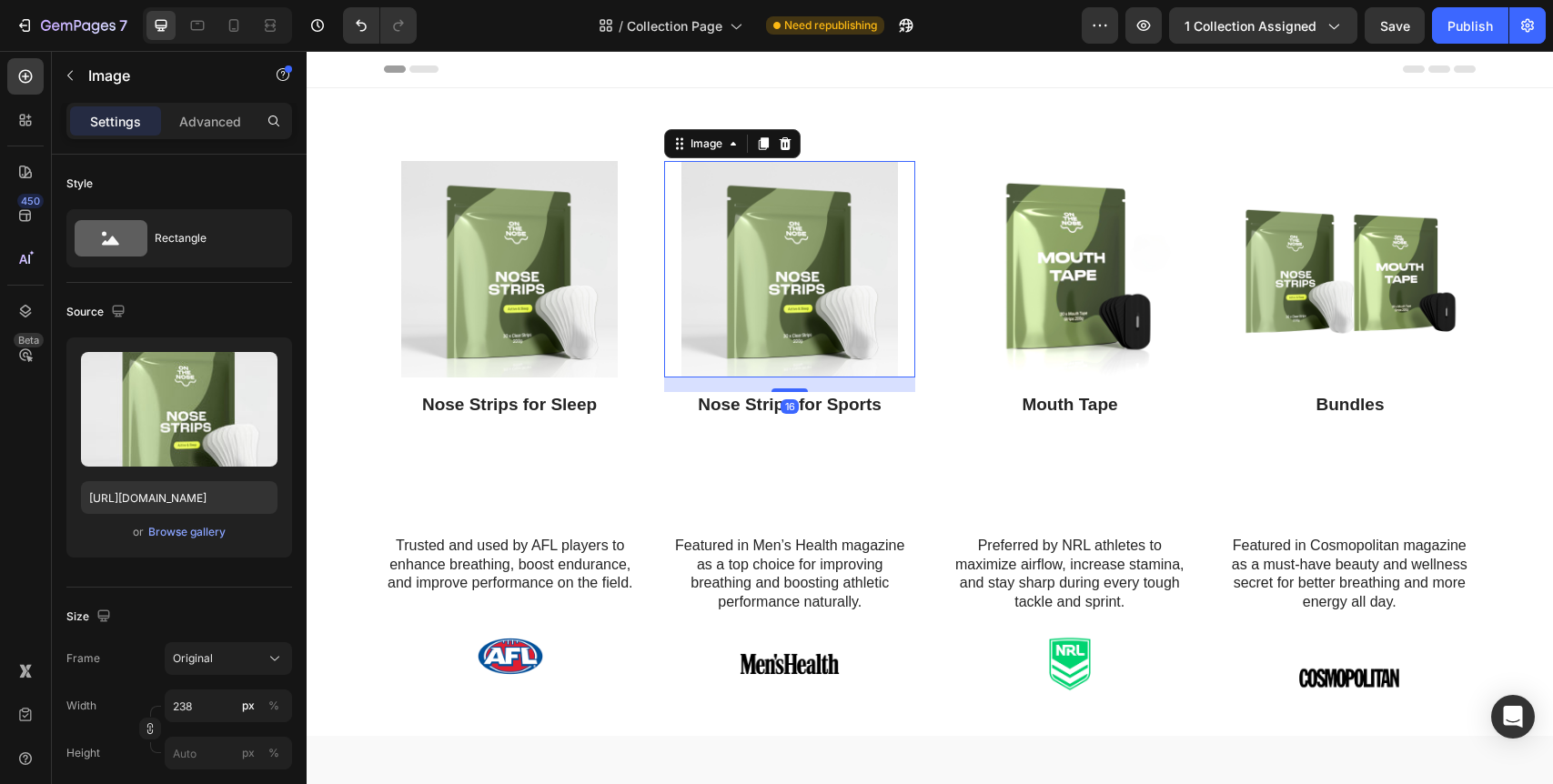
click at [844, 210] on img at bounding box center [790, 269] width 217 height 217
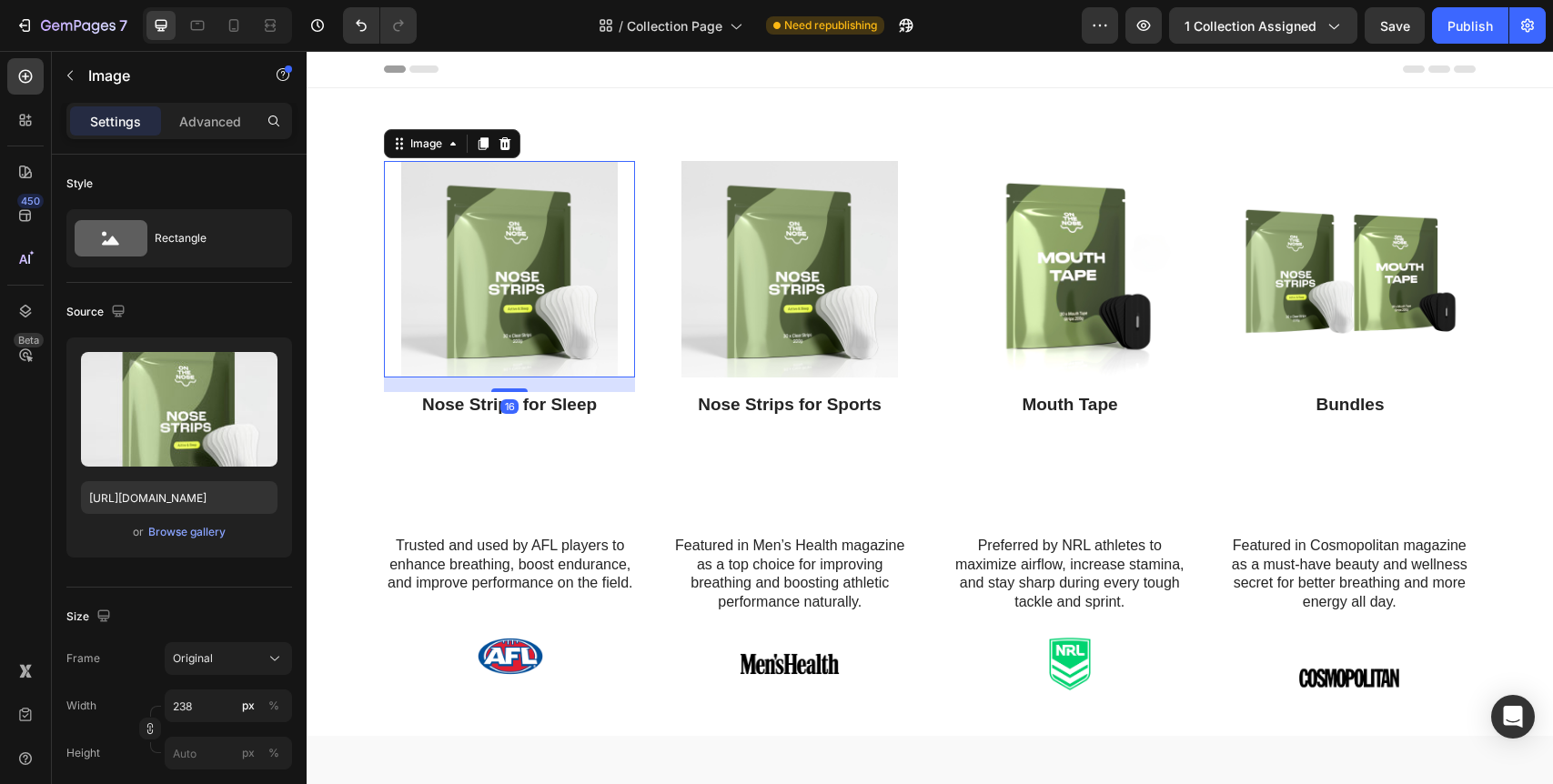
click at [543, 272] on img at bounding box center [509, 269] width 217 height 217
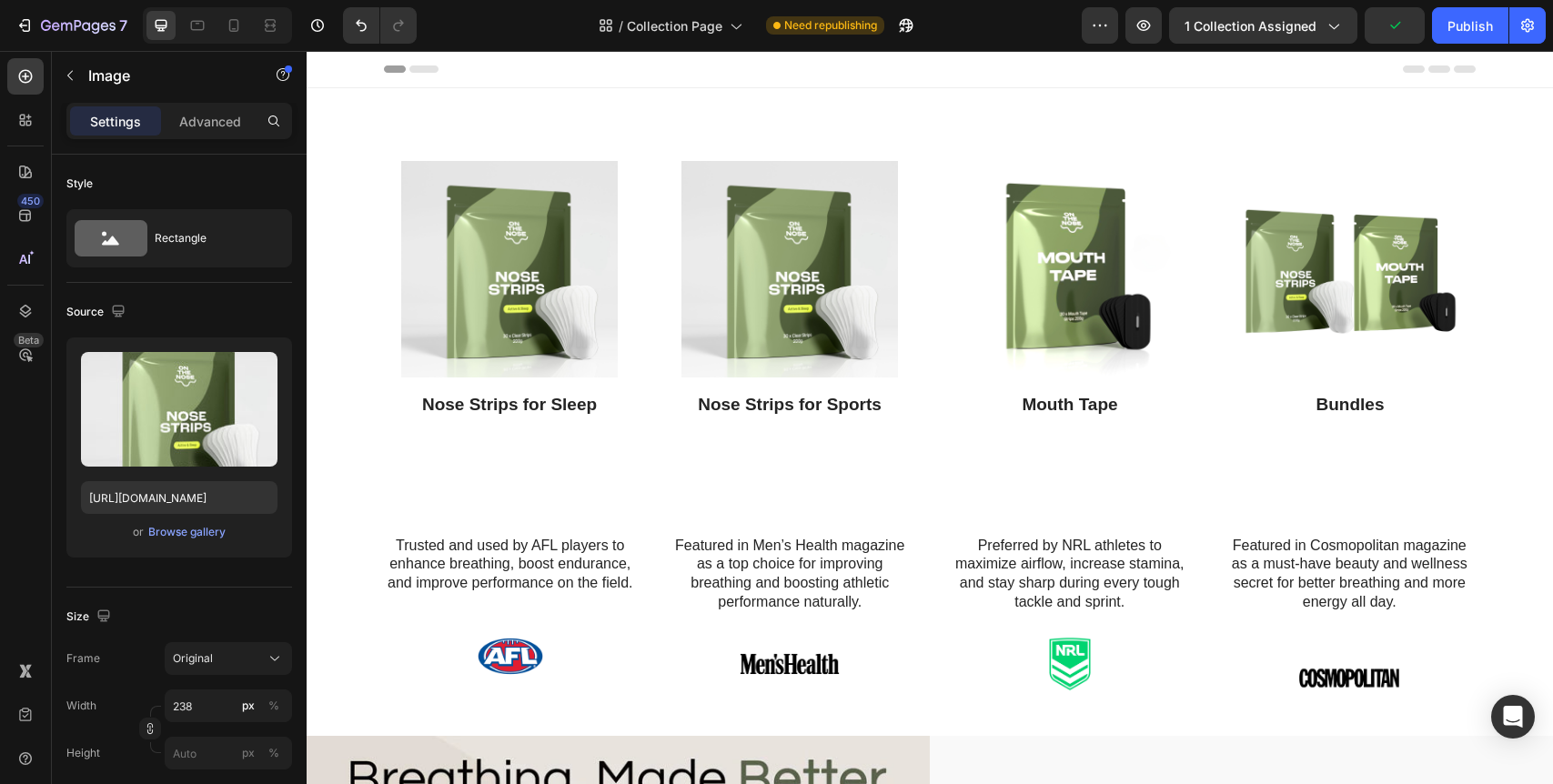
click at [498, 236] on img at bounding box center [509, 269] width 217 height 217
click at [493, 290] on img at bounding box center [509, 269] width 217 height 217
click at [531, 267] on img at bounding box center [509, 269] width 217 height 217
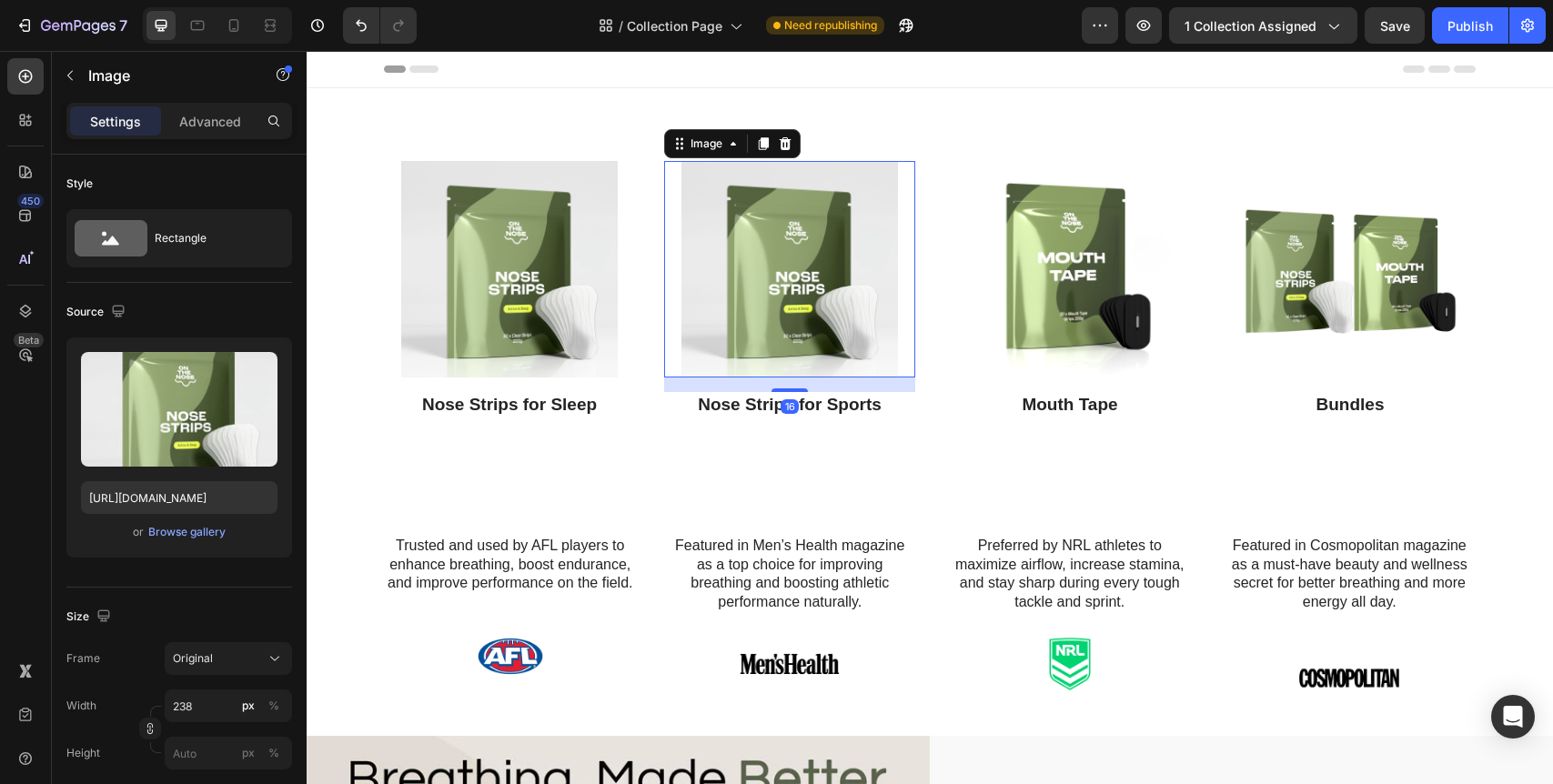
click at [702, 243] on img at bounding box center [790, 269] width 217 height 217
click at [519, 210] on img at bounding box center [509, 269] width 217 height 217
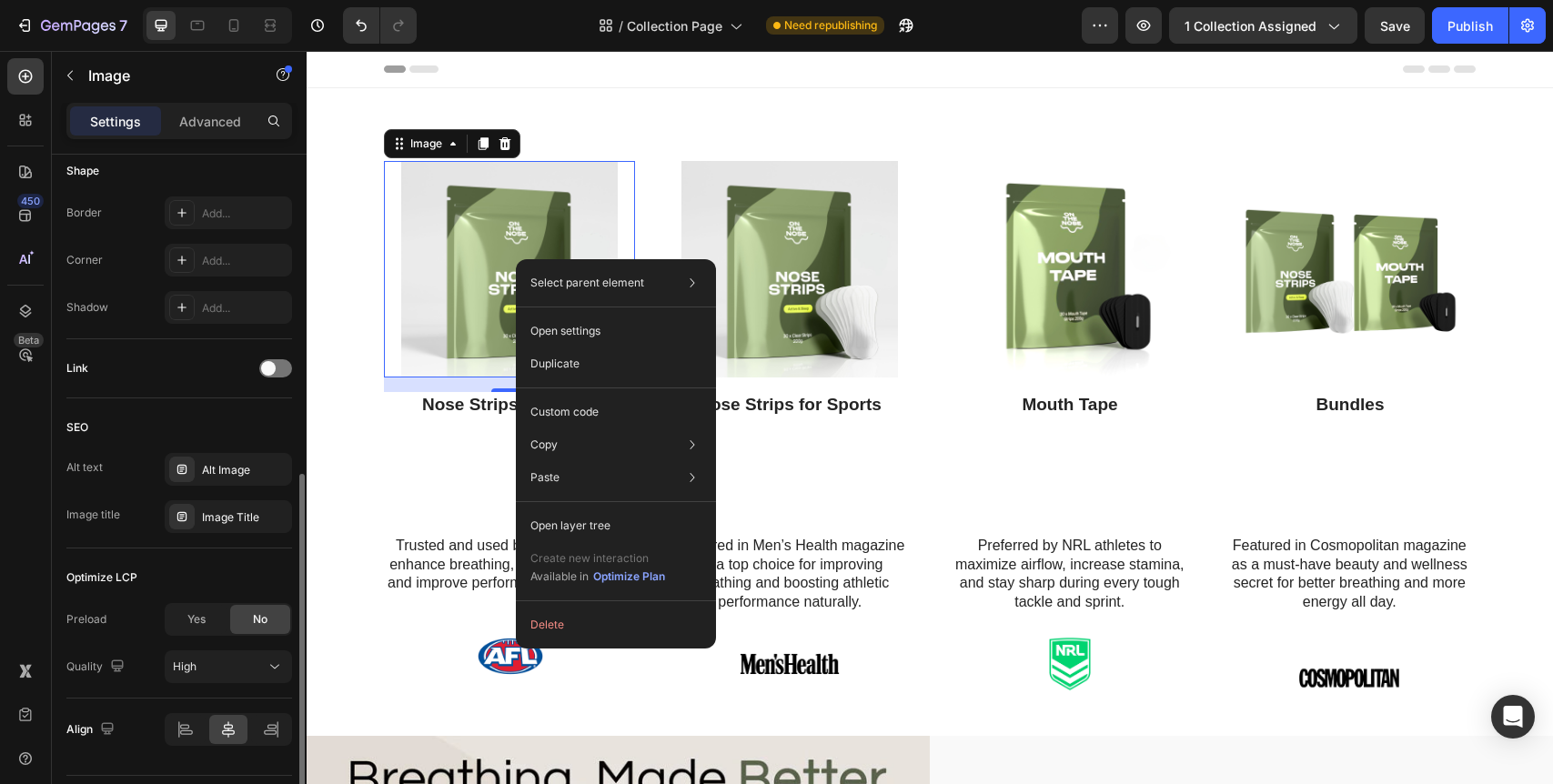
scroll to position [652, 0]
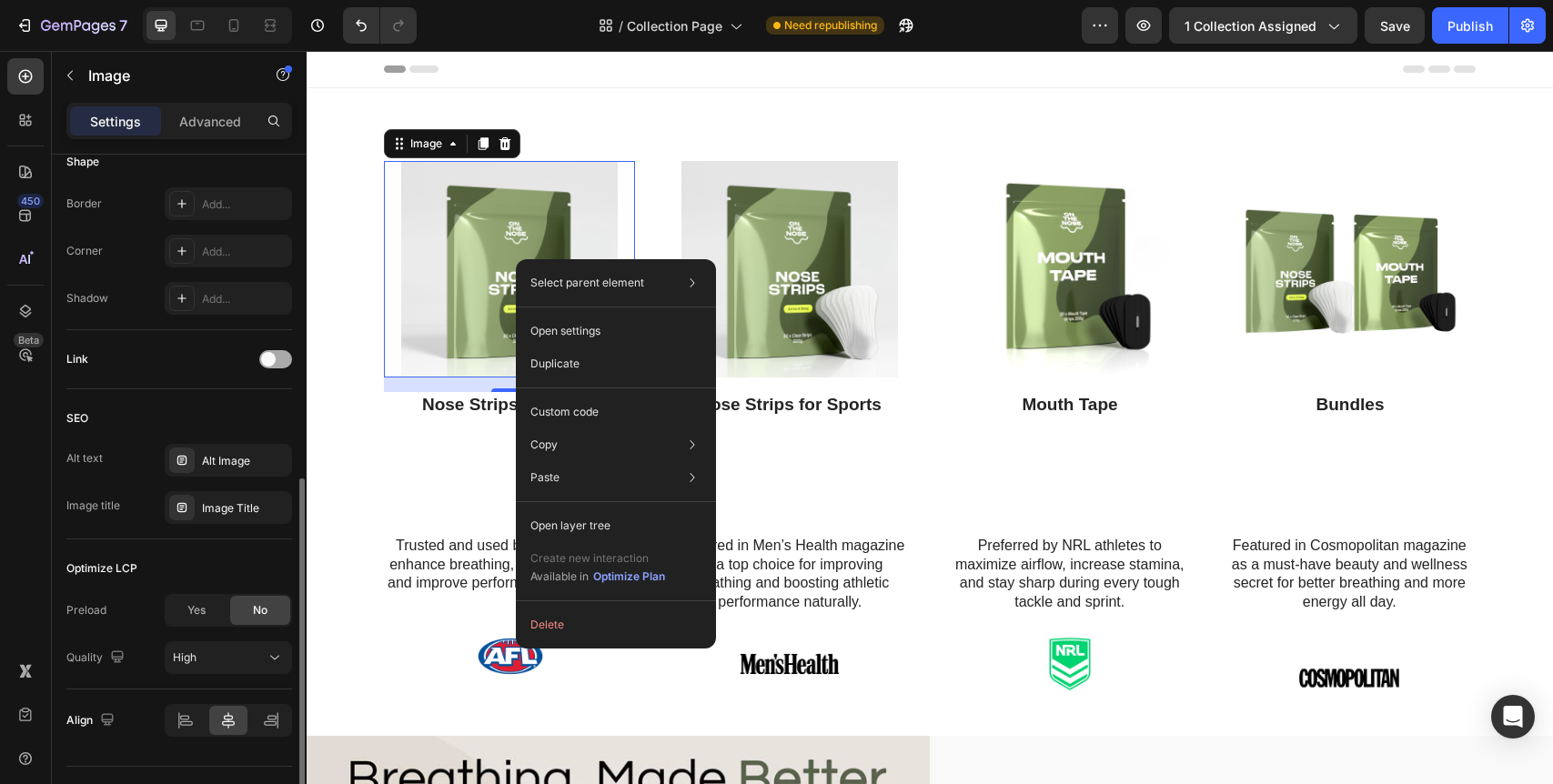
click at [274, 358] on span at bounding box center [268, 359] width 15 height 15
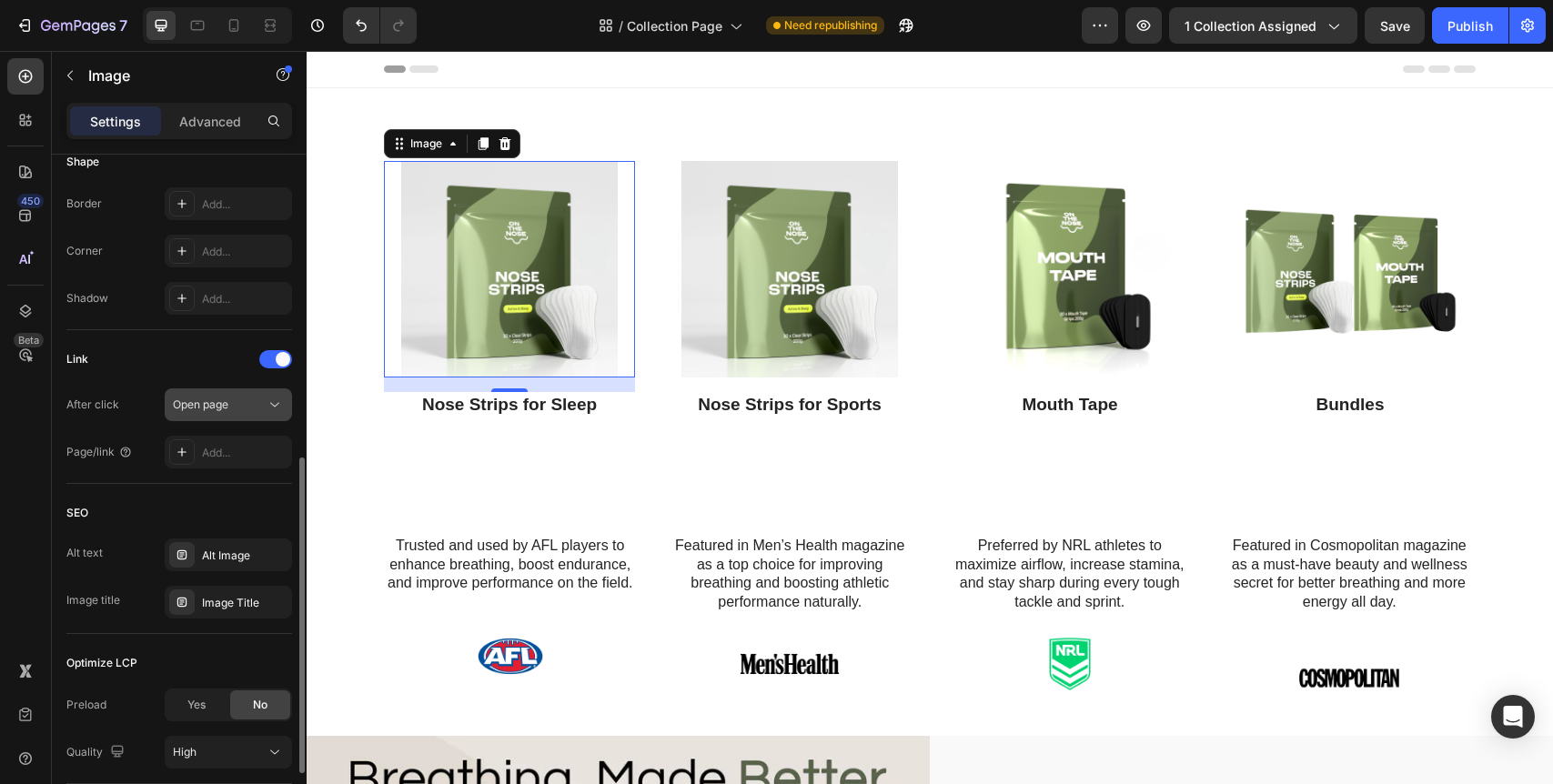
click at [241, 396] on div "Open page" at bounding box center [228, 405] width 111 height 18
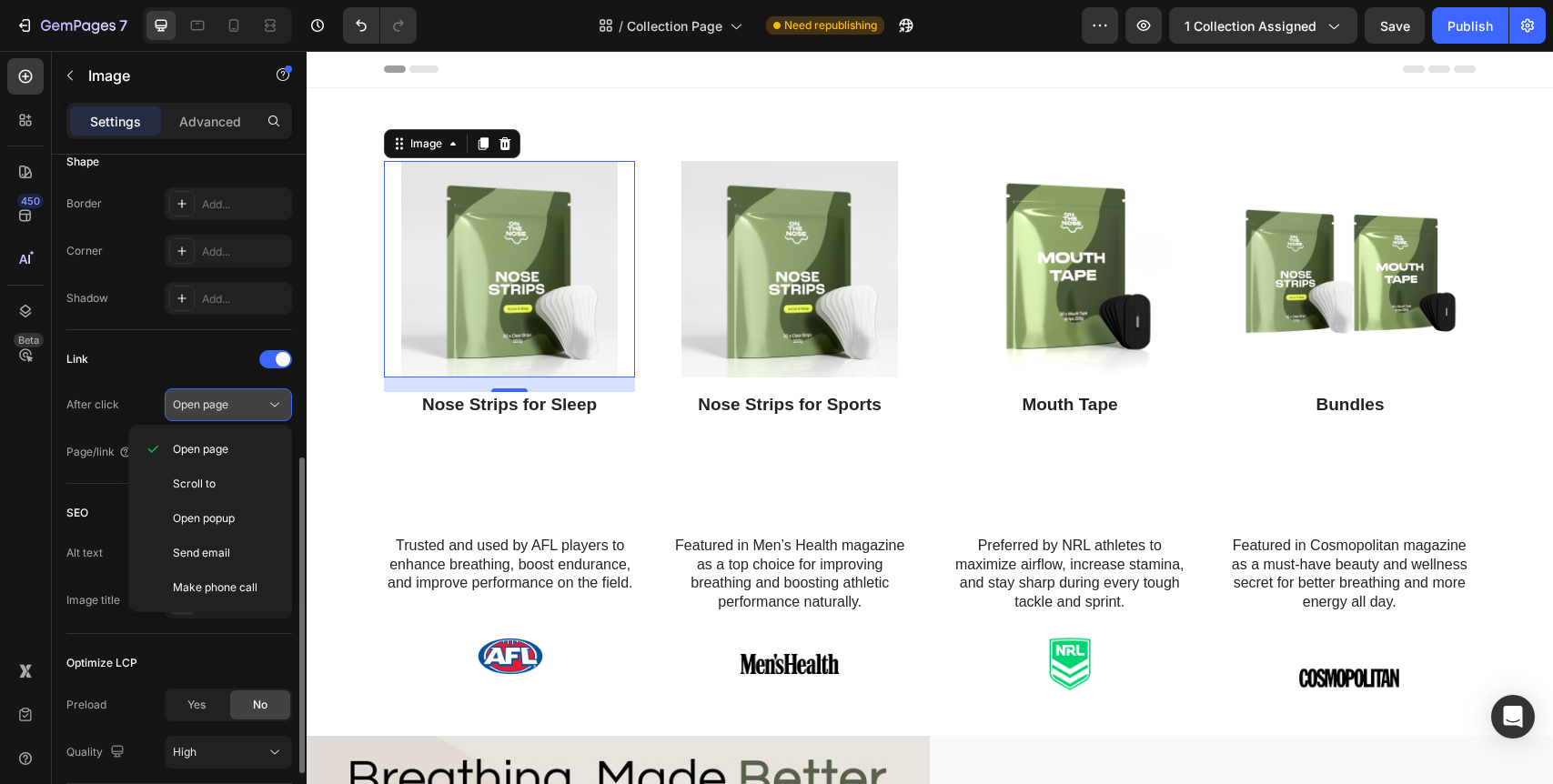
click at [241, 400] on div "Open page" at bounding box center [219, 405] width 93 height 17
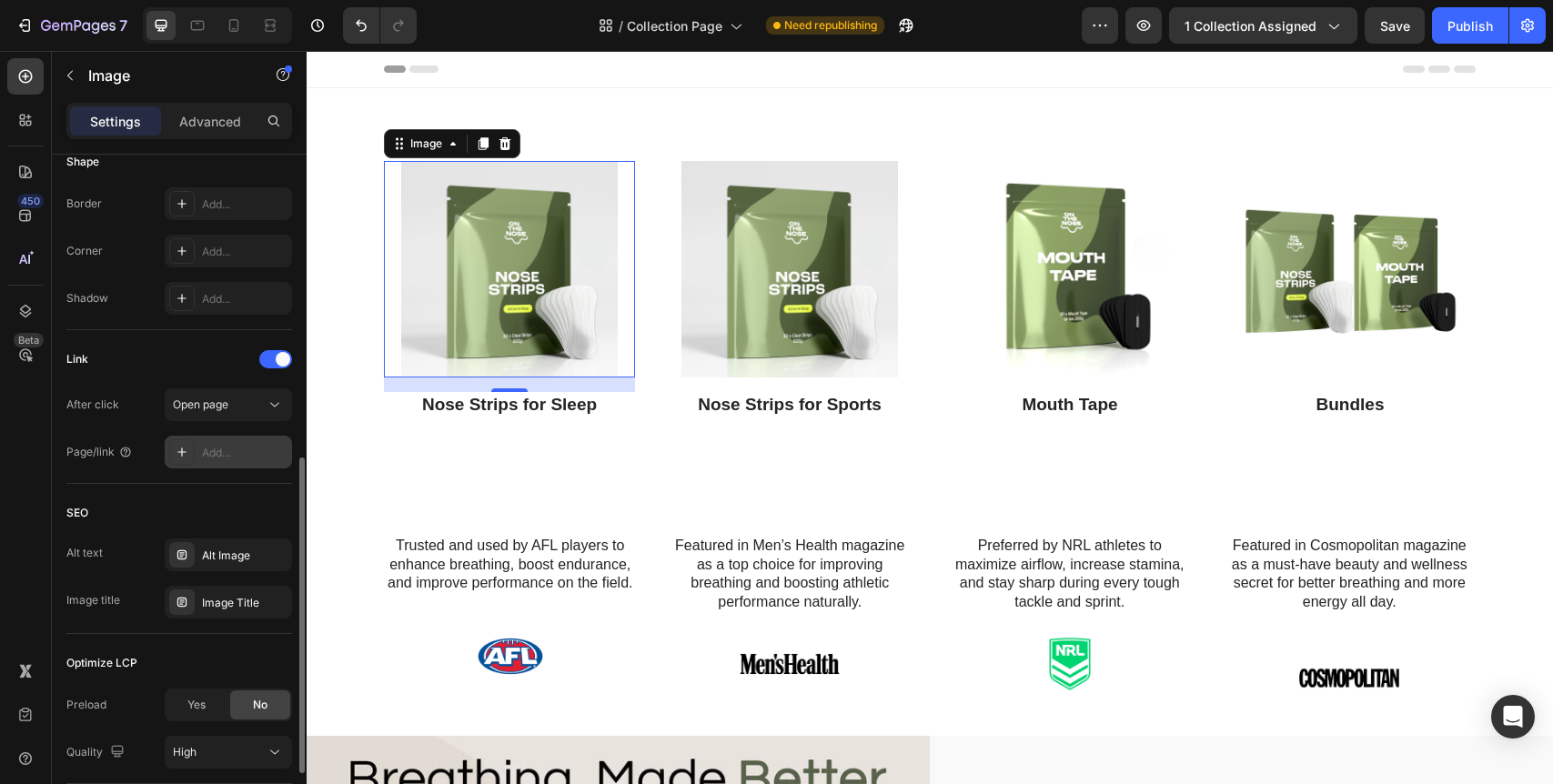
click at [222, 457] on div "Add..." at bounding box center [244, 453] width 86 height 17
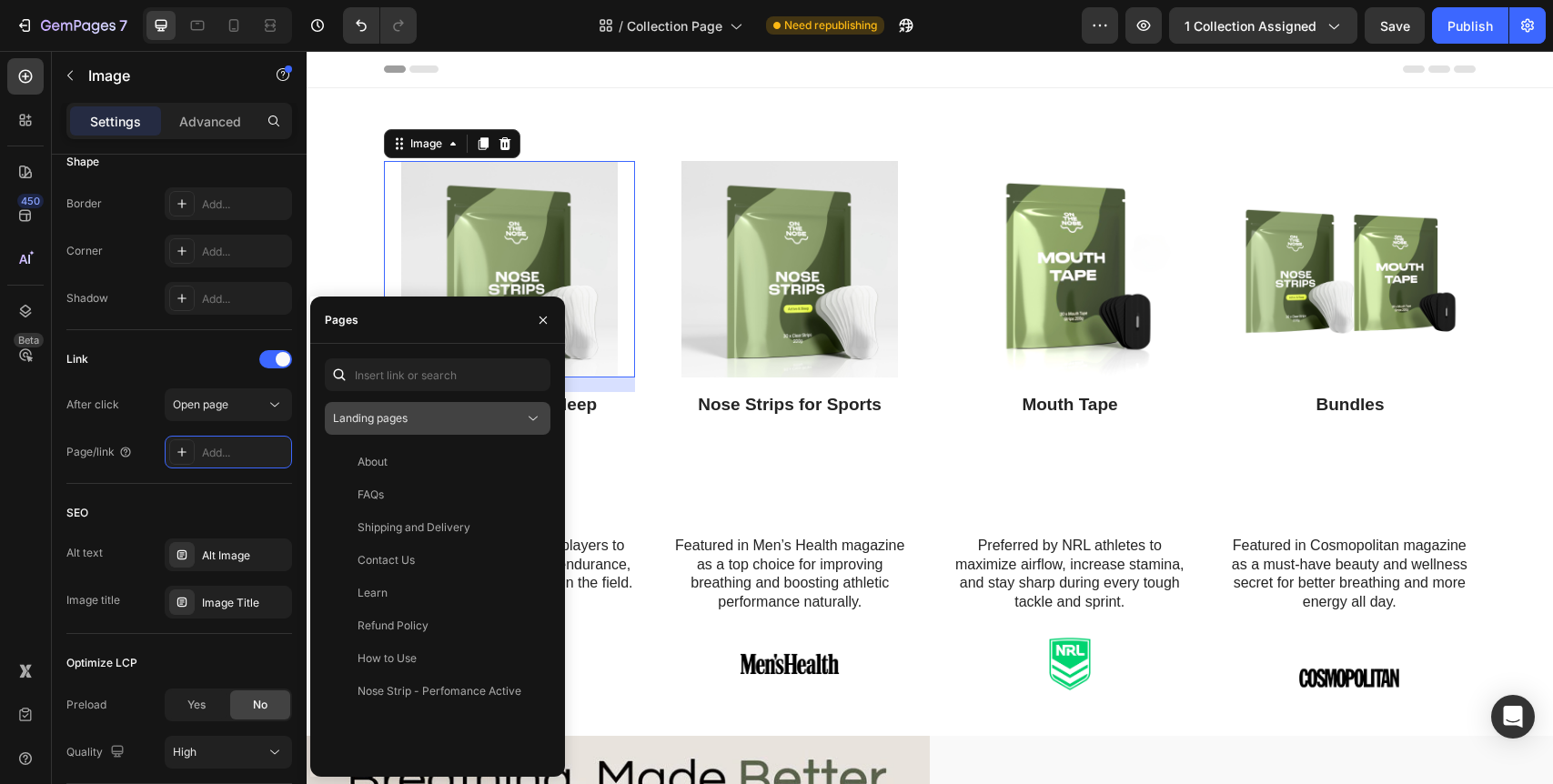
click at [423, 413] on div "Landing pages" at bounding box center [429, 418] width 191 height 17
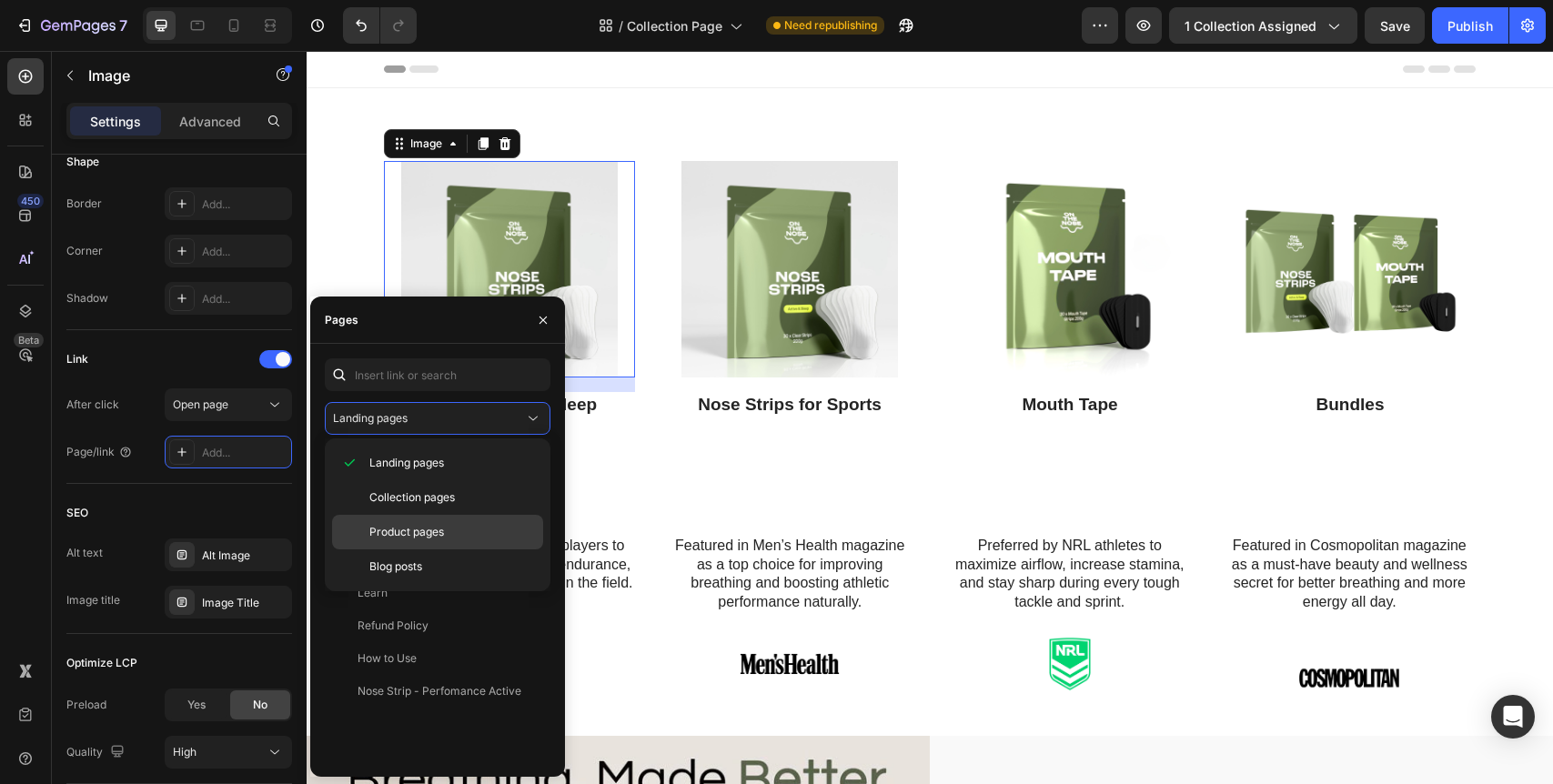
click at [432, 525] on span "Product pages" at bounding box center [407, 532] width 75 height 17
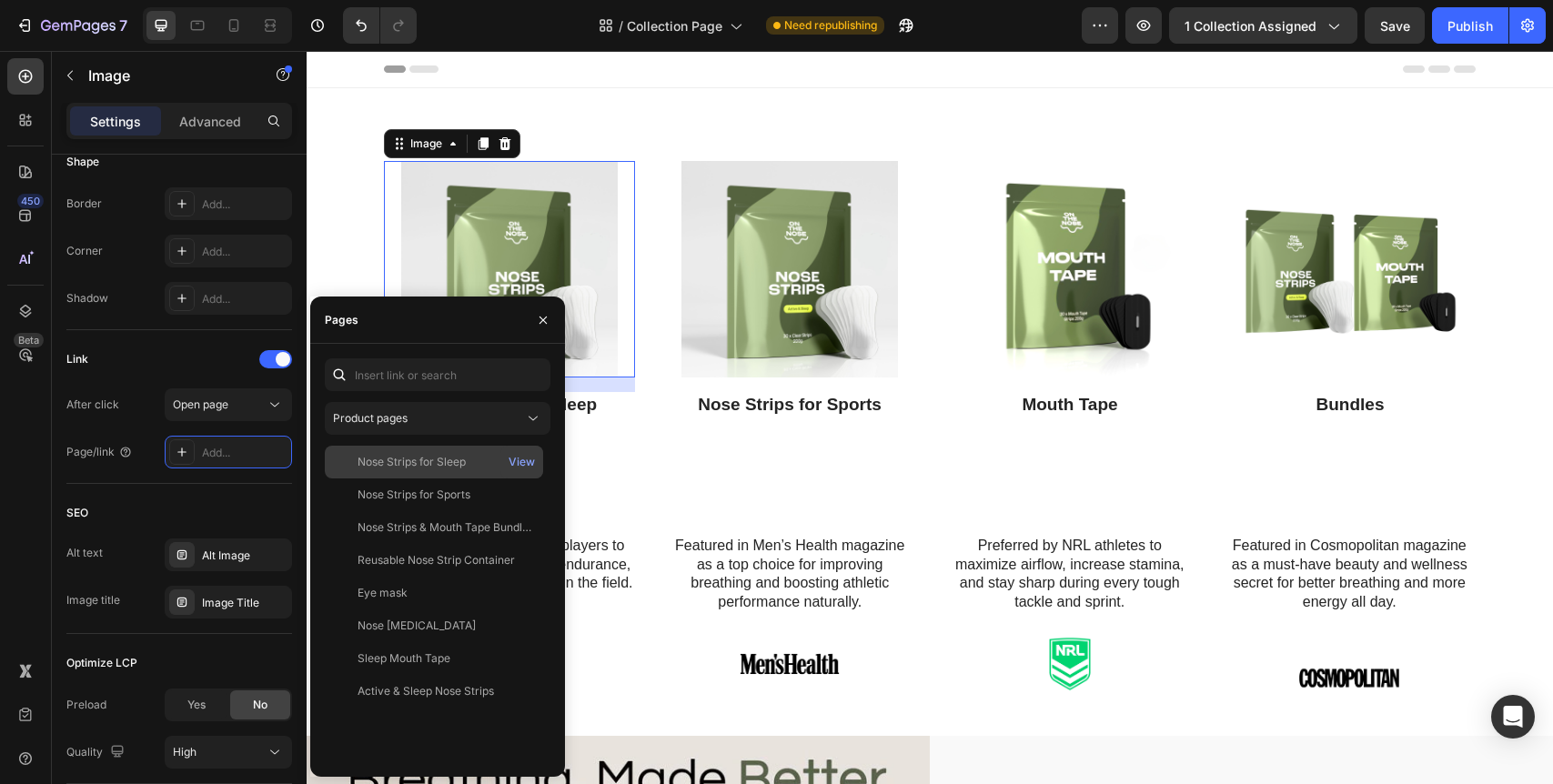
click at [468, 462] on div "Nose Strips for Sleep" at bounding box center [434, 462] width 204 height 17
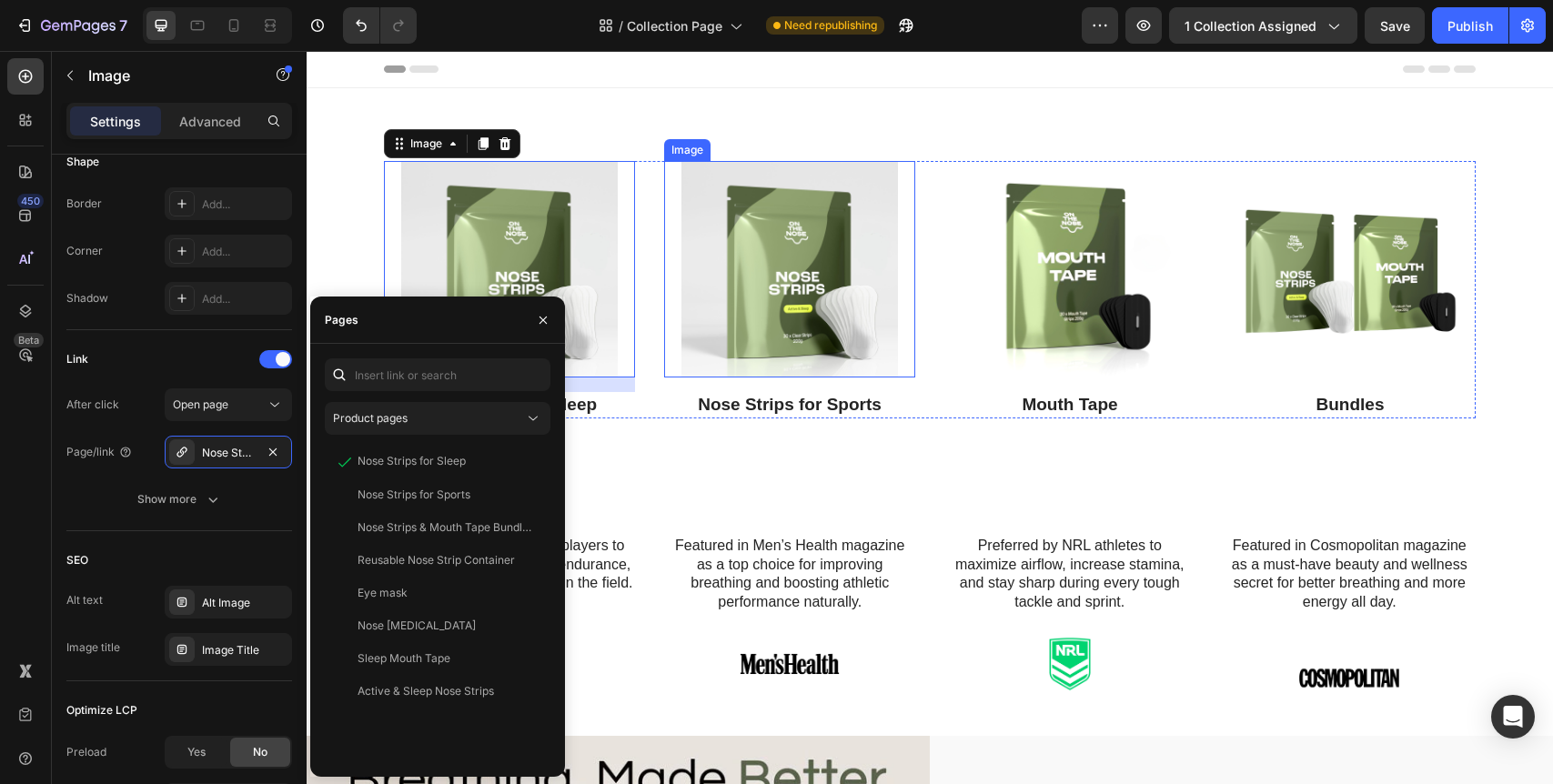
click at [778, 260] on img at bounding box center [790, 269] width 217 height 217
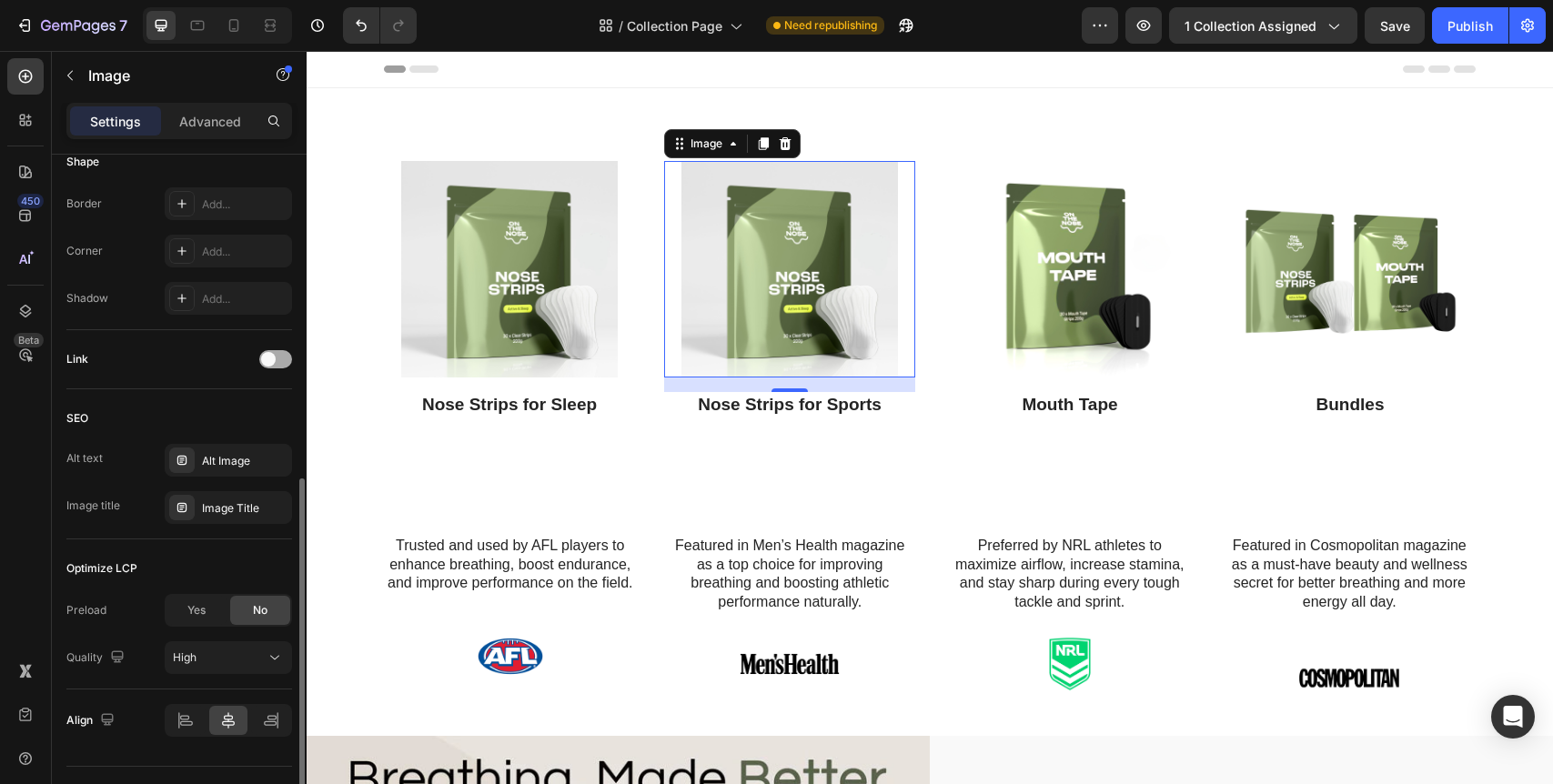
click at [270, 363] on span at bounding box center [268, 359] width 15 height 15
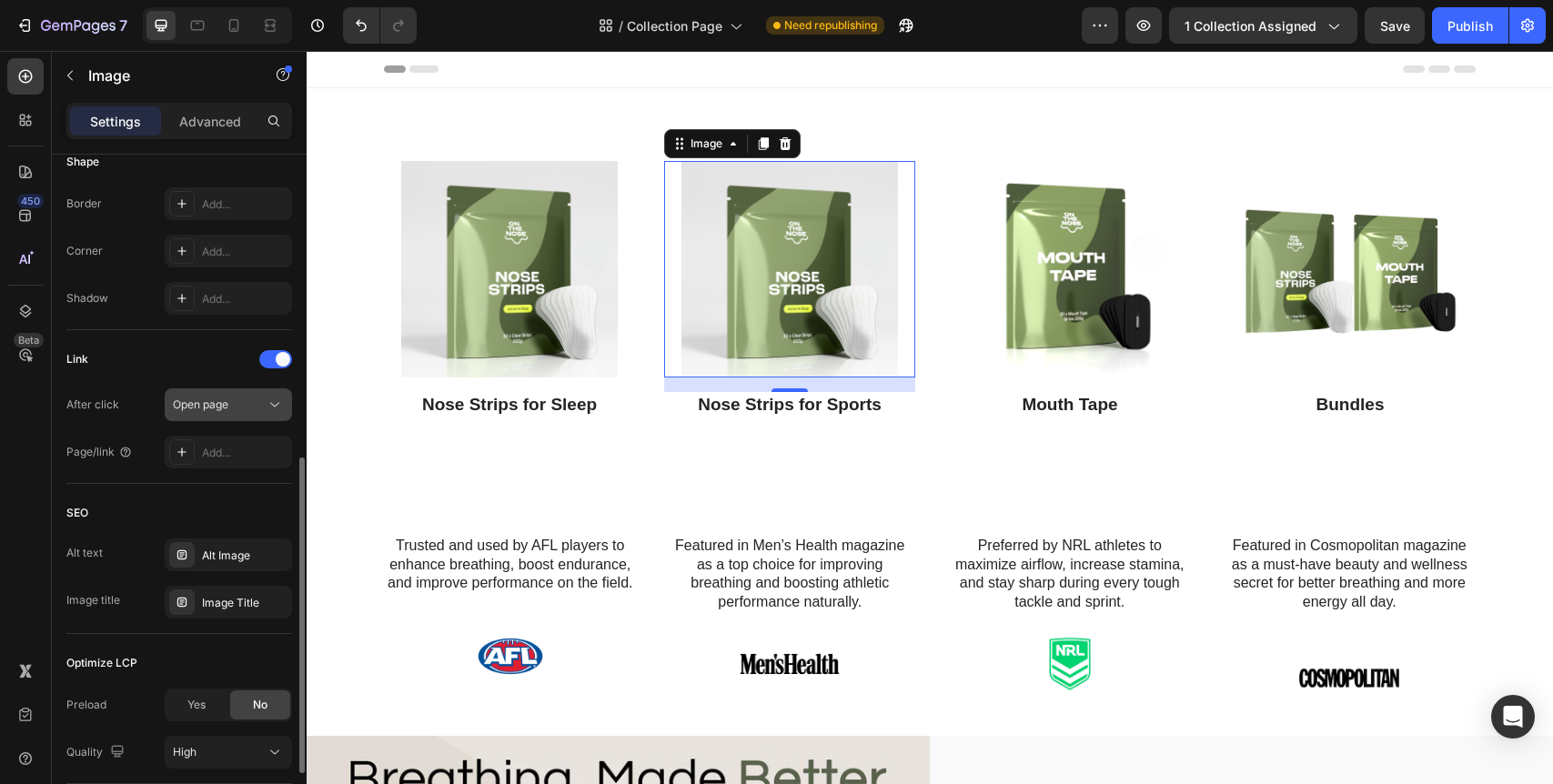
click at [237, 407] on div "Open page" at bounding box center [219, 405] width 93 height 17
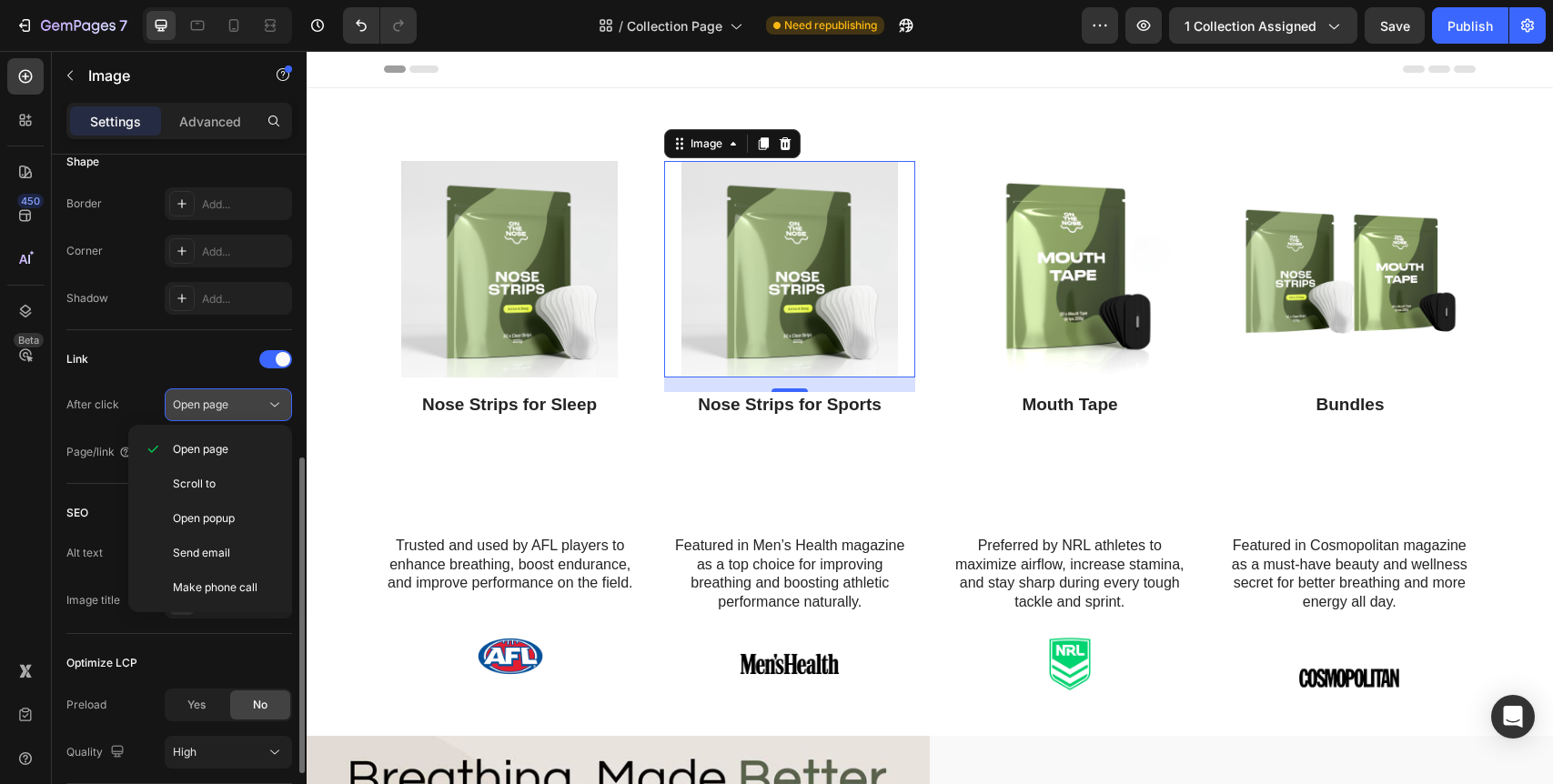
click at [230, 403] on div "Open page" at bounding box center [219, 405] width 93 height 17
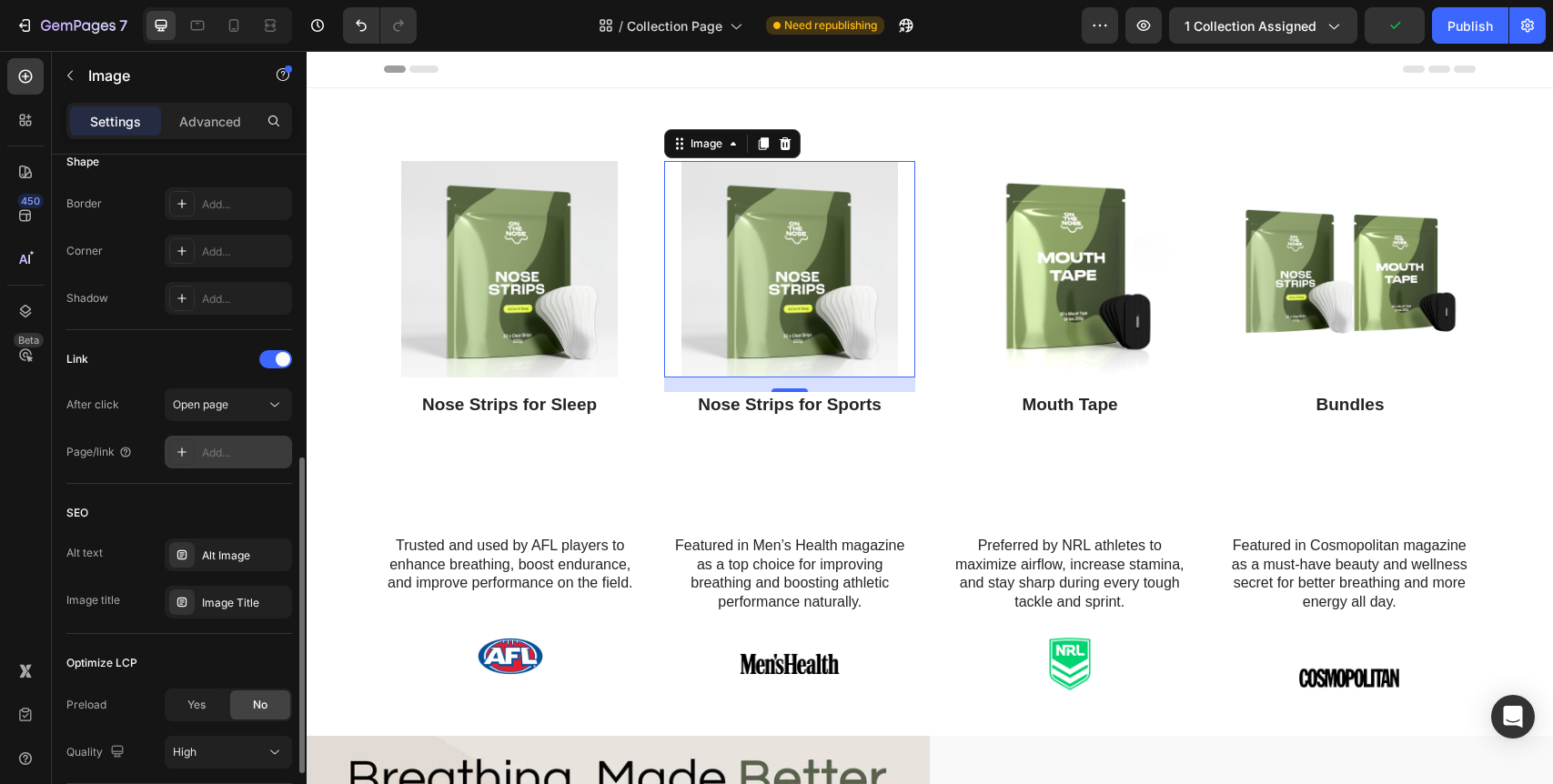
click at [230, 455] on div "Add..." at bounding box center [244, 453] width 86 height 17
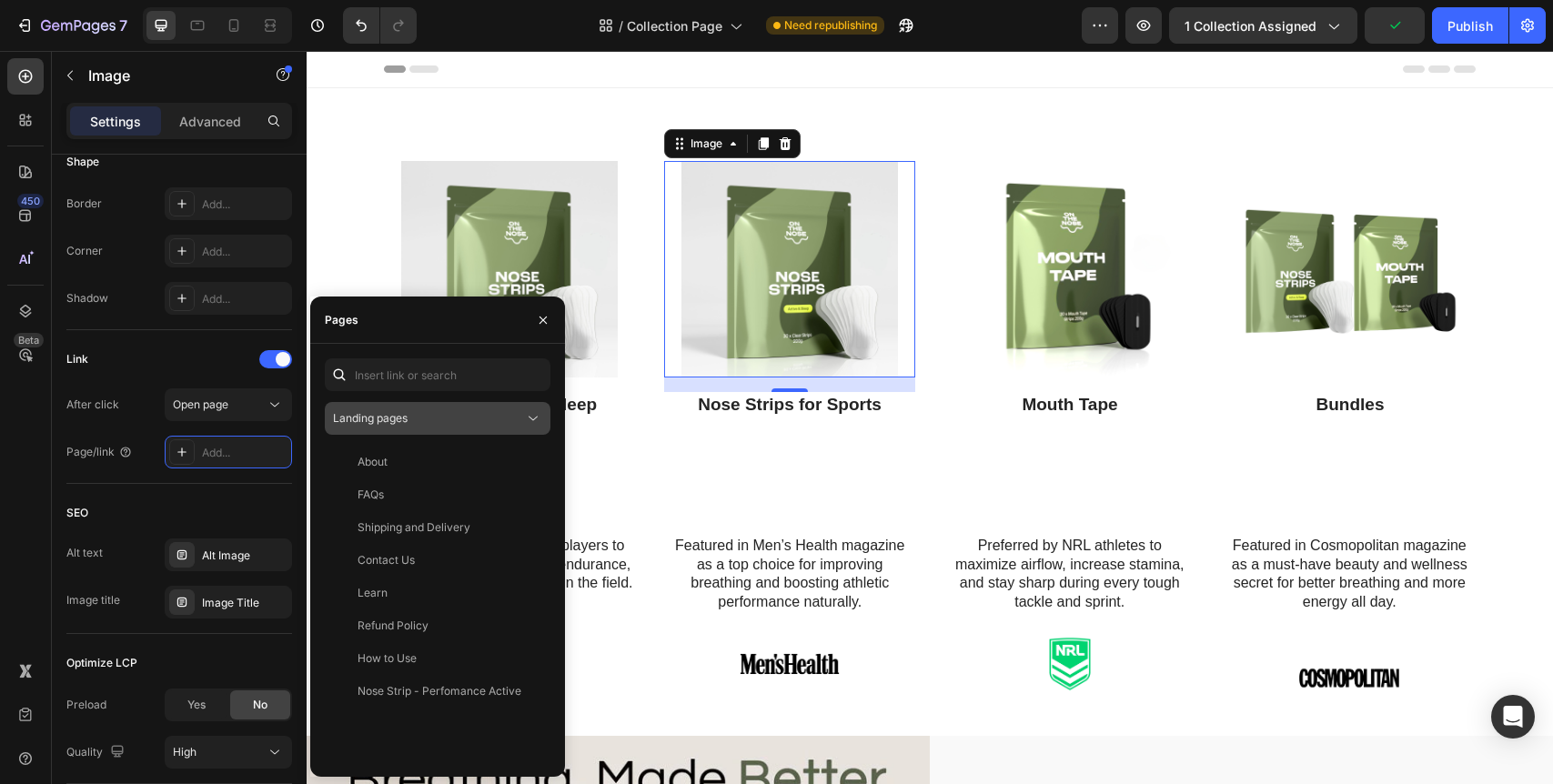
click at [393, 419] on span "Landing pages" at bounding box center [371, 418] width 75 height 14
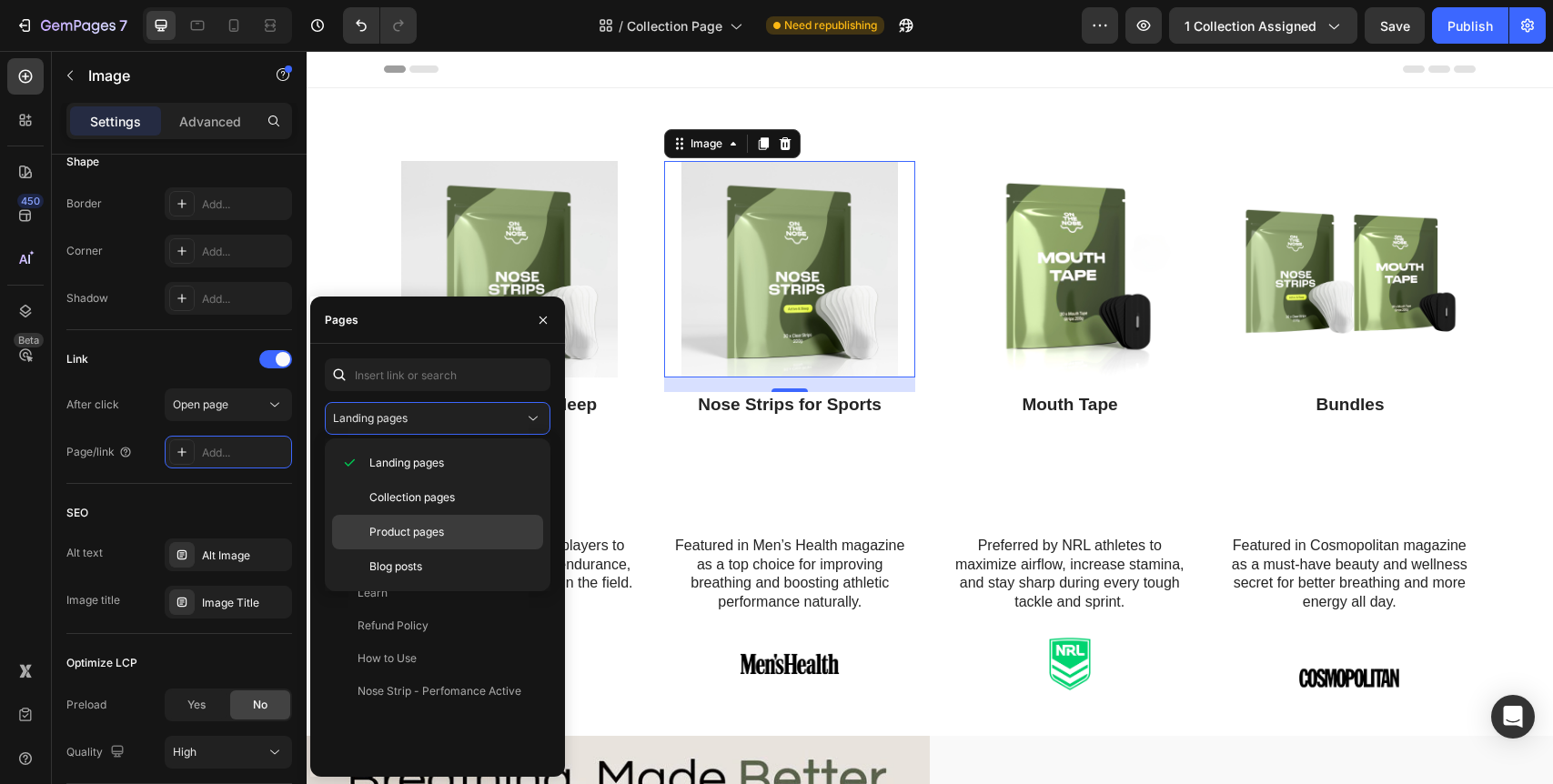
click at [399, 533] on span "Product pages" at bounding box center [407, 532] width 75 height 17
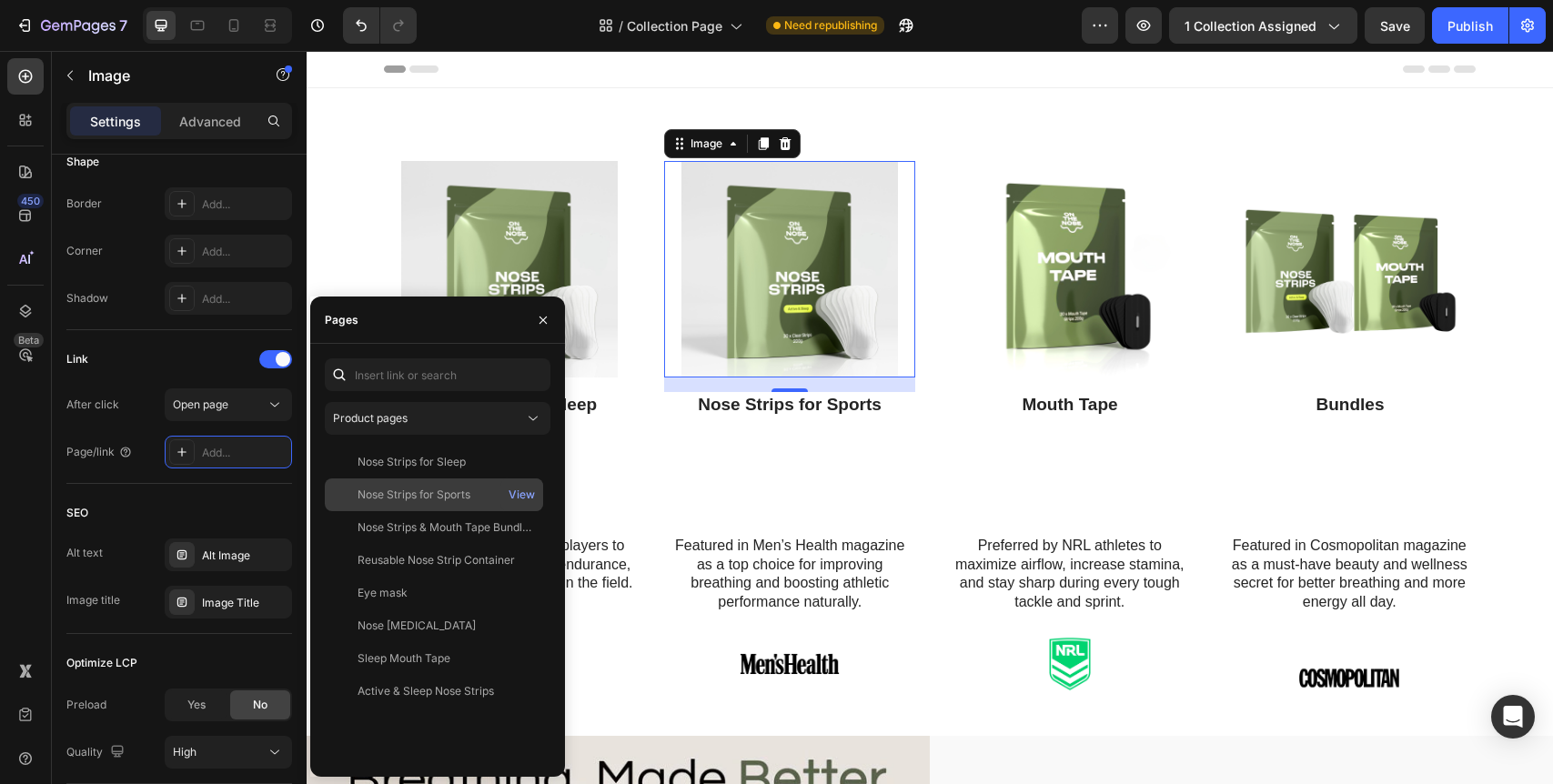
click at [444, 494] on div "Nose Strips for Sports" at bounding box center [414, 494] width 112 height 17
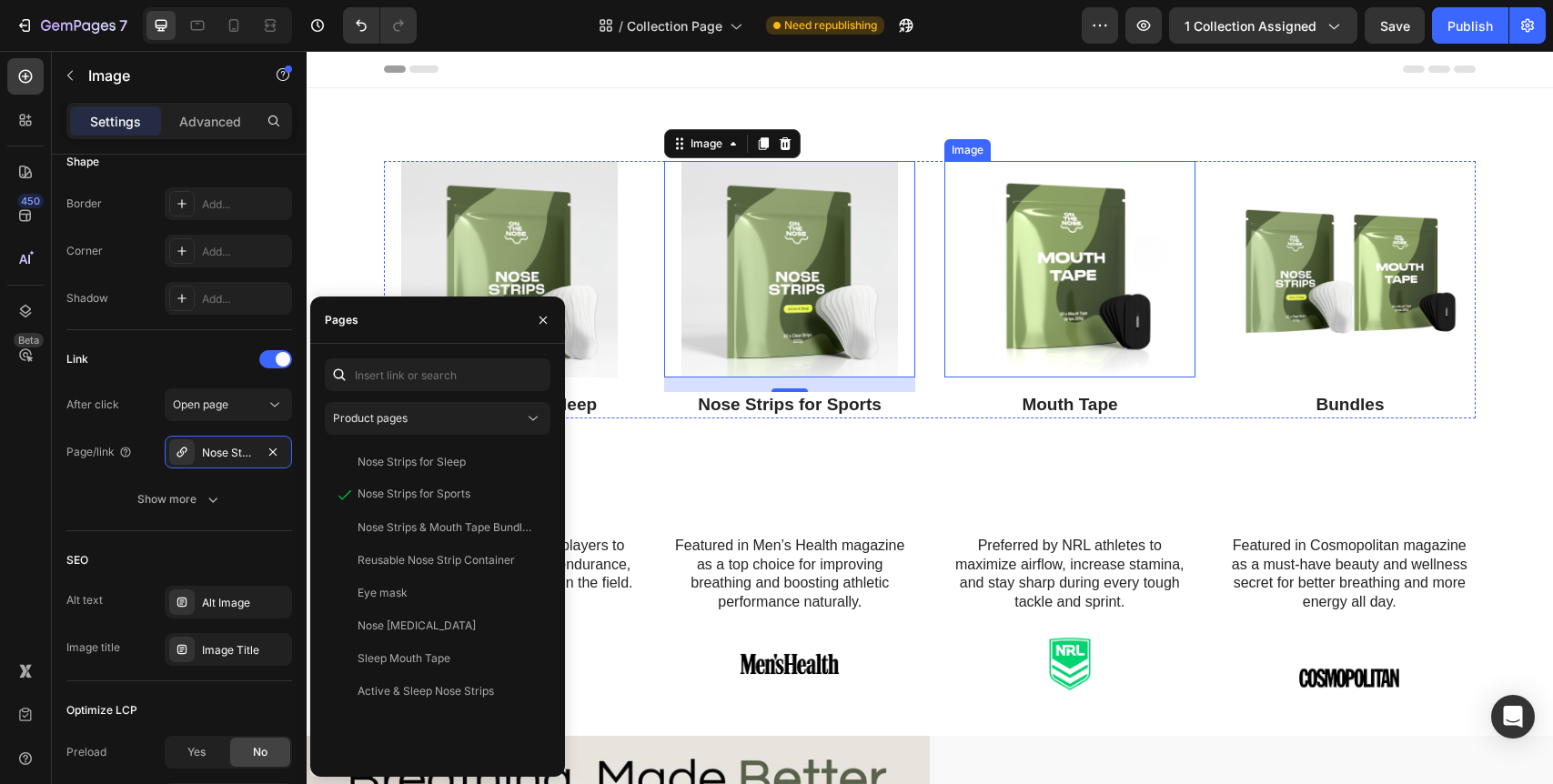
click at [1028, 297] on img at bounding box center [1070, 269] width 217 height 217
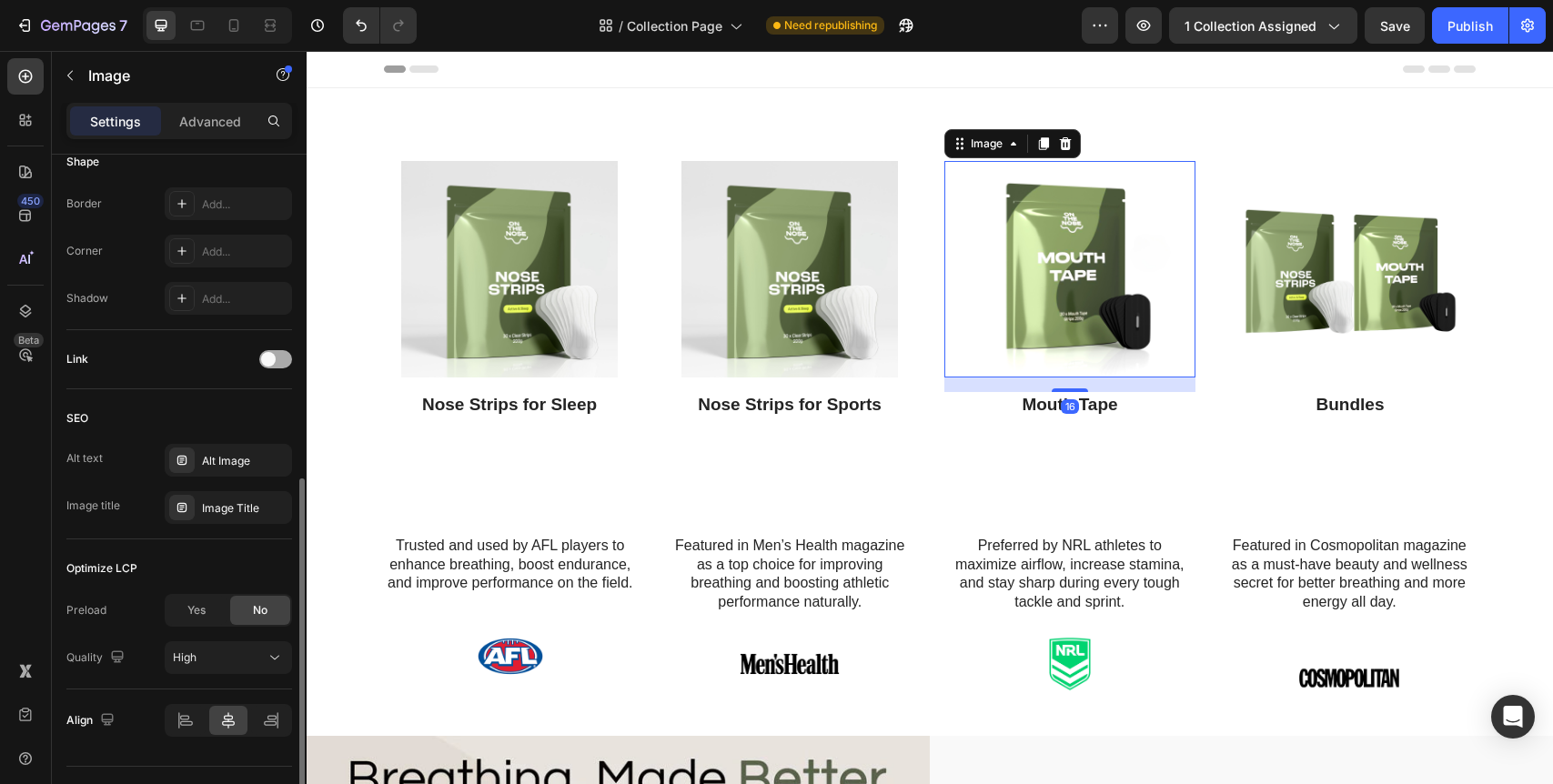
click at [280, 359] on div at bounding box center [275, 359] width 33 height 18
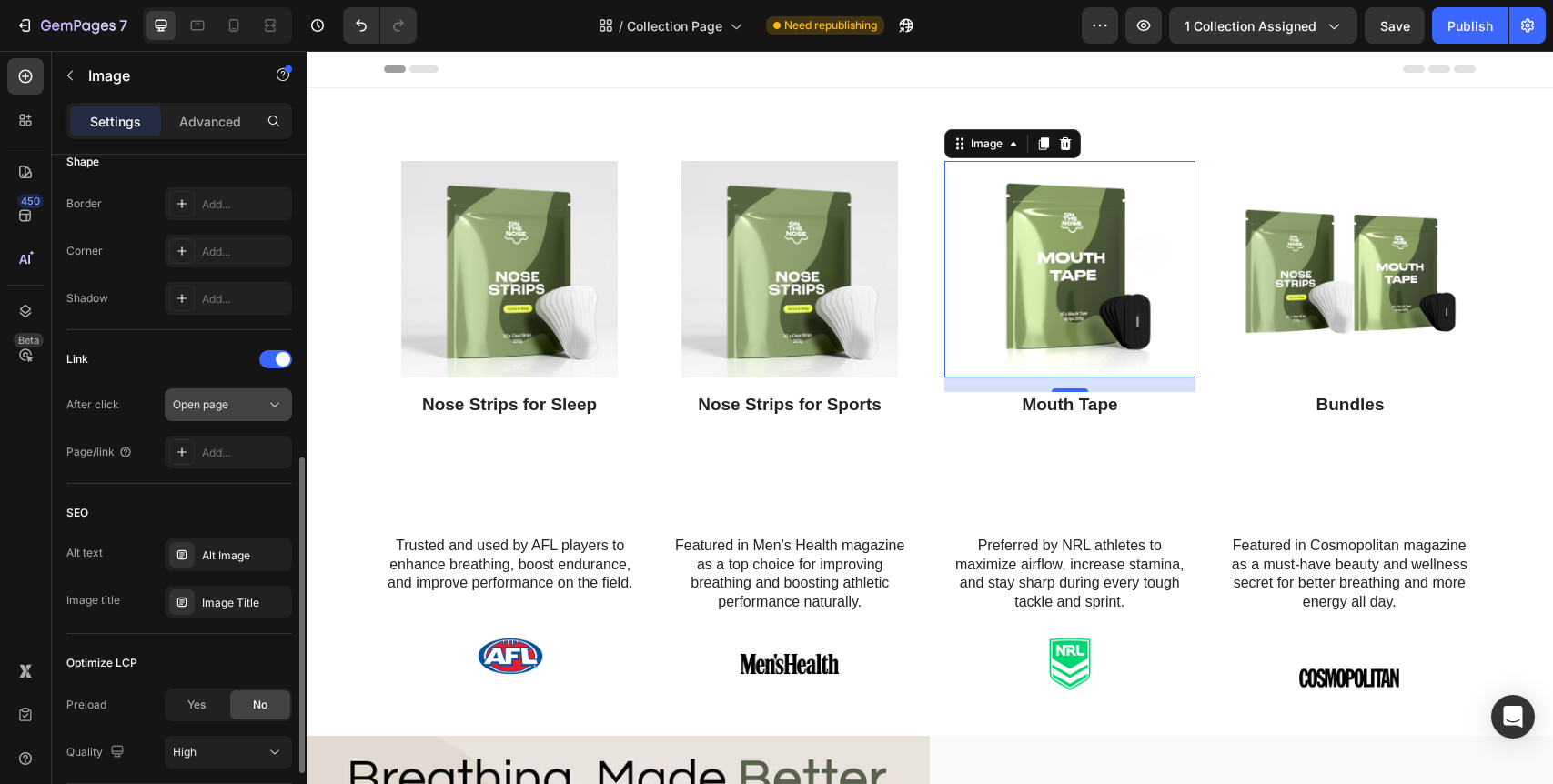
click at [244, 405] on div "Open page" at bounding box center [219, 405] width 93 height 17
click at [172, 374] on div "Link After click Open page Page/link Add..." at bounding box center [178, 407] width 226 height 124
click at [241, 452] on div "Add..." at bounding box center [244, 453] width 86 height 17
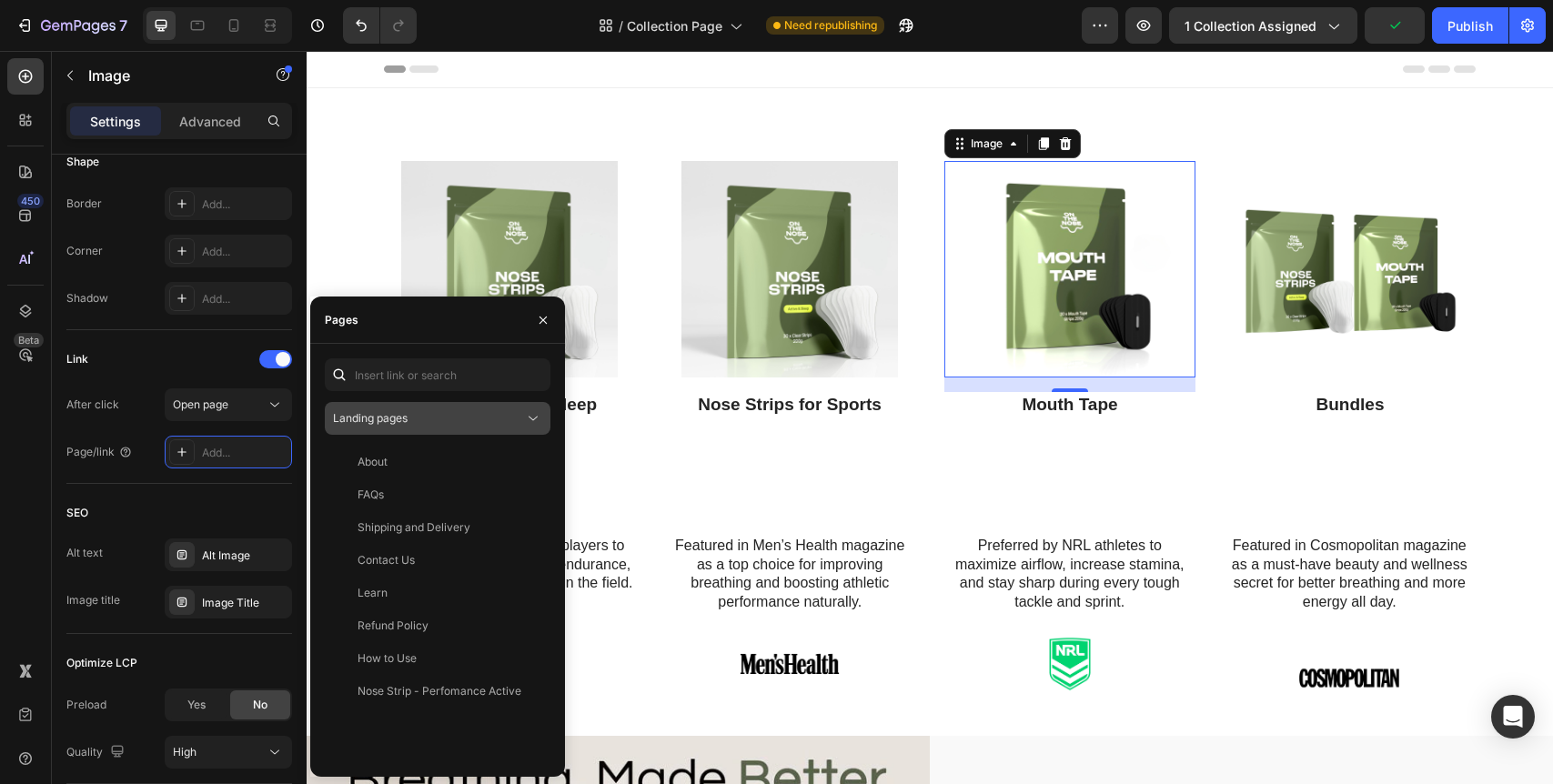
click at [403, 417] on span "Landing pages" at bounding box center [371, 418] width 75 height 14
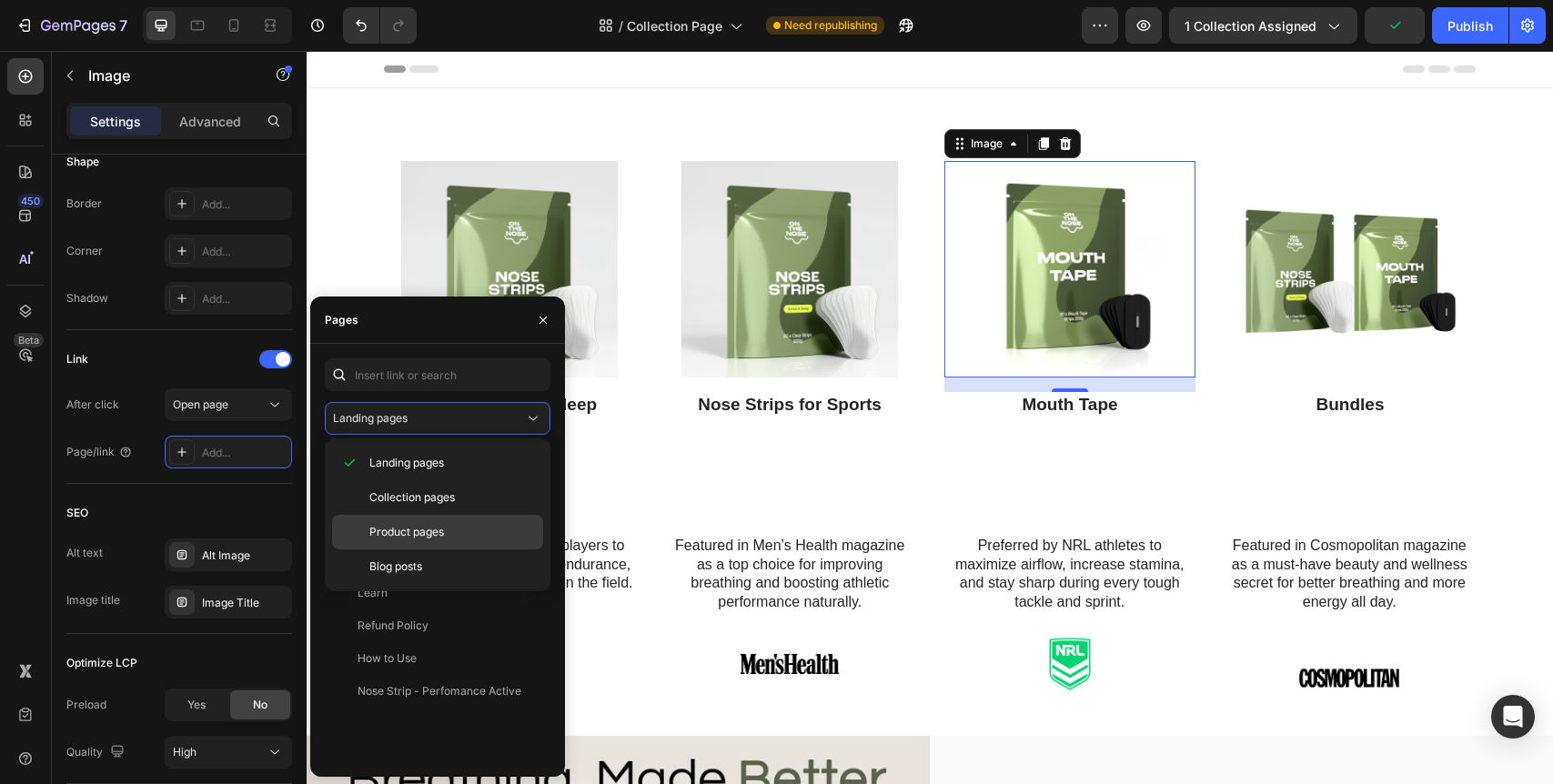
click at [427, 529] on span "Product pages" at bounding box center [407, 532] width 75 height 17
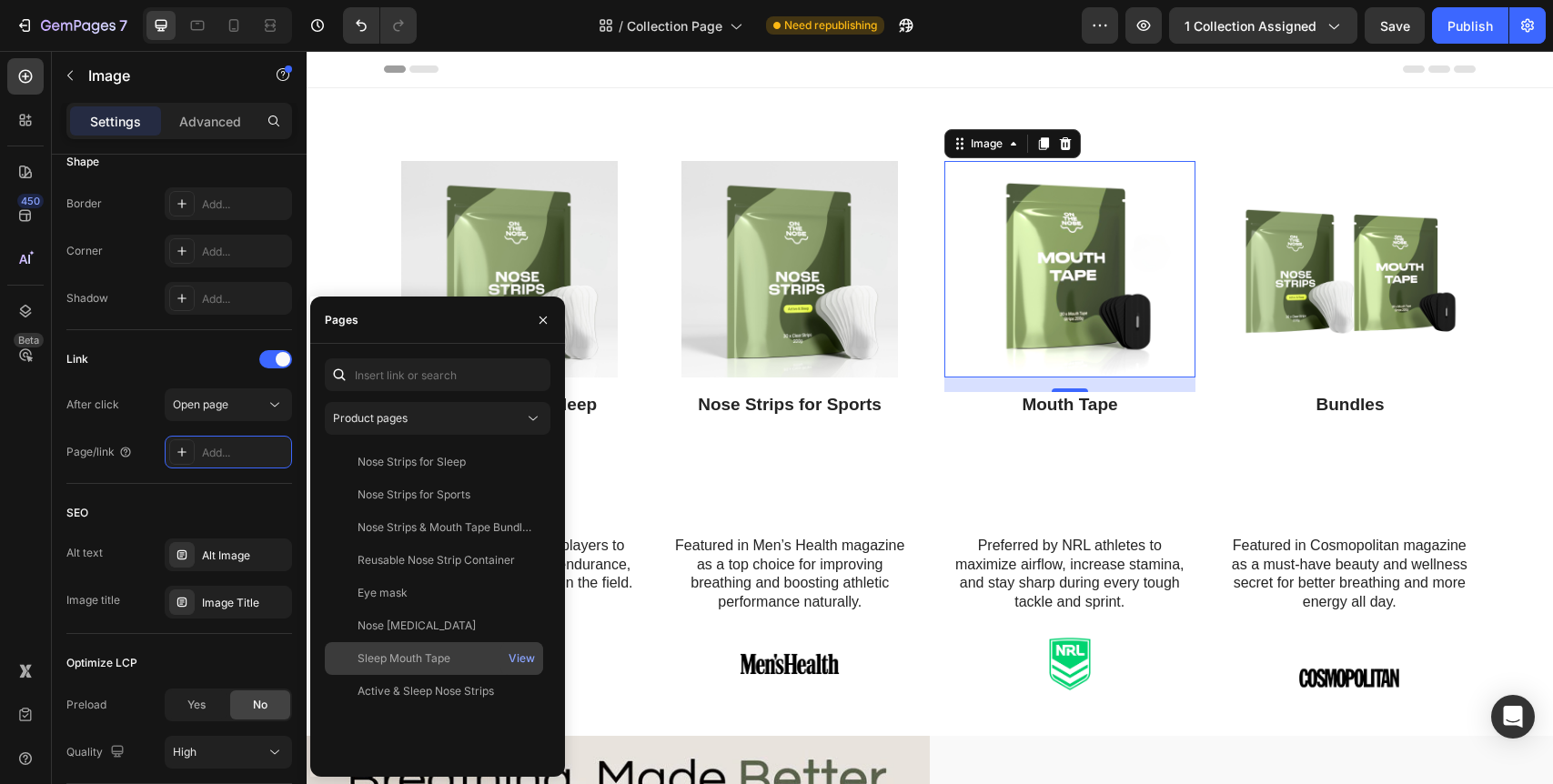
click at [452, 660] on div "Sleep Mouth Tape" at bounding box center [434, 658] width 204 height 17
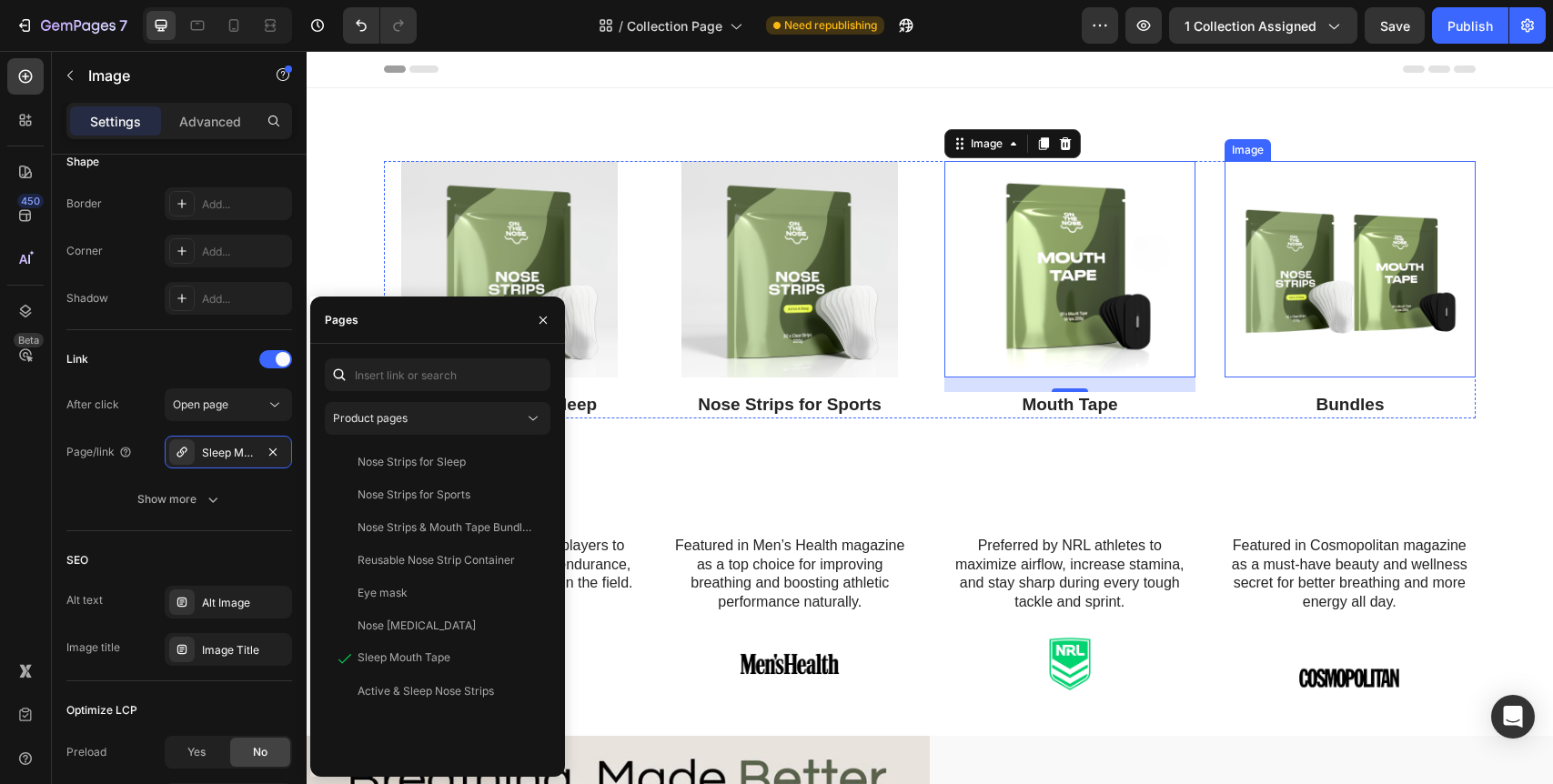
click at [1324, 258] on img at bounding box center [1350, 269] width 217 height 217
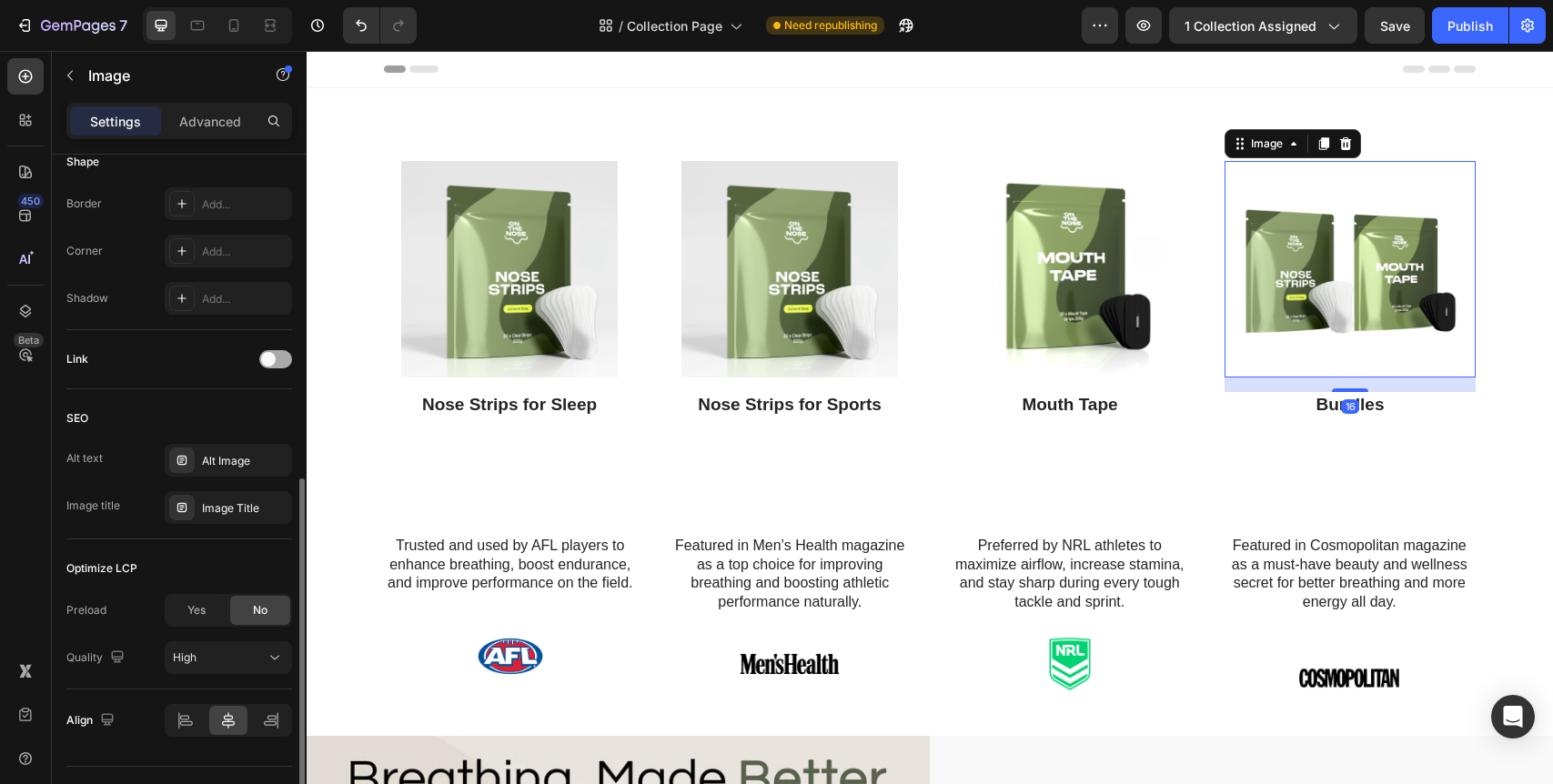
click at [279, 354] on div at bounding box center [275, 359] width 33 height 18
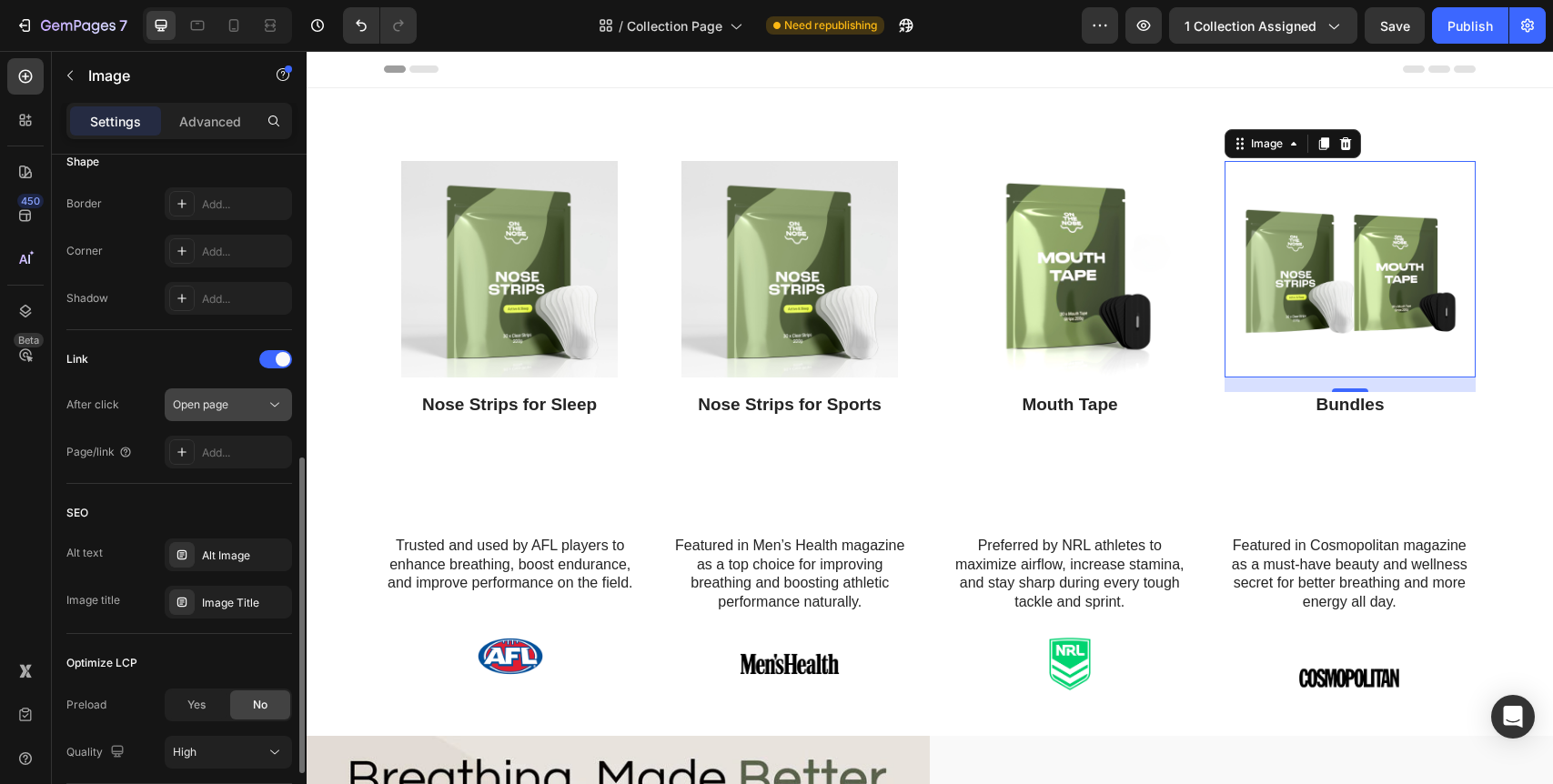
click at [262, 403] on div "Open page" at bounding box center [219, 405] width 93 height 17
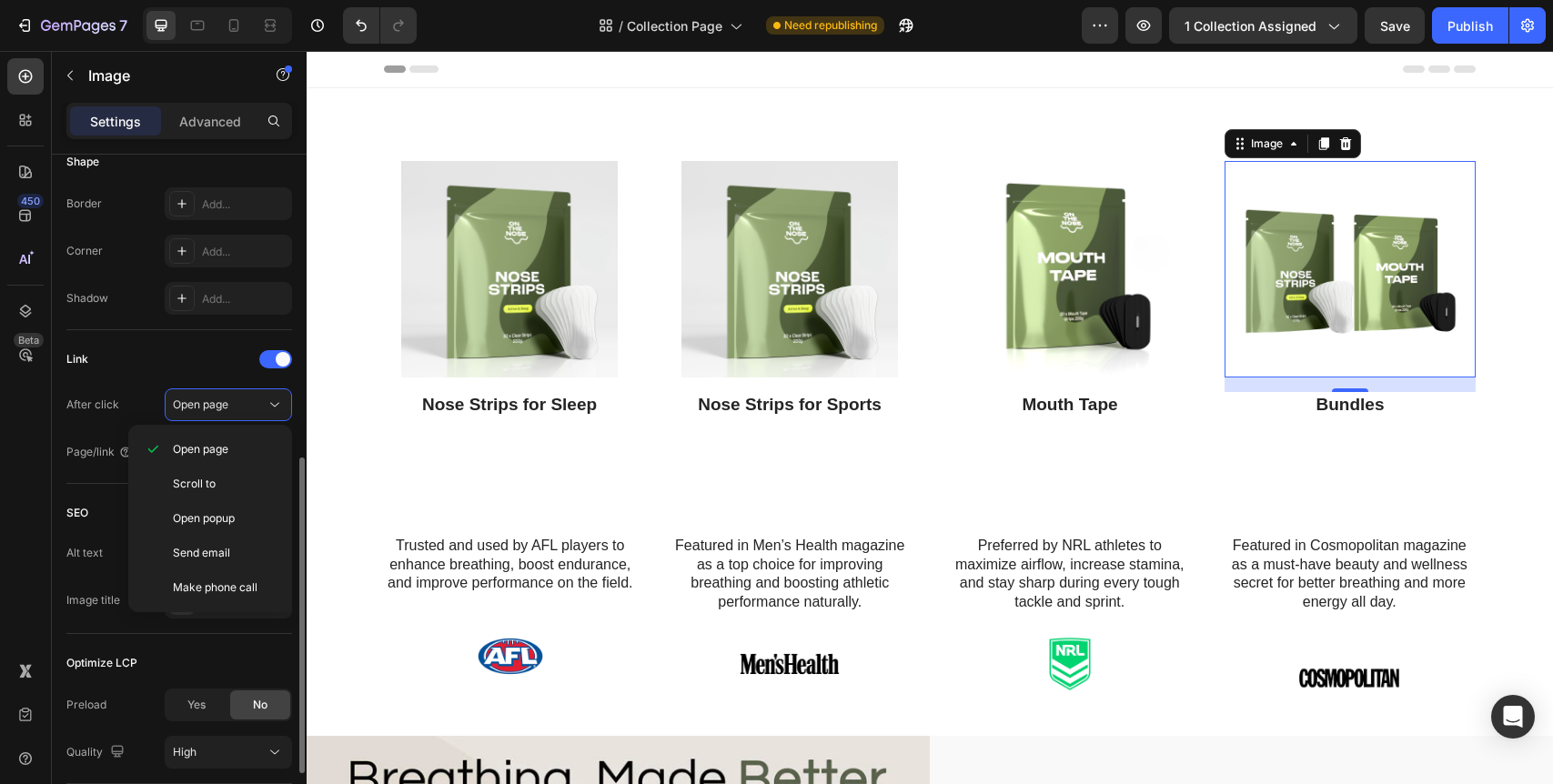
click at [165, 351] on div "Link" at bounding box center [178, 359] width 226 height 30
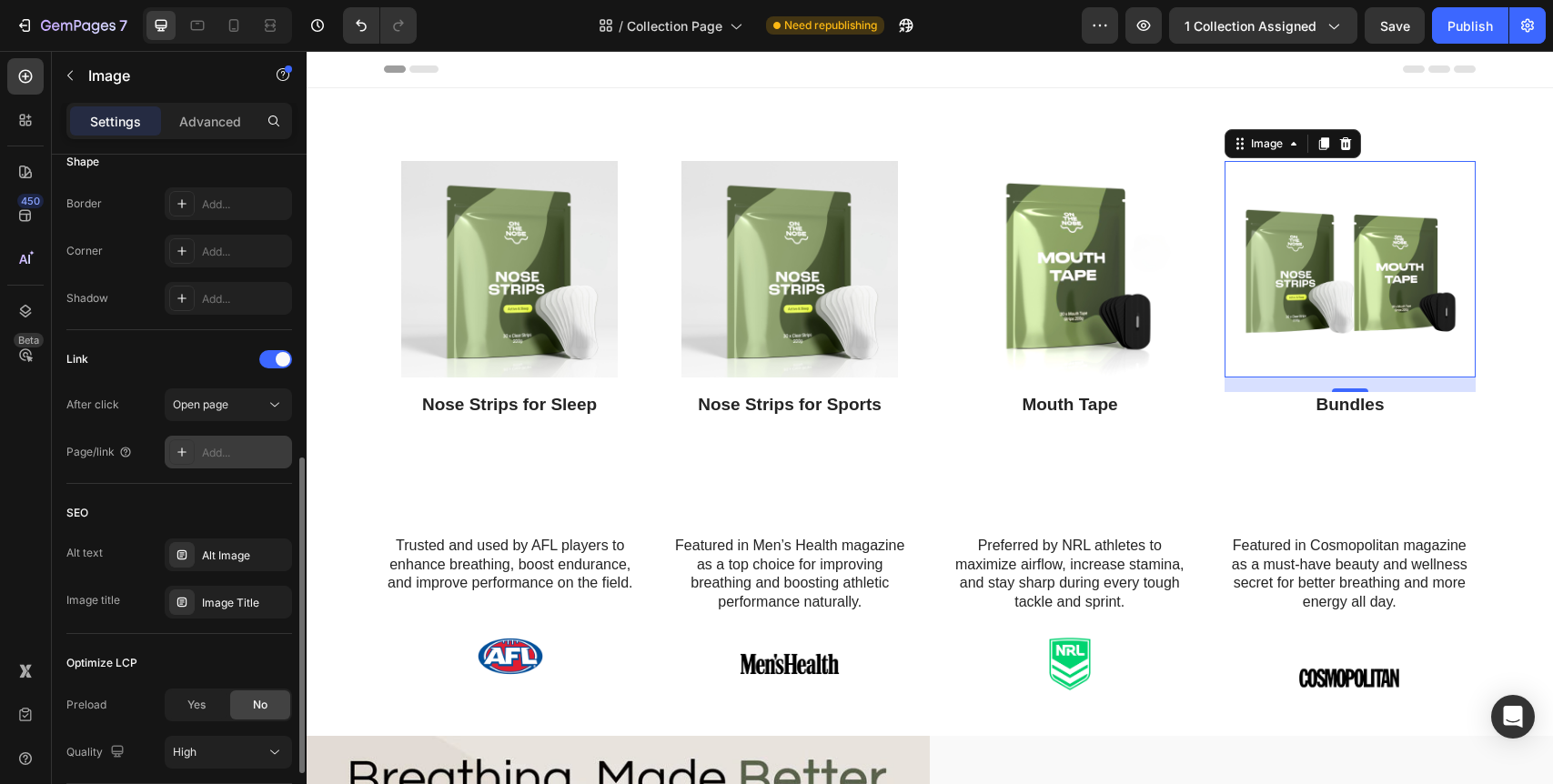
click at [222, 449] on div "Add..." at bounding box center [244, 453] width 86 height 17
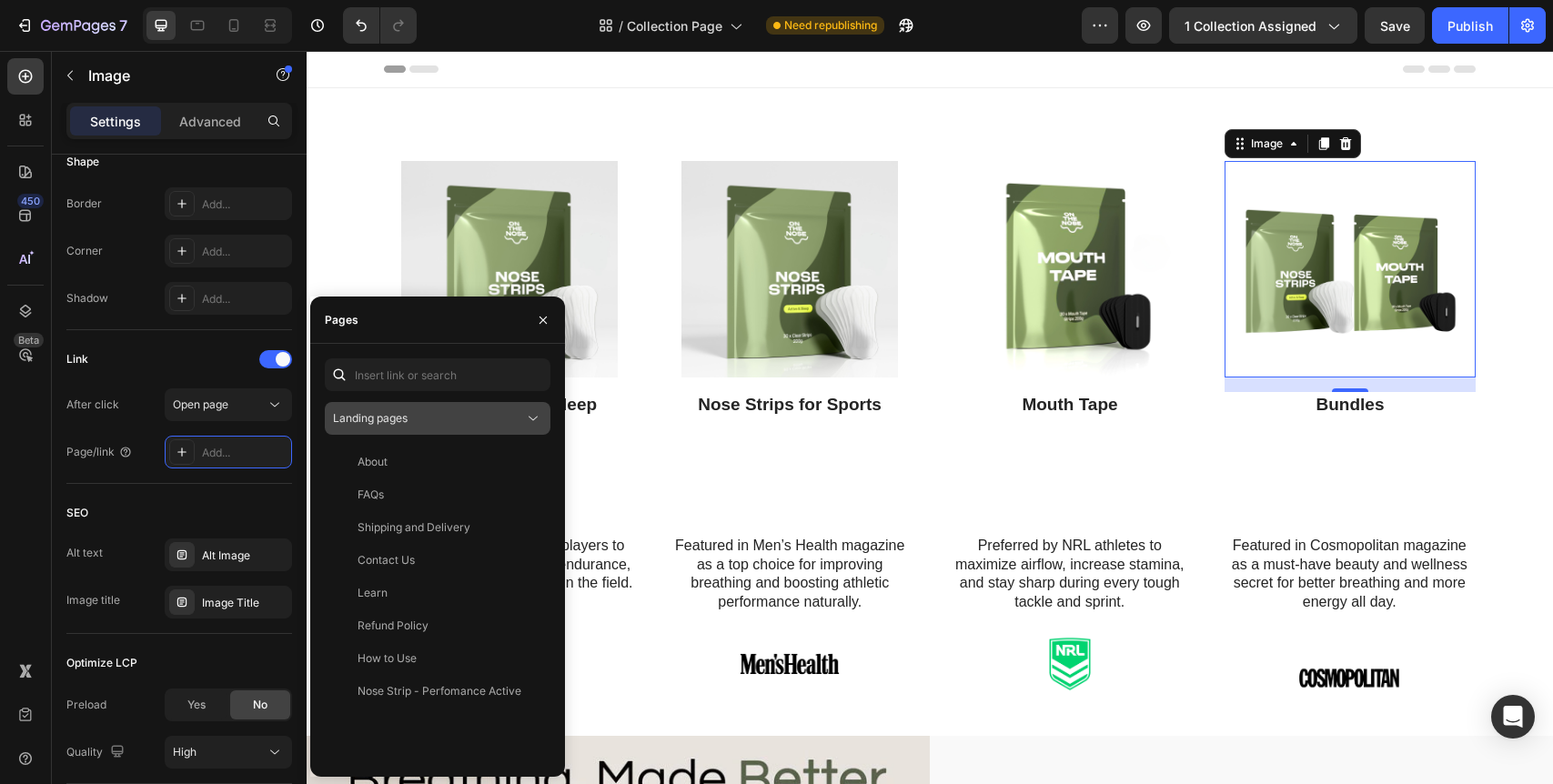
click at [413, 409] on button "Landing pages" at bounding box center [438, 418] width 226 height 33
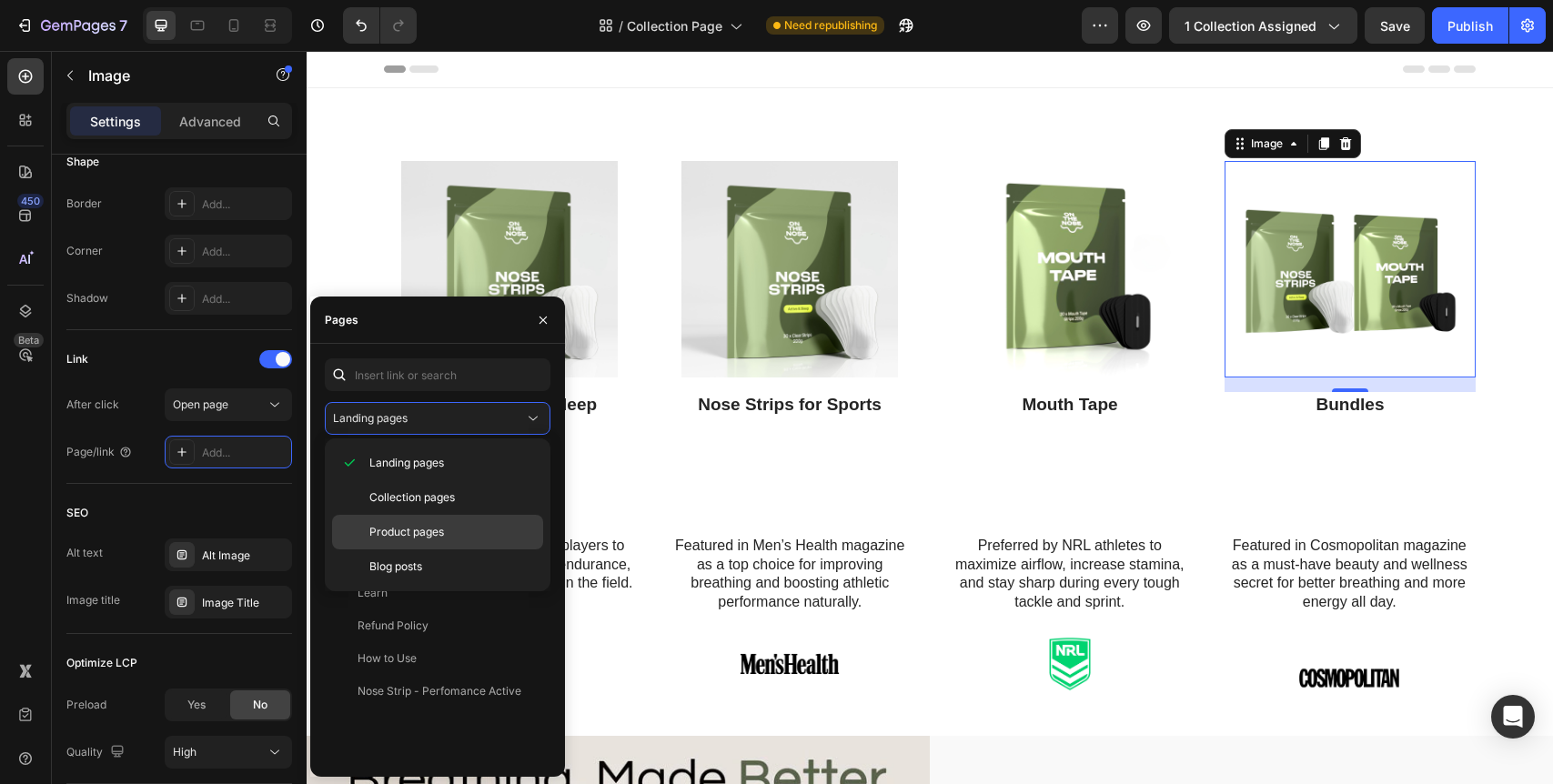
click at [421, 536] on span "Product pages" at bounding box center [407, 532] width 75 height 17
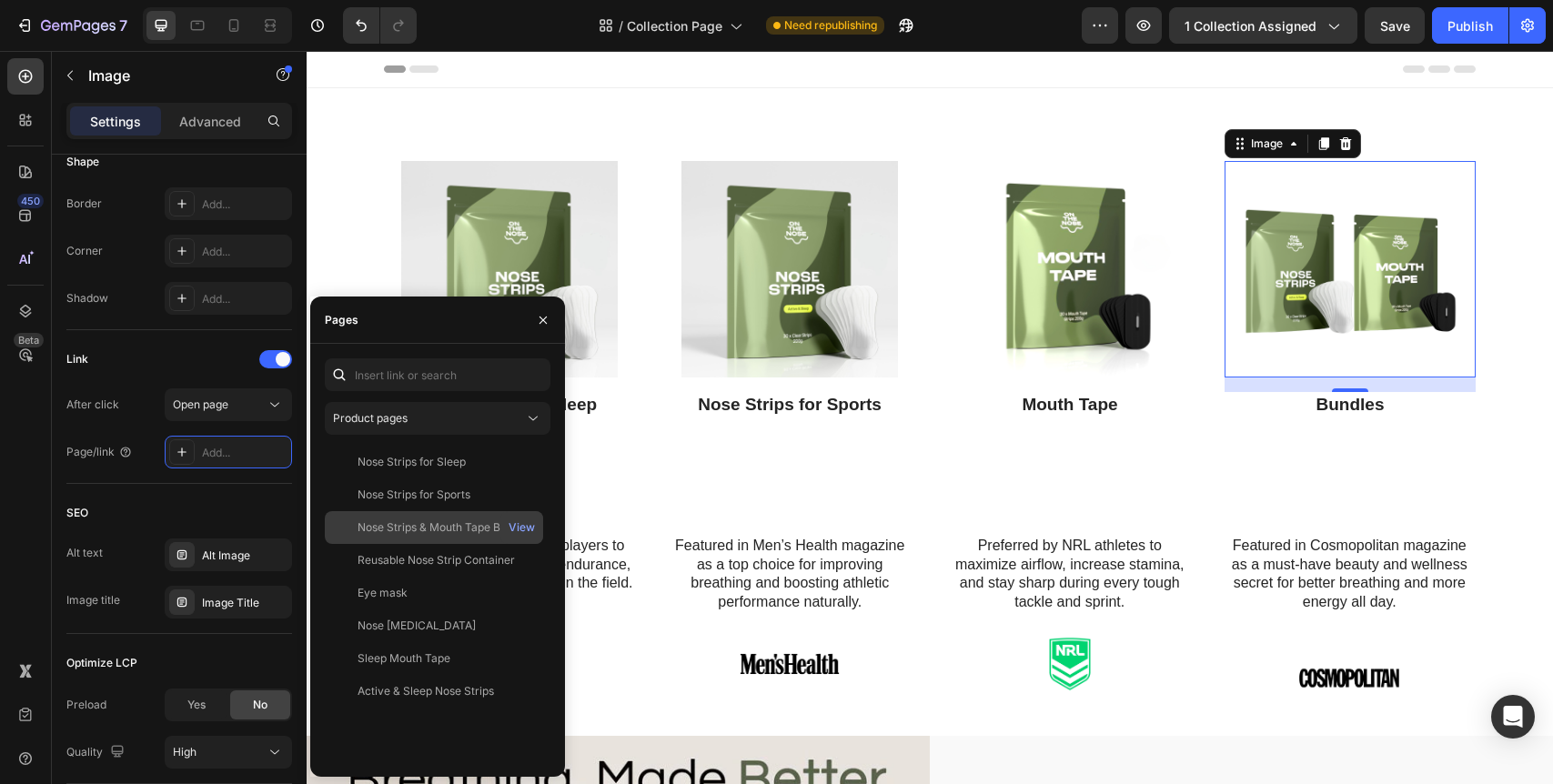
click at [445, 521] on div "Nose Strips & Mouth Tape Bundles" at bounding box center [444, 527] width 174 height 17
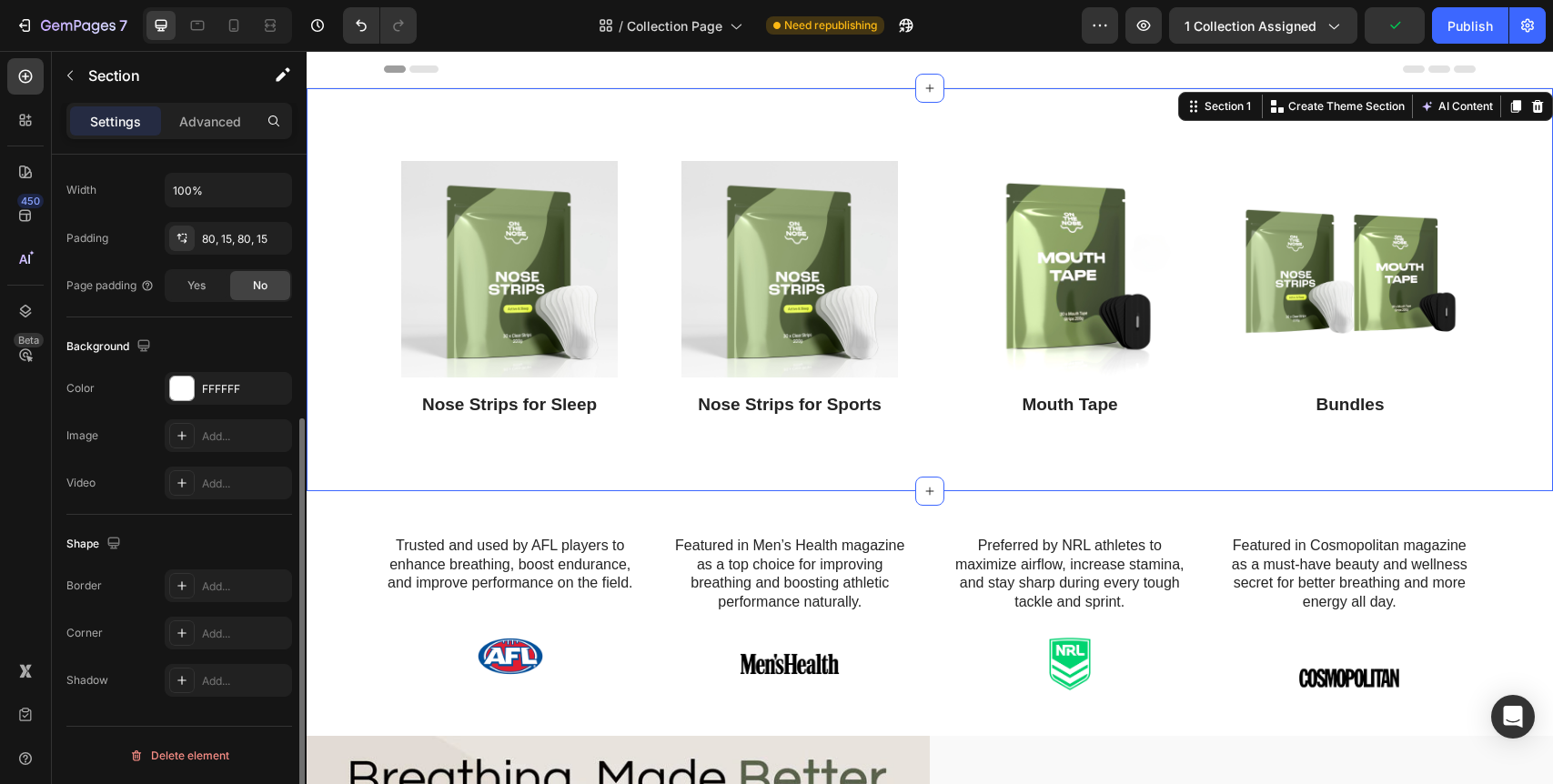
click at [730, 466] on div "Image Nose Strips for Sleep Heading Image Nose Strips for Sports Heading Image …" at bounding box center [929, 290] width 1247 height 403
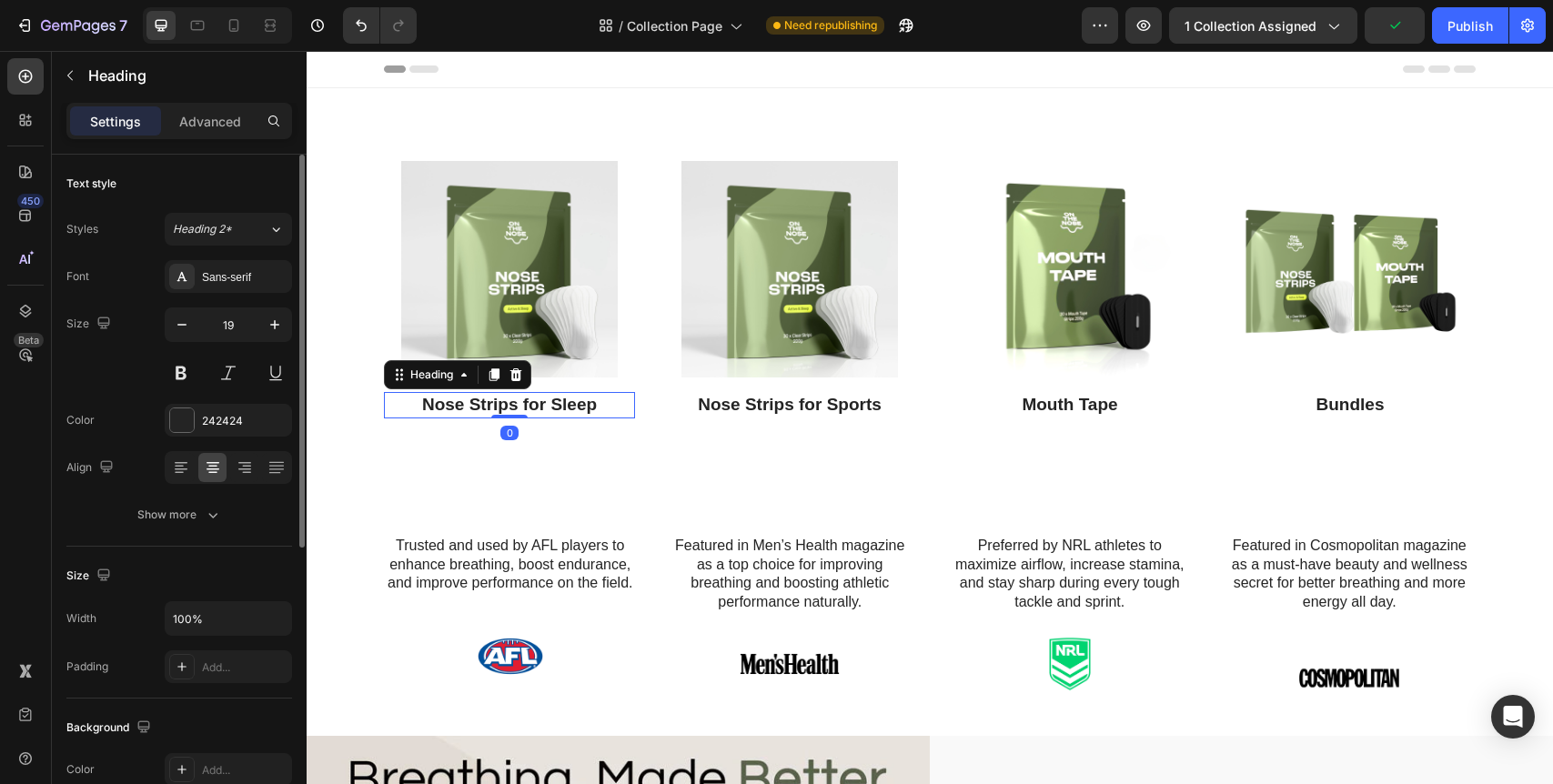
click at [557, 397] on h3 "Nose Strips for Sleep" at bounding box center [509, 405] width 251 height 27
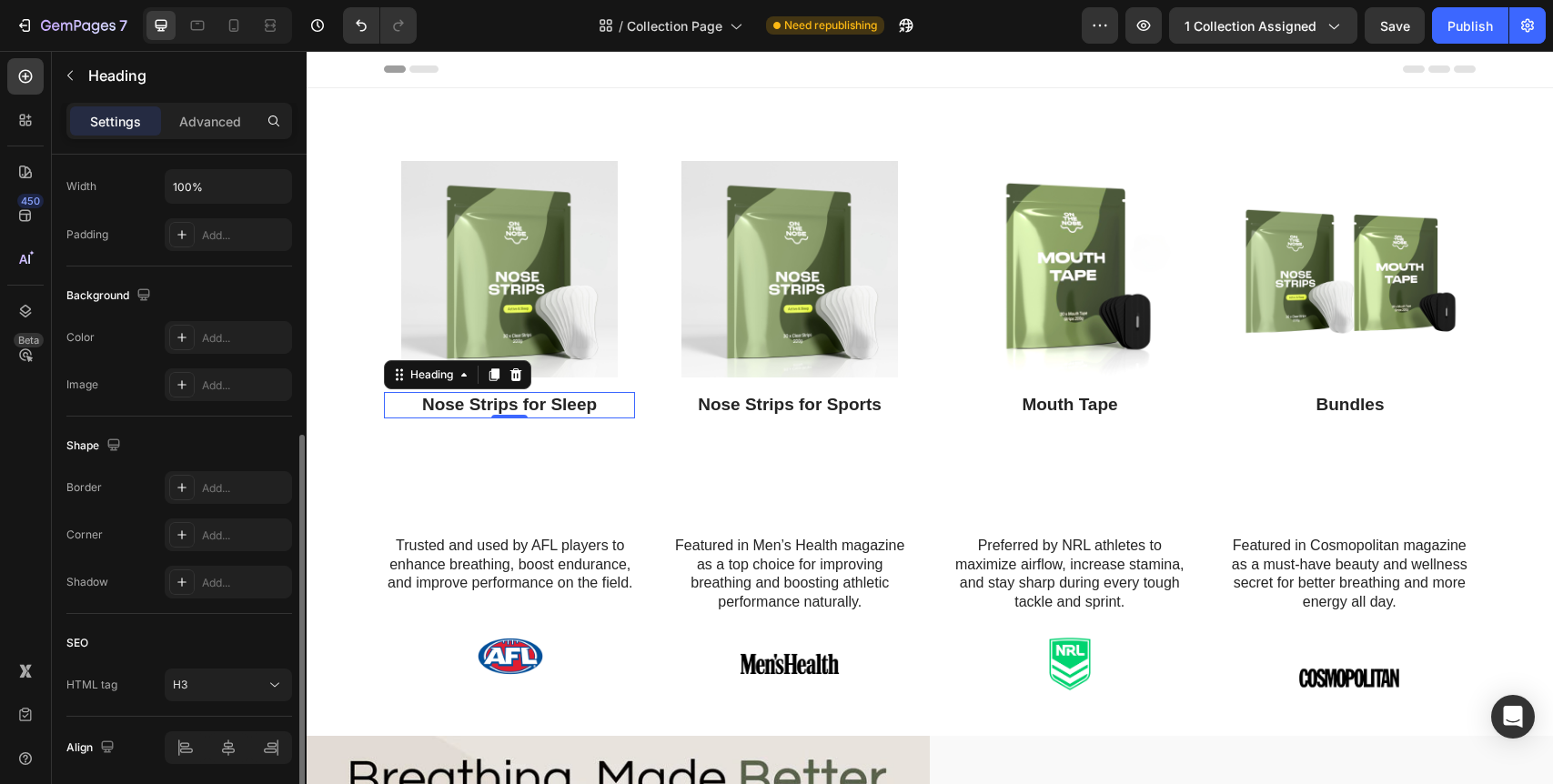
scroll to position [499, 0]
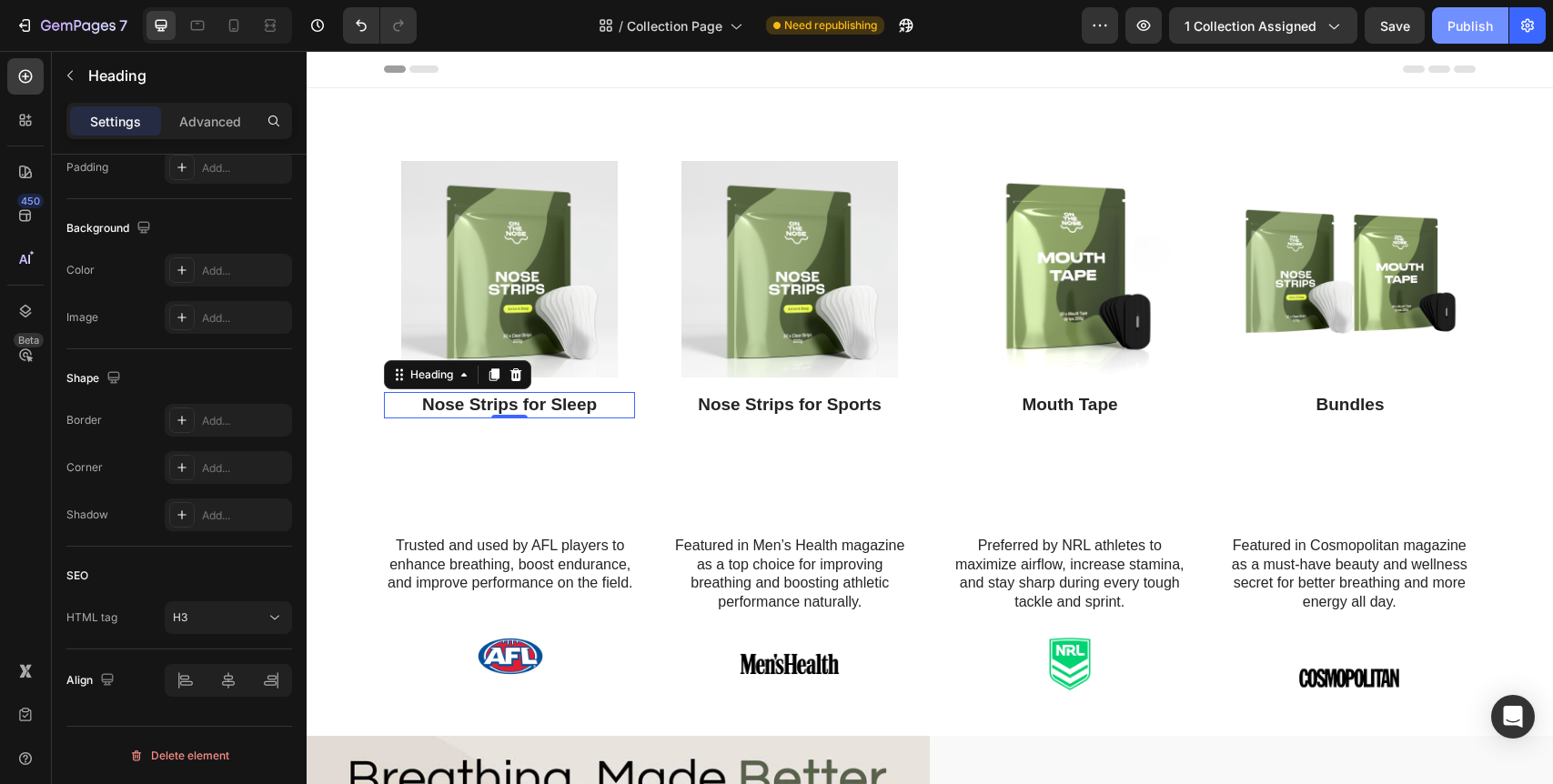
click at [1465, 33] on div "Publish" at bounding box center [1470, 26] width 45 height 19
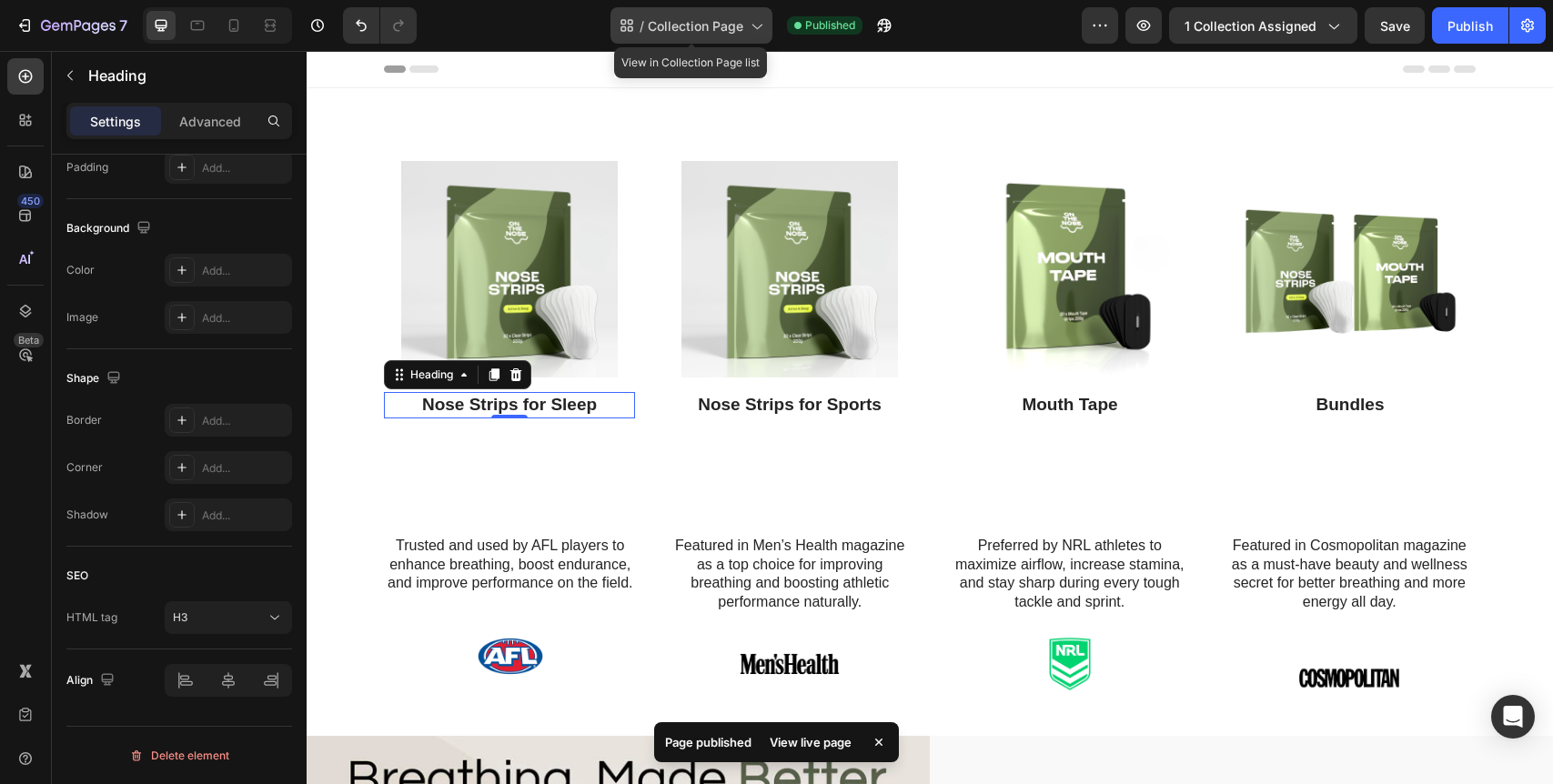
click at [734, 39] on div "/ Collection Page" at bounding box center [692, 25] width 162 height 36
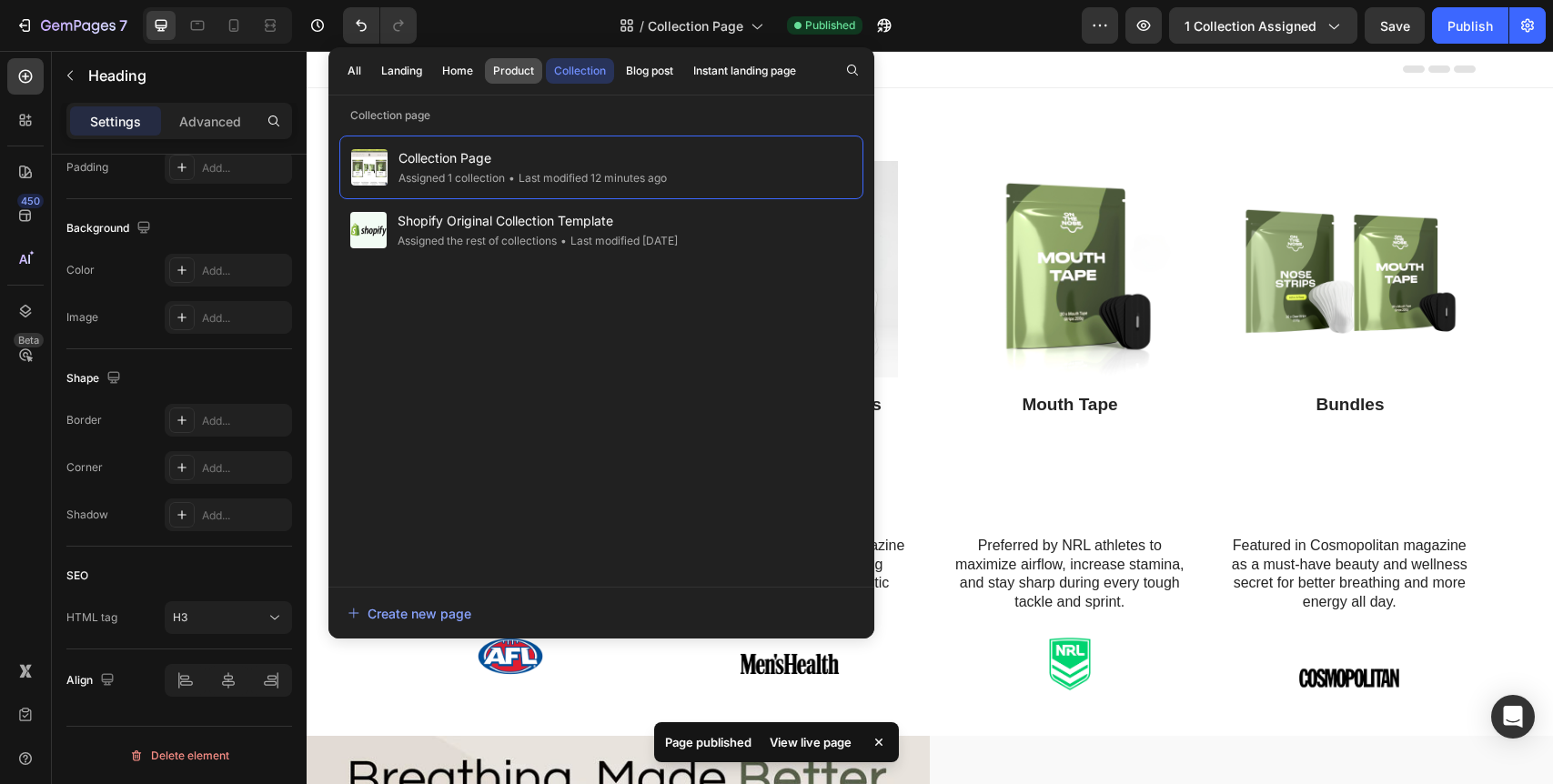
click at [519, 76] on div "Product" at bounding box center [513, 71] width 41 height 17
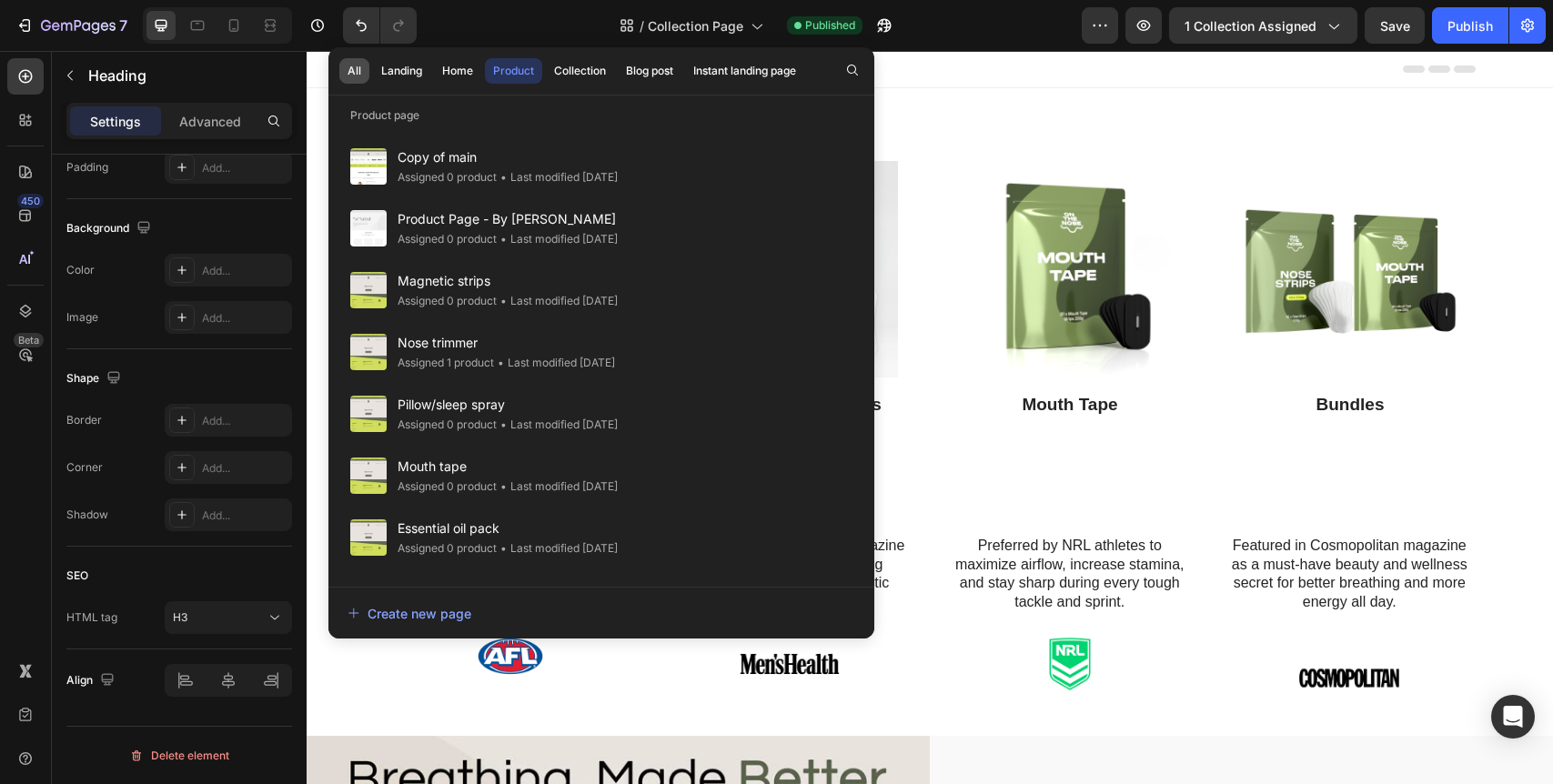
click at [363, 69] on button "All" at bounding box center [354, 71] width 30 height 26
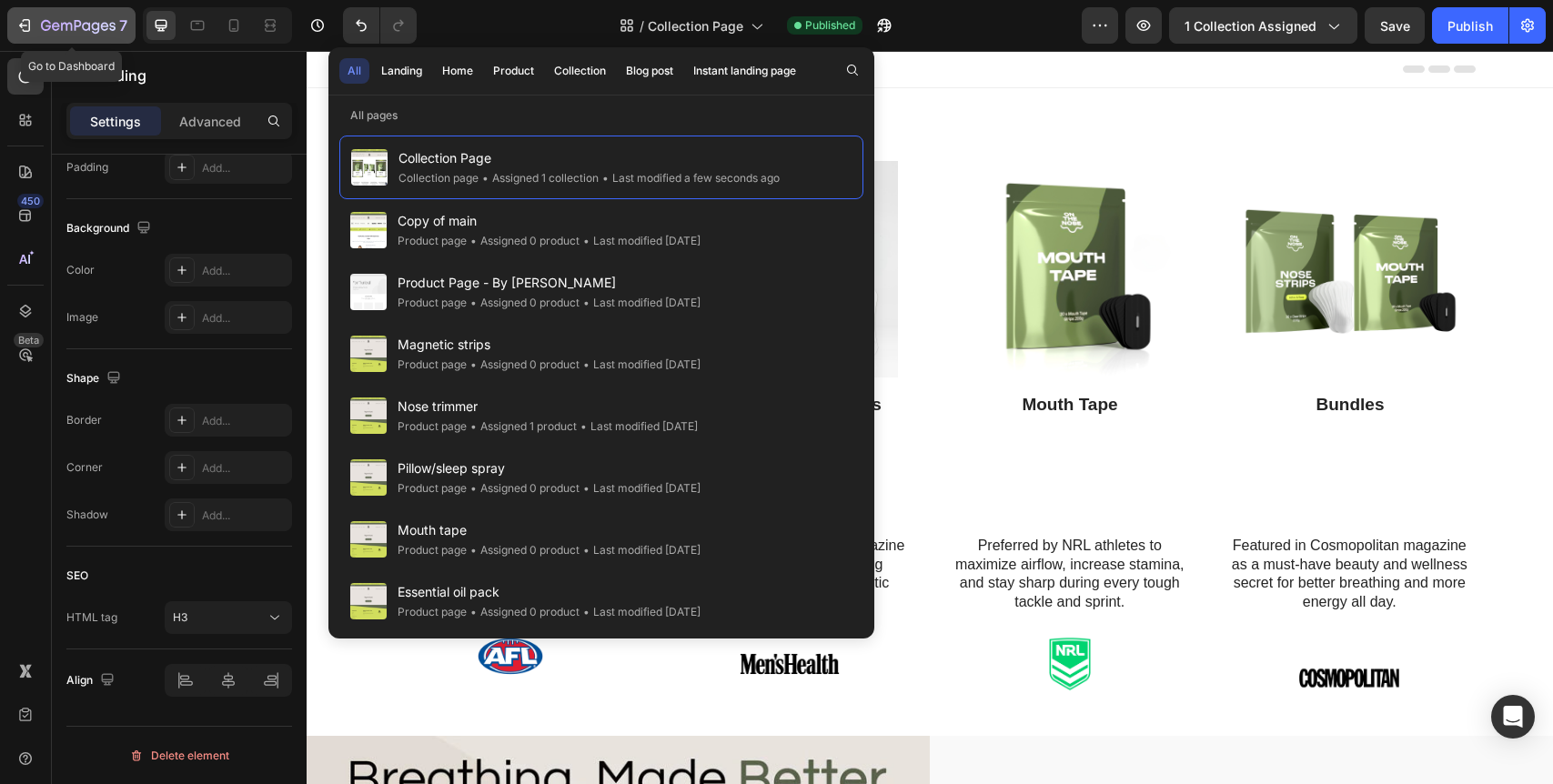
click at [29, 24] on icon "button" at bounding box center [27, 25] width 8 height 13
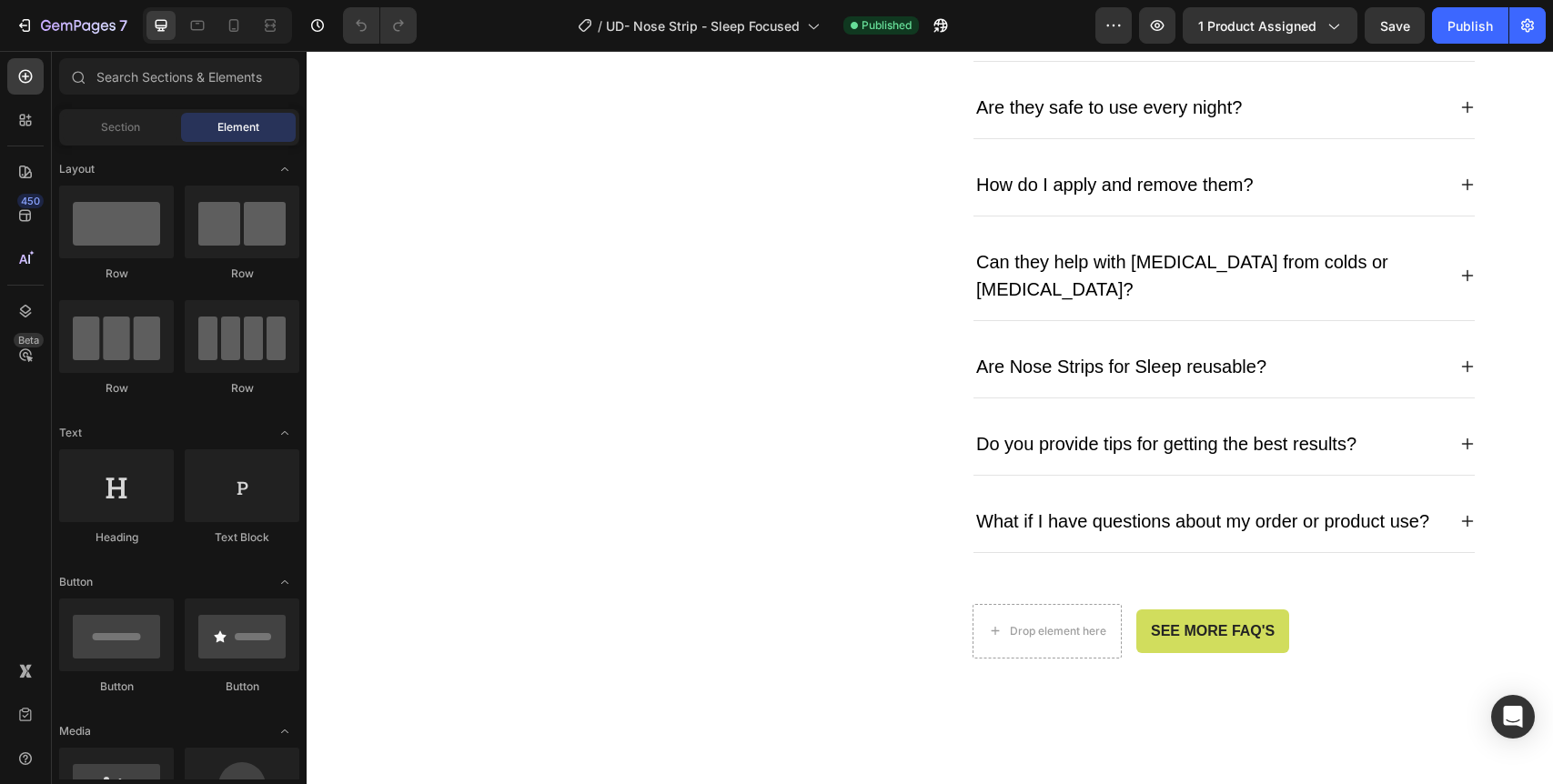
scroll to position [5276, 0]
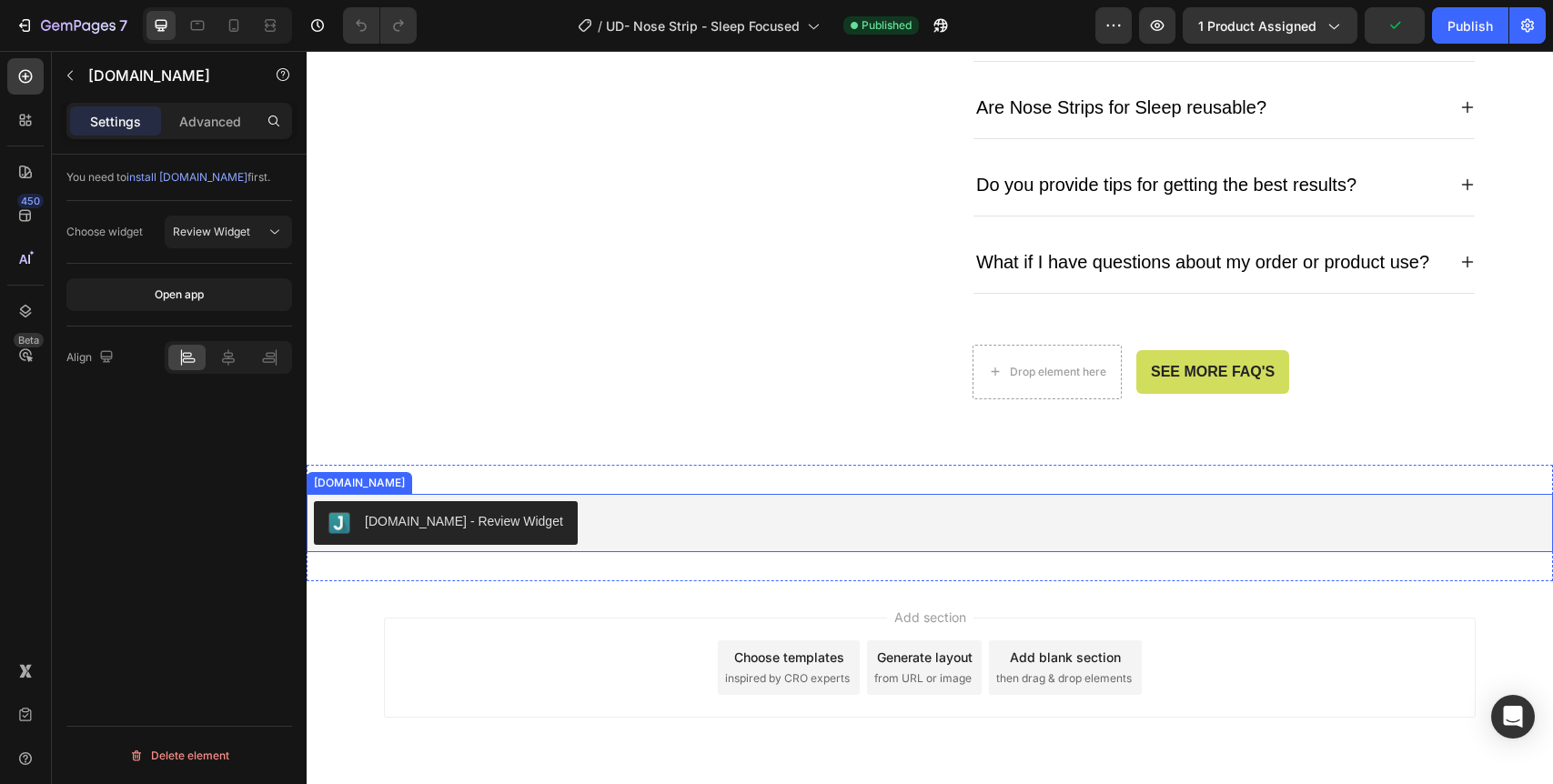
click at [734, 511] on div "[DOMAIN_NAME] - Review Widget" at bounding box center [930, 523] width 1232 height 43
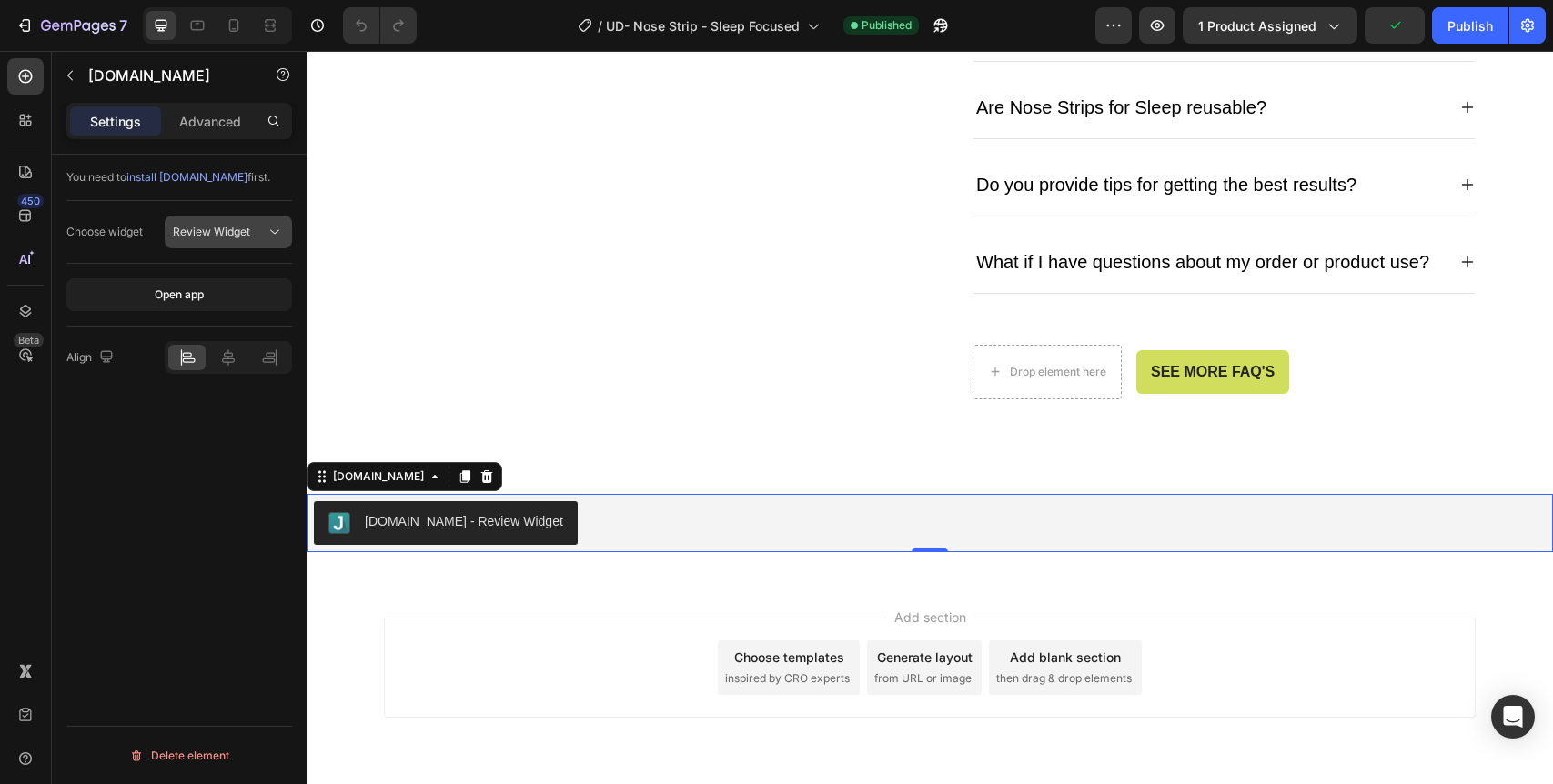
click at [235, 229] on span "Review Widget" at bounding box center [211, 231] width 77 height 14
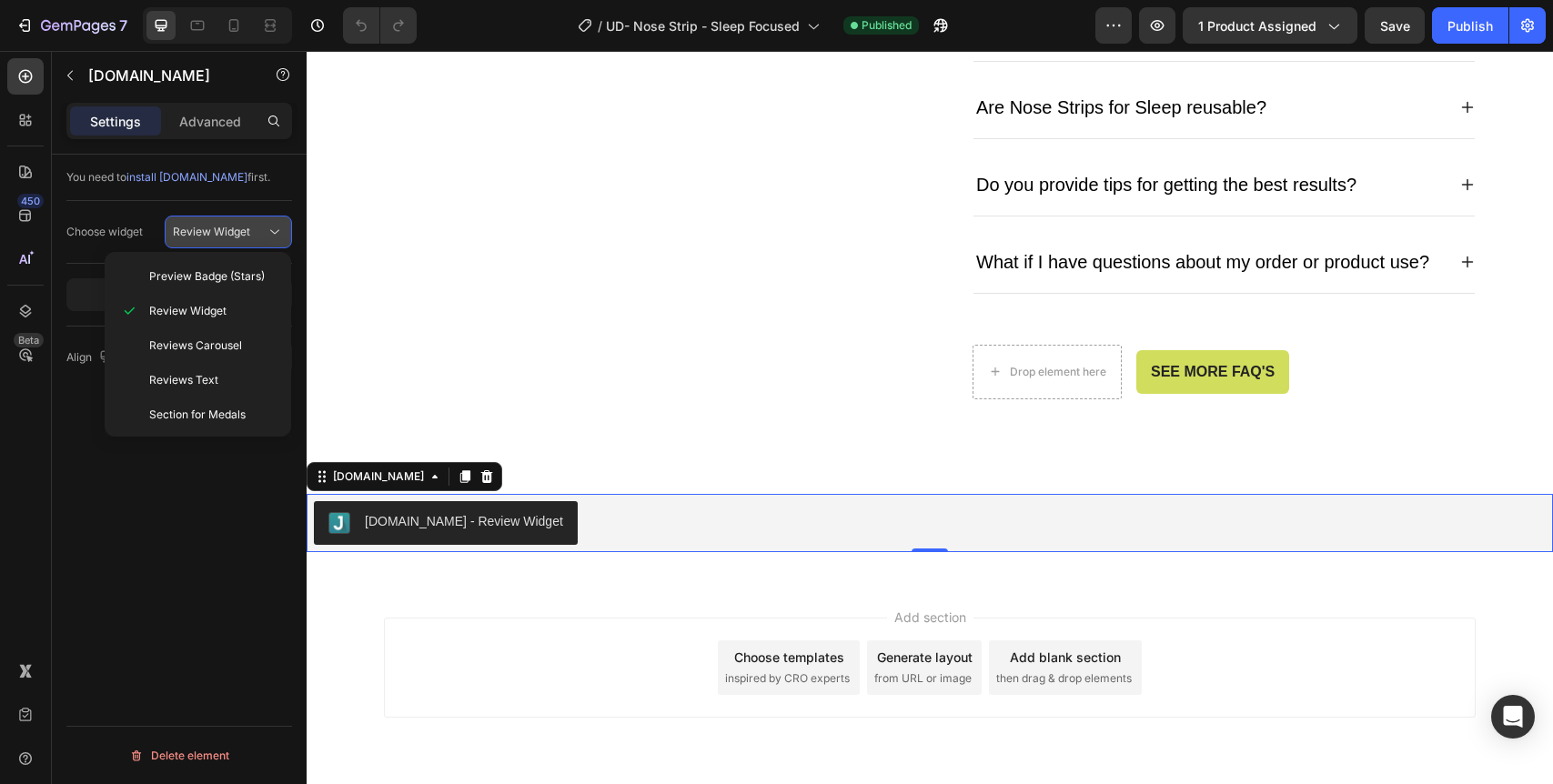
click at [235, 229] on span "Review Widget" at bounding box center [211, 231] width 77 height 14
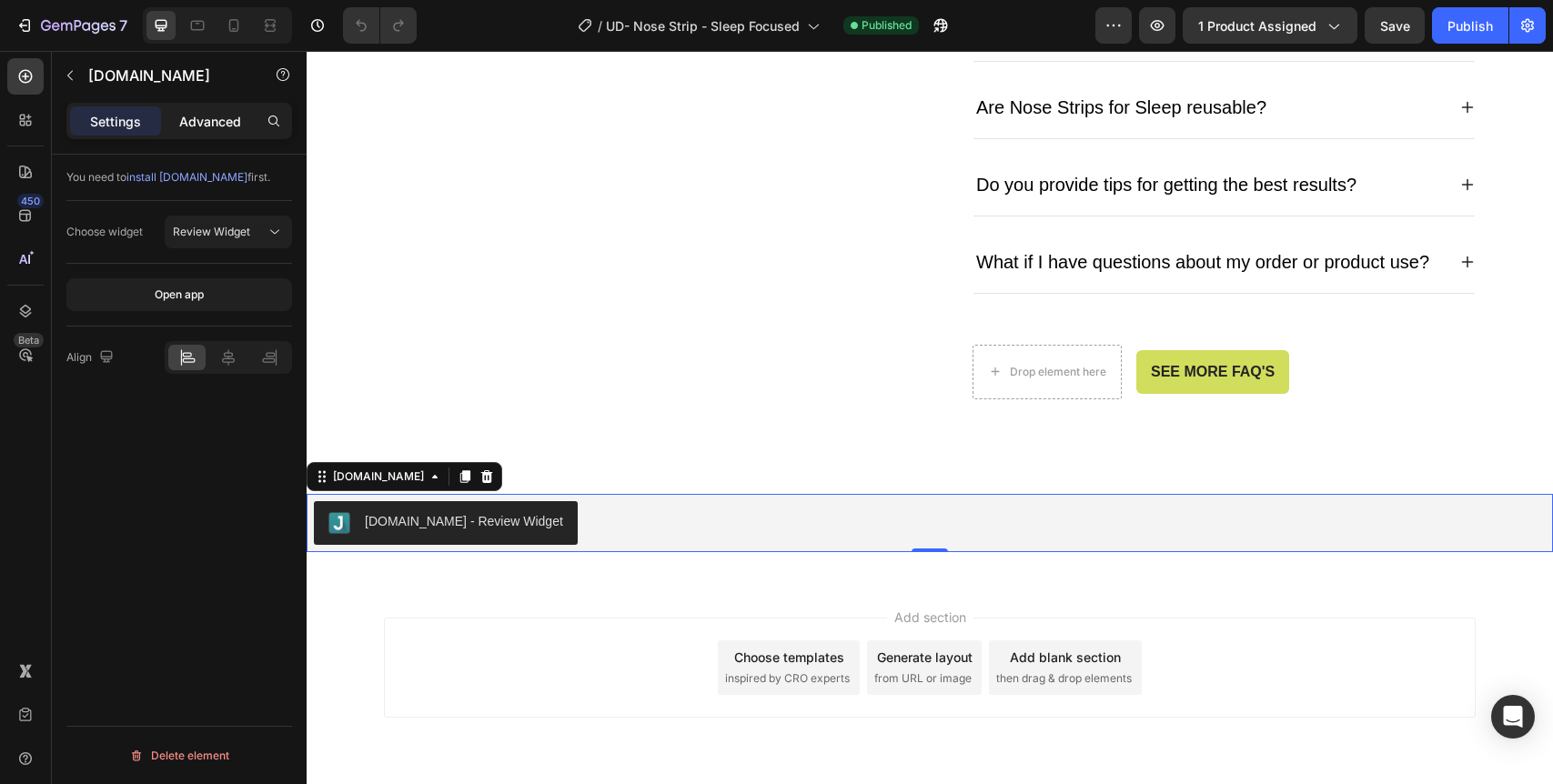
click at [231, 120] on p "Advanced" at bounding box center [210, 121] width 62 height 19
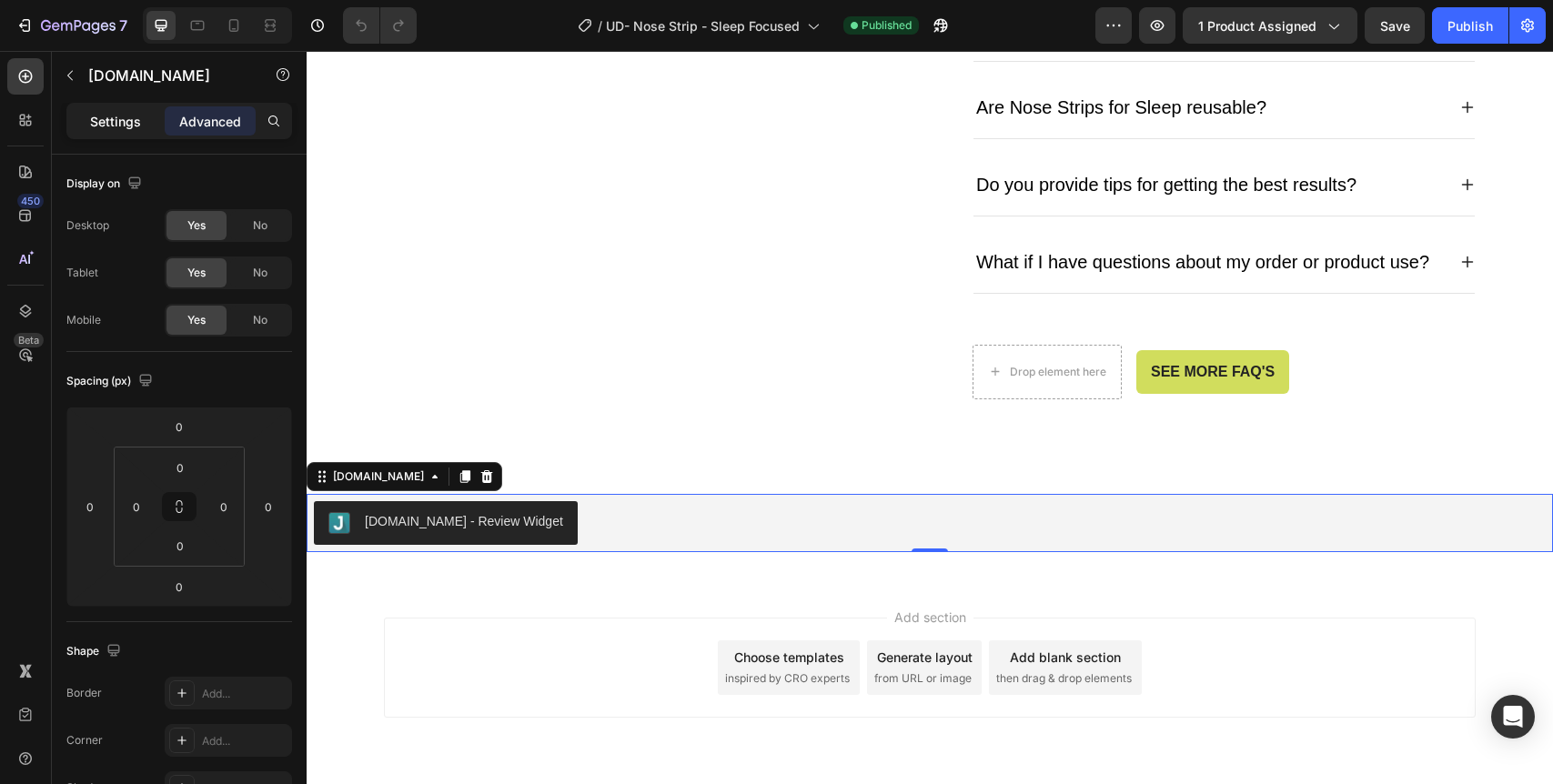
click at [111, 107] on div "Settings" at bounding box center [115, 121] width 91 height 30
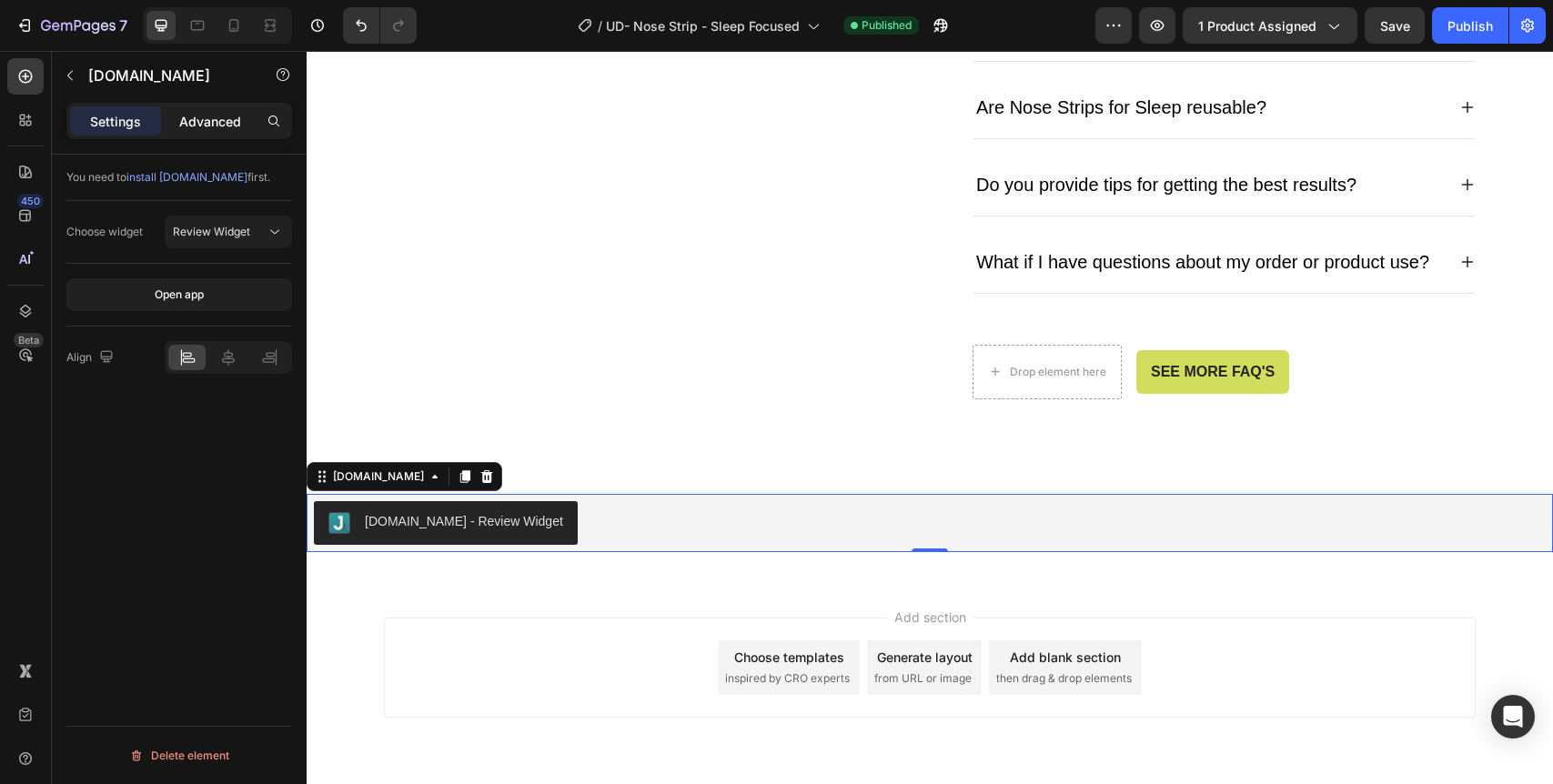
click at [230, 126] on p "Advanced" at bounding box center [210, 121] width 62 height 19
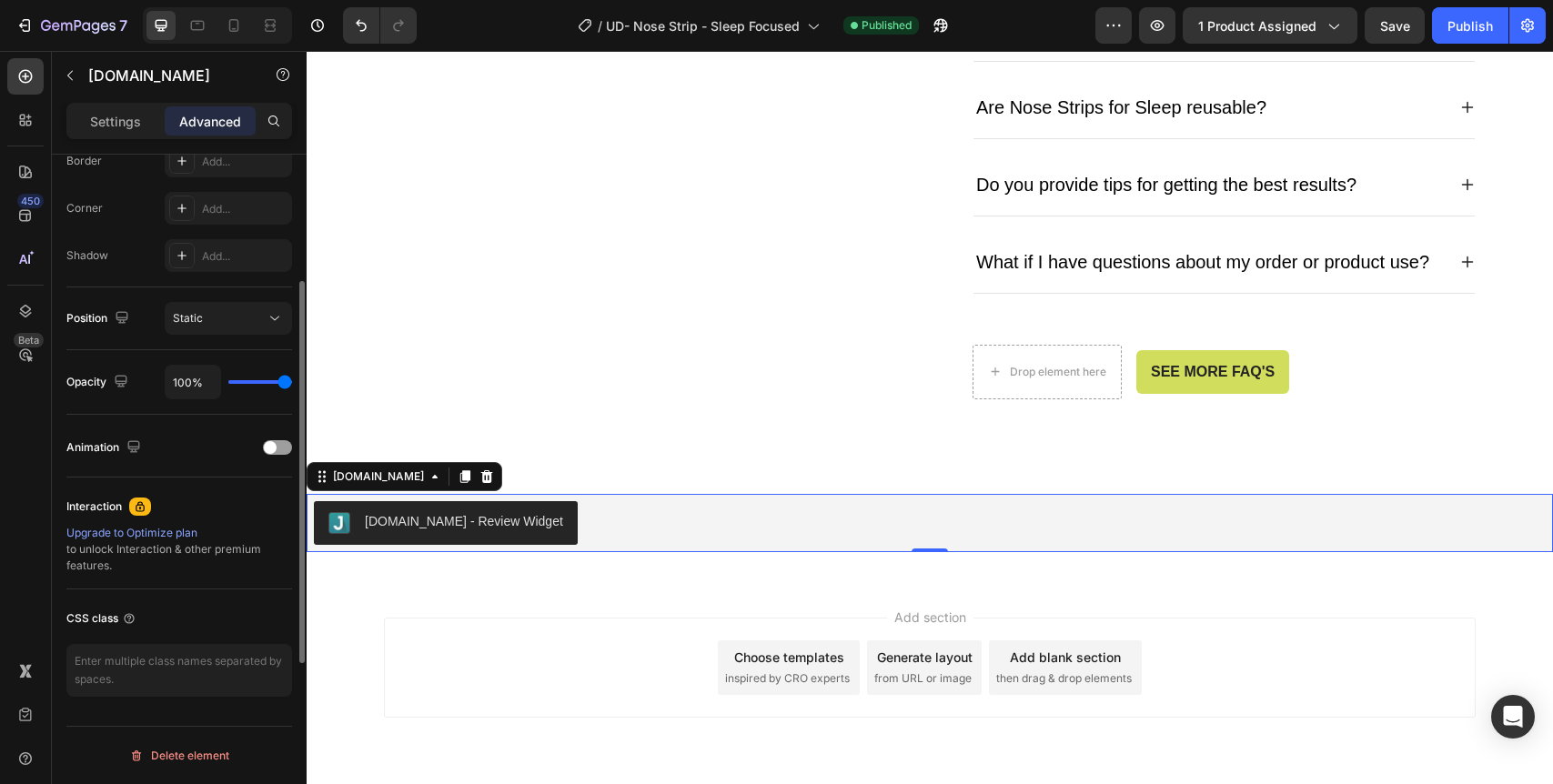
scroll to position [0, 0]
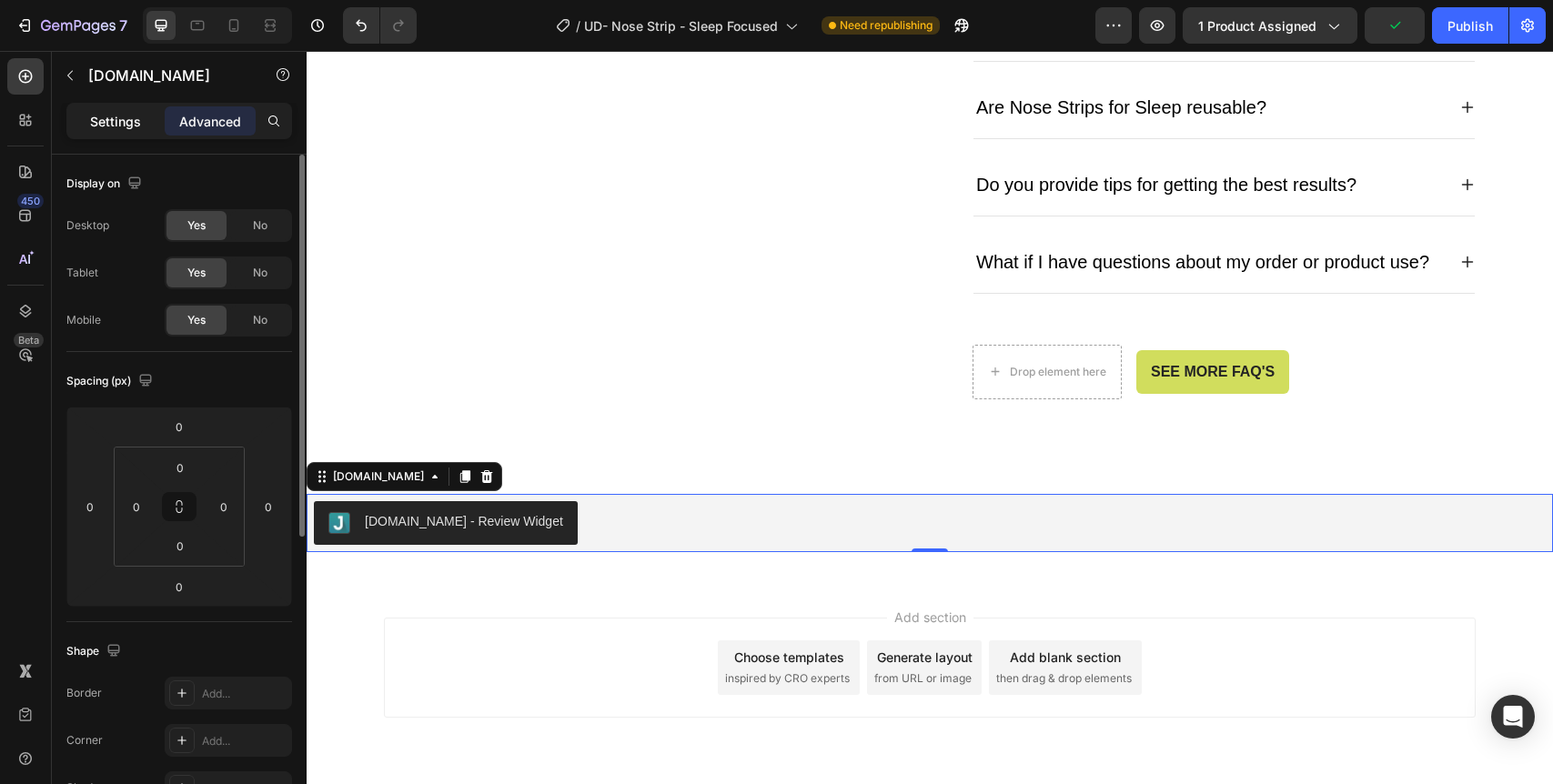
click at [109, 119] on p "Settings" at bounding box center [115, 121] width 51 height 19
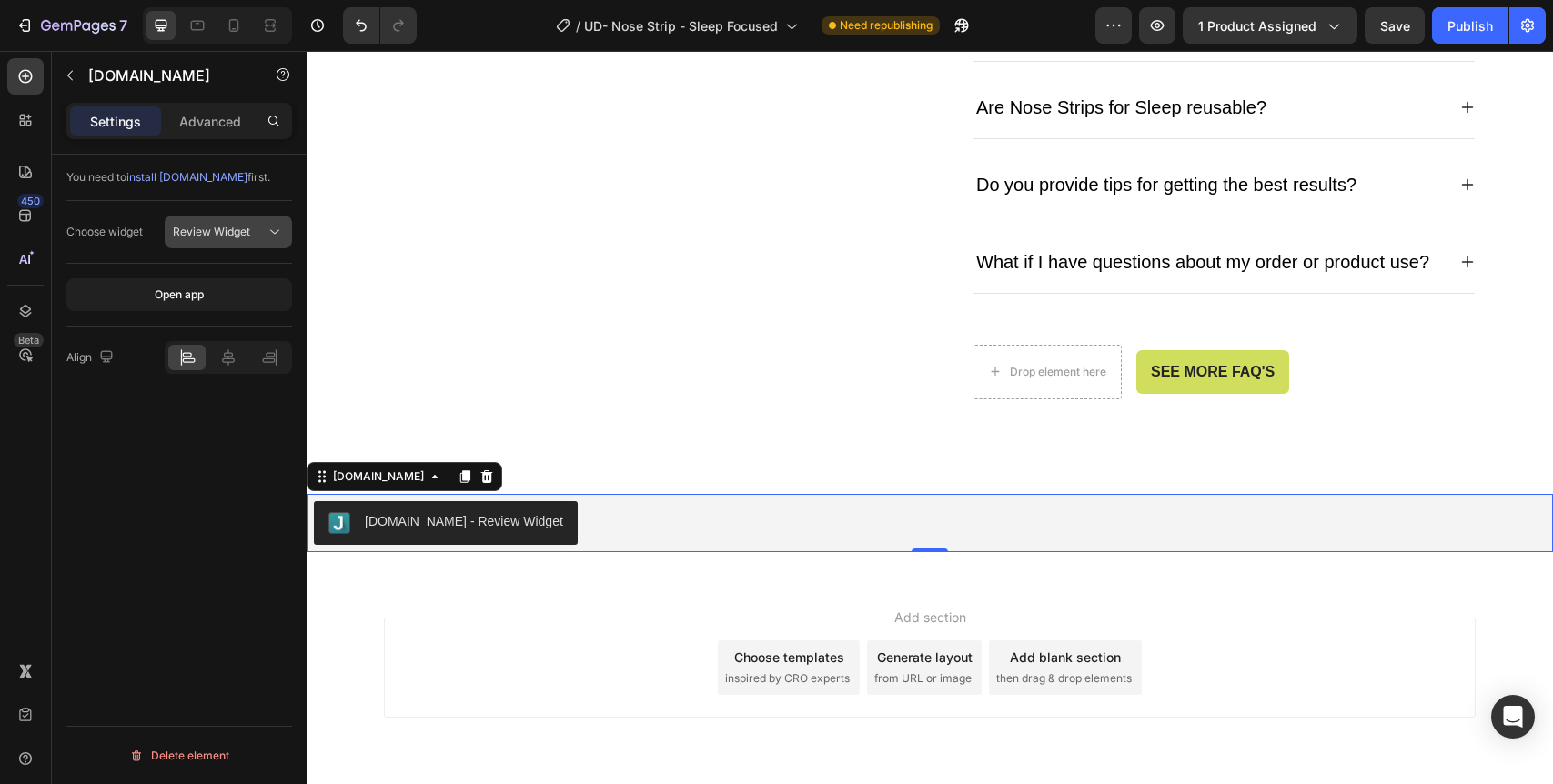
click at [215, 227] on span "Review Widget" at bounding box center [211, 231] width 77 height 14
click at [257, 199] on div "You need to install Judge.me first." at bounding box center [178, 177] width 226 height 46
click at [217, 125] on p "Advanced" at bounding box center [210, 121] width 62 height 19
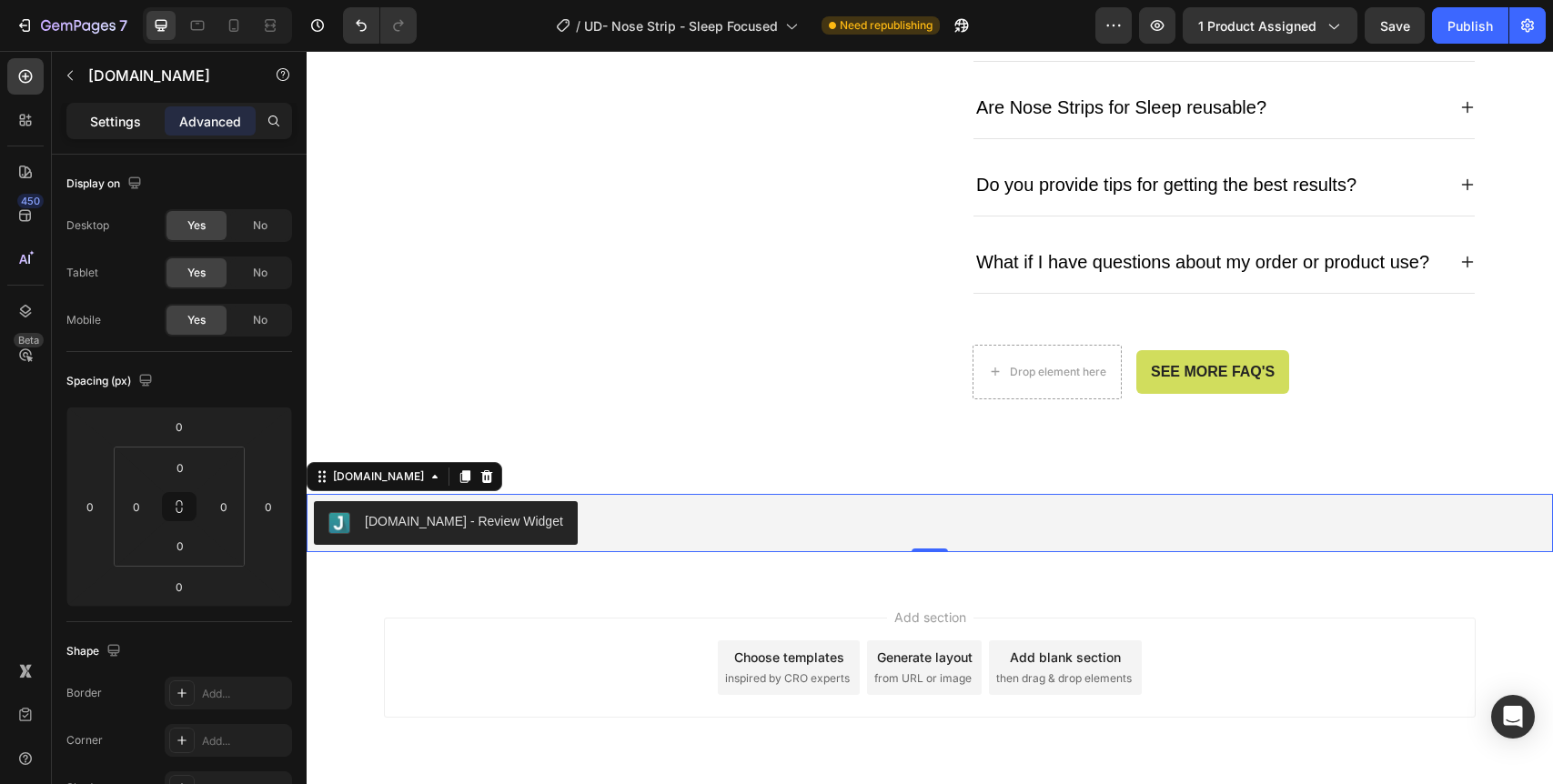
click at [116, 108] on div "Settings" at bounding box center [115, 121] width 91 height 30
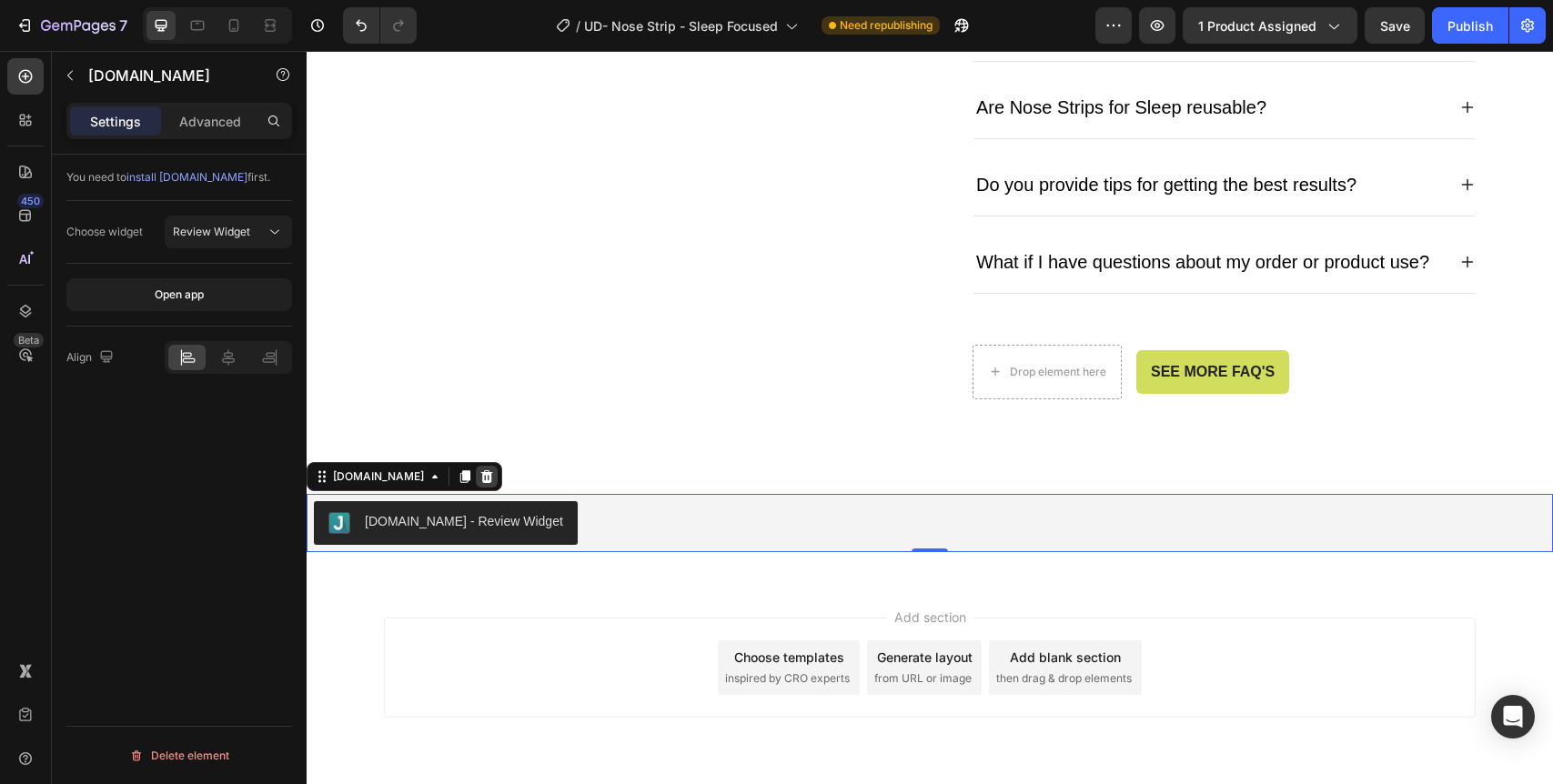
click at [481, 478] on icon at bounding box center [487, 476] width 12 height 13
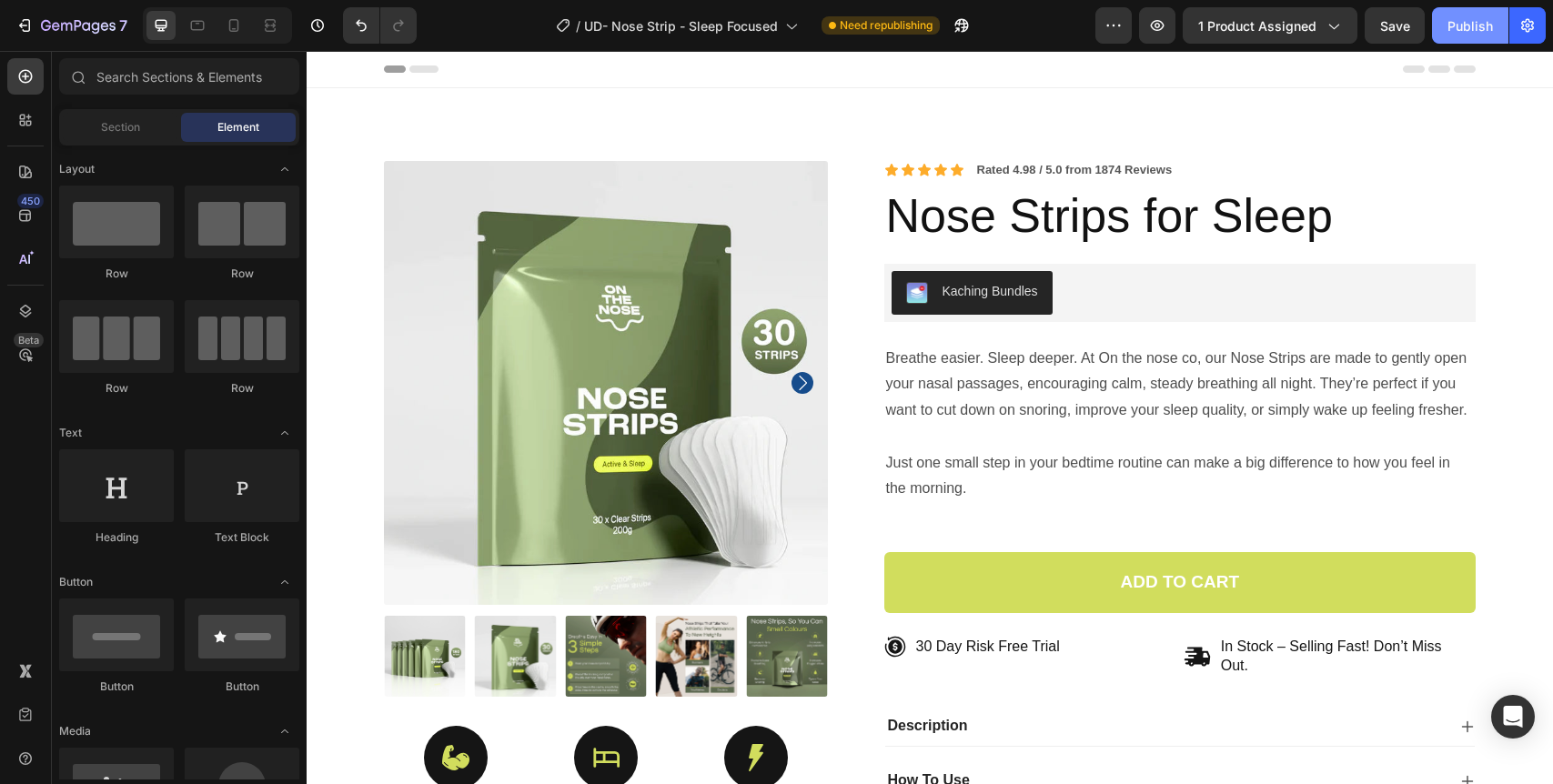
click at [1459, 33] on div "Publish" at bounding box center [1470, 26] width 45 height 19
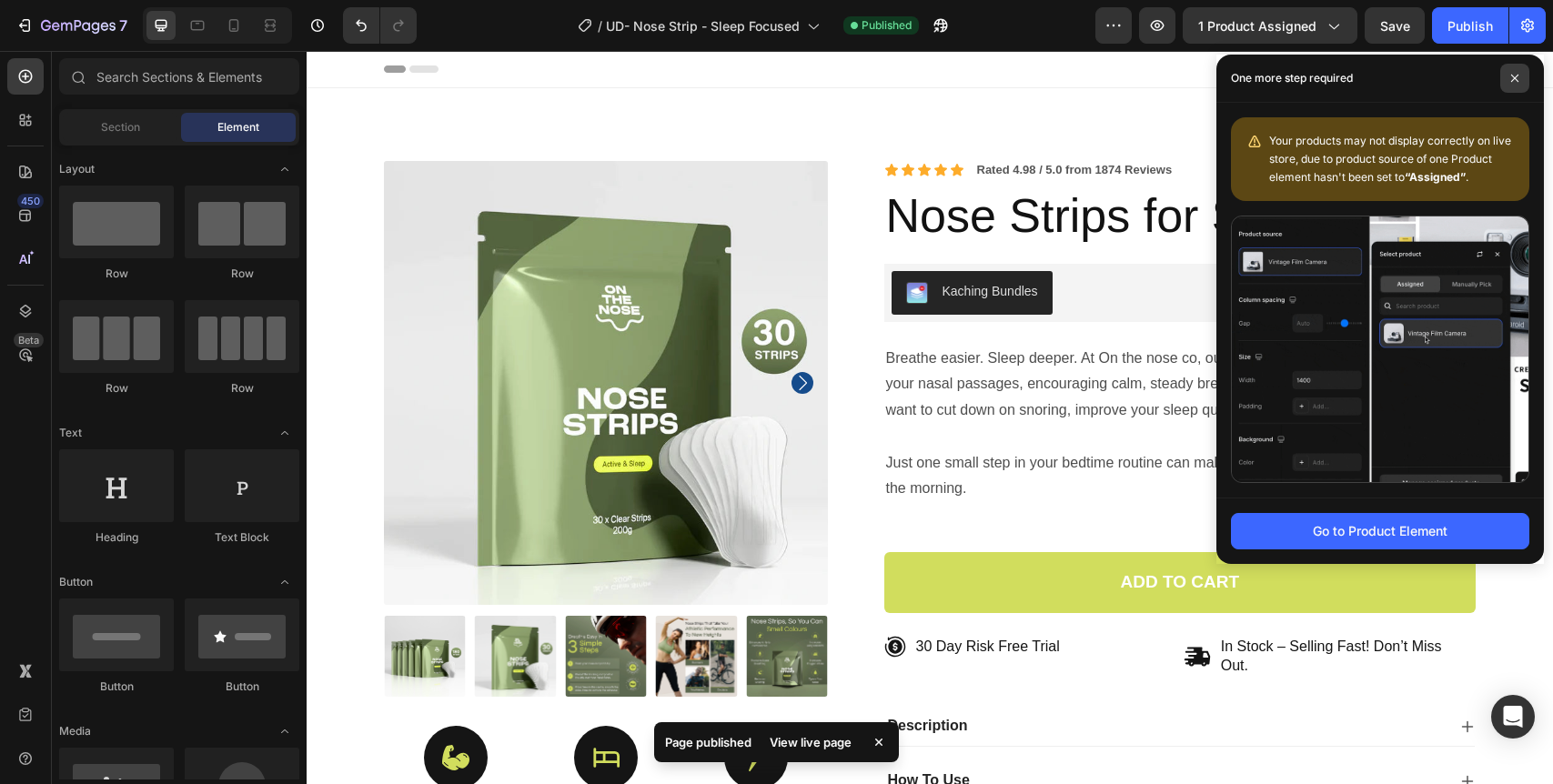
click at [1525, 77] on span at bounding box center [1516, 79] width 30 height 30
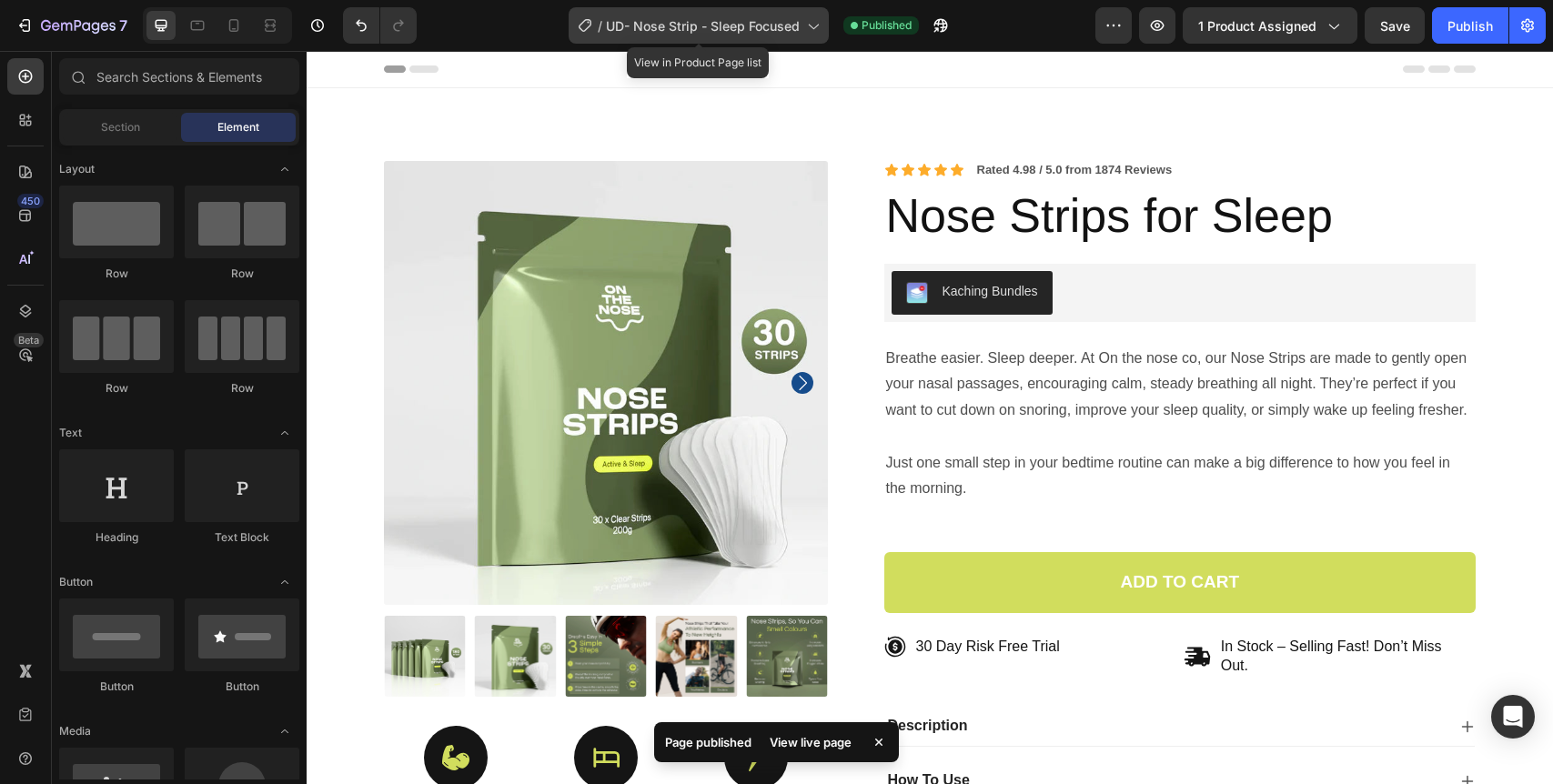
click at [710, 26] on span "UD- Nose Strip - Sleep Focused" at bounding box center [703, 26] width 194 height 19
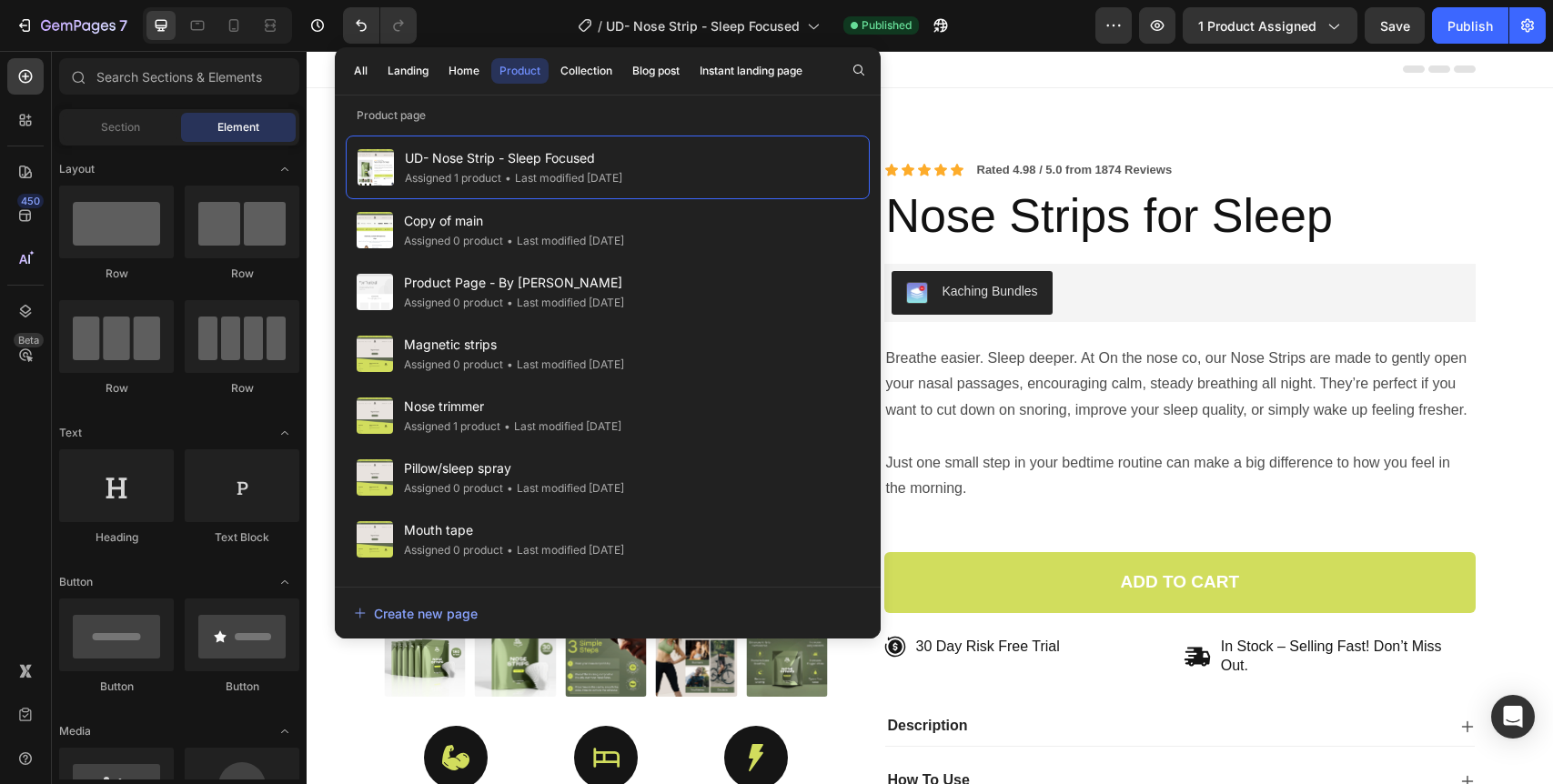
click at [1014, 62] on div "Header" at bounding box center [930, 69] width 1092 height 36
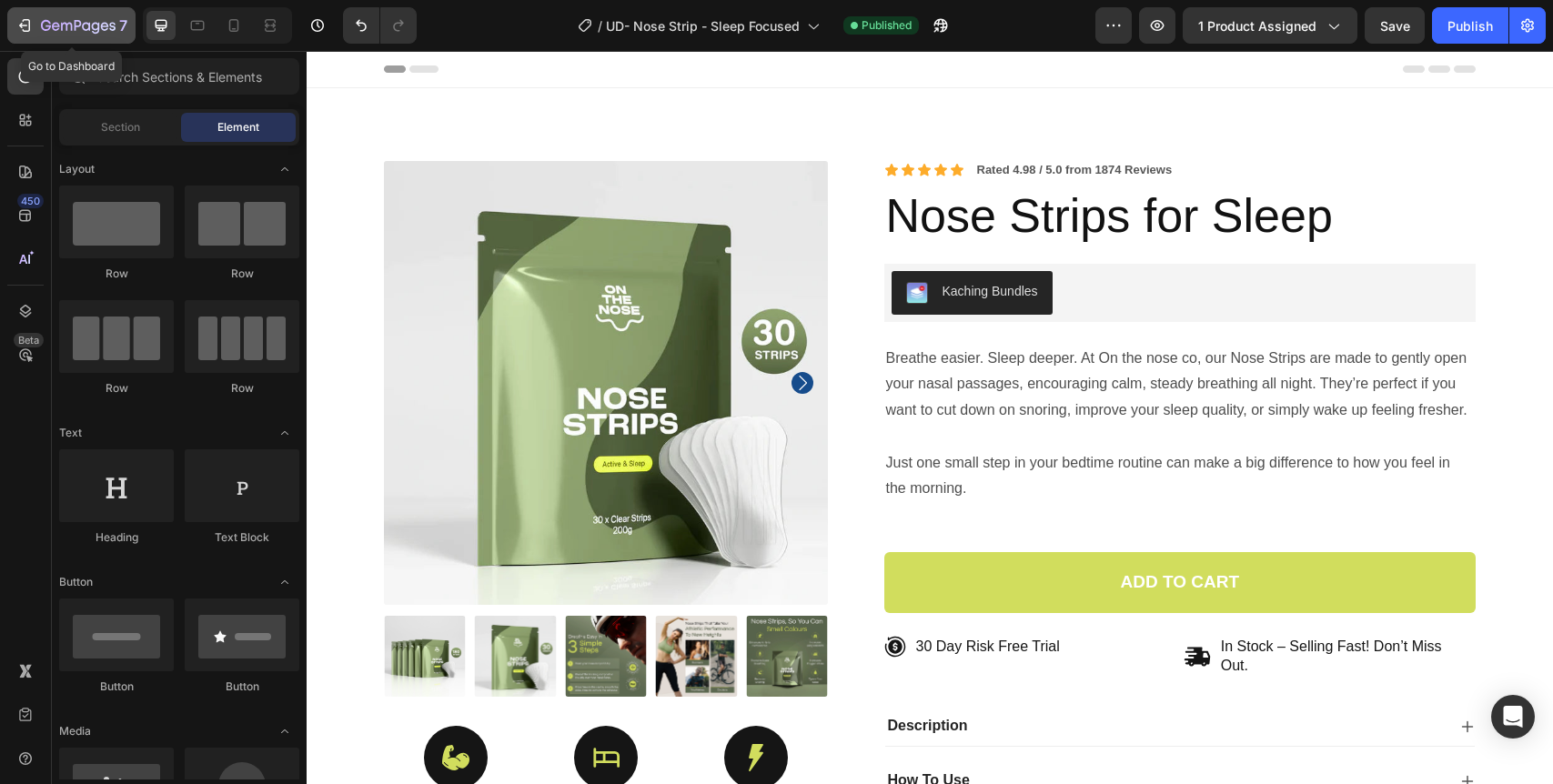
click at [39, 18] on div "7" at bounding box center [72, 26] width 112 height 22
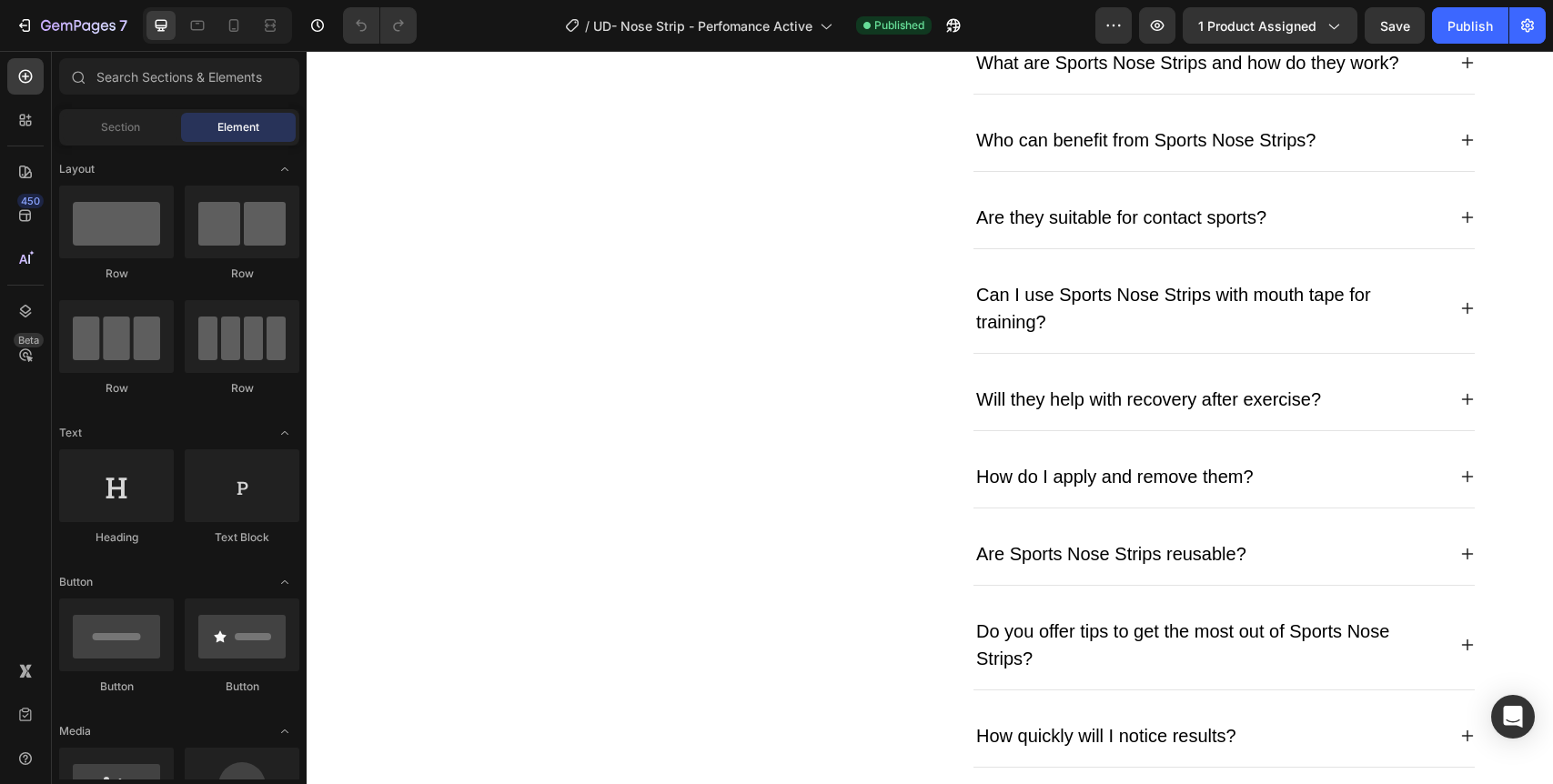
scroll to position [5666, 0]
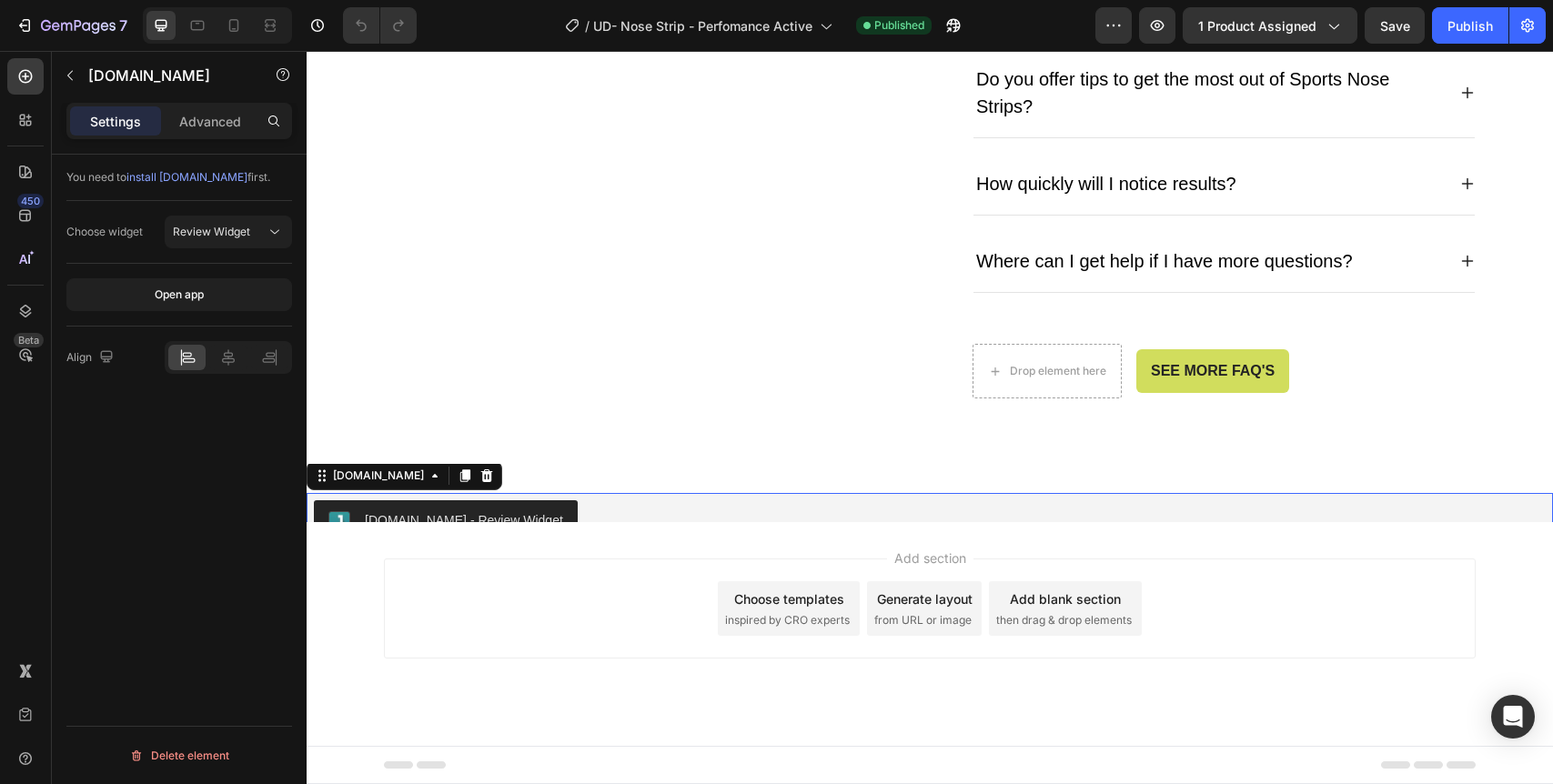
click at [595, 509] on div "[DOMAIN_NAME] - Review Widget" at bounding box center [930, 522] width 1232 height 43
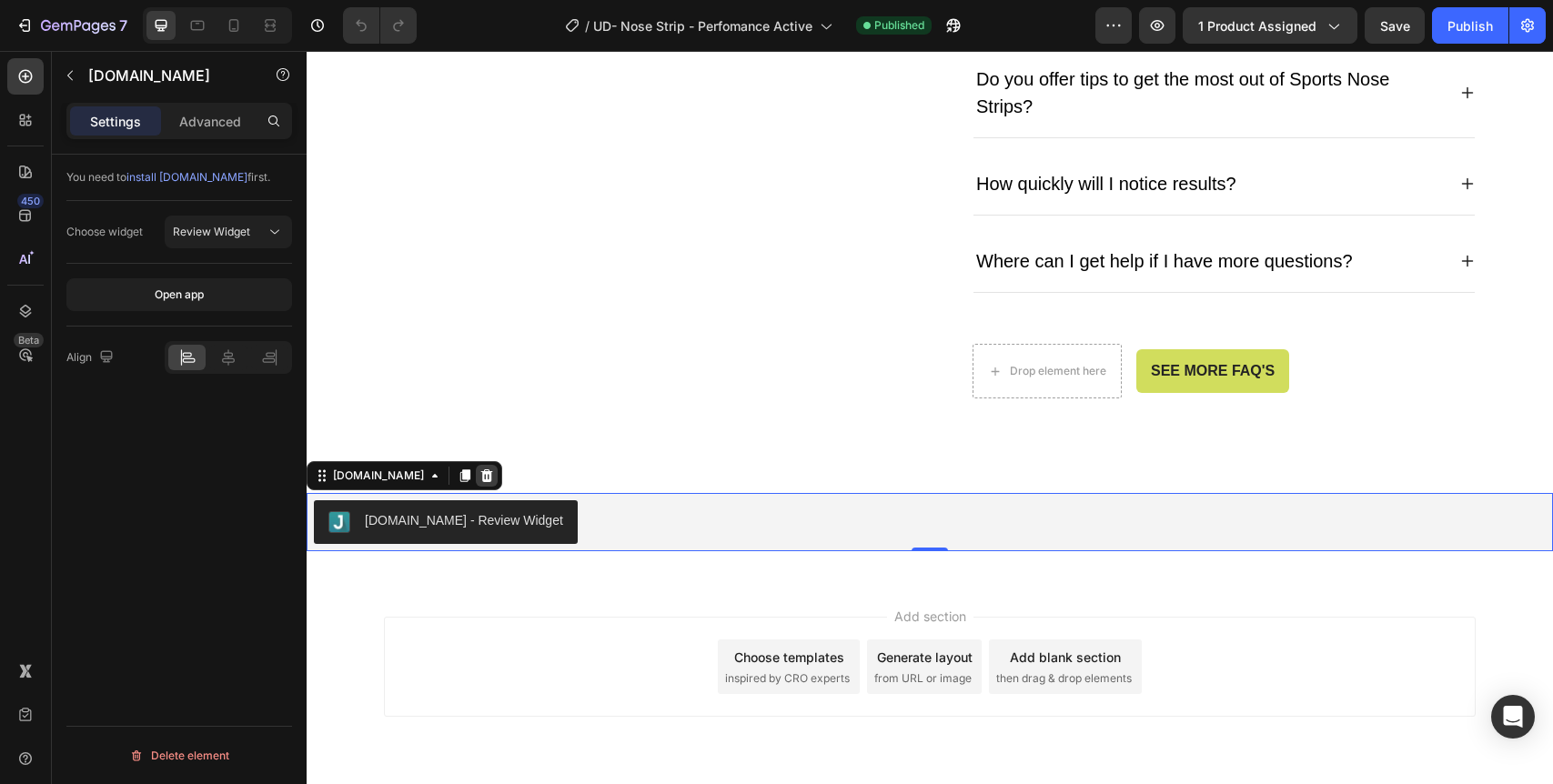
click at [481, 481] on icon at bounding box center [487, 475] width 12 height 13
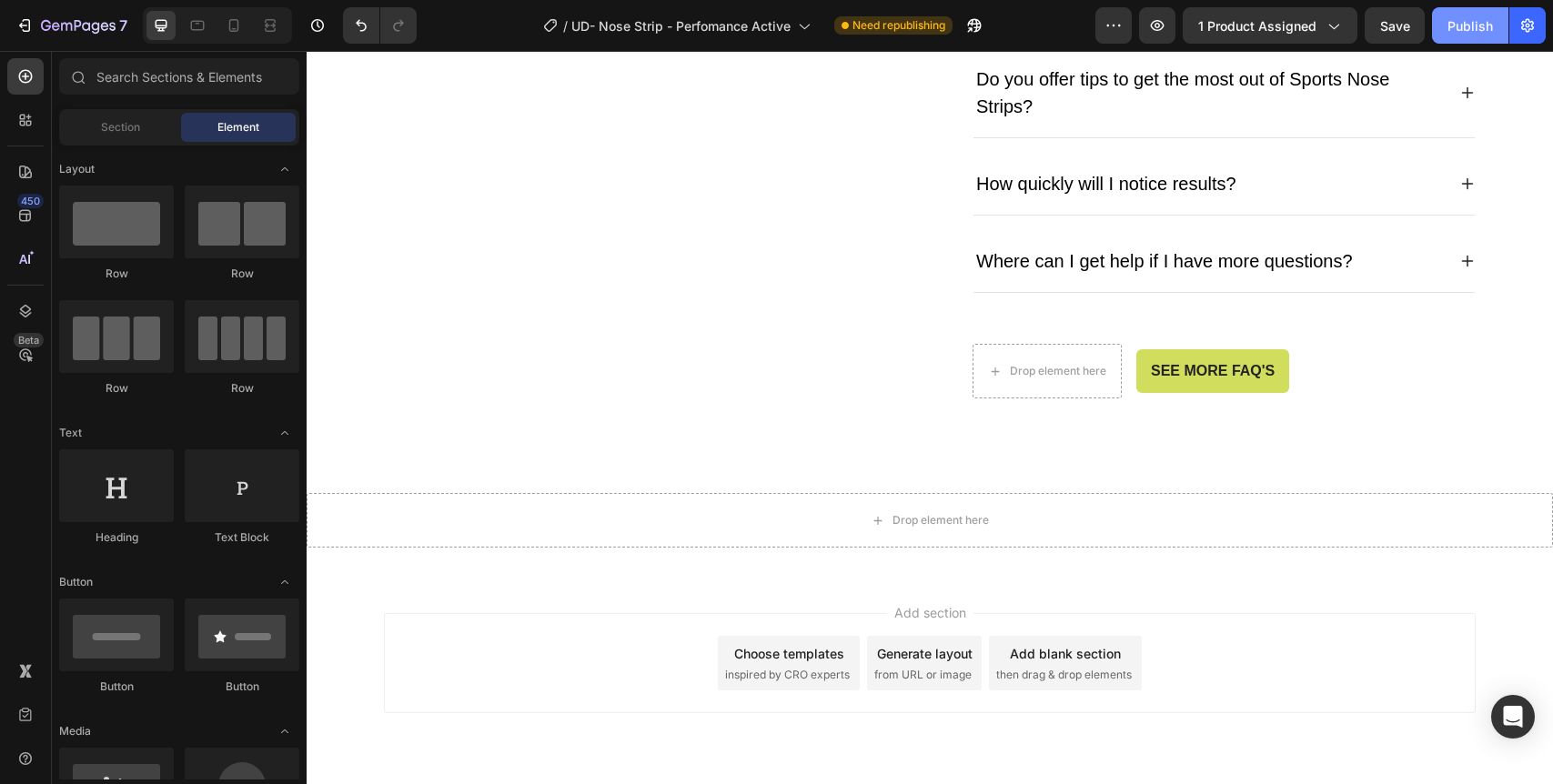
click at [1474, 26] on div "Publish" at bounding box center [1470, 26] width 45 height 19
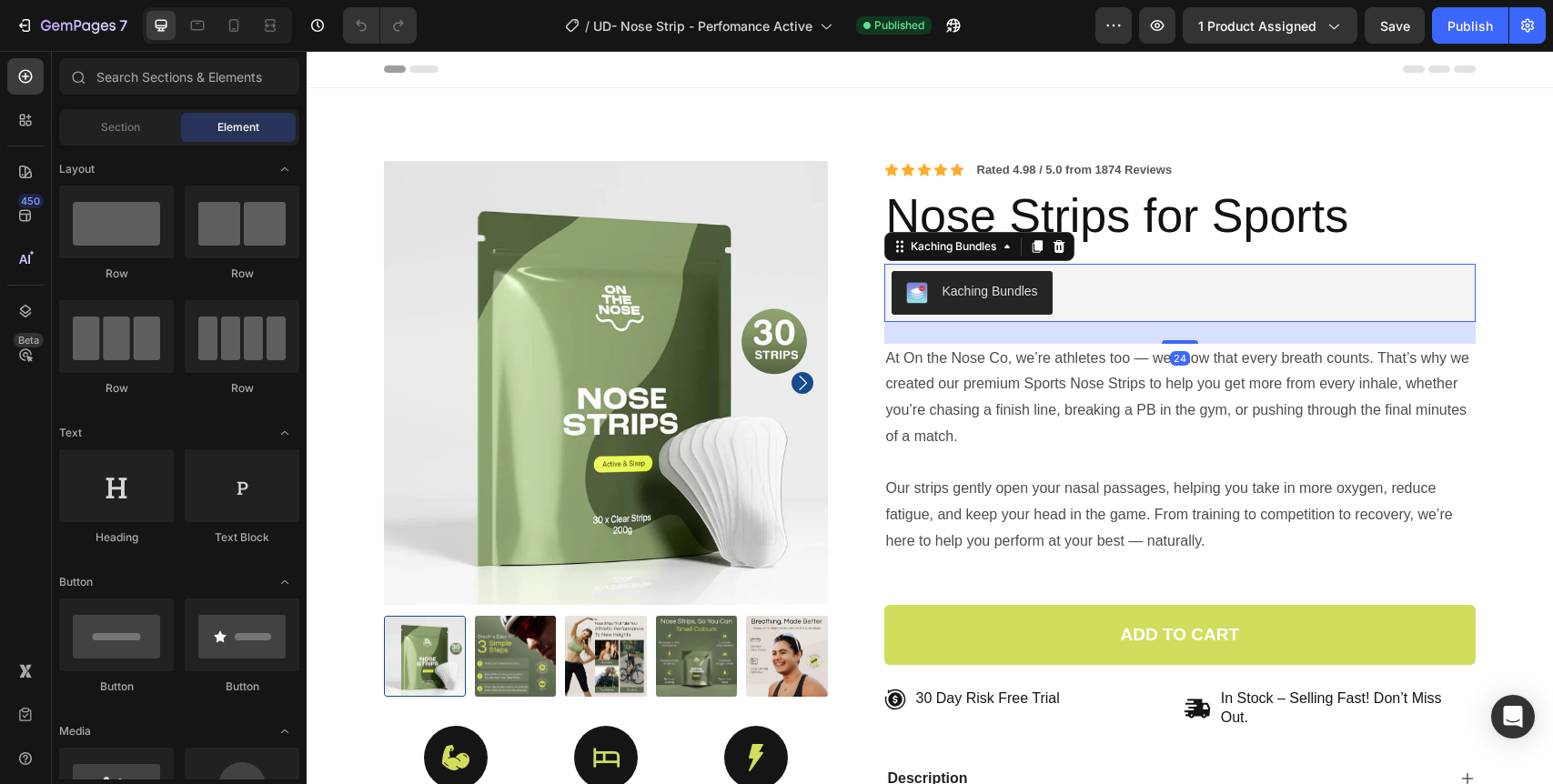
click at [1107, 285] on div "Kaching Bundles" at bounding box center [1181, 293] width 577 height 43
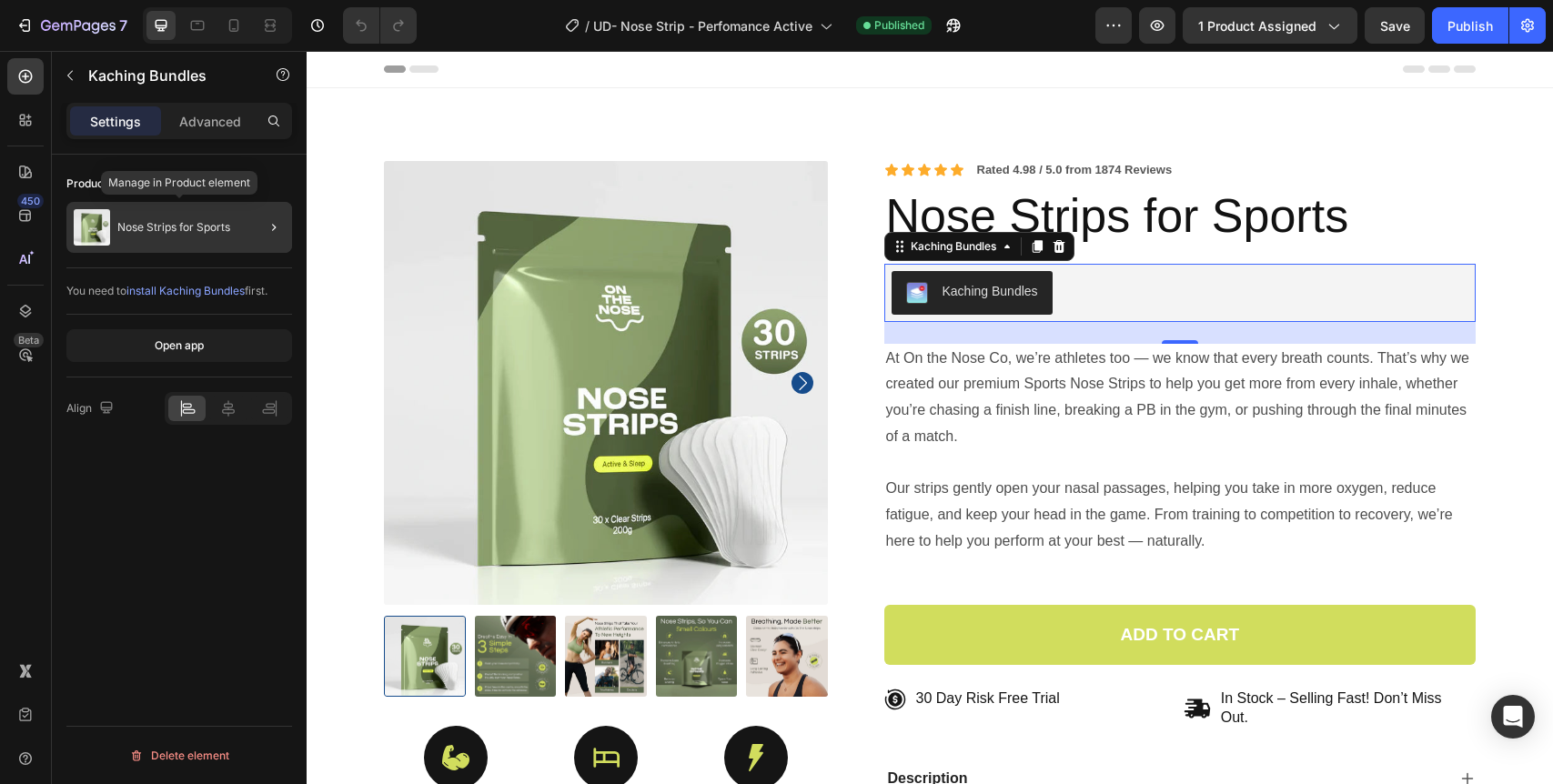
click at [172, 224] on p "Nose Strips for Sports" at bounding box center [173, 227] width 112 height 13
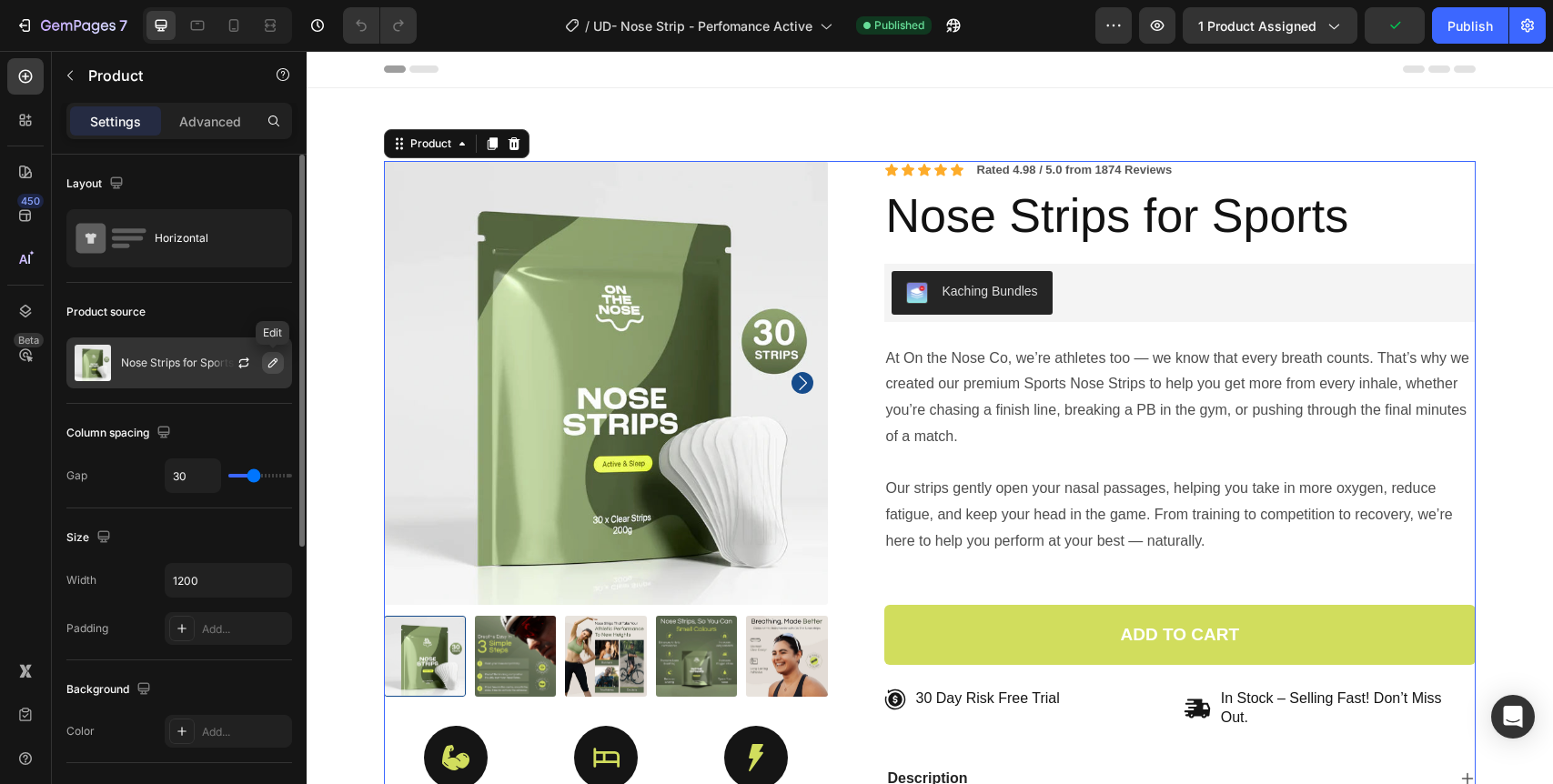
click at [272, 368] on icon "button" at bounding box center [273, 362] width 15 height 15
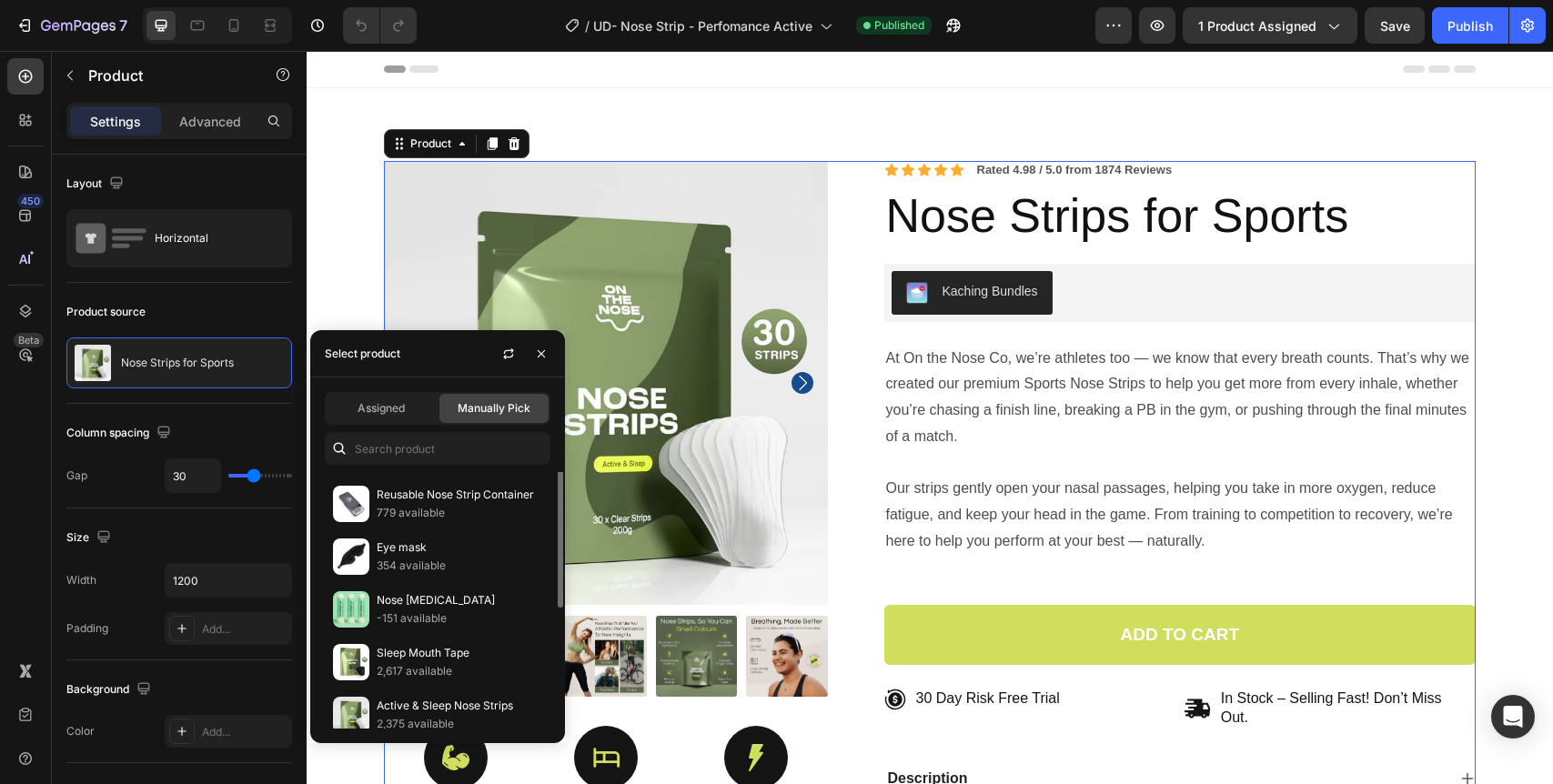
scroll to position [165, 0]
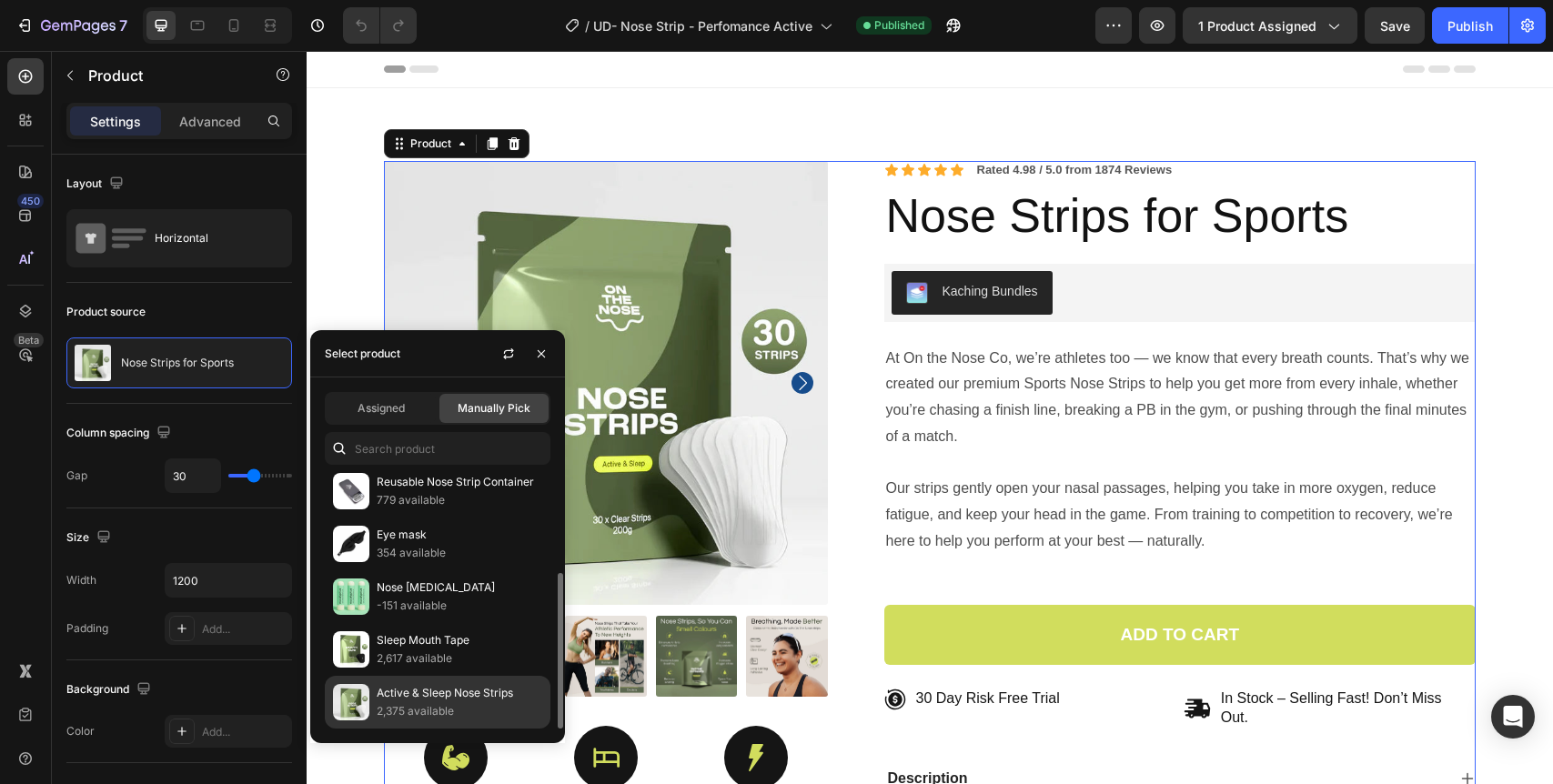
click at [450, 698] on p "Active & Sleep Nose Strips" at bounding box center [459, 692] width 166 height 18
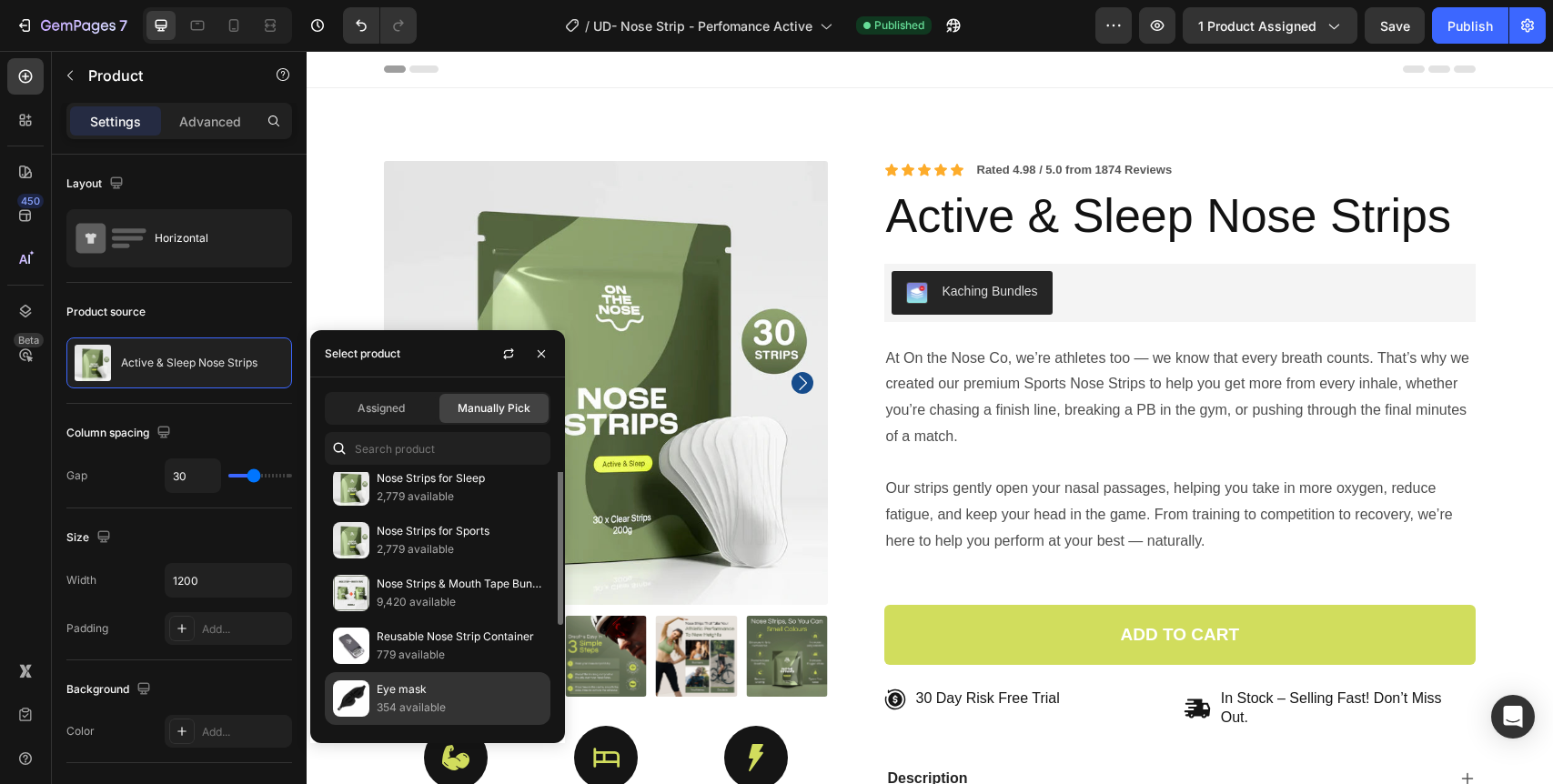
scroll to position [0, 0]
